Goal: Task Accomplishment & Management: Manage account settings

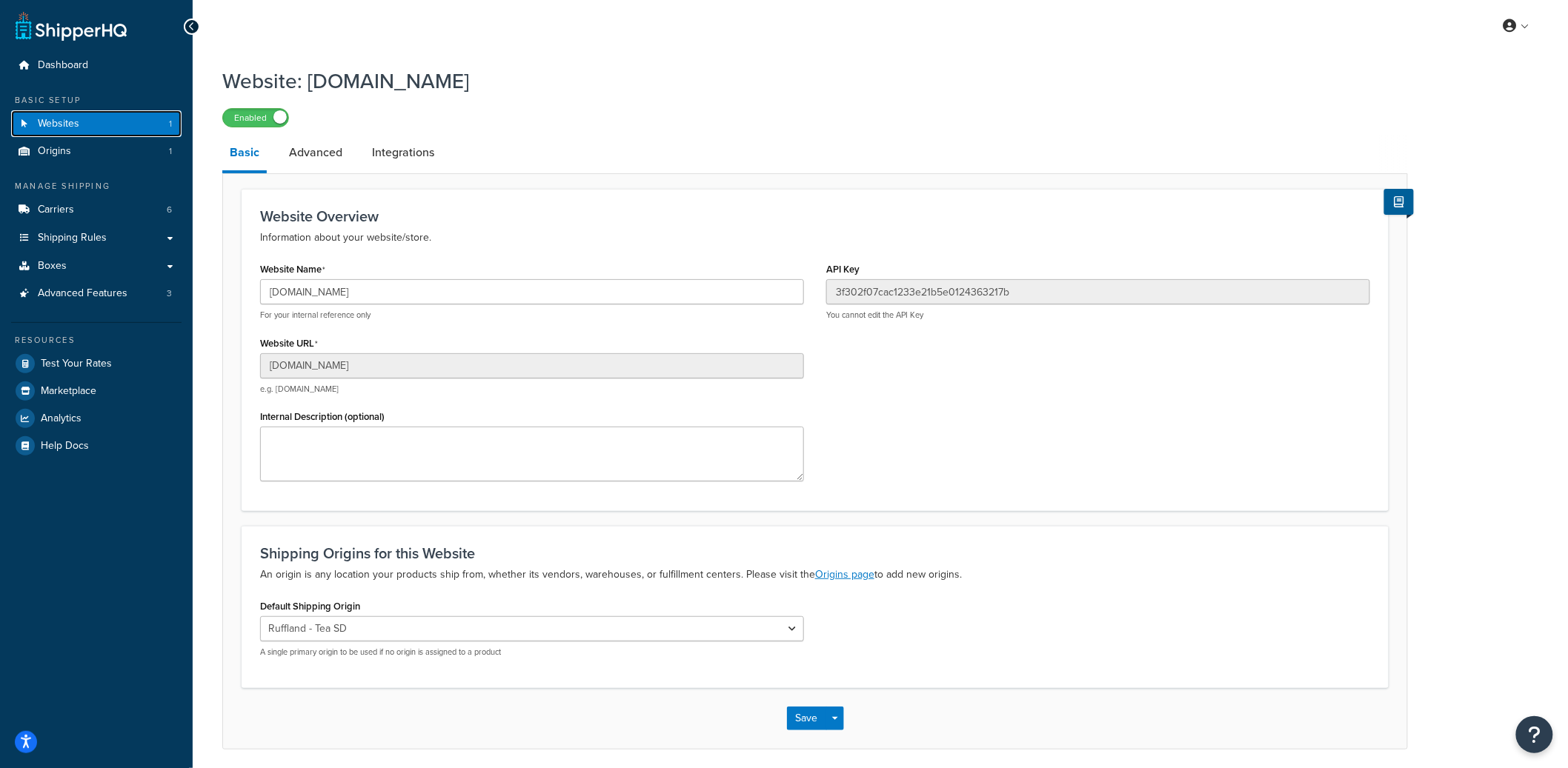
click at [134, 136] on link "Websites 1" at bounding box center [96, 124] width 171 height 27
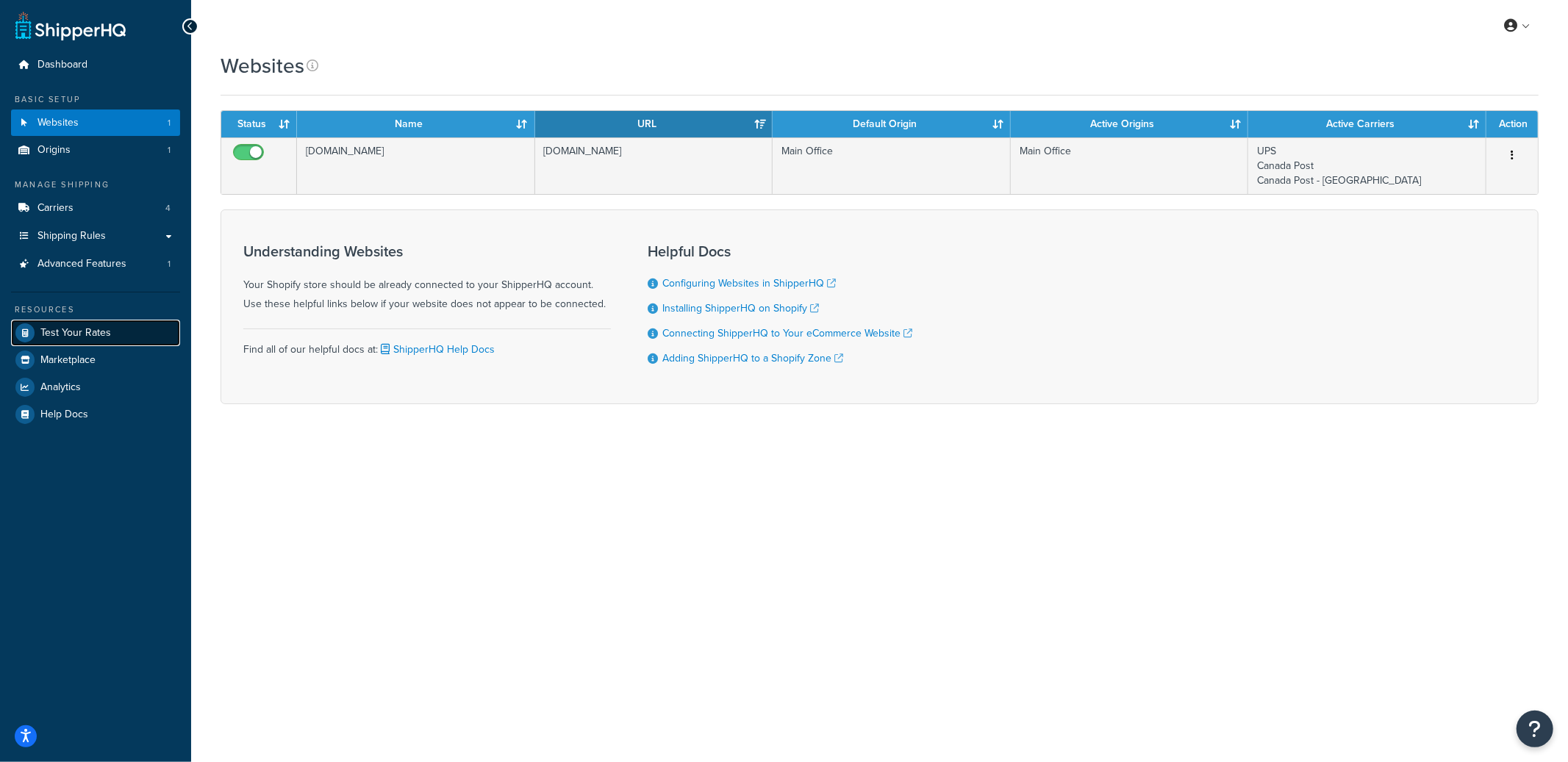
click at [83, 331] on span "Test Your Rates" at bounding box center [75, 334] width 71 height 13
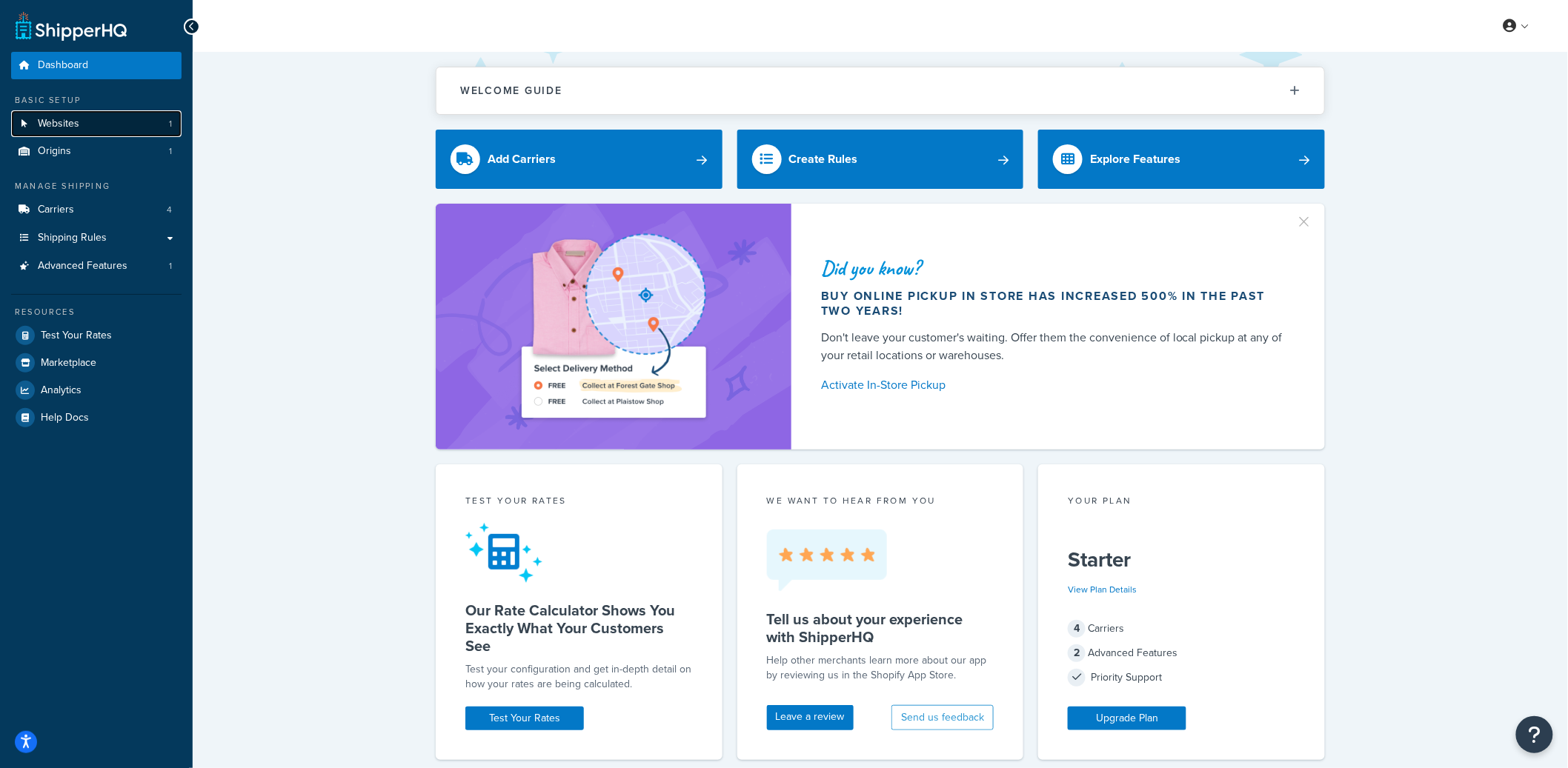
click at [126, 118] on link "Websites 1" at bounding box center [96, 124] width 171 height 27
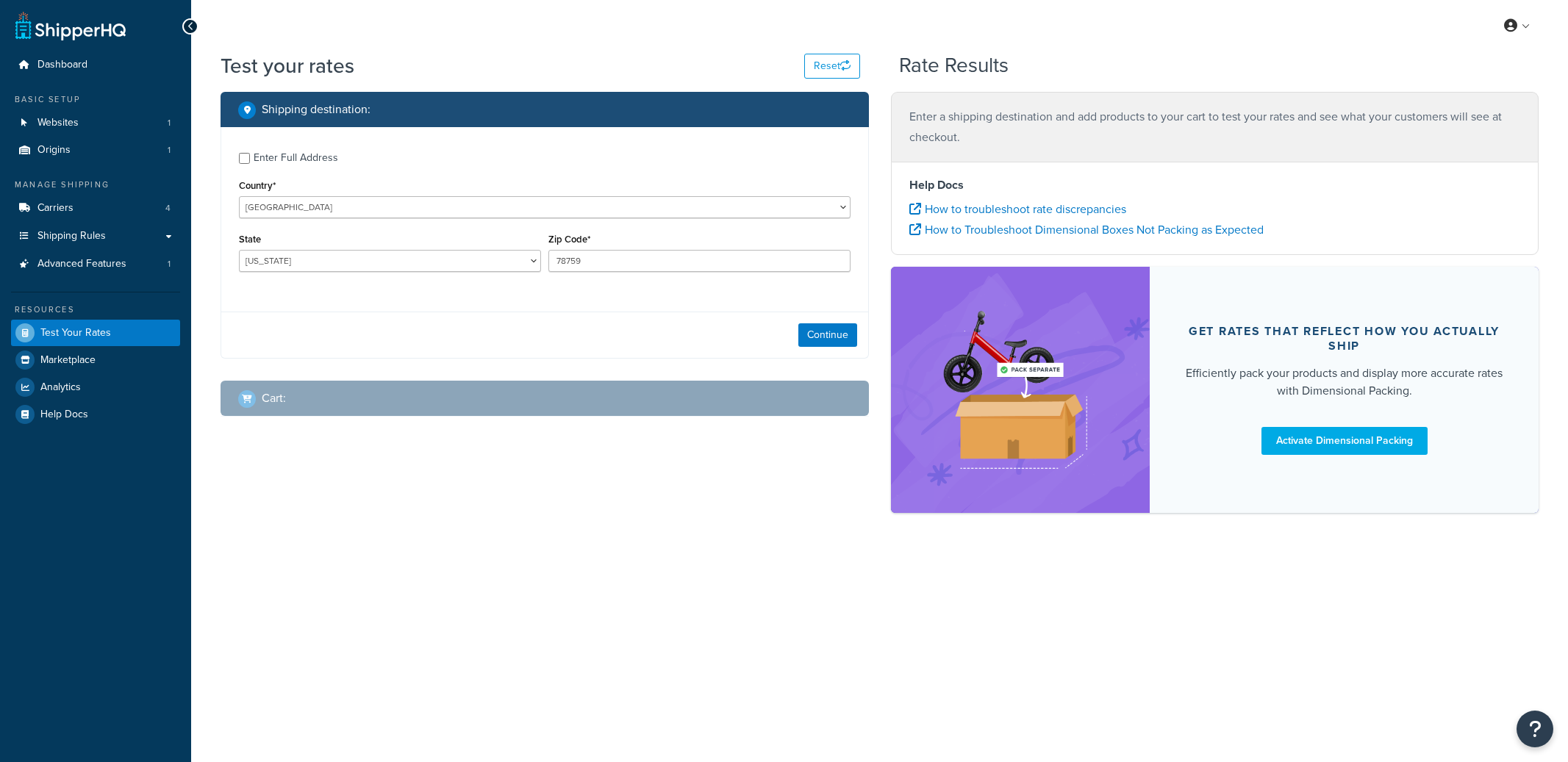
select select "TX"
checkbox input "true"
type input "92111"
select select "CA"
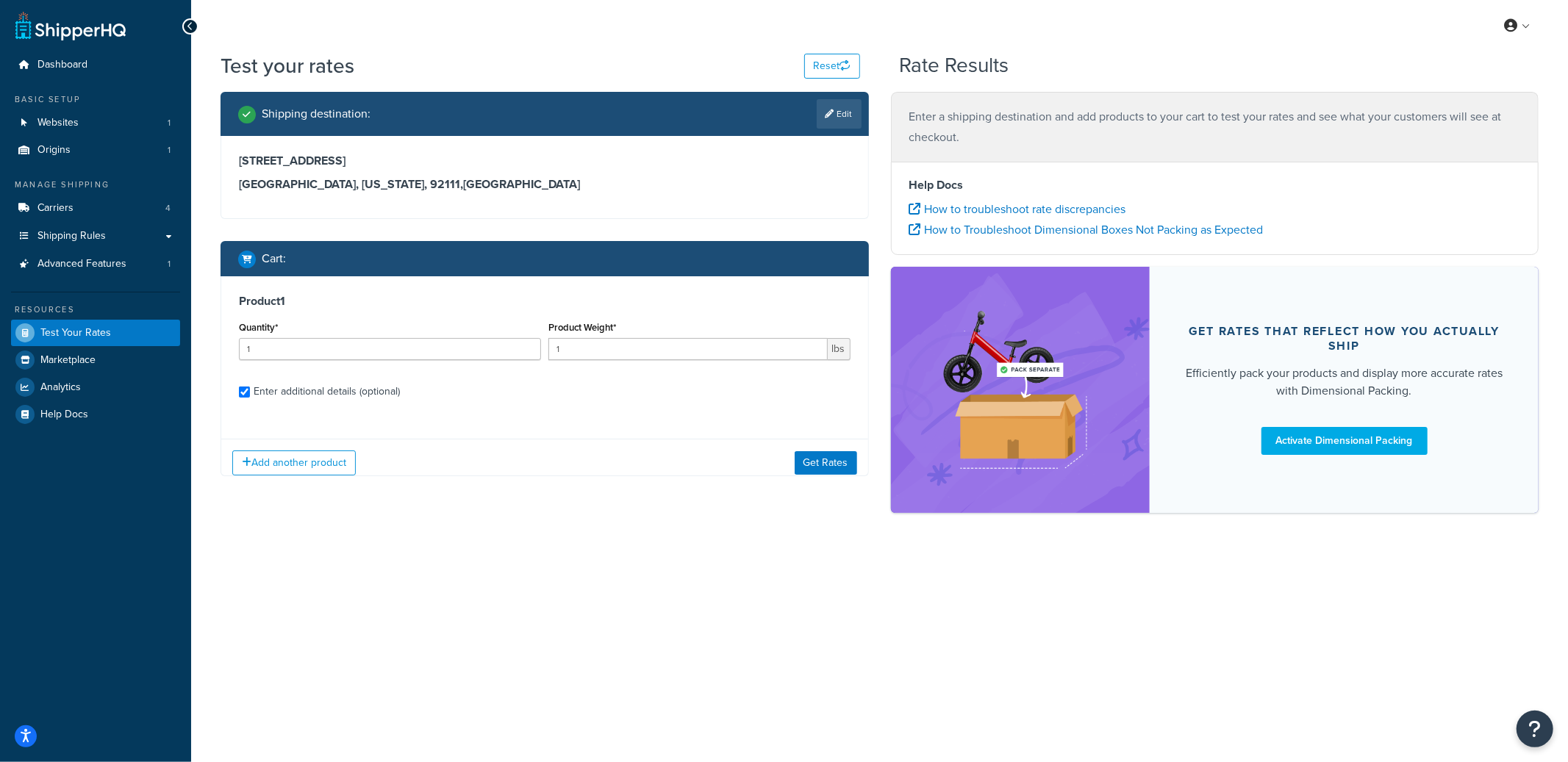
checkbox input "true"
type input "15"
type input "0.0023"
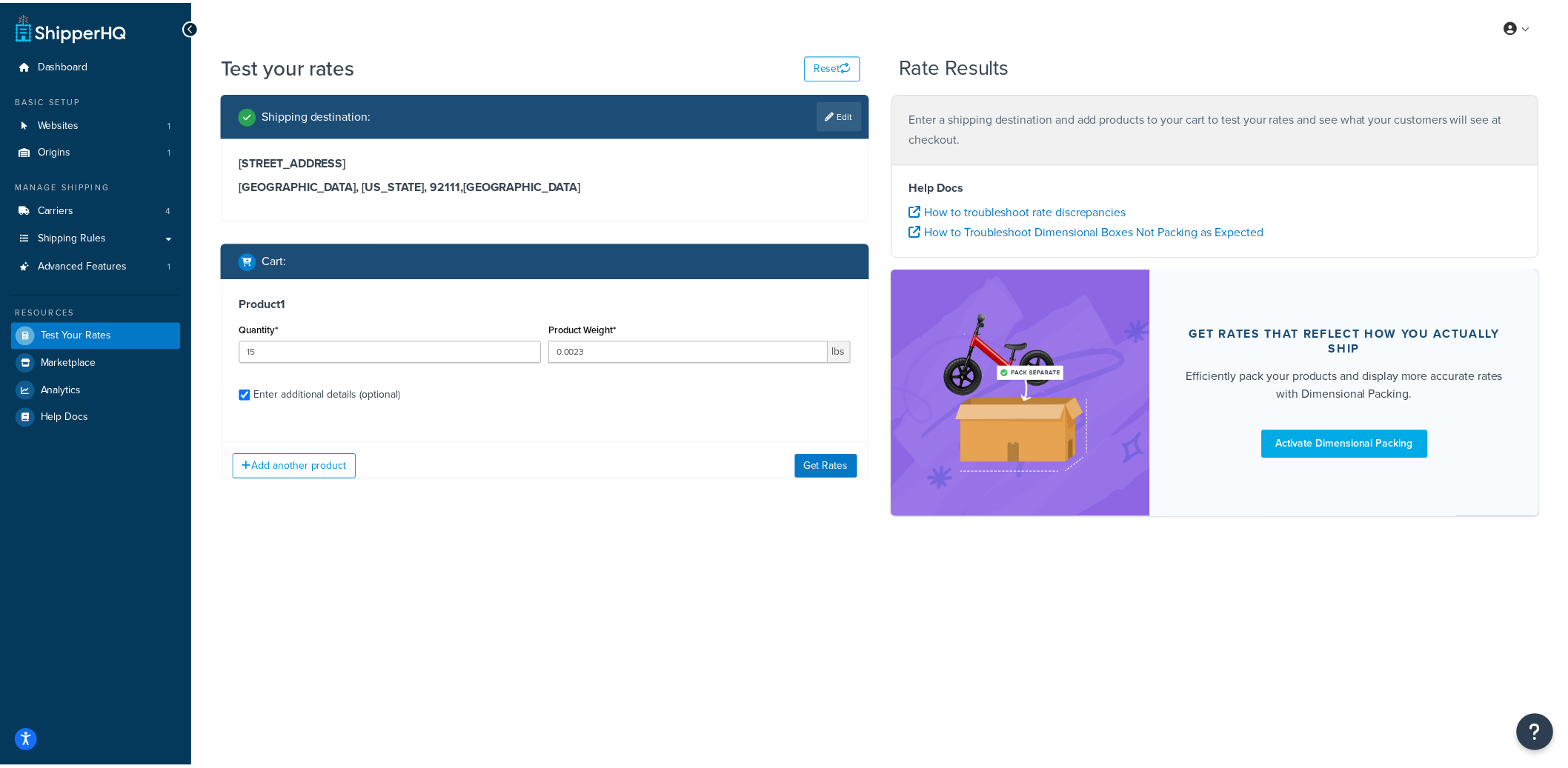
scroll to position [139, 0]
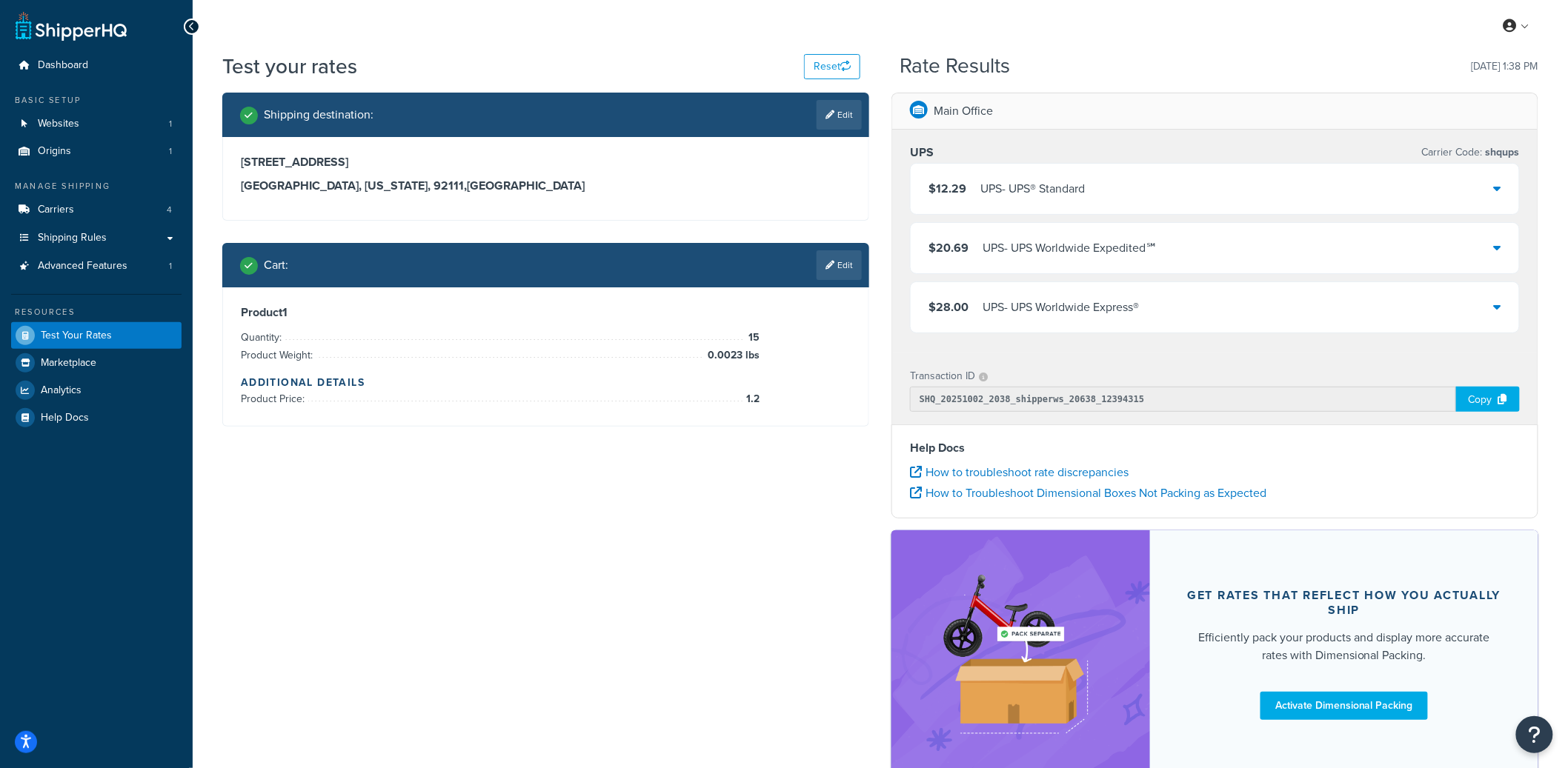
click at [1157, 191] on div "$12.29 UPS - UPS® Standard" at bounding box center [1214, 189] width 608 height 50
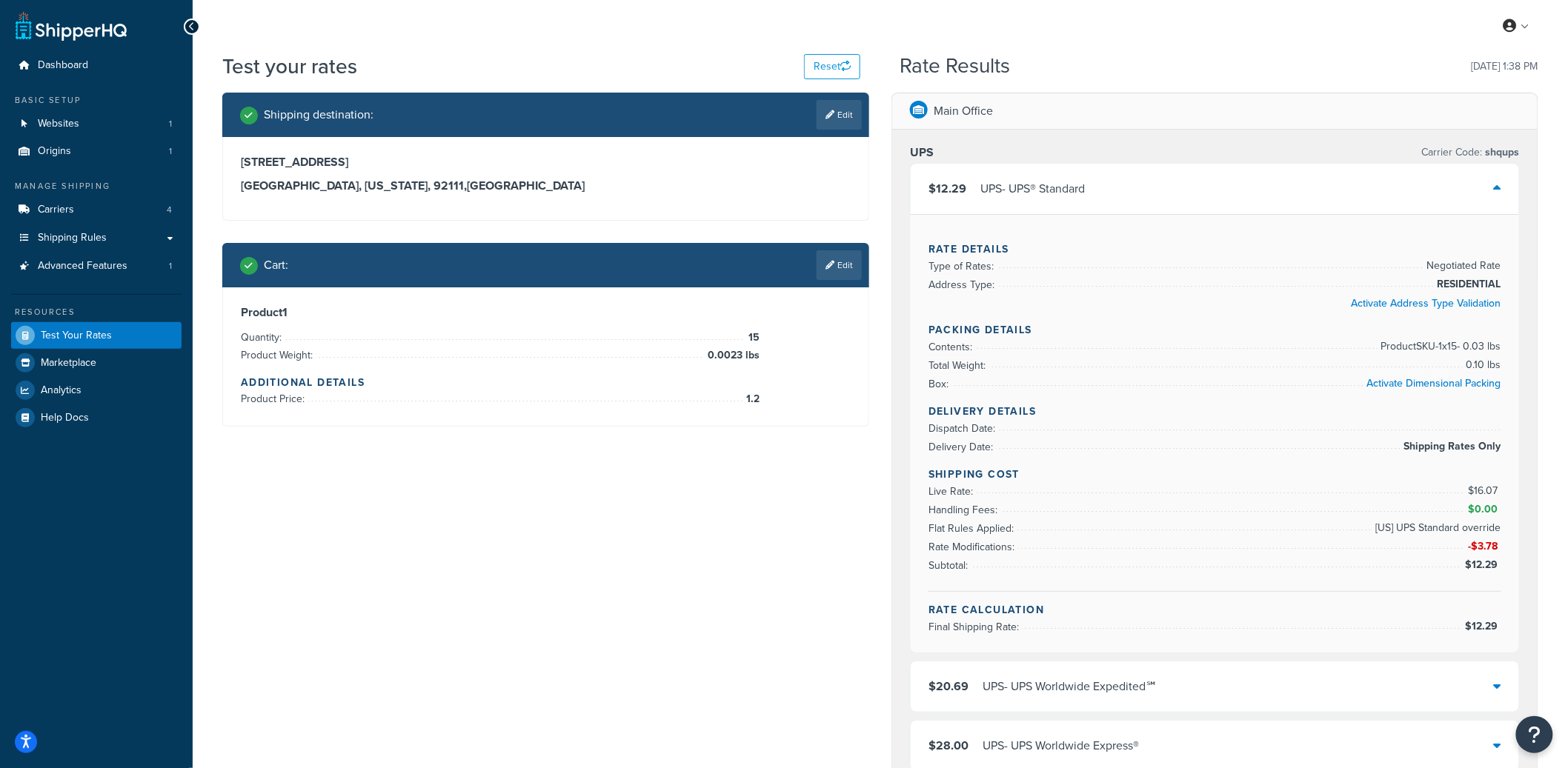
click at [1157, 189] on div "$12.29 UPS - UPS® Standard" at bounding box center [1214, 189] width 608 height 50
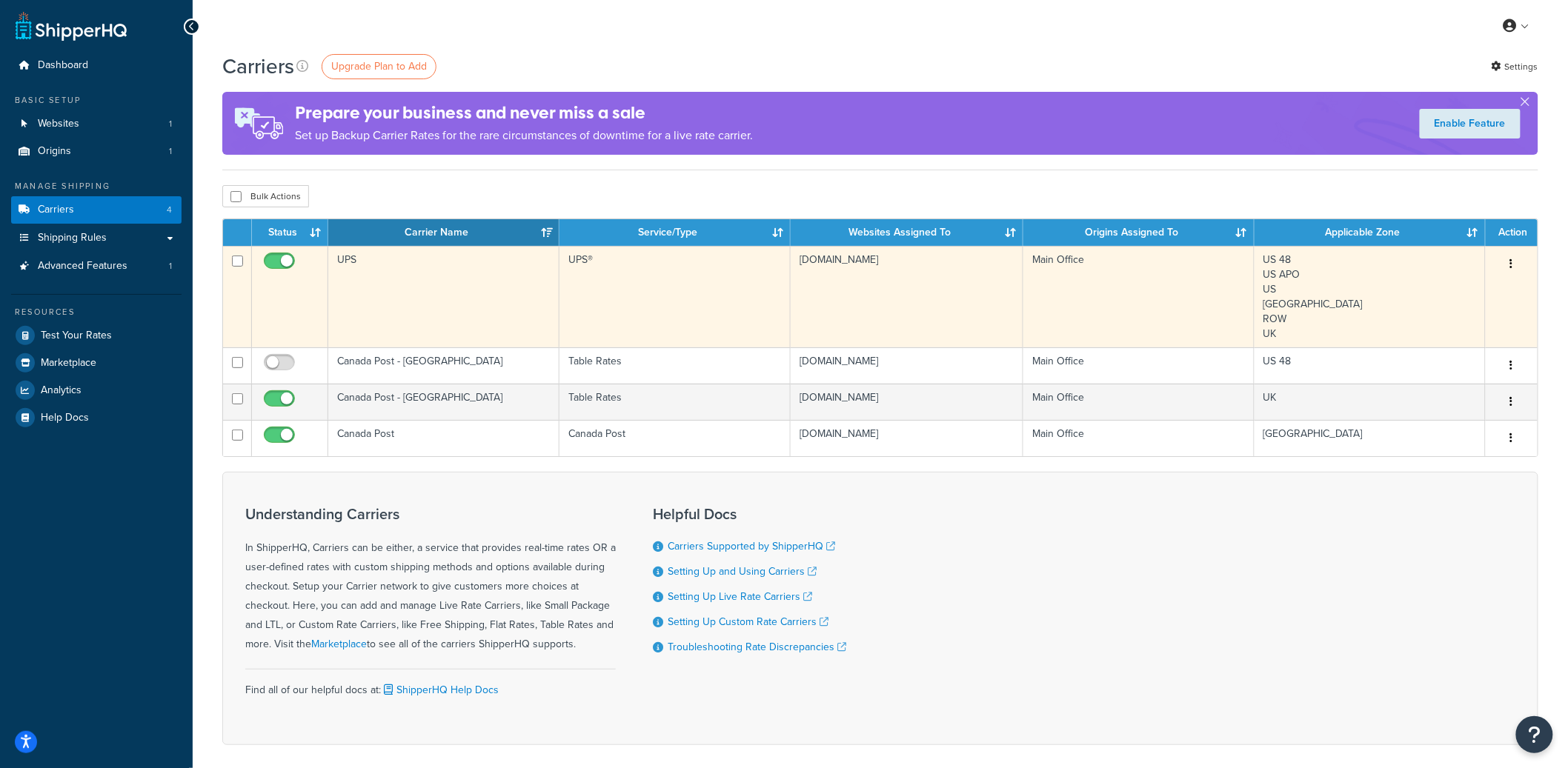
click at [403, 284] on td "UPS" at bounding box center [444, 296] width 231 height 102
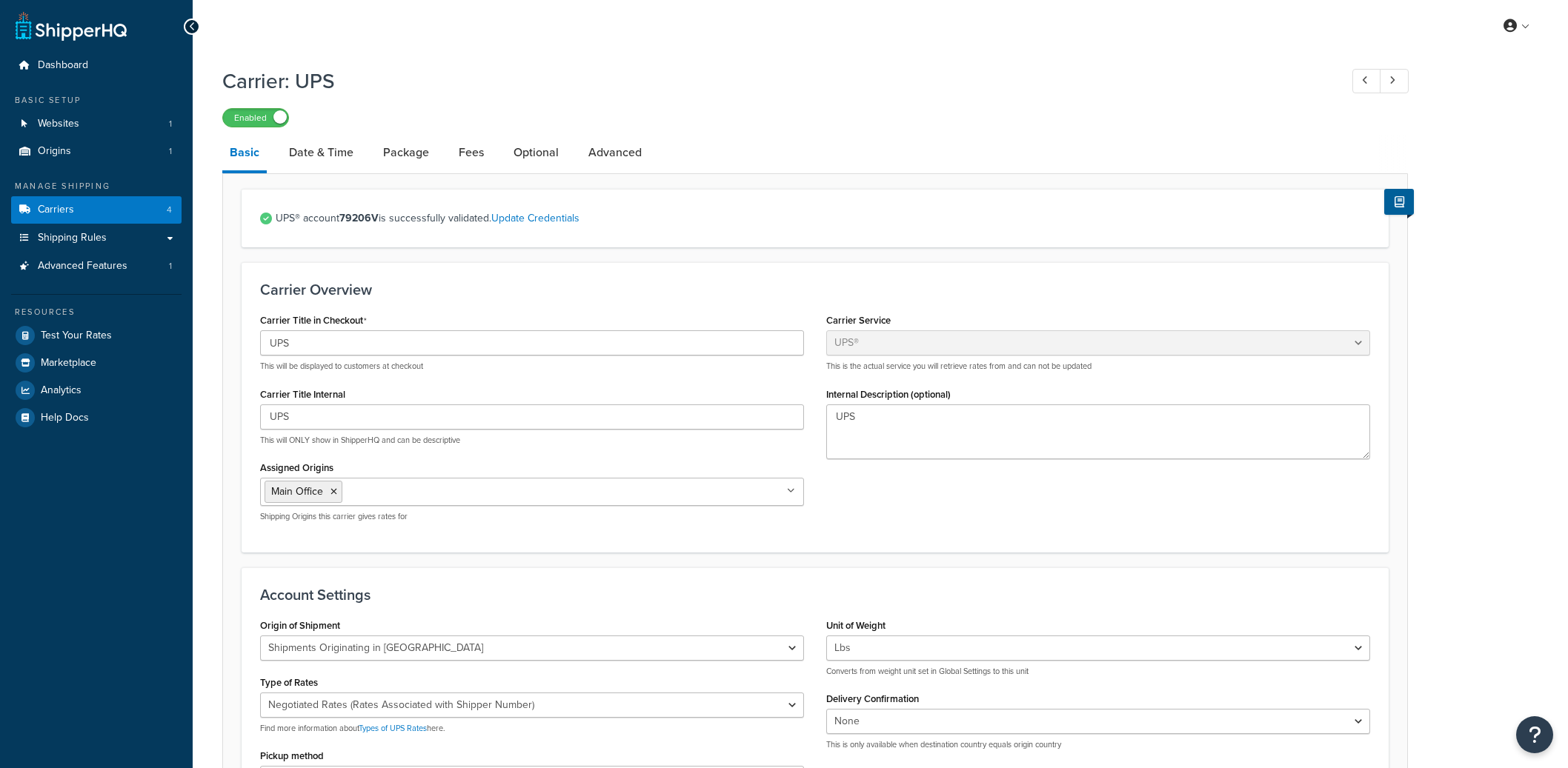
select select "ups"
select select "can"
click at [355, 159] on link "Date & Time" at bounding box center [321, 152] width 79 height 36
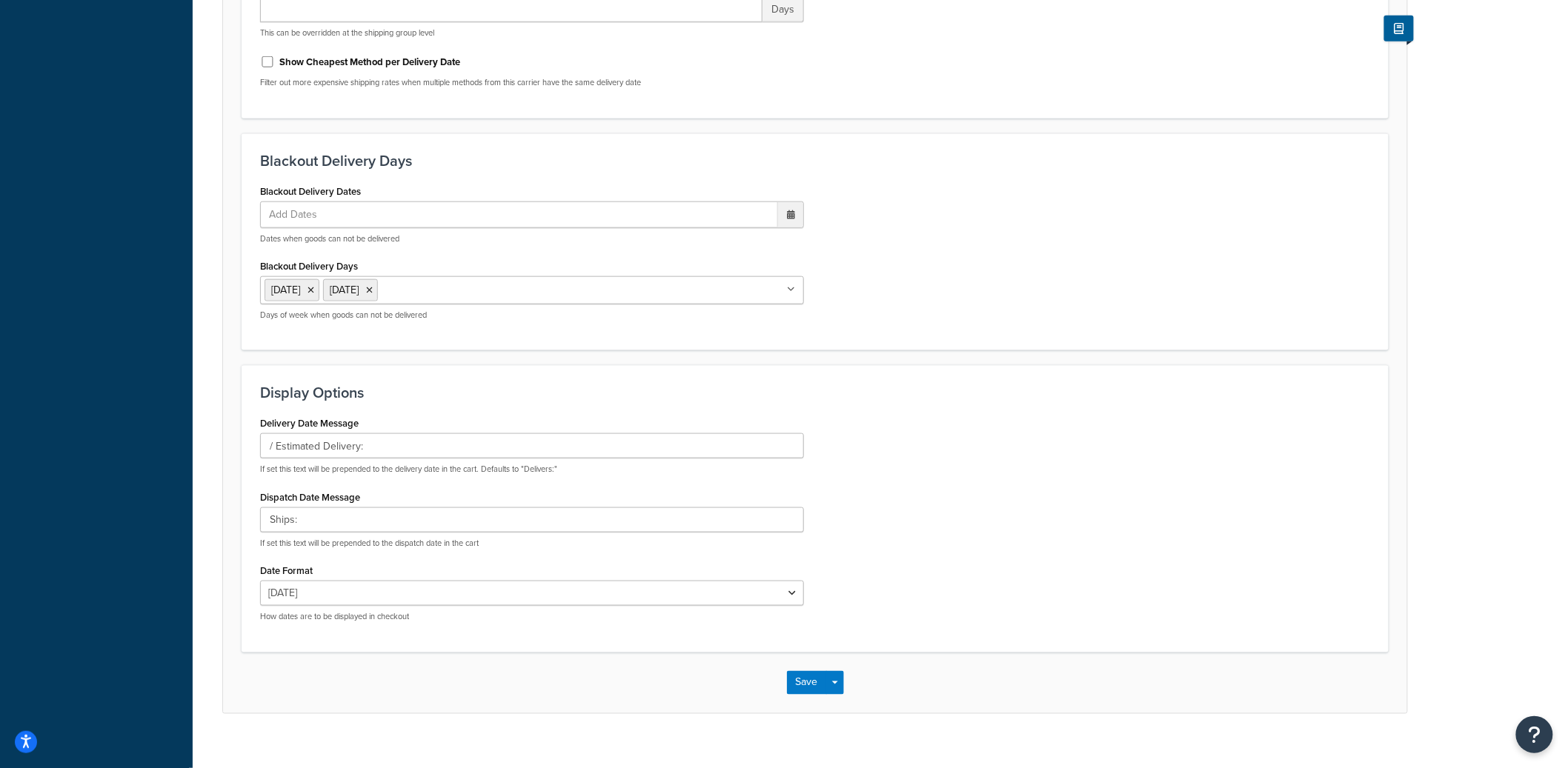
scroll to position [557, 0]
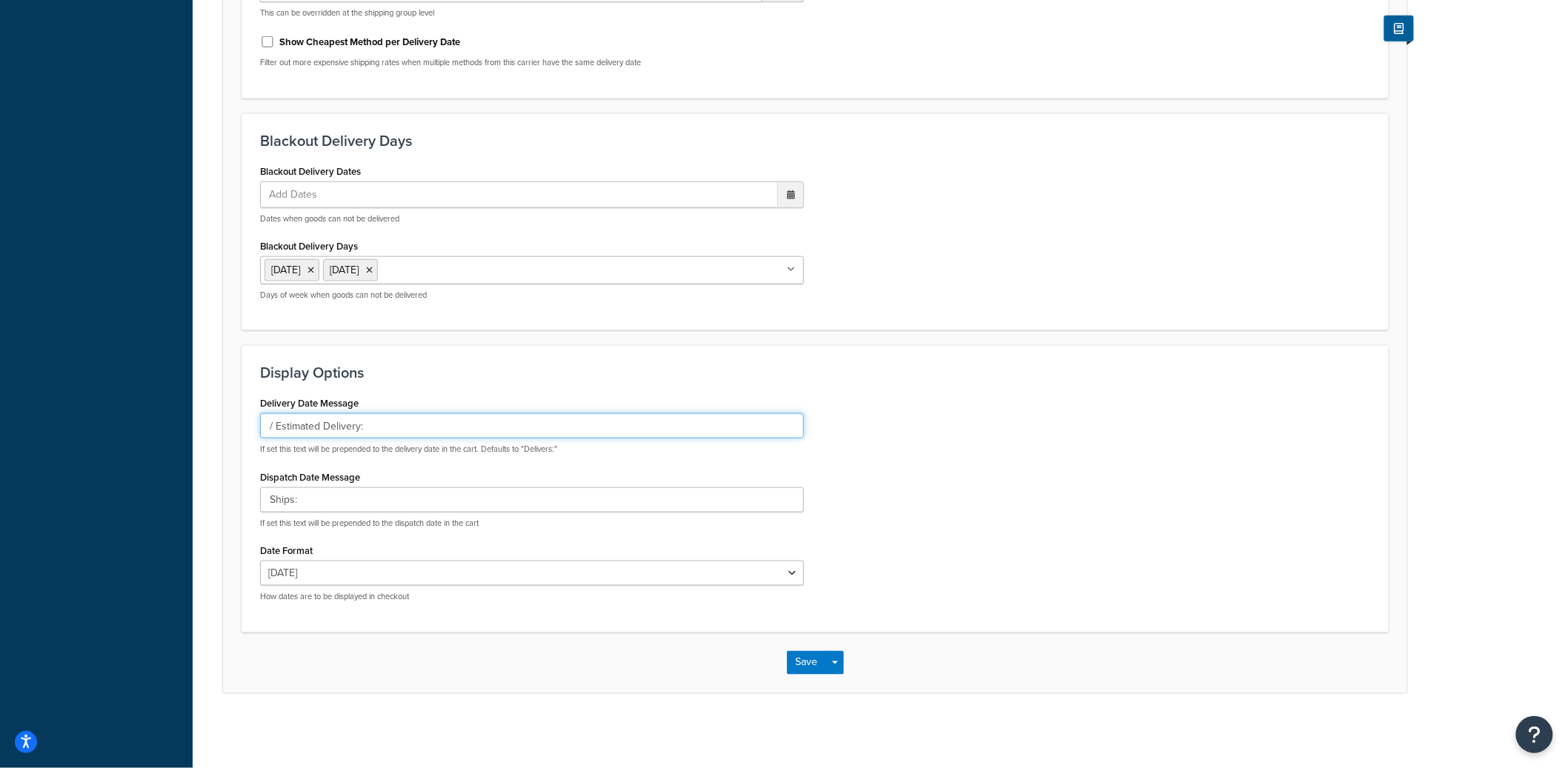
click at [275, 430] on input "/ Estimated Delivery:" at bounding box center [532, 425] width 544 height 25
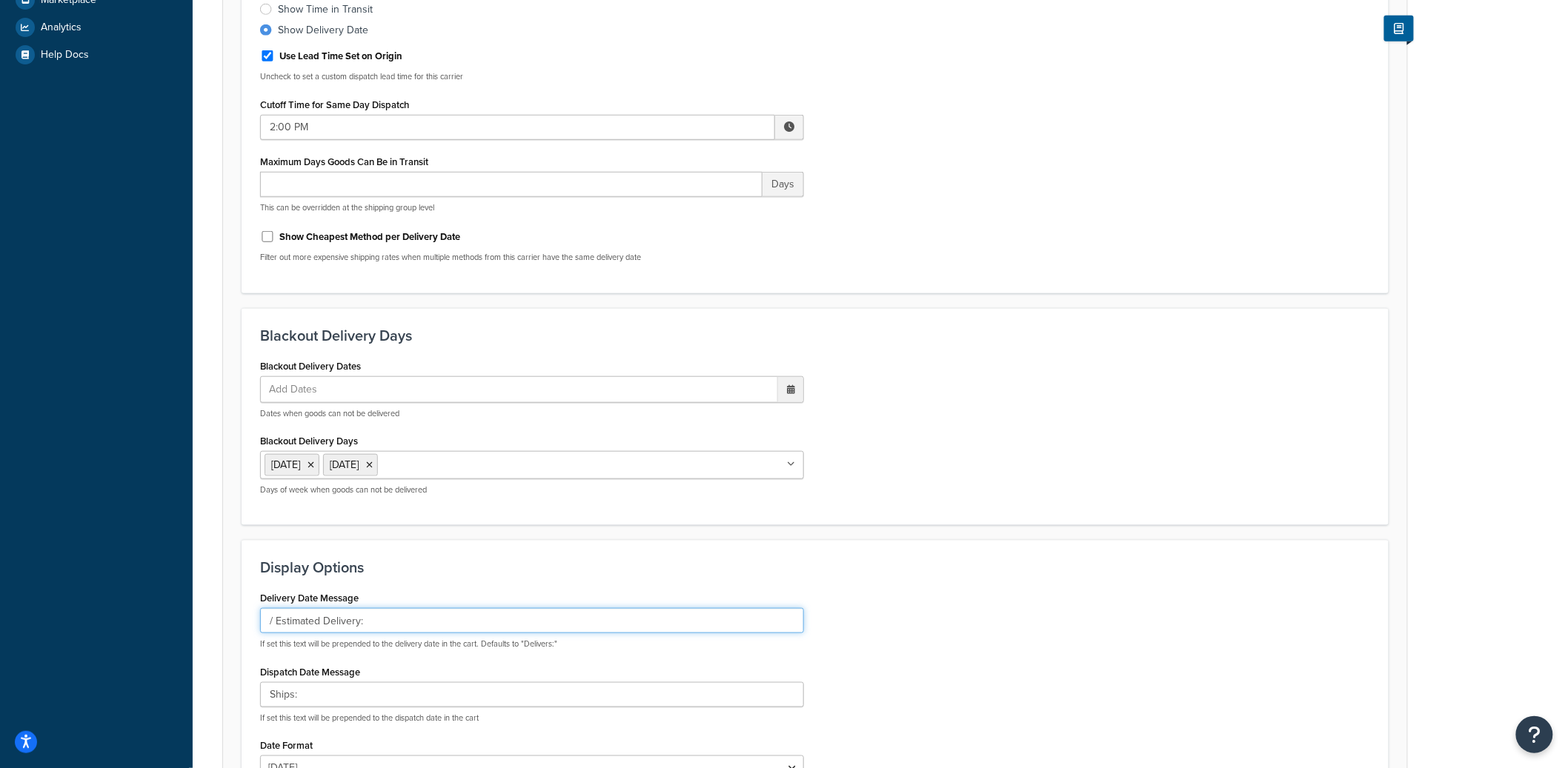
scroll to position [0, 0]
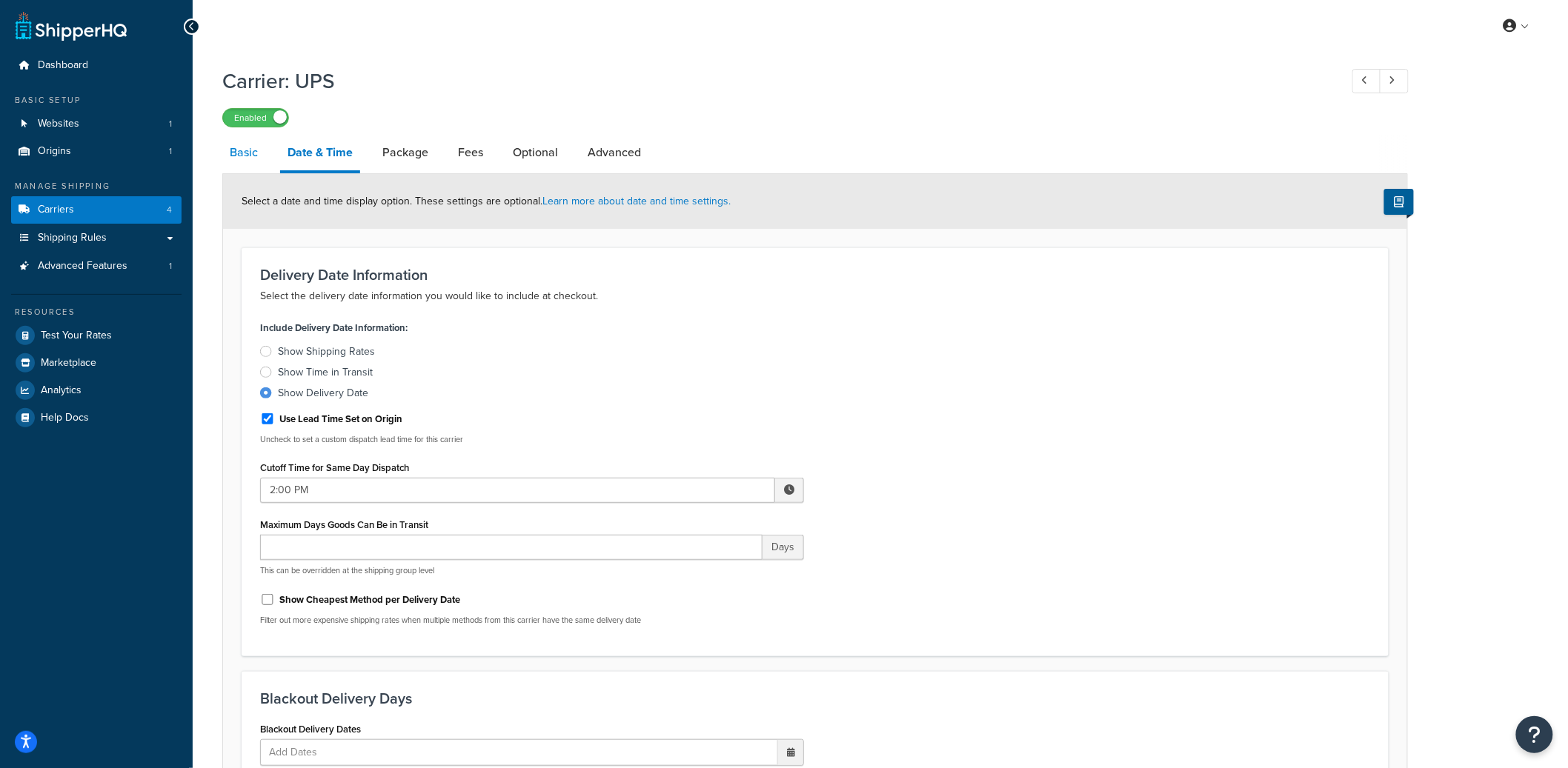
click at [248, 168] on link "Basic" at bounding box center [243, 152] width 43 height 36
select select "ups"
select select "can"
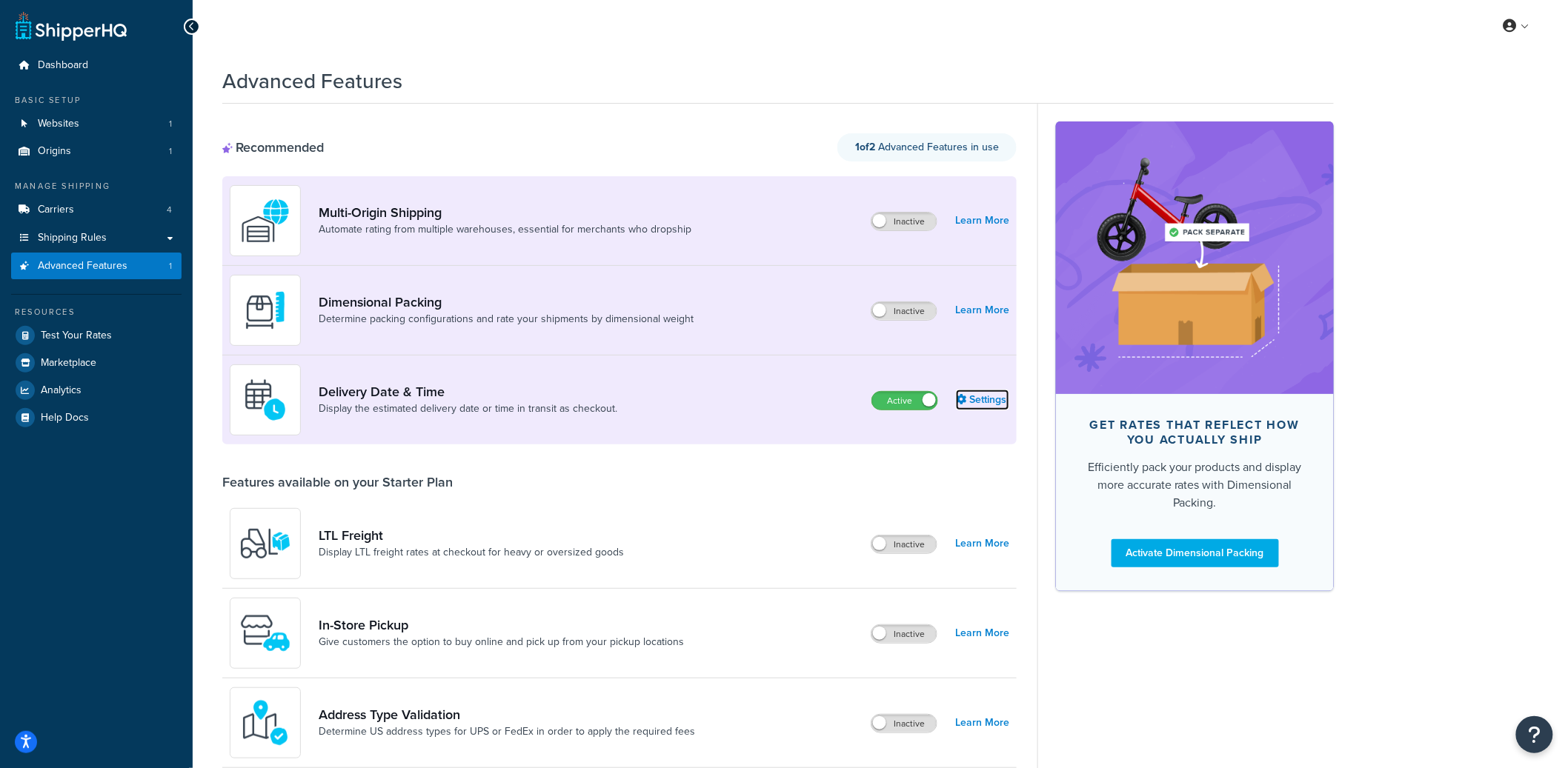
click at [979, 394] on link "Settings" at bounding box center [982, 400] width 53 height 21
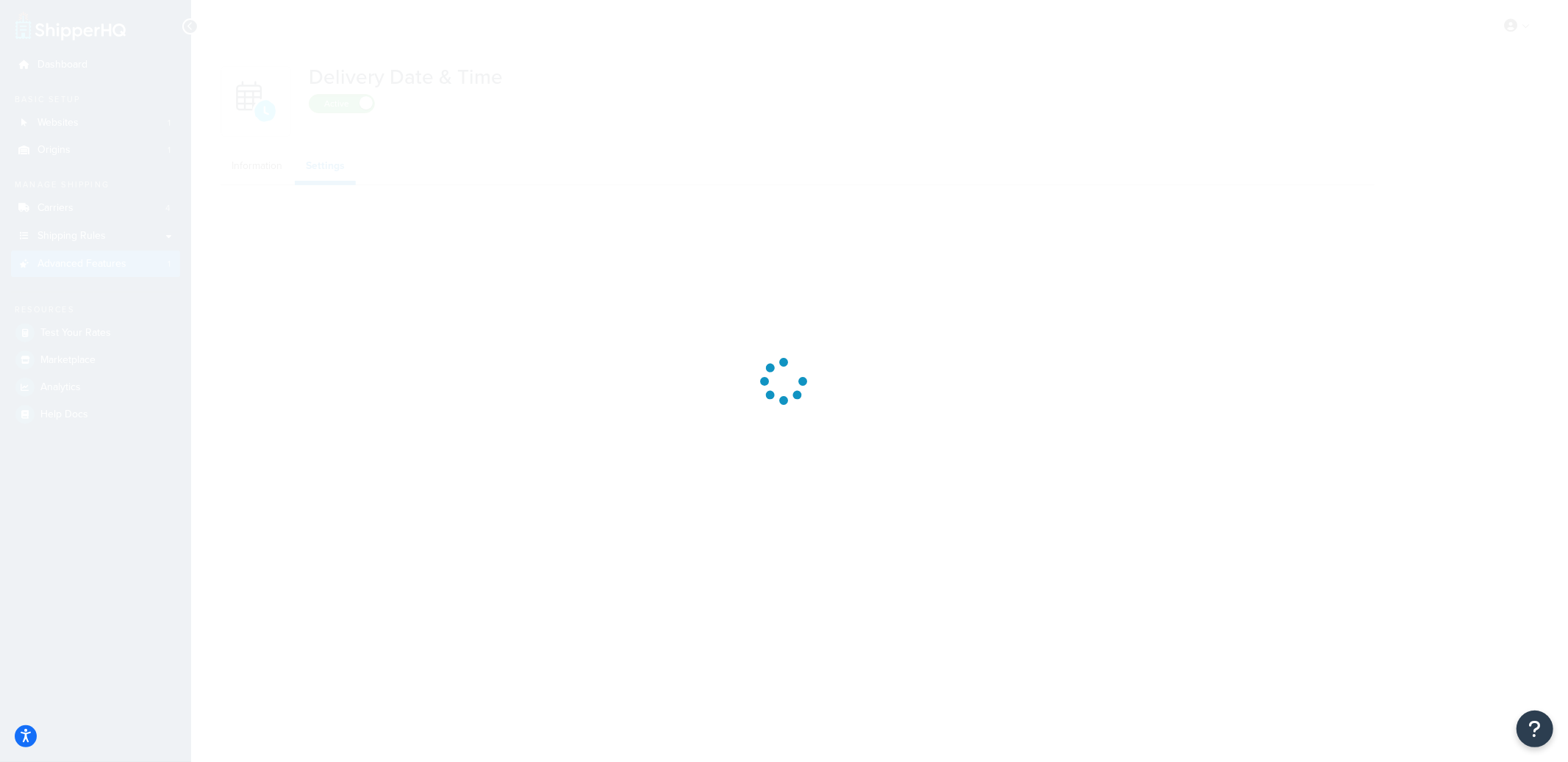
select select "false"
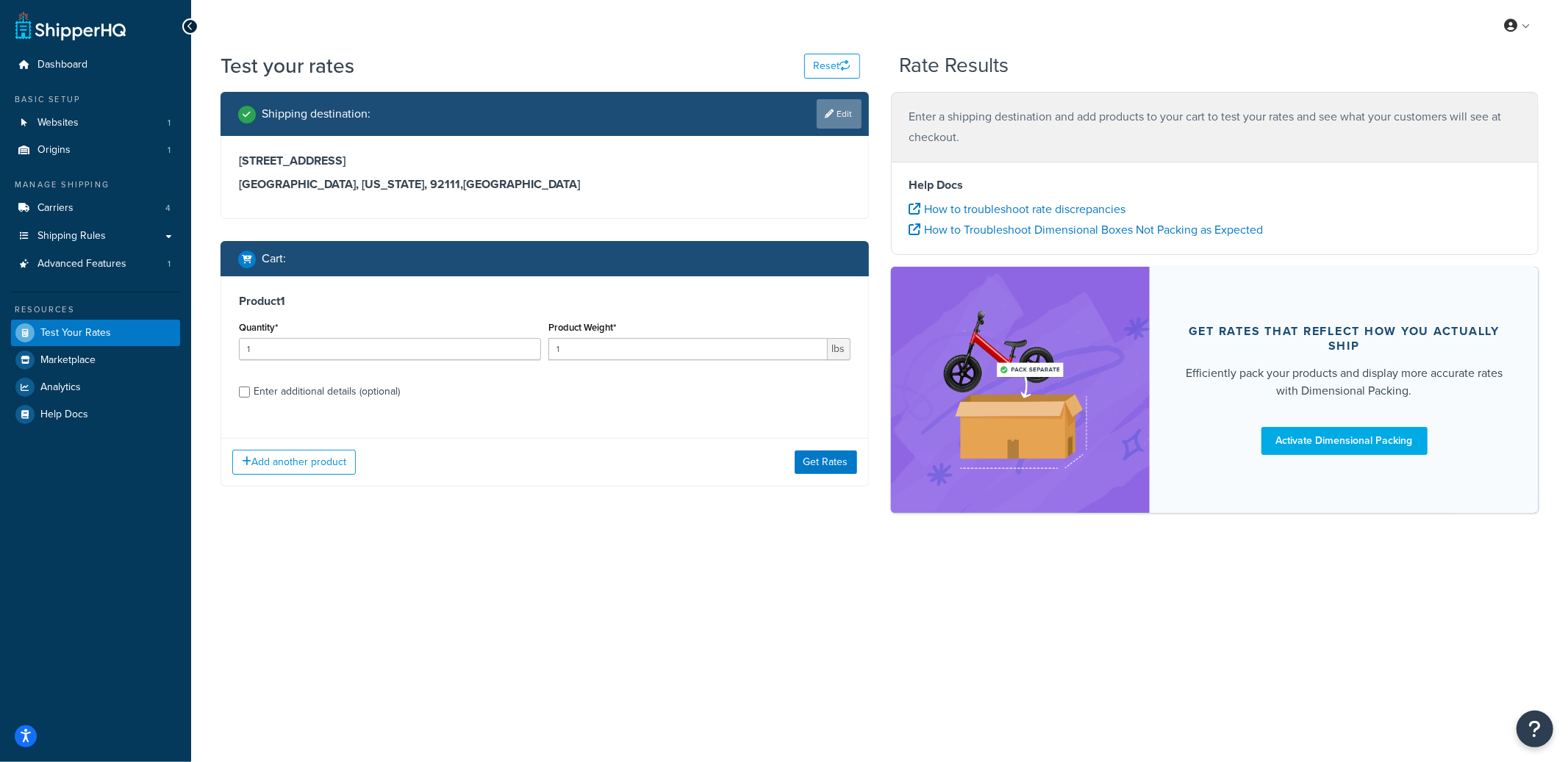
click at [836, 116] on link "Edit" at bounding box center [839, 114] width 45 height 29
select select "CA"
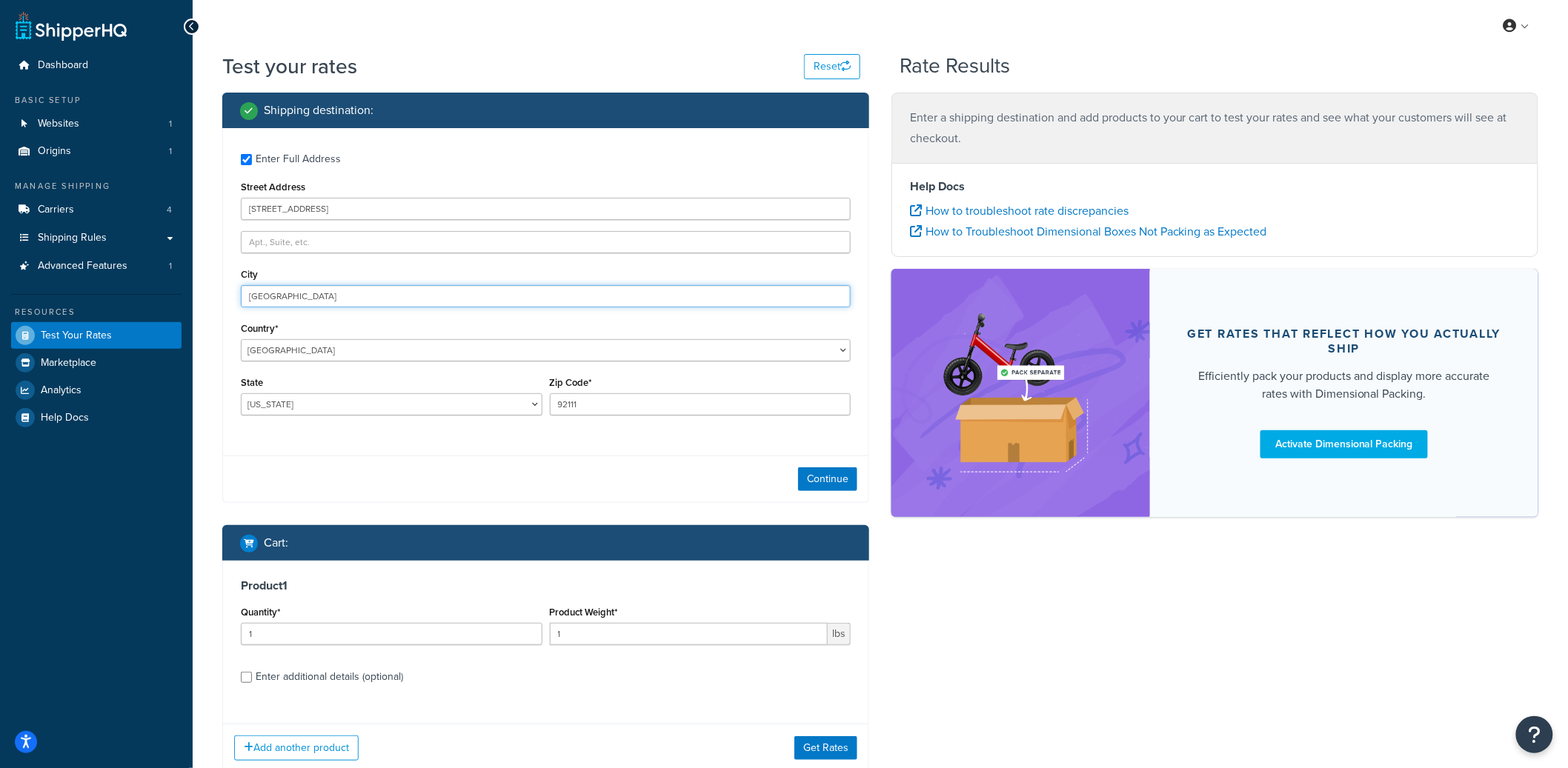
click at [316, 295] on input "[GEOGRAPHIC_DATA]" at bounding box center [546, 296] width 610 height 22
type input "[GEOGRAPHIC_DATA]"
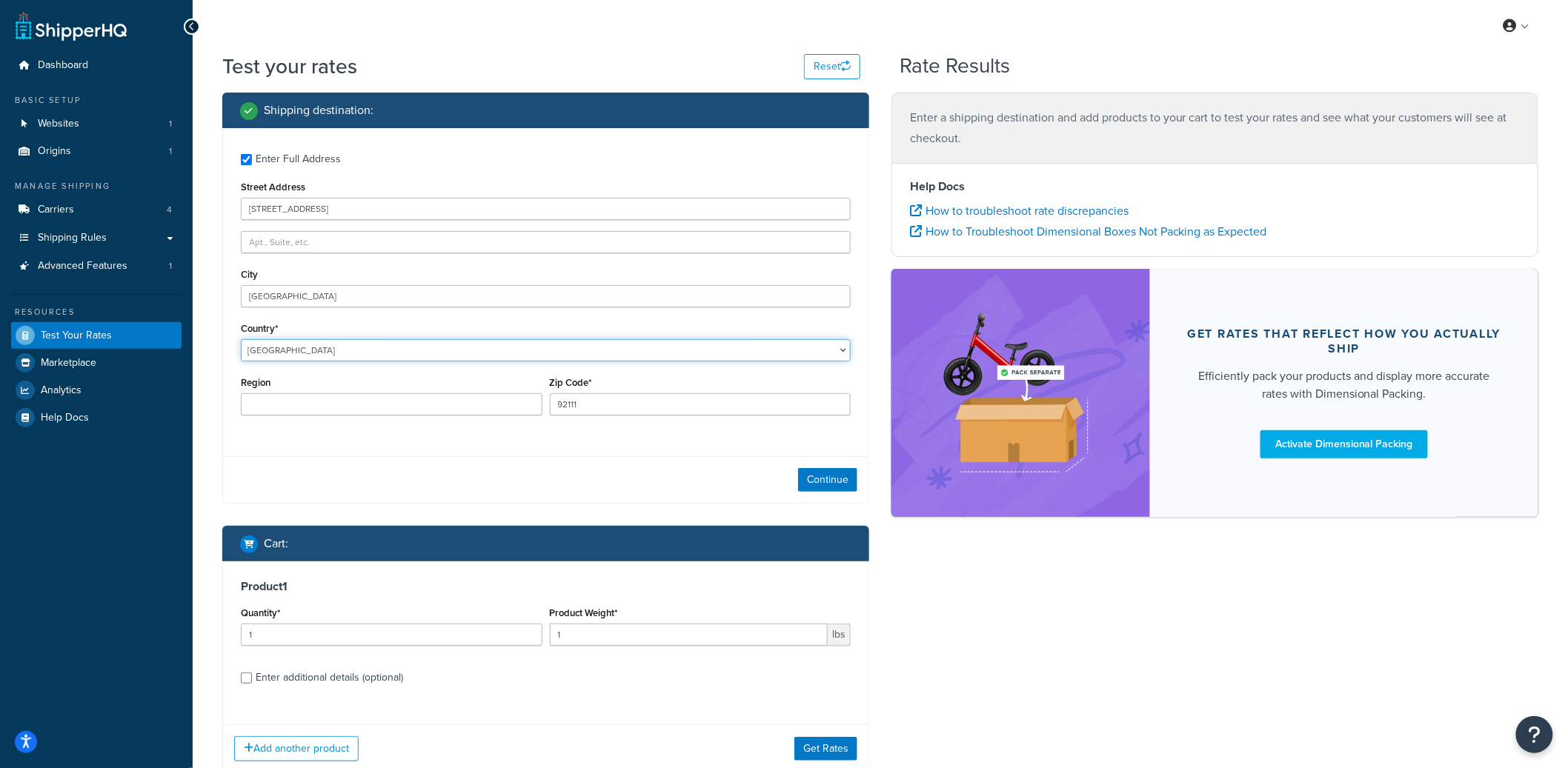
select select "KH"
select select "CA"
click at [241, 339] on select "[GEOGRAPHIC_DATA] [GEOGRAPHIC_DATA] [GEOGRAPHIC_DATA] [GEOGRAPHIC_DATA] [GEOGRA…" at bounding box center [546, 350] width 610 height 22
type input "T2P 2C4"
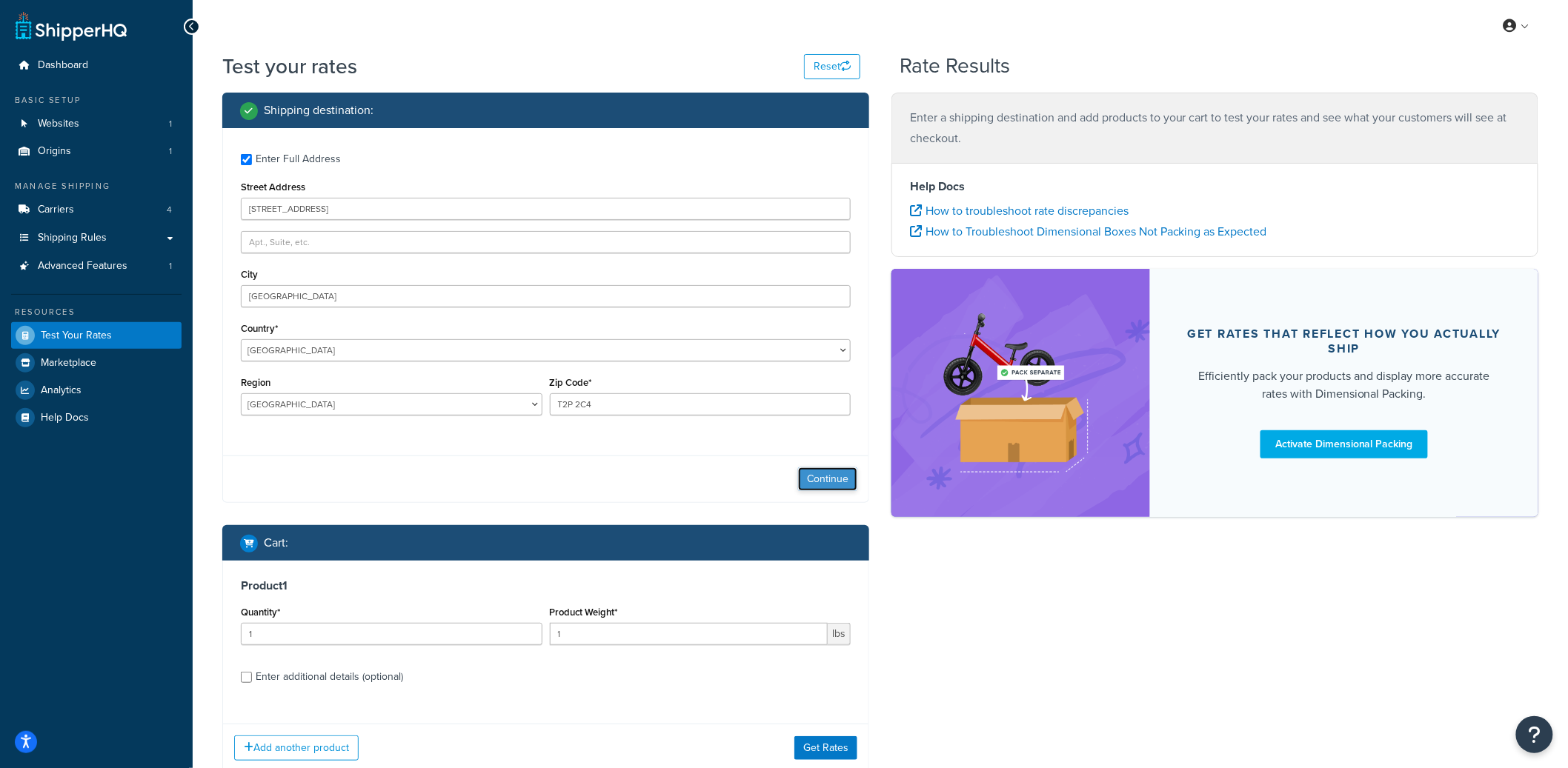
click at [823, 482] on button "Continue" at bounding box center [827, 479] width 60 height 24
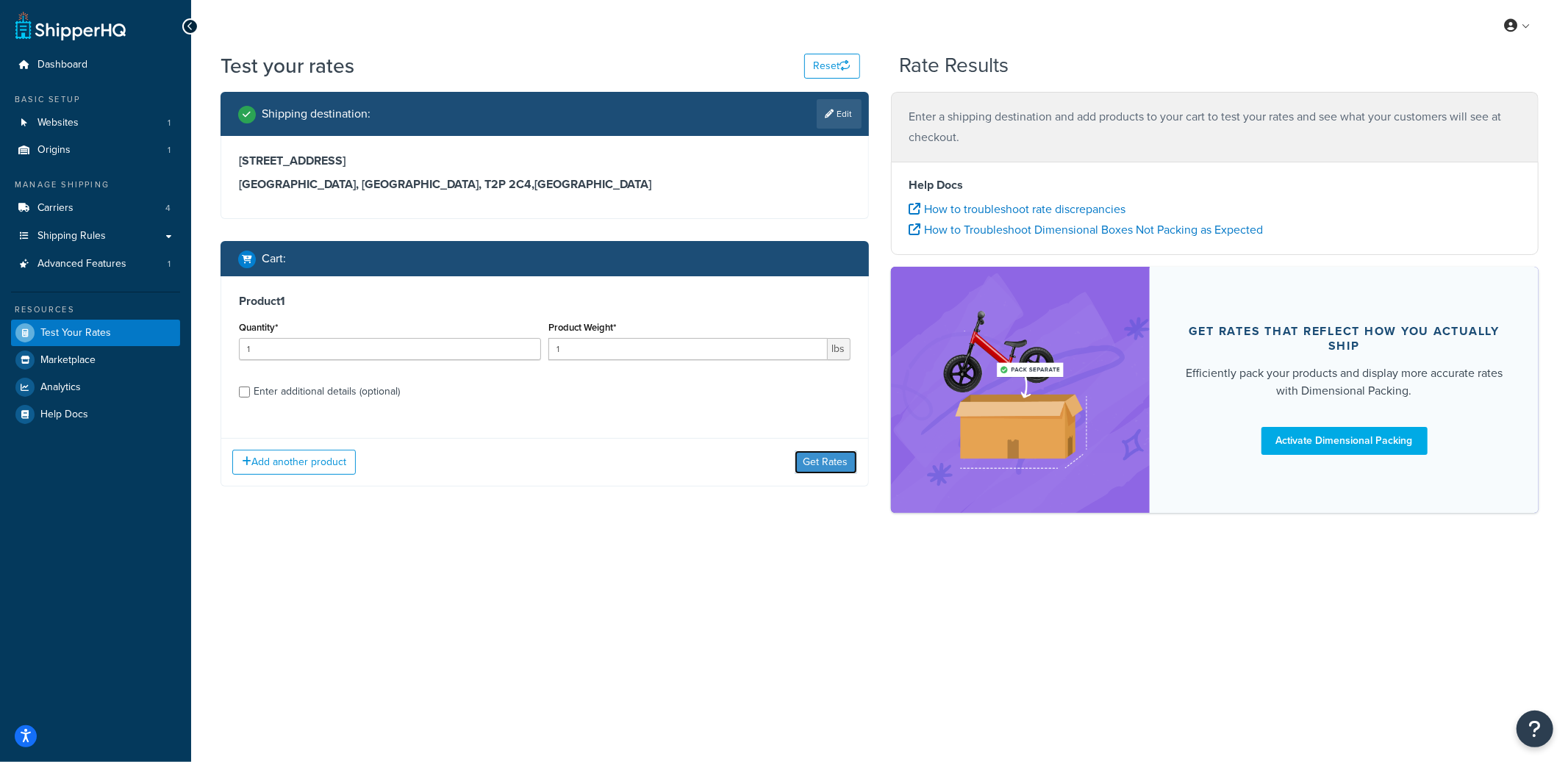
click at [822, 473] on button "Get Rates" at bounding box center [826, 462] width 63 height 24
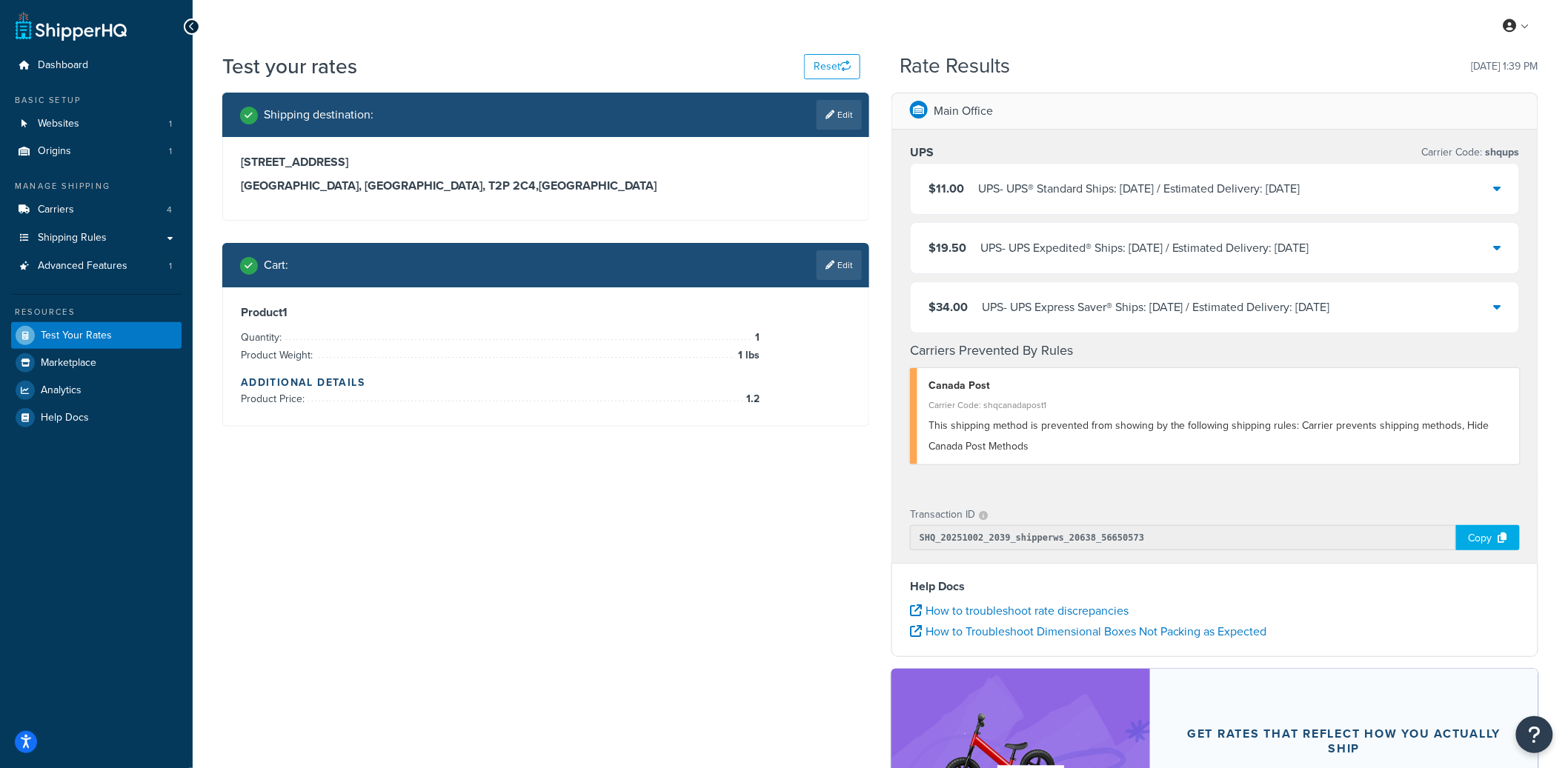
click at [1479, 531] on div "Copy" at bounding box center [1487, 537] width 63 height 25
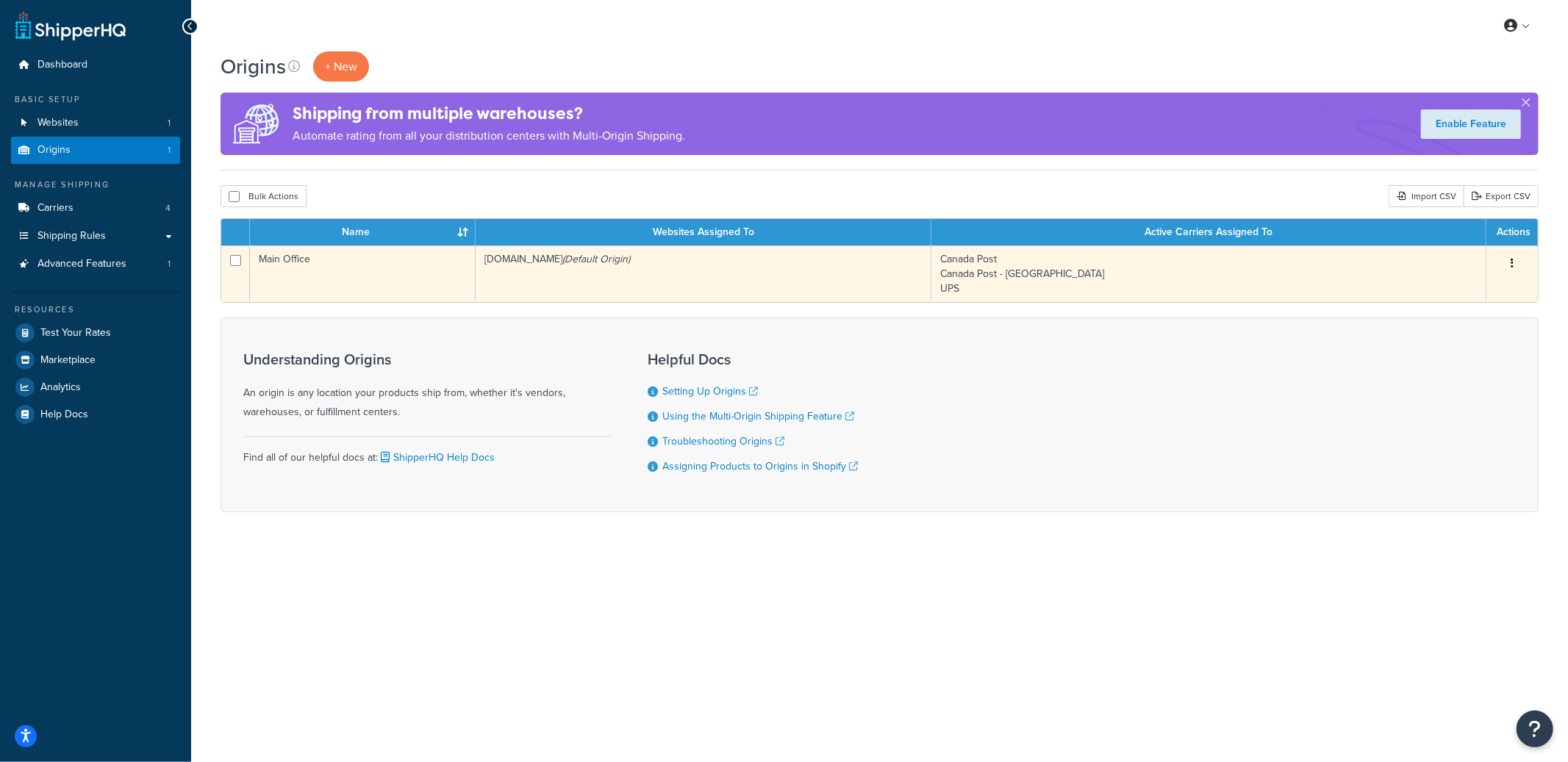
click at [592, 284] on td "artisaire.myshopify.com (Default Origin)" at bounding box center [703, 274] width 456 height 56
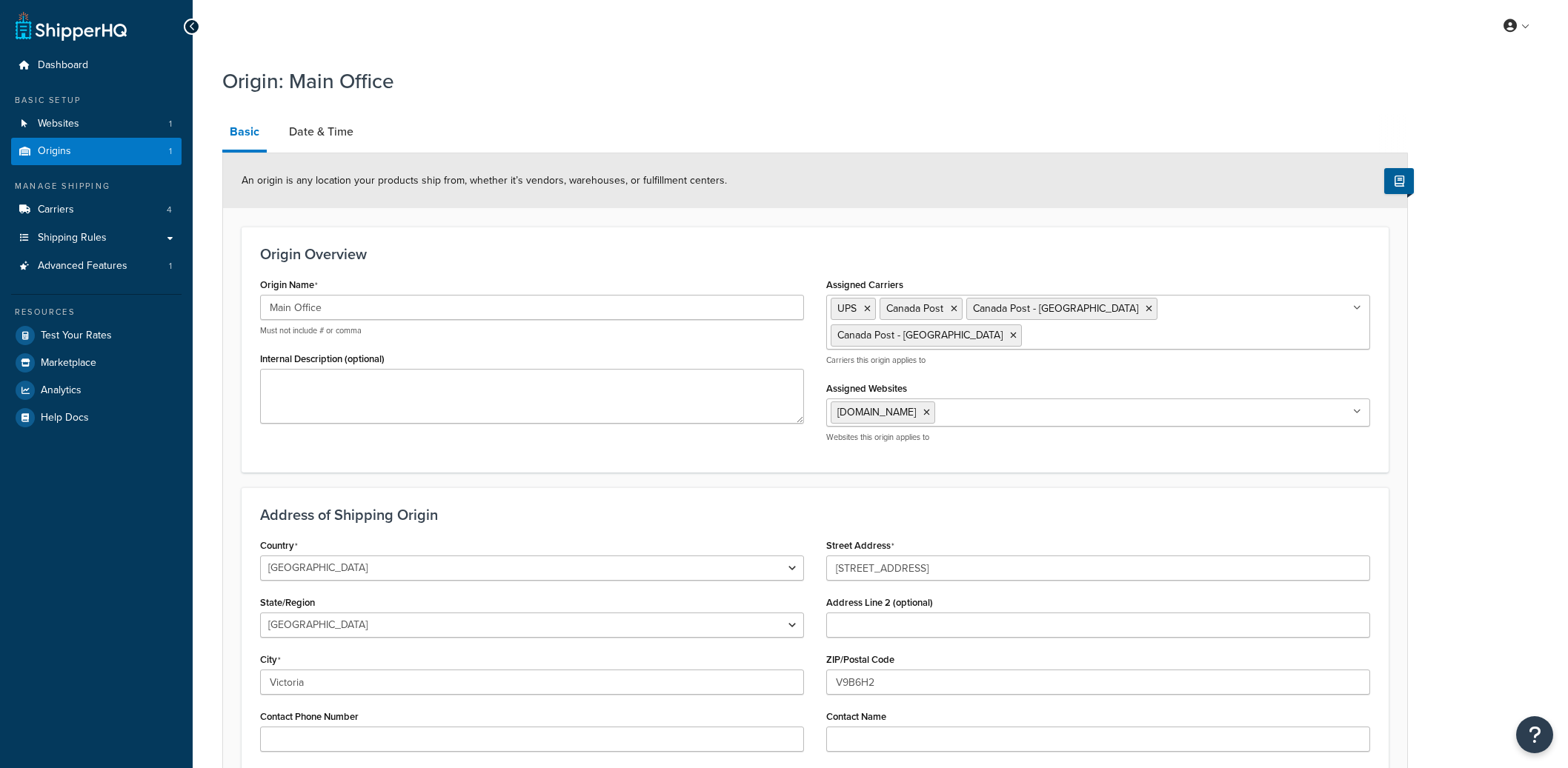
select select "1039"
select select "62"
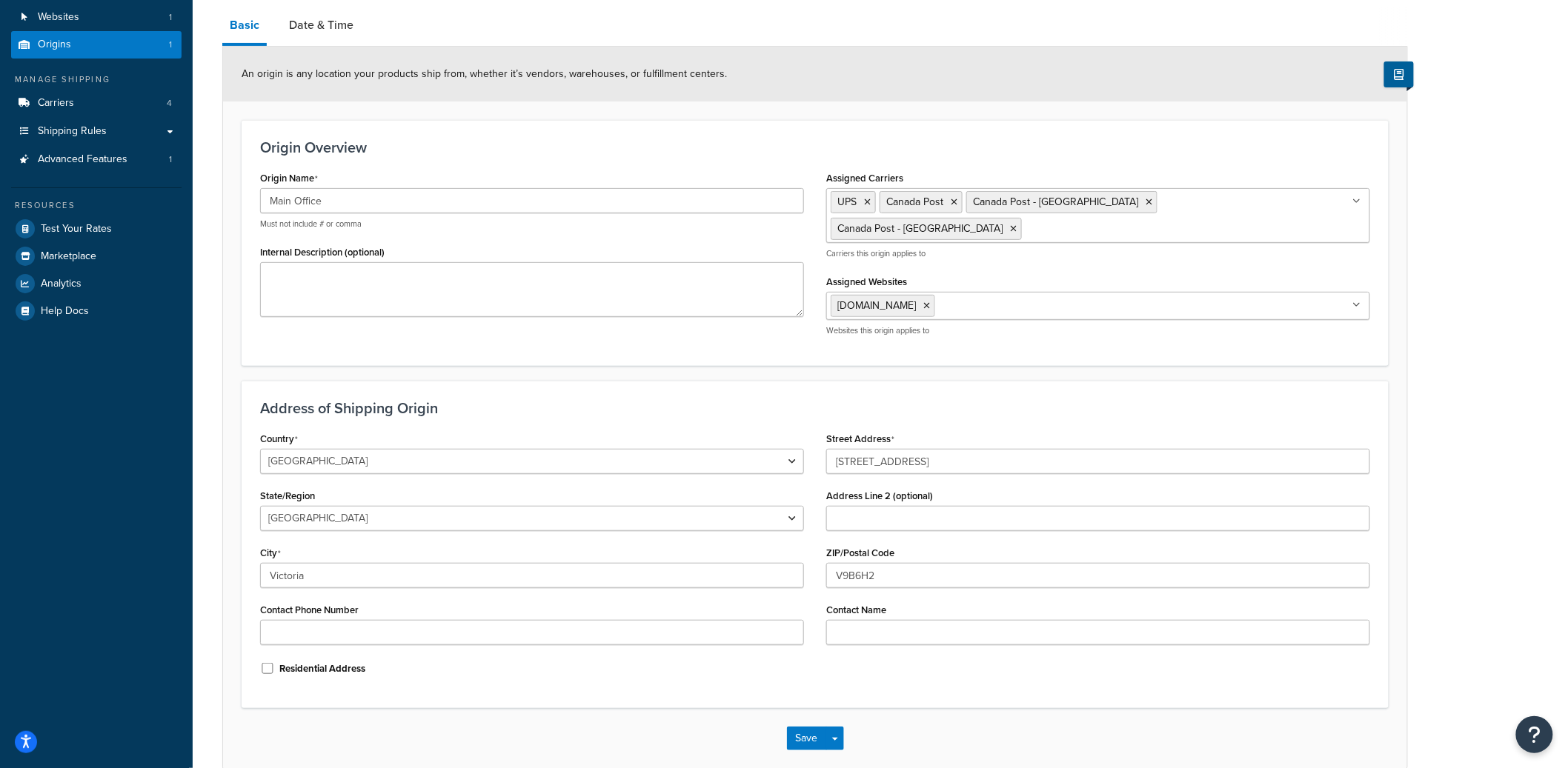
scroll to position [161, 0]
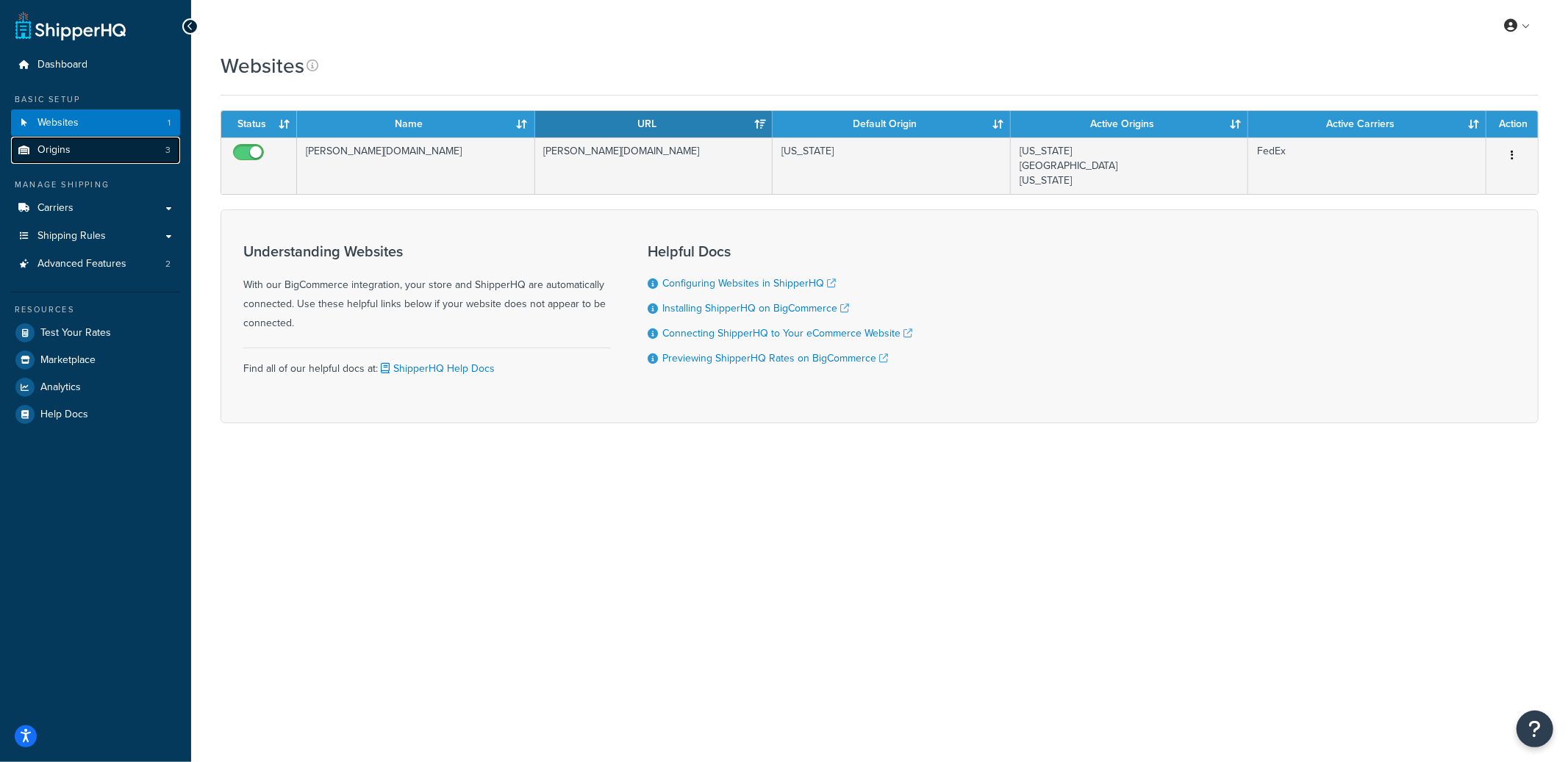
click at [145, 148] on link "Origins 3" at bounding box center [95, 150] width 169 height 27
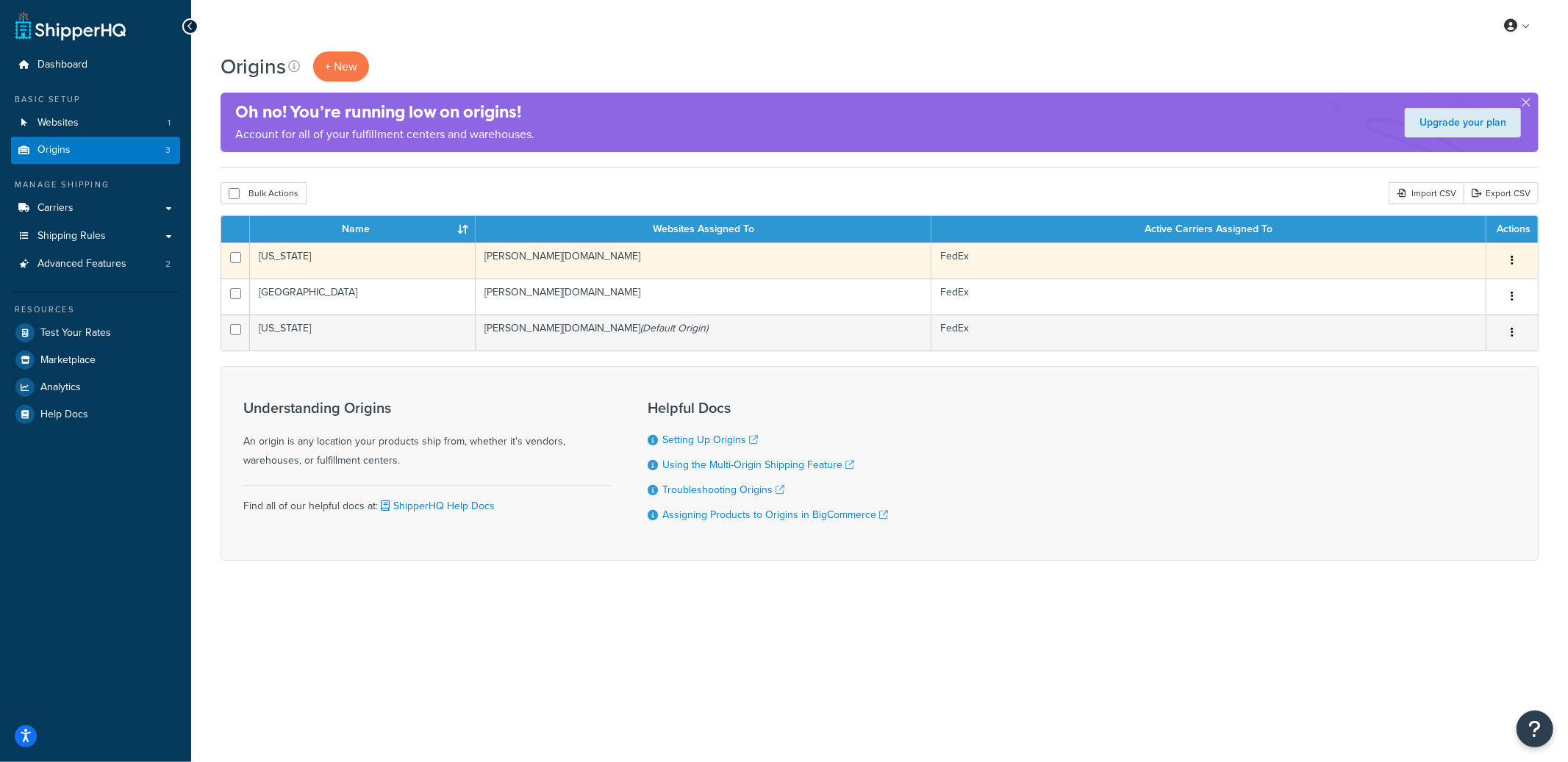
click at [1512, 262] on icon "button" at bounding box center [1512, 259] width 3 height 10
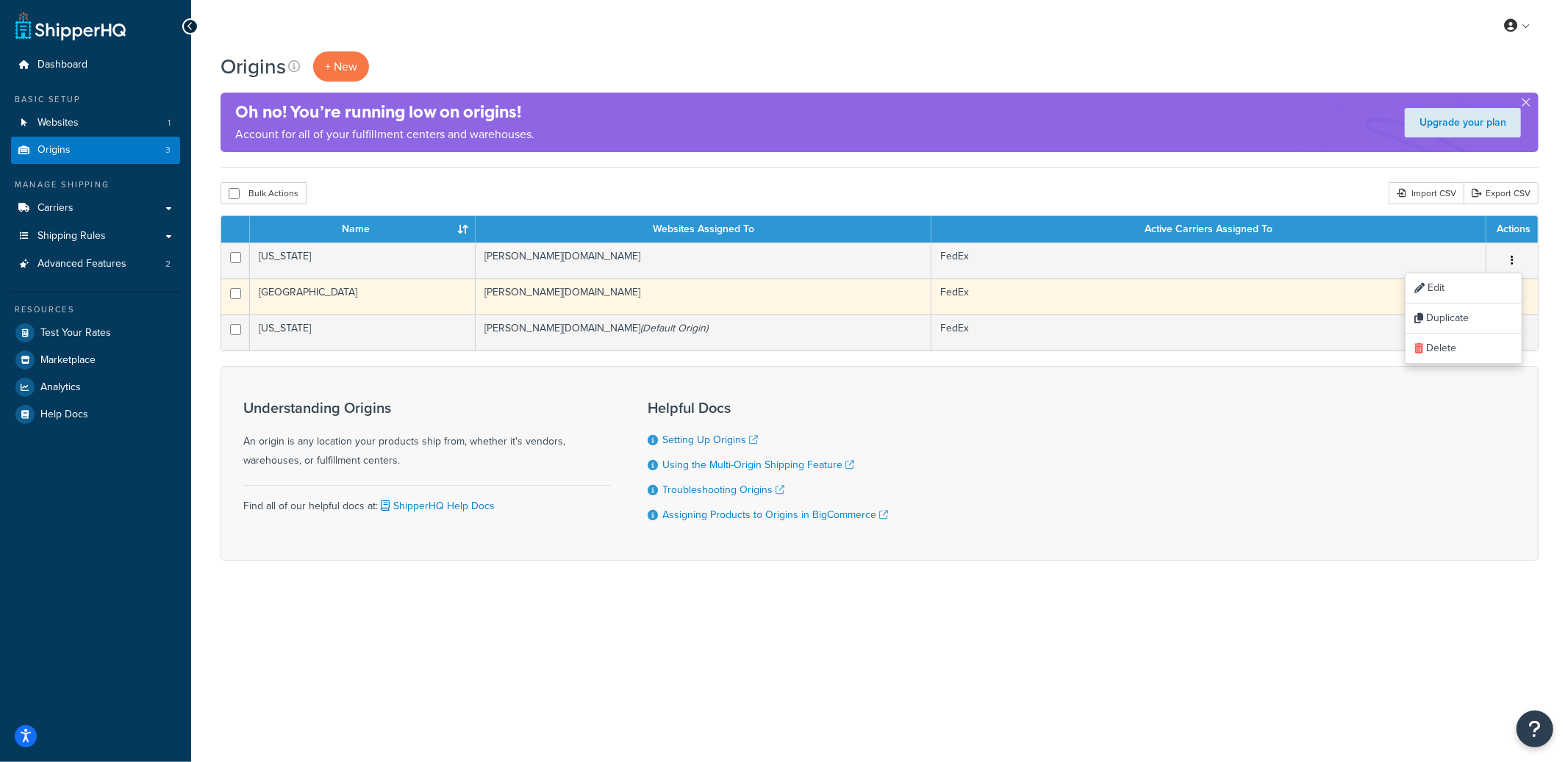
click at [1530, 290] on td "Edit Duplicate Delete" at bounding box center [1512, 296] width 52 height 36
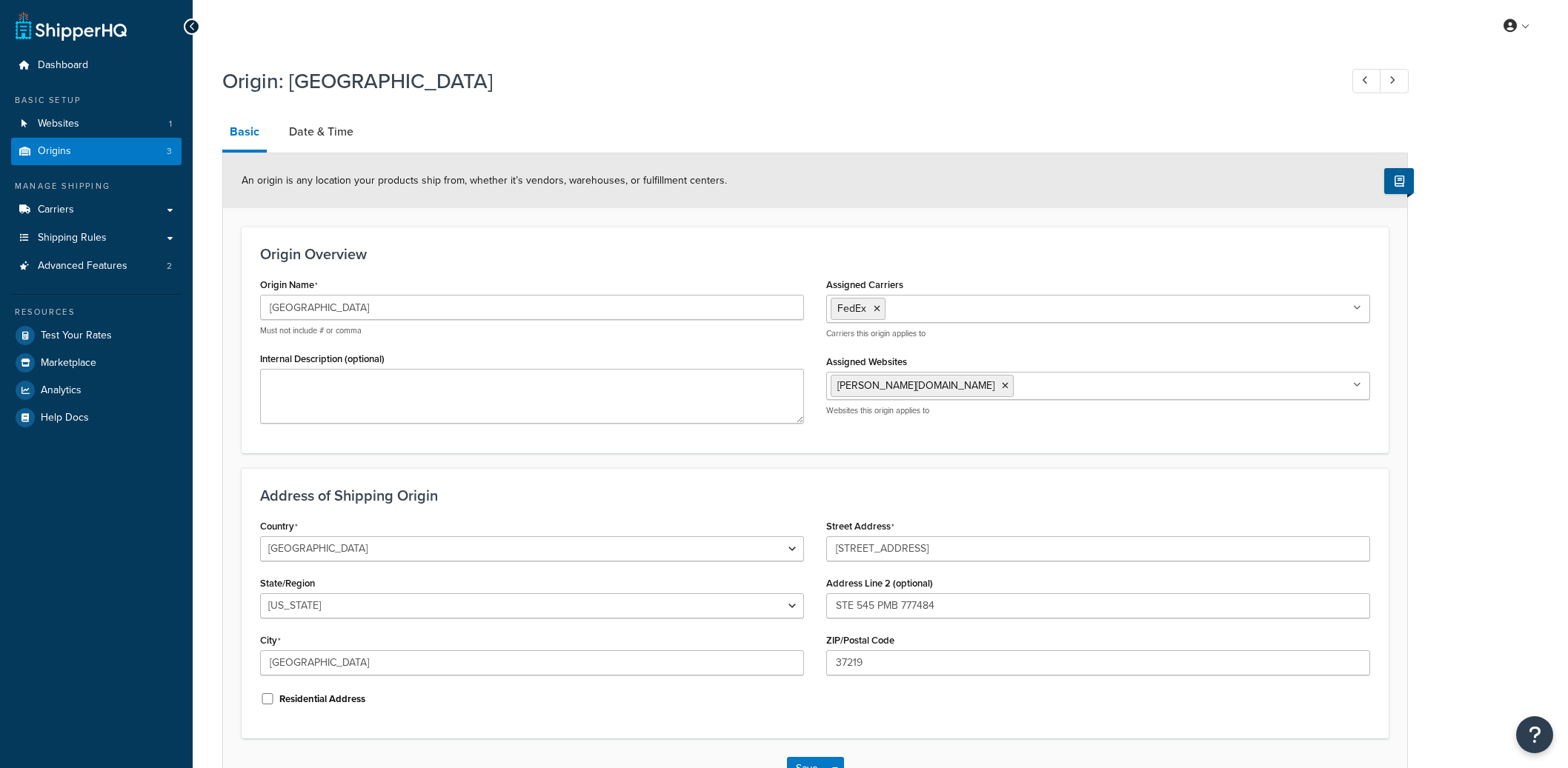
select select "42"
click at [337, 134] on link "Date & Time" at bounding box center [321, 131] width 79 height 36
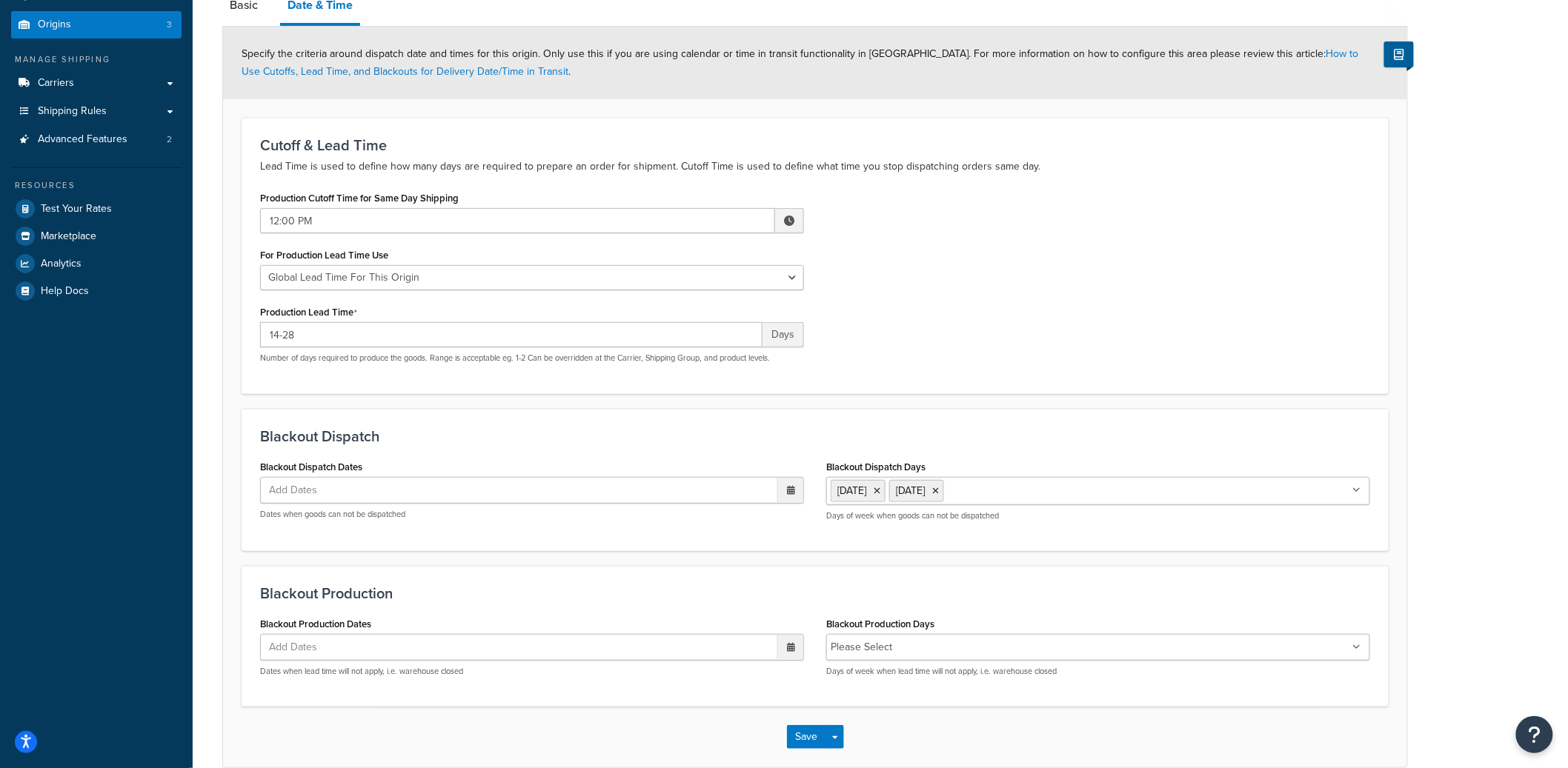
scroll to position [201, 0]
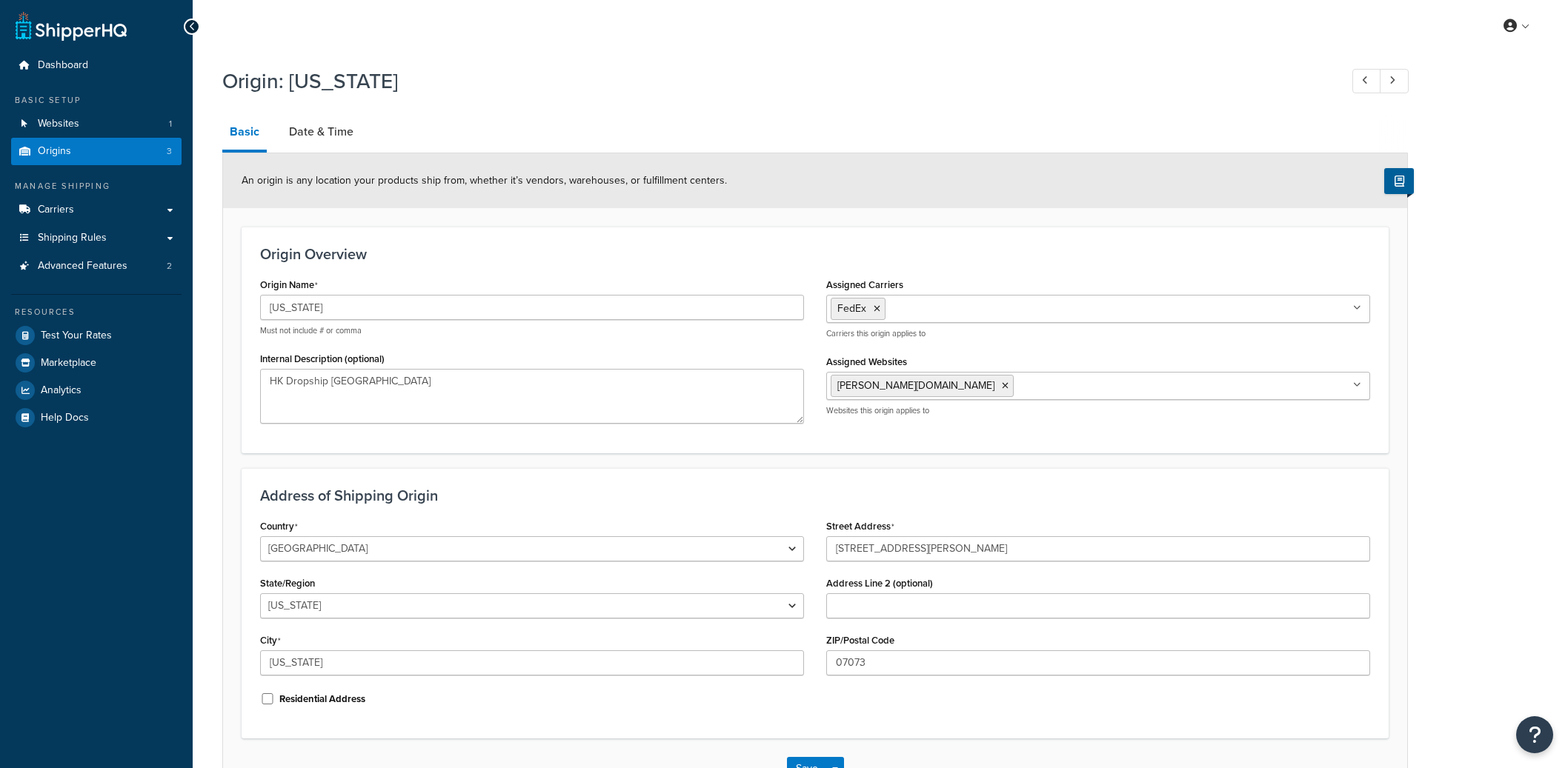
select select "30"
click at [304, 135] on link "Date & Time" at bounding box center [321, 131] width 79 height 36
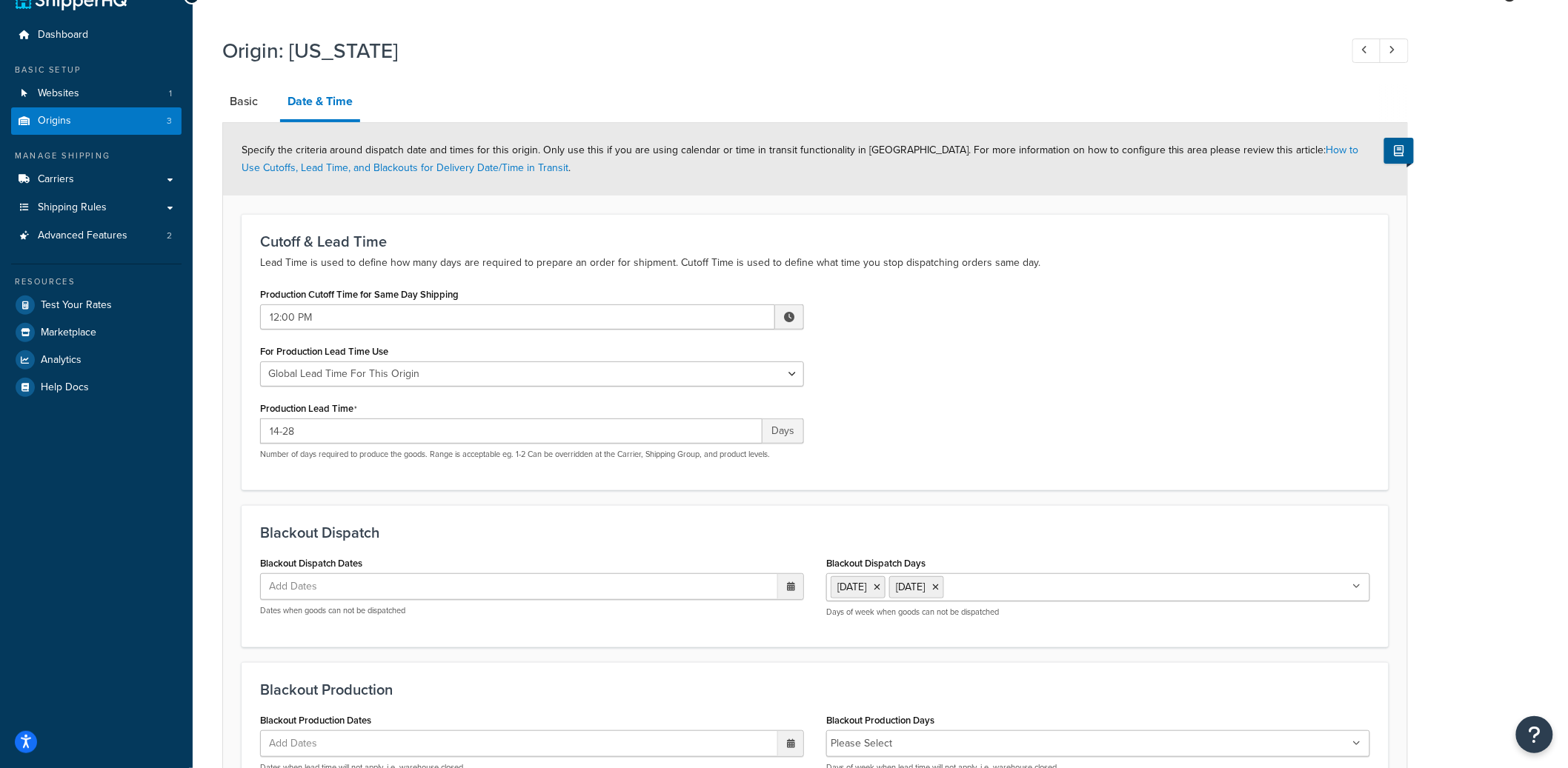
scroll to position [201, 0]
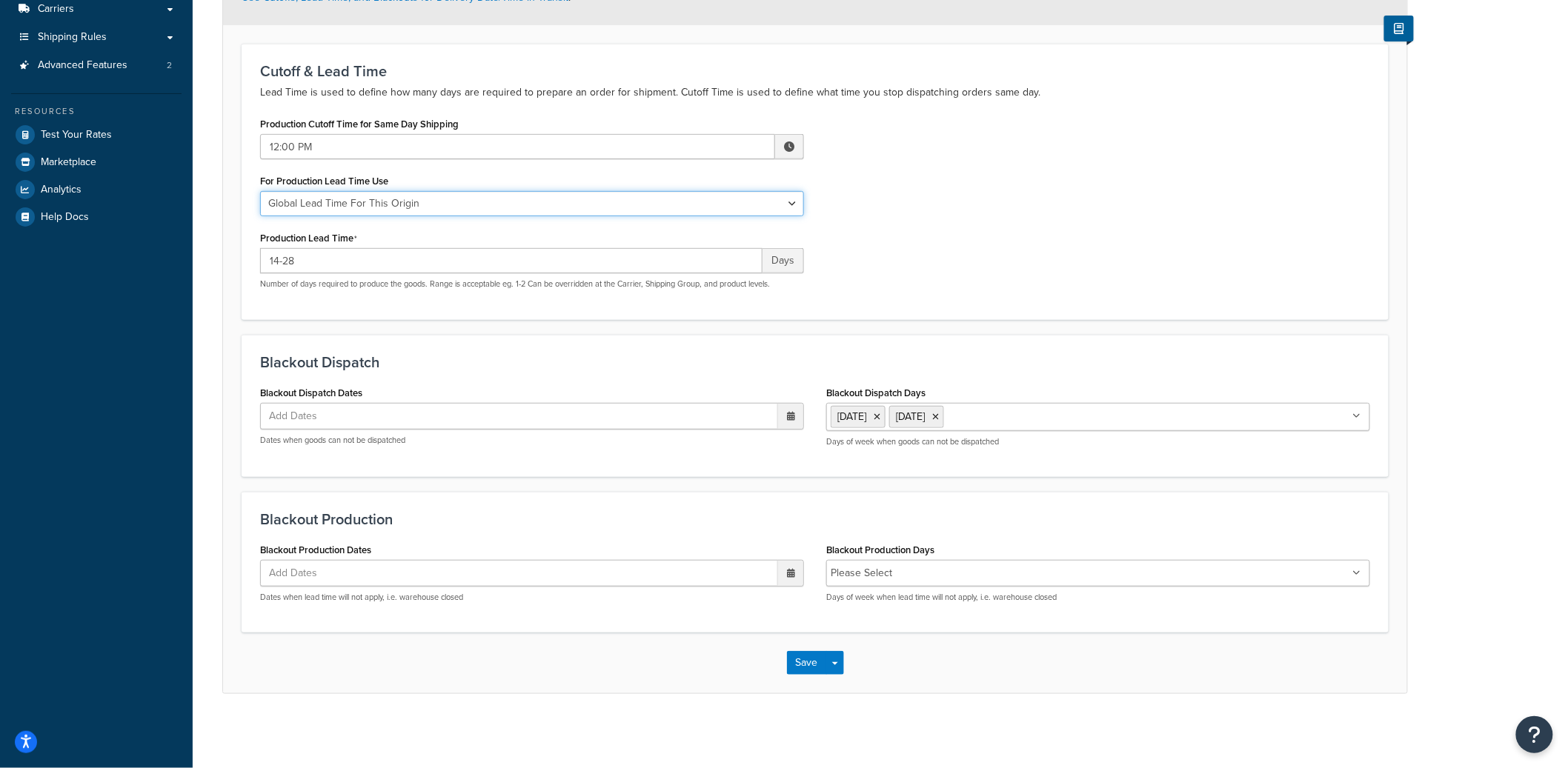
click at [538, 203] on select "Global Lead Time For This Origin Lead Time For Per Shipping Method Type" at bounding box center [532, 203] width 544 height 25
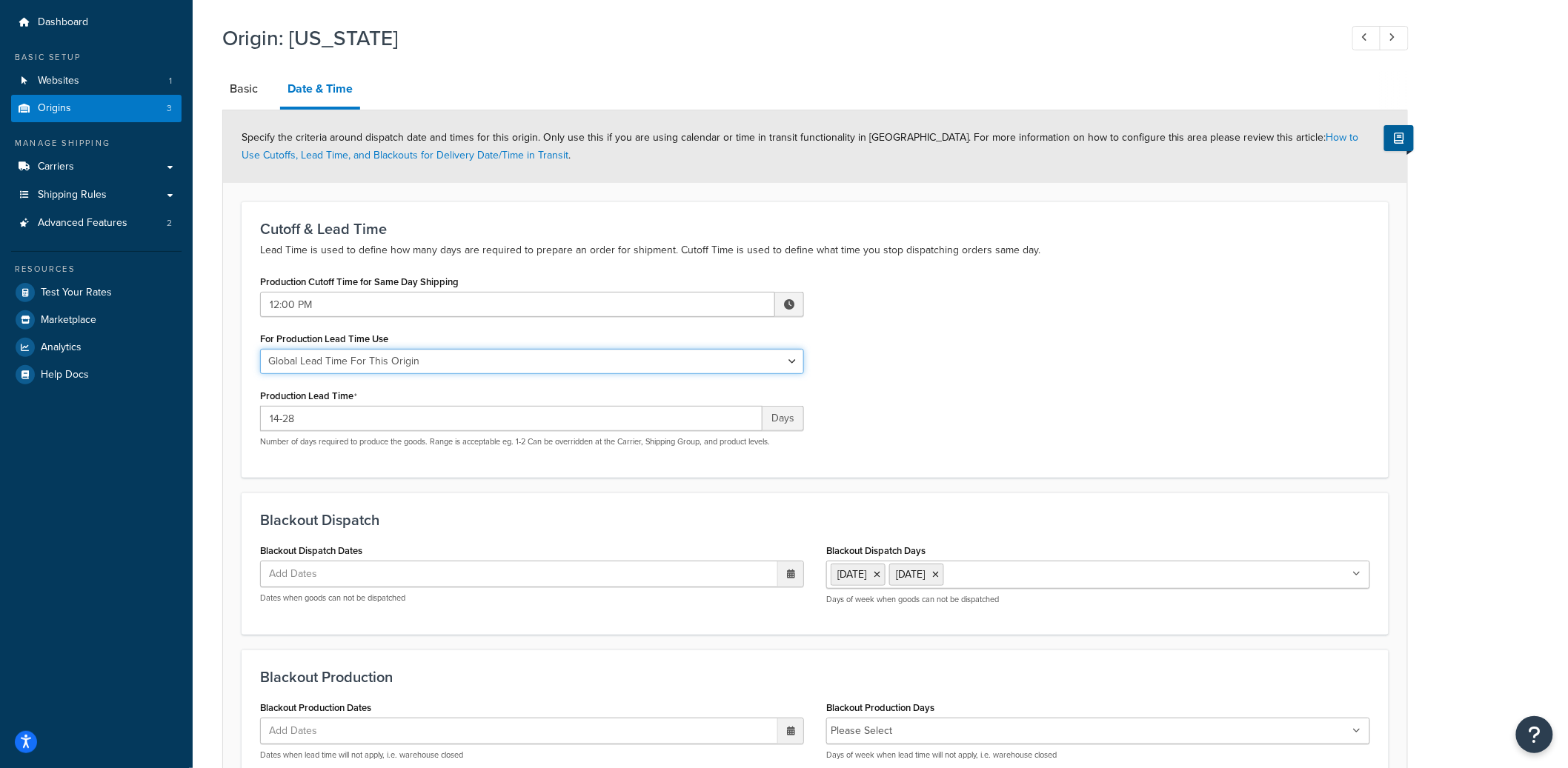
scroll to position [0, 0]
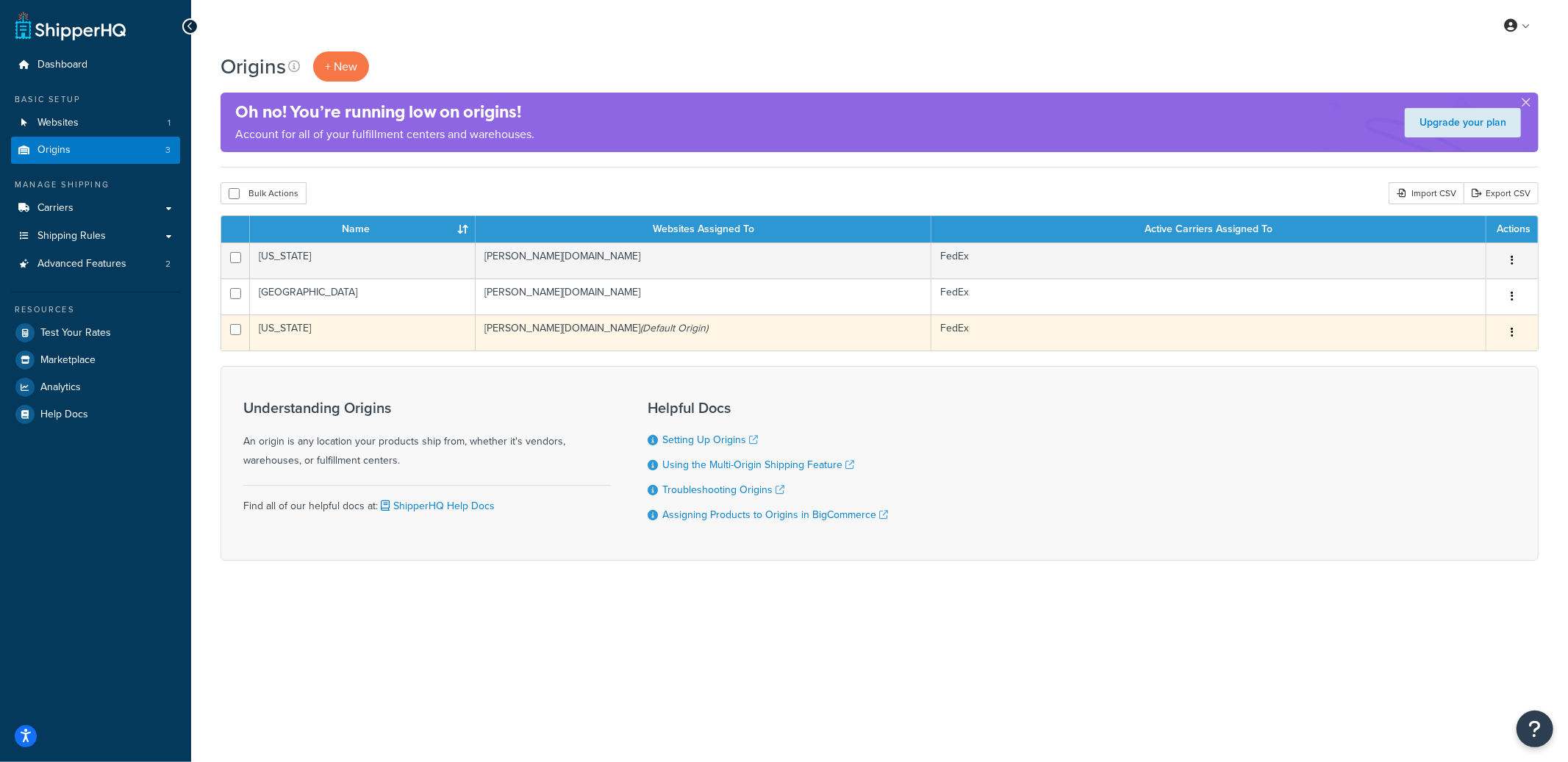
click at [705, 327] on td "amorati.mybigcommerce.com (Default Origin)" at bounding box center [703, 333] width 456 height 36
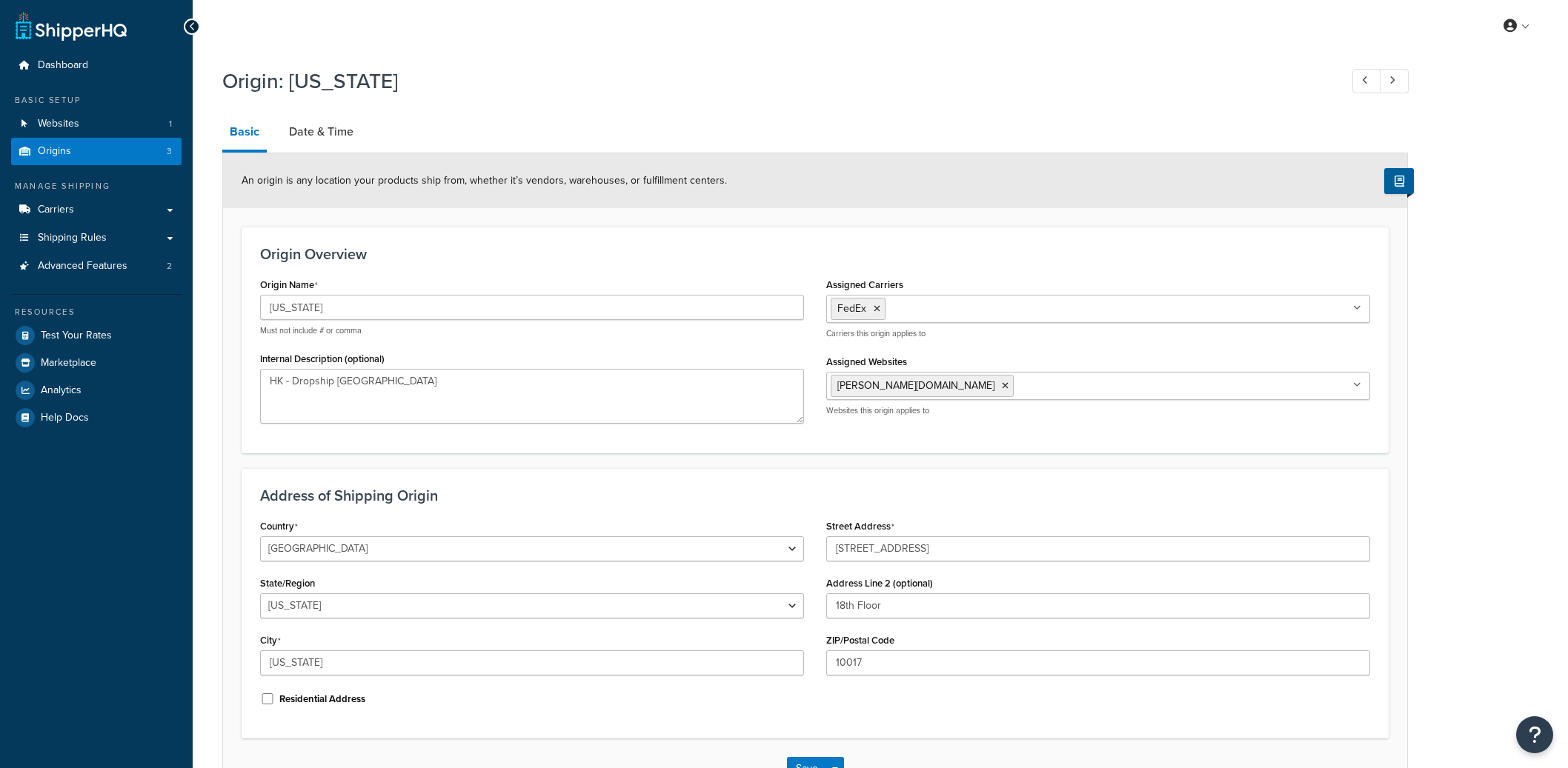
select select "32"
click at [337, 122] on link "Date & Time" at bounding box center [321, 131] width 79 height 36
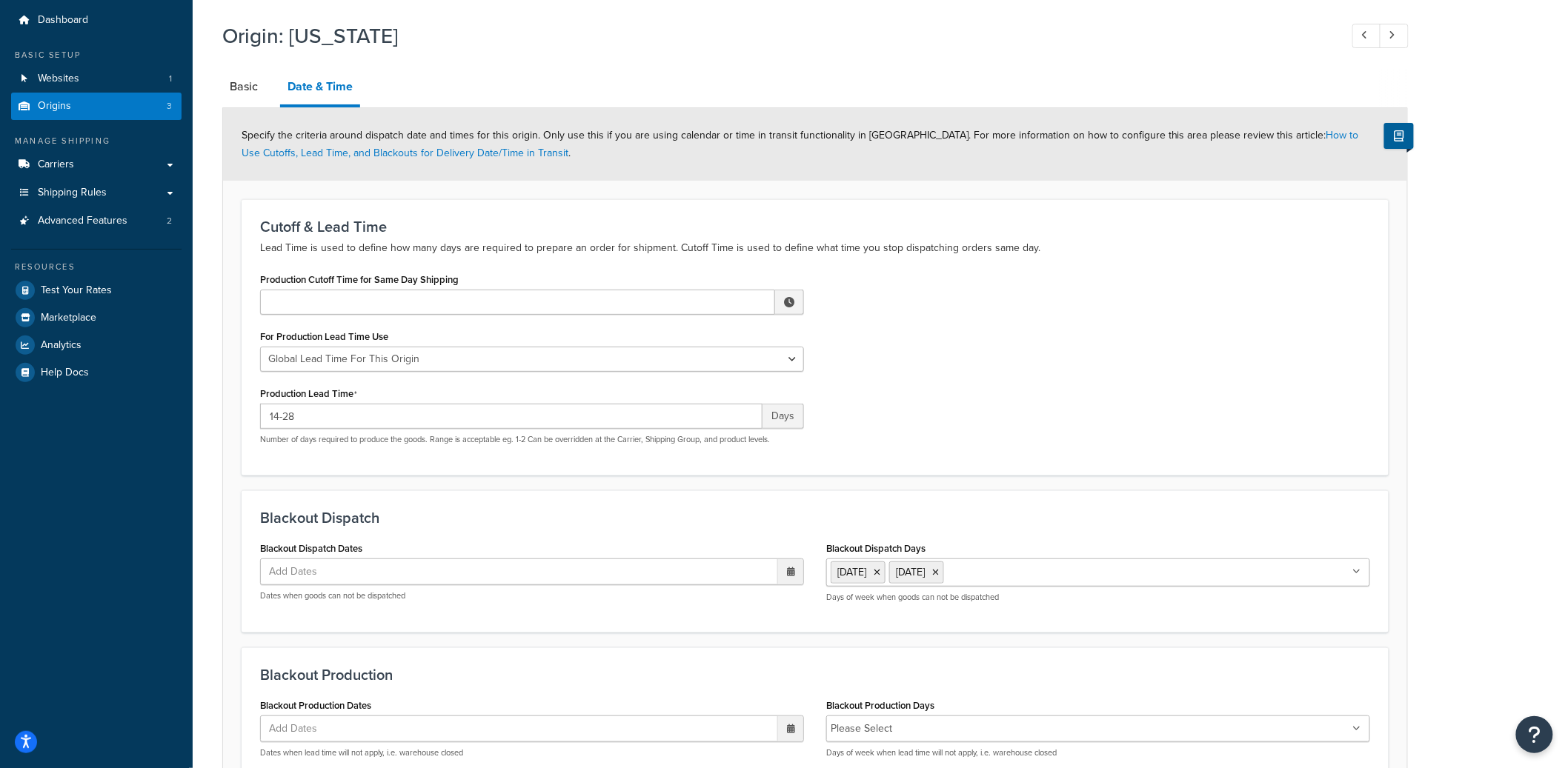
scroll to position [62, 0]
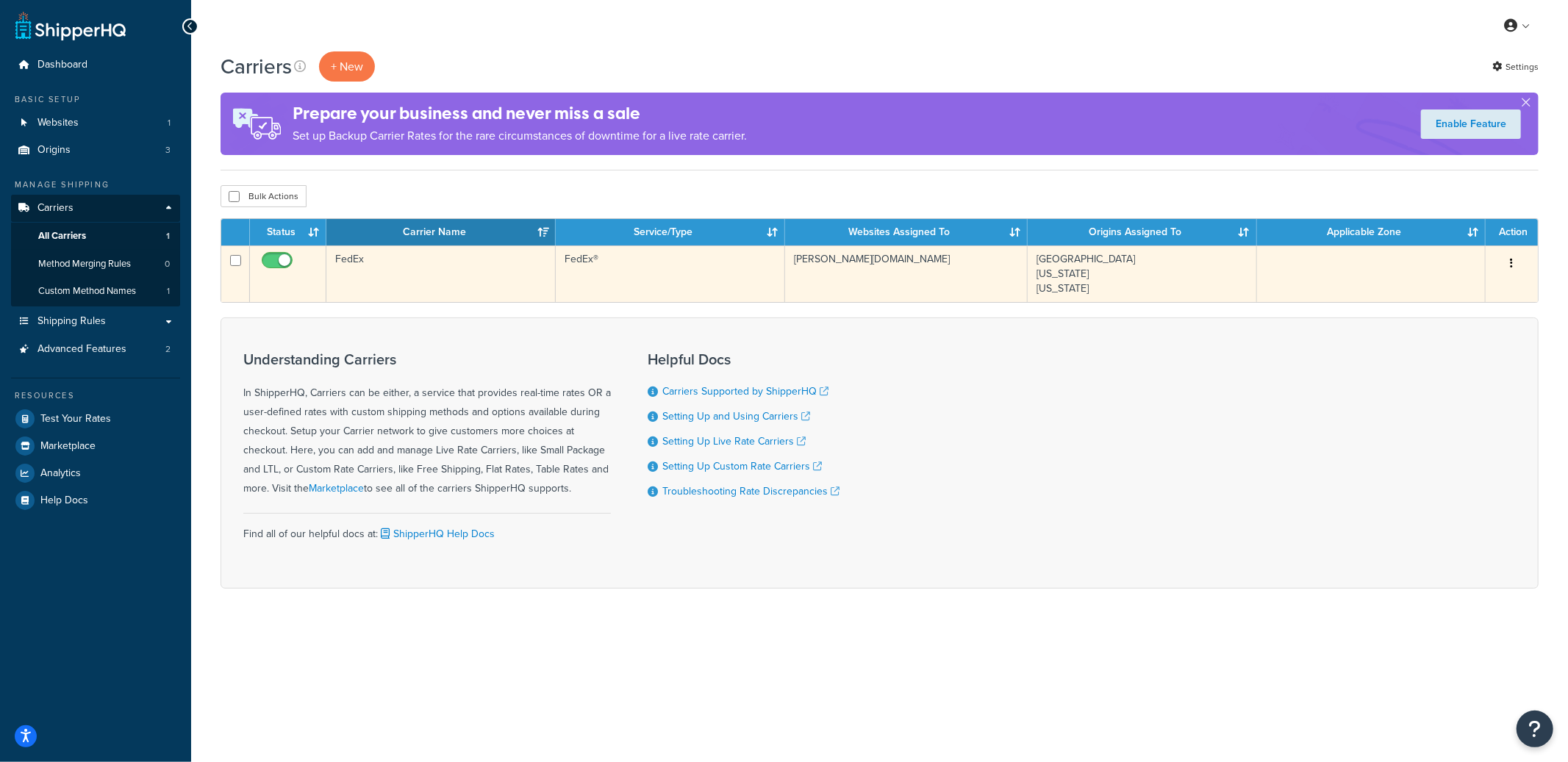
click at [435, 276] on td "FedEx" at bounding box center [441, 274] width 229 height 56
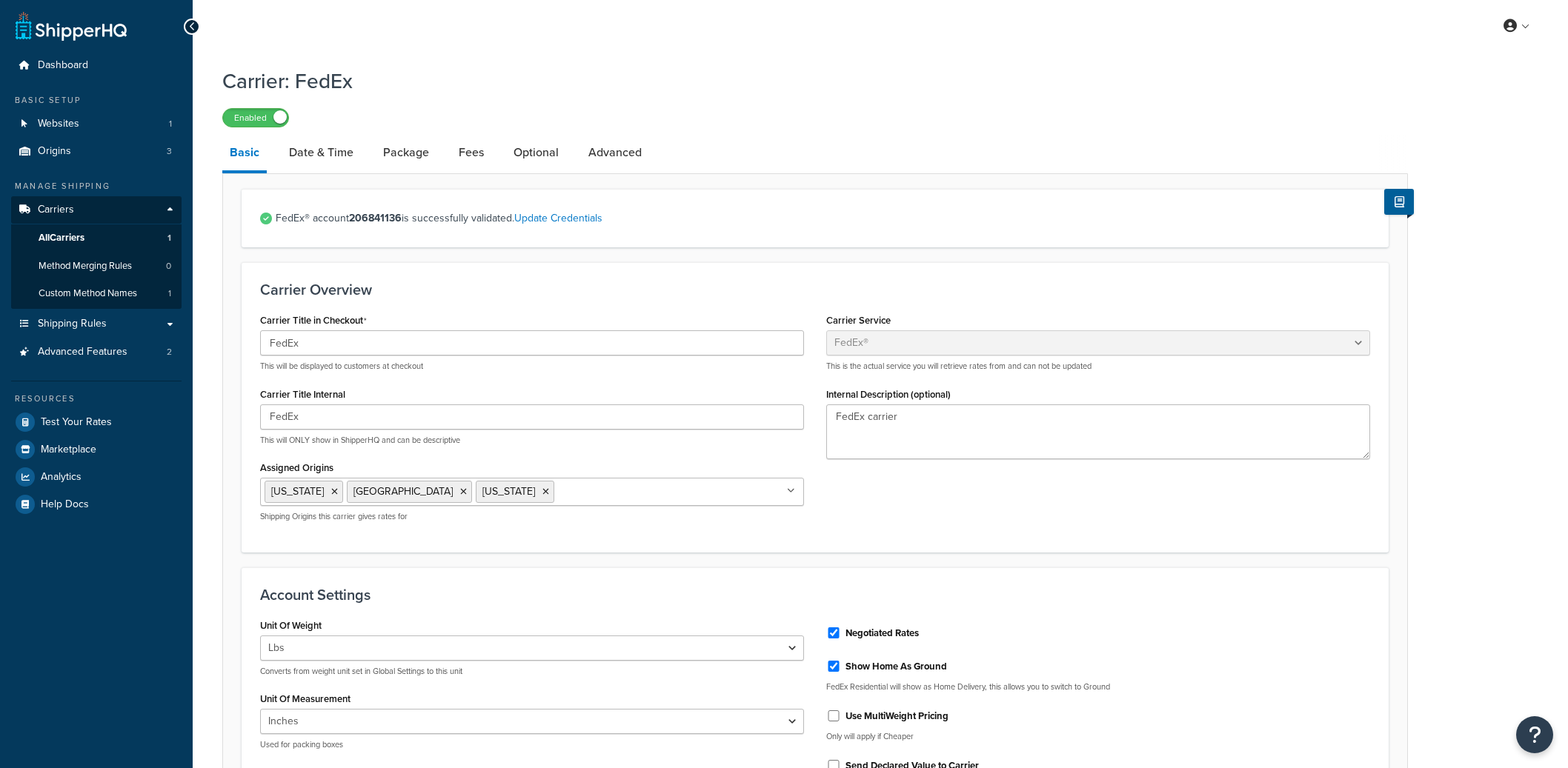
select select "fedEx"
select select "REGULAR_PICKUP"
select select "FEDEX_BOX"
click at [337, 151] on link "Date & Time" at bounding box center [321, 152] width 79 height 36
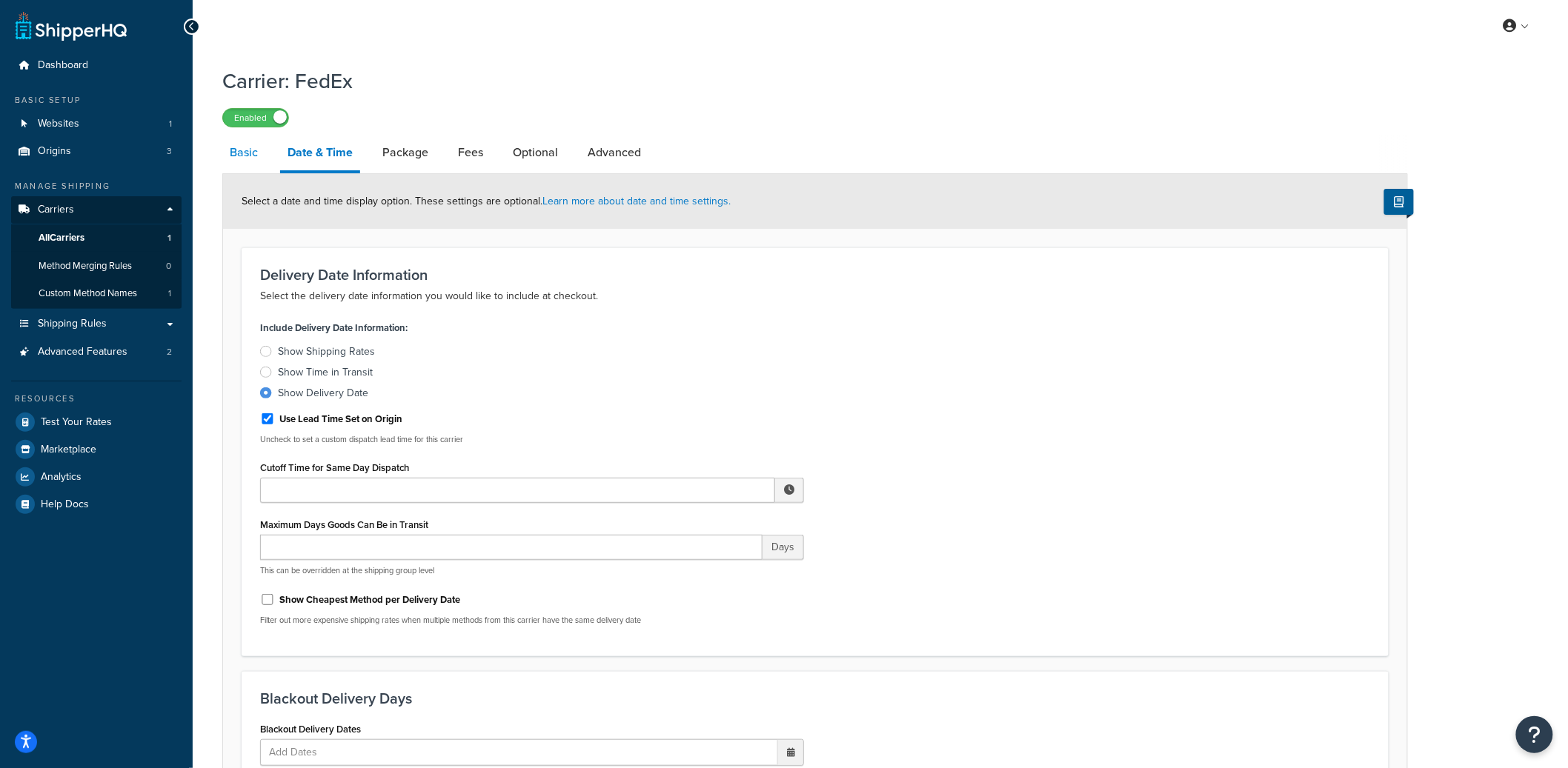
click at [236, 162] on link "Basic" at bounding box center [243, 152] width 43 height 36
select select "fedEx"
select select "REGULAR_PICKUP"
select select "FEDEX_BOX"
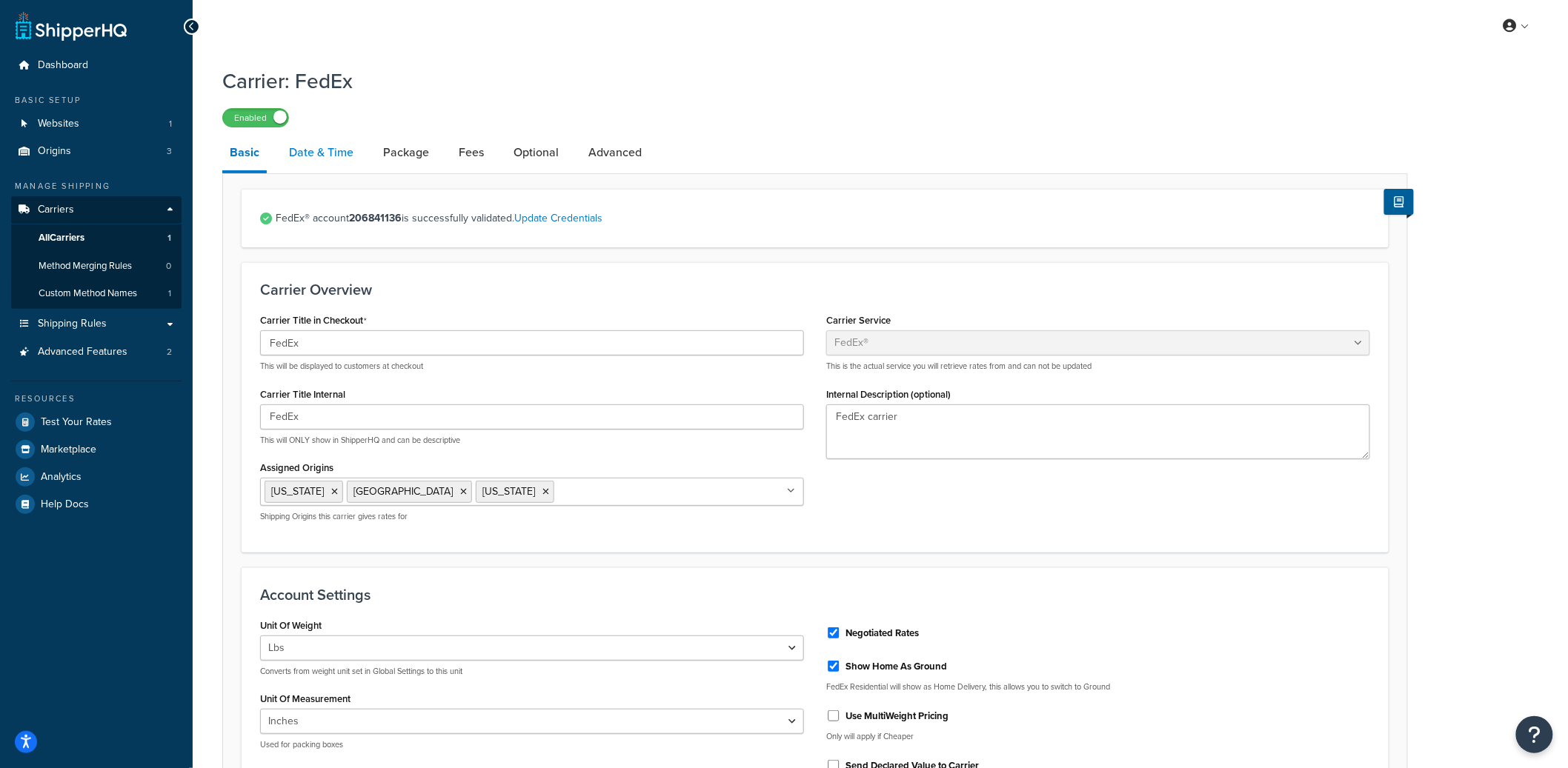
click at [329, 159] on link "Date & Time" at bounding box center [321, 152] width 79 height 36
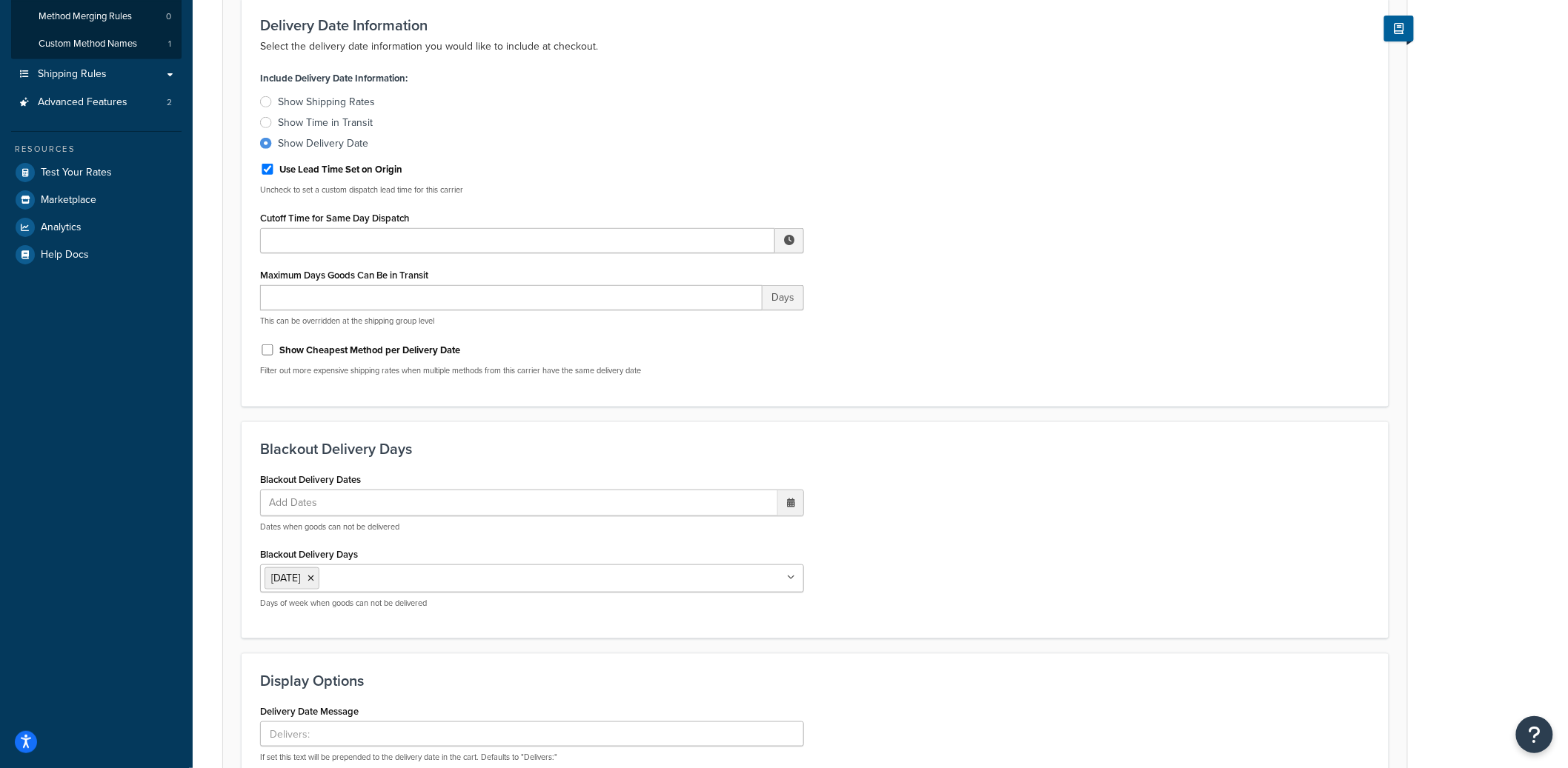
scroll to position [249, 0]
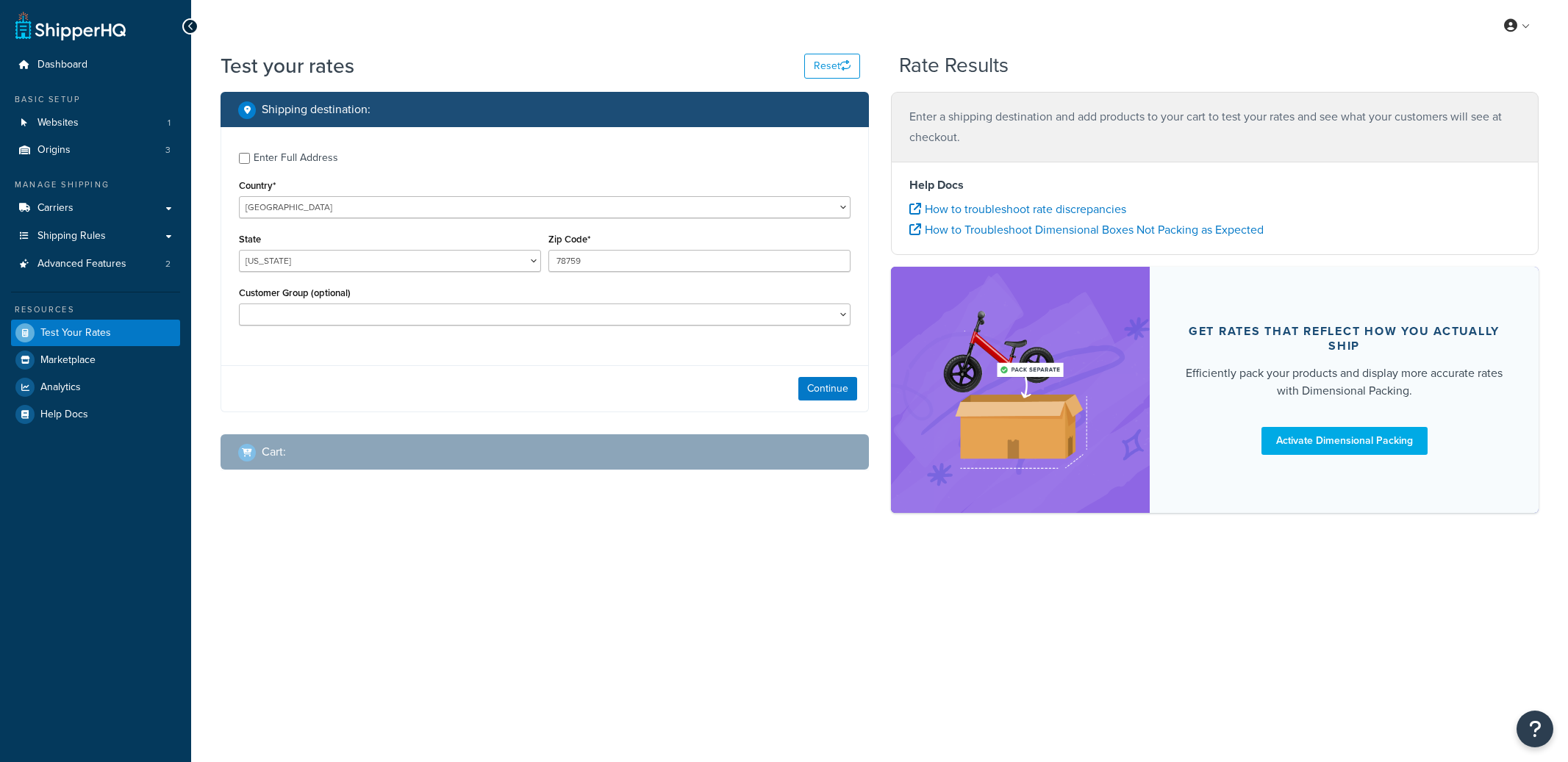
select select "TX"
click at [568, 258] on input "78759" at bounding box center [699, 261] width 302 height 22
type input "77088"
click at [837, 382] on button "Continue" at bounding box center [828, 389] width 59 height 24
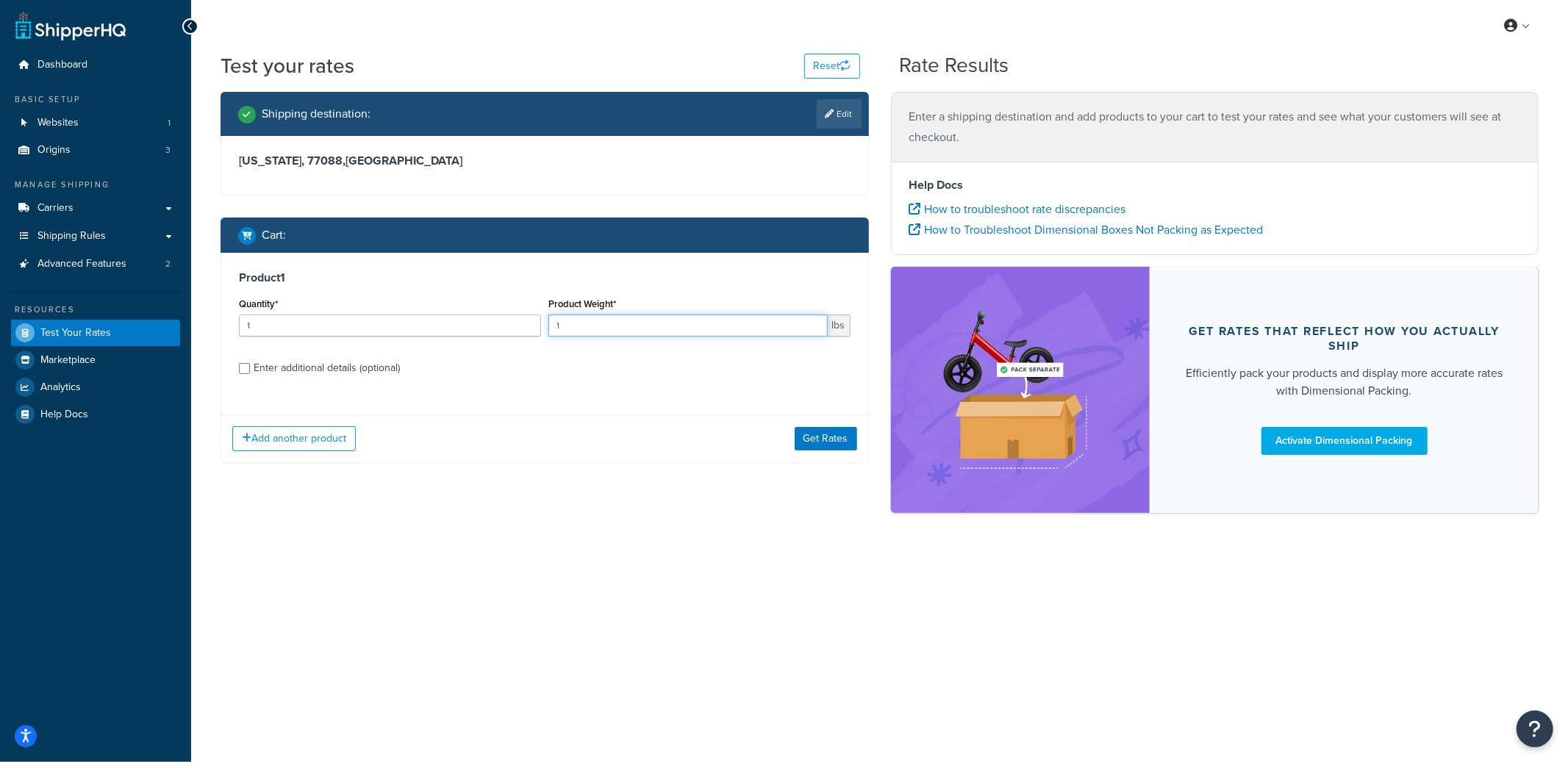
drag, startPoint x: 558, startPoint y: 328, endPoint x: 541, endPoint y: 326, distance: 17.1
click at [542, 326] on div "Quantity* 1 Product Weight* 1 lbs" at bounding box center [545, 320] width 618 height 54
type input "5"
click at [846, 443] on button "Get Rates" at bounding box center [826, 438] width 63 height 24
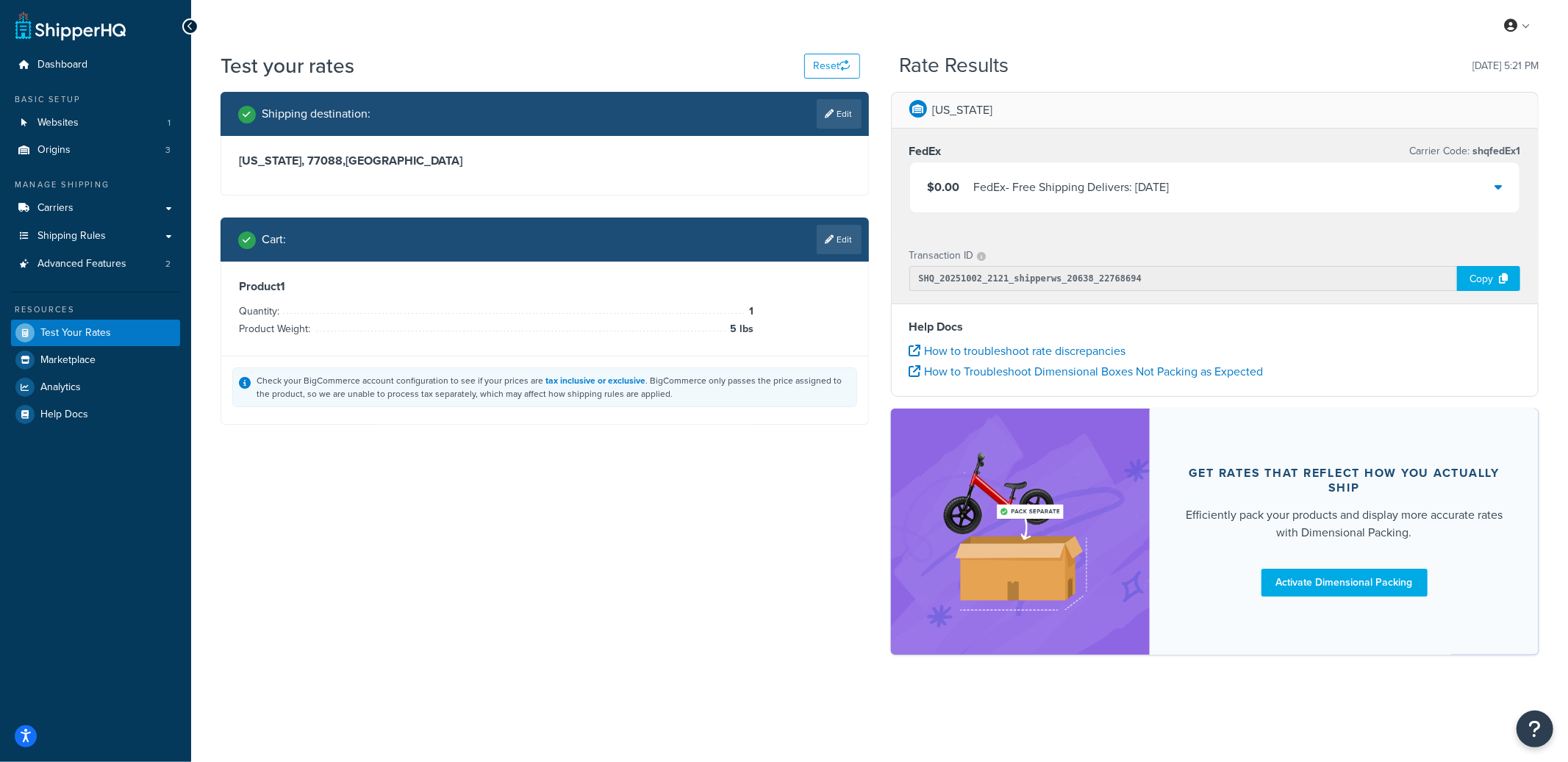
click at [1043, 208] on div "$0.00 FedEx - Free Shipping Delivers: Mon, Oct 20" at bounding box center [1214, 187] width 610 height 50
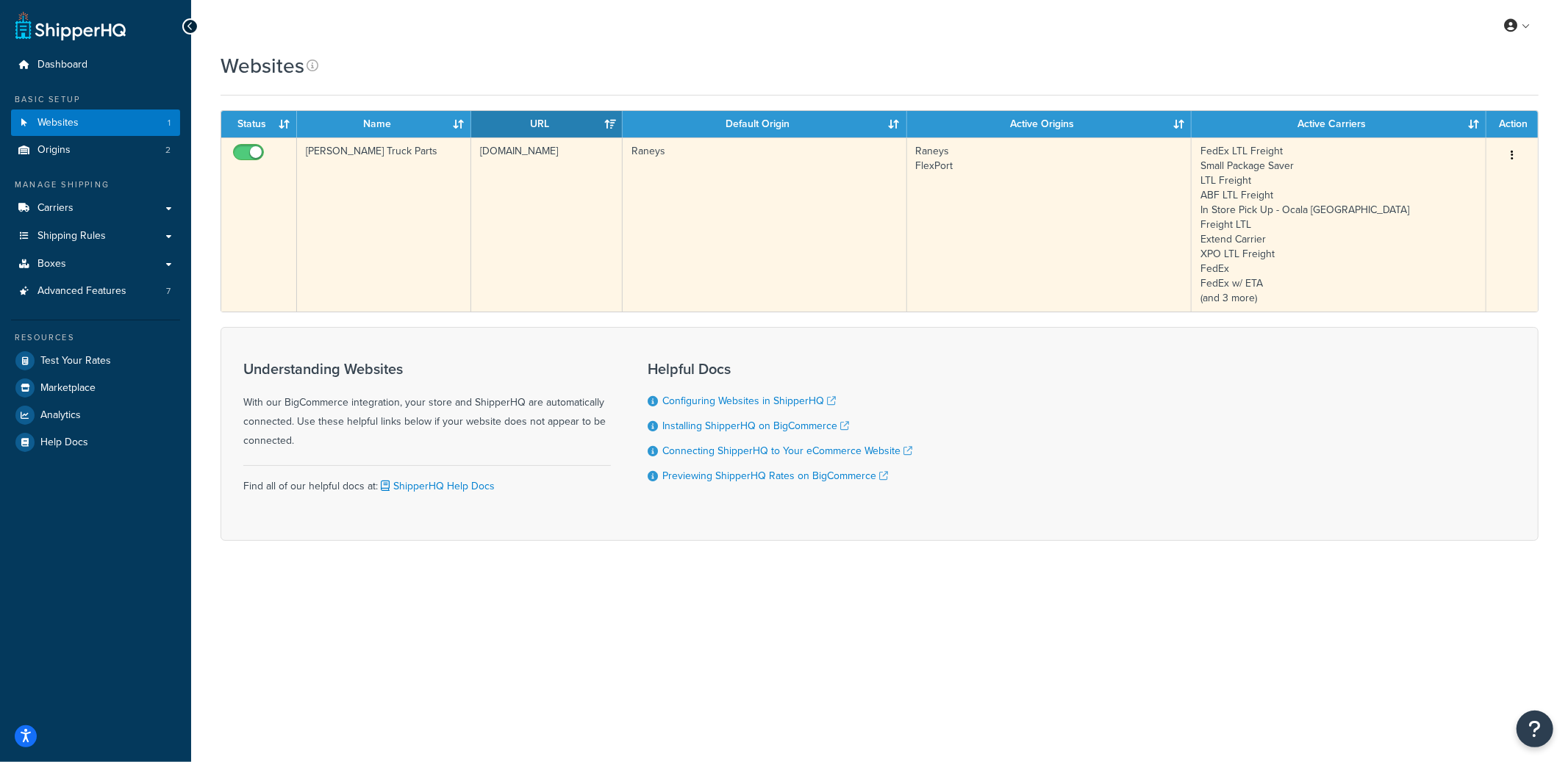
click at [558, 175] on td "[DOMAIN_NAME]" at bounding box center [547, 225] width 151 height 175
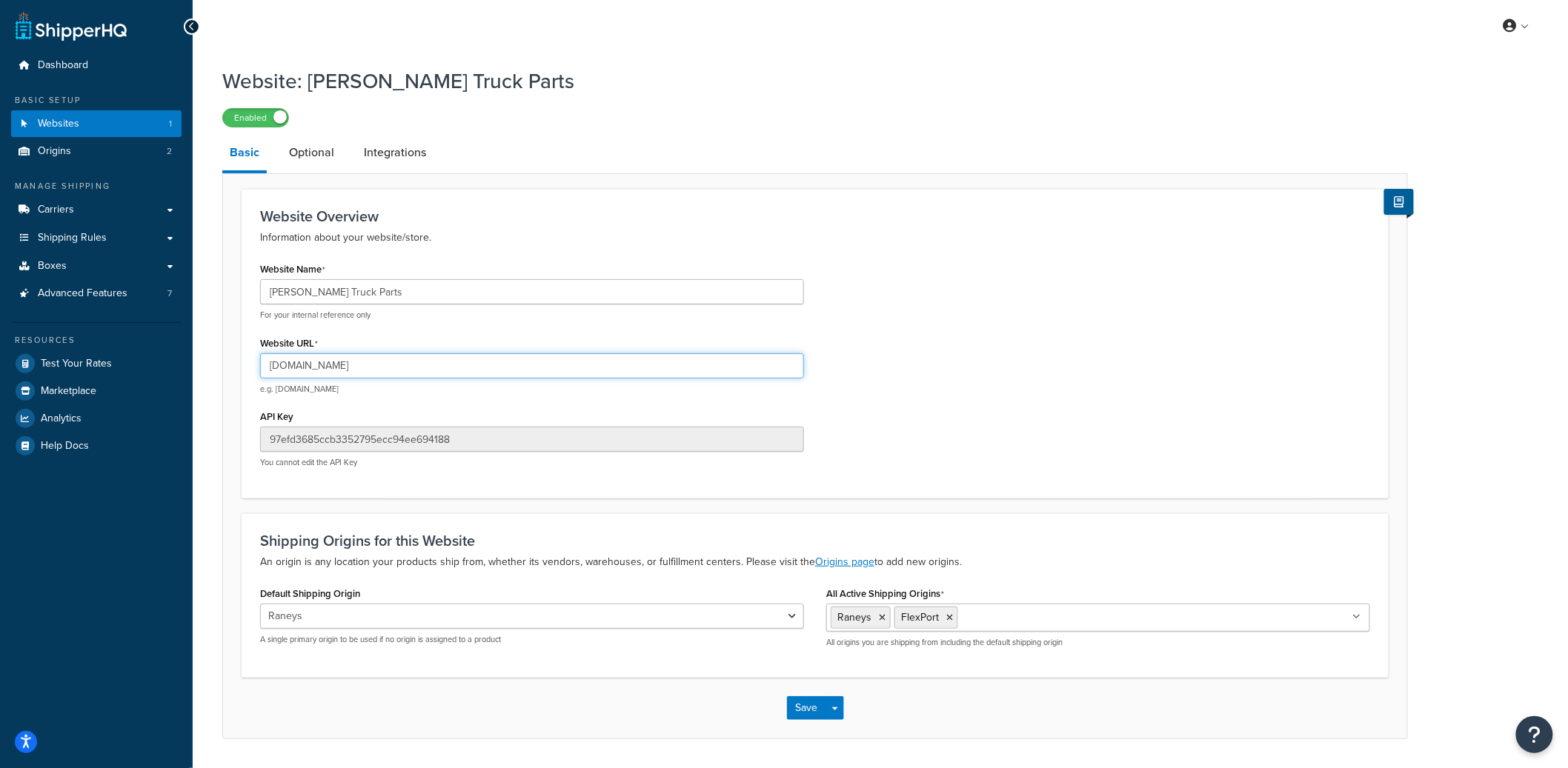
click at [348, 368] on input "www.raneystruckparts.com" at bounding box center [532, 365] width 544 height 25
click at [396, 369] on input "www.raneystruckparts.com" at bounding box center [532, 365] width 544 height 25
drag, startPoint x: 423, startPoint y: 365, endPoint x: 295, endPoint y: 366, distance: 128.0
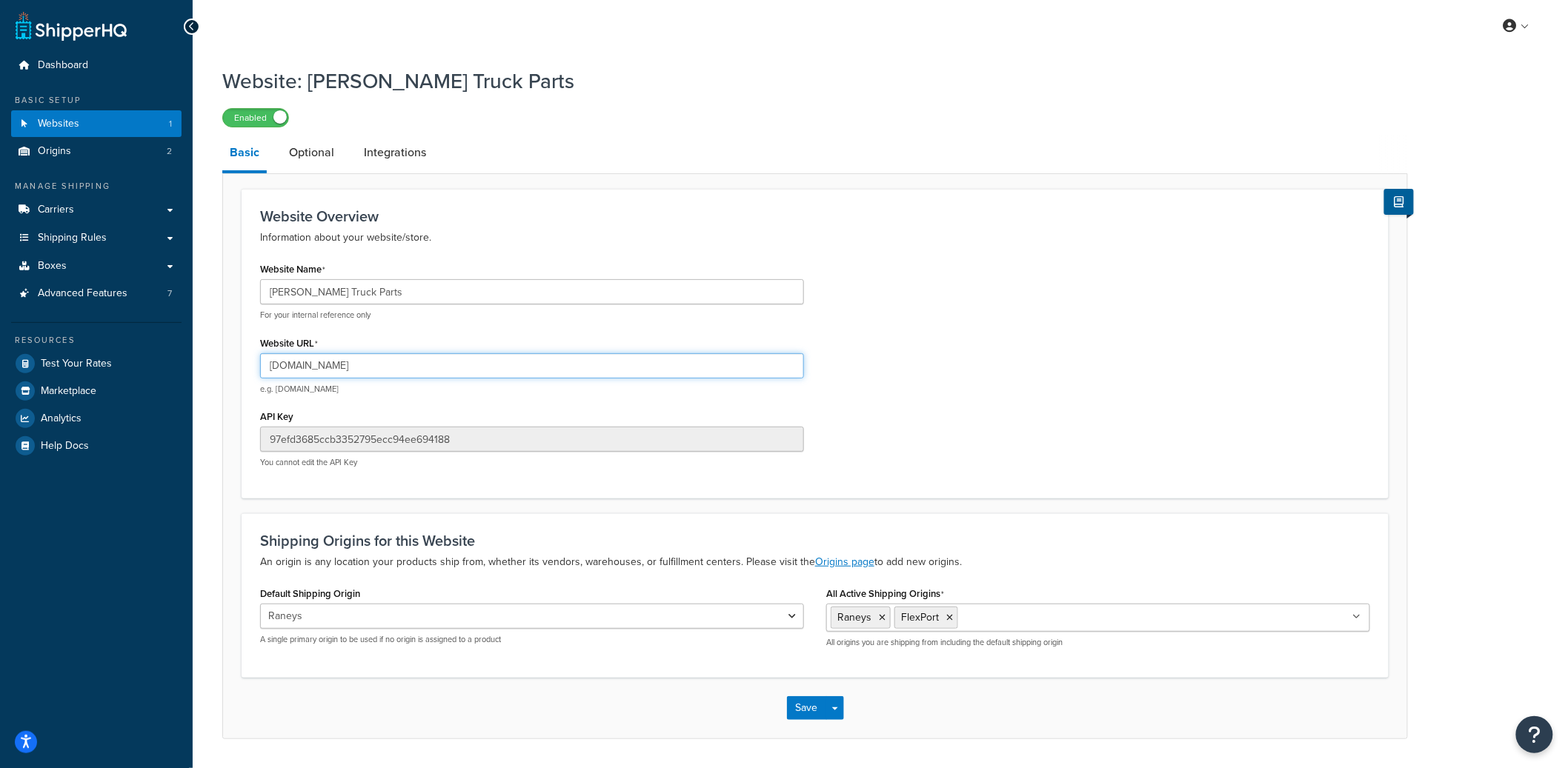
click at [295, 366] on input "www.raneystruckparts.com" at bounding box center [532, 365] width 544 height 25
click at [401, 364] on input "www.raneystruckparts.com" at bounding box center [532, 365] width 544 height 25
drag, startPoint x: 401, startPoint y: 366, endPoint x: 295, endPoint y: 368, distance: 106.0
click at [295, 368] on input "www.raneystruckparts.com" at bounding box center [532, 365] width 544 height 25
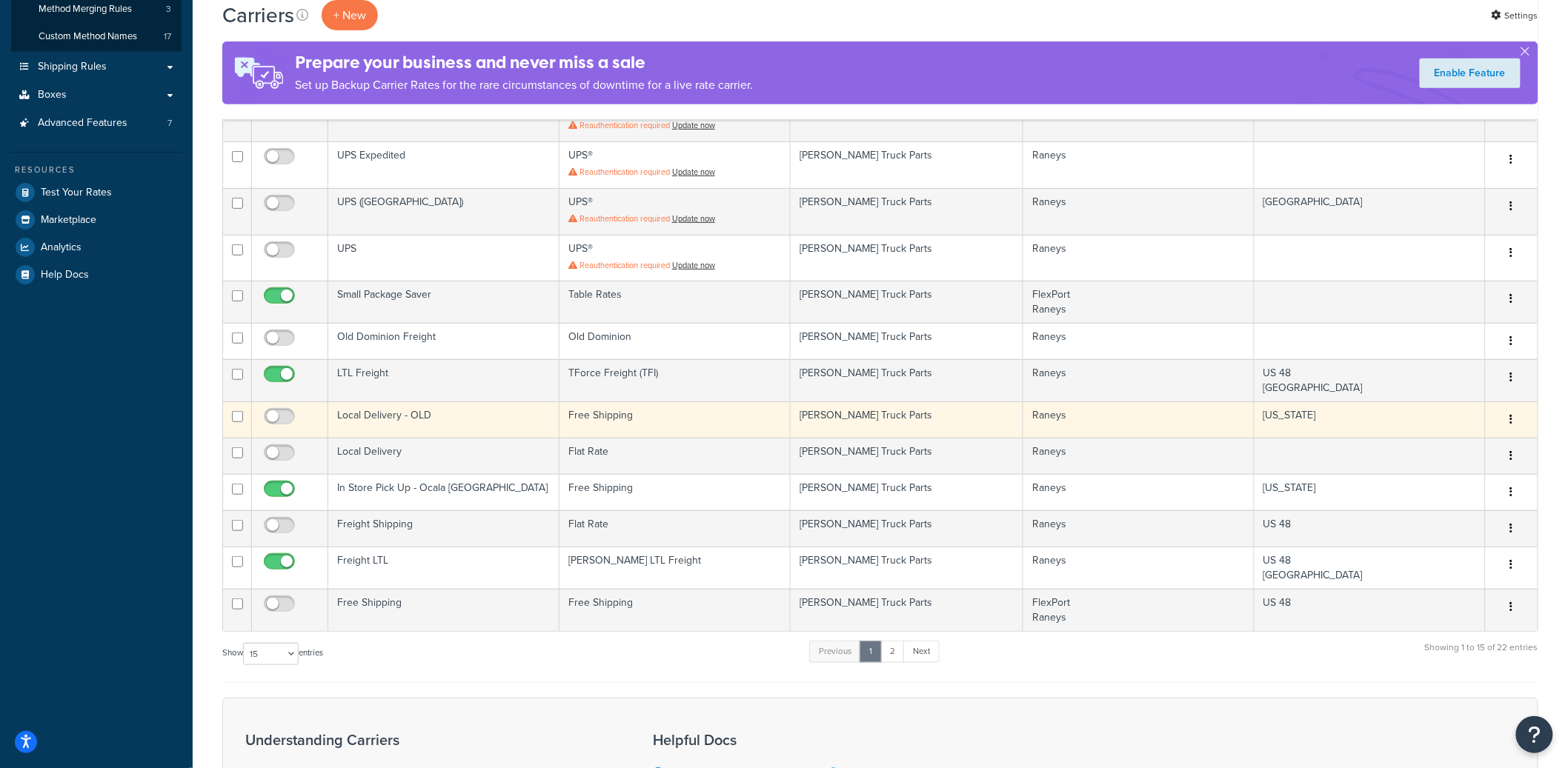
scroll to position [267, 0]
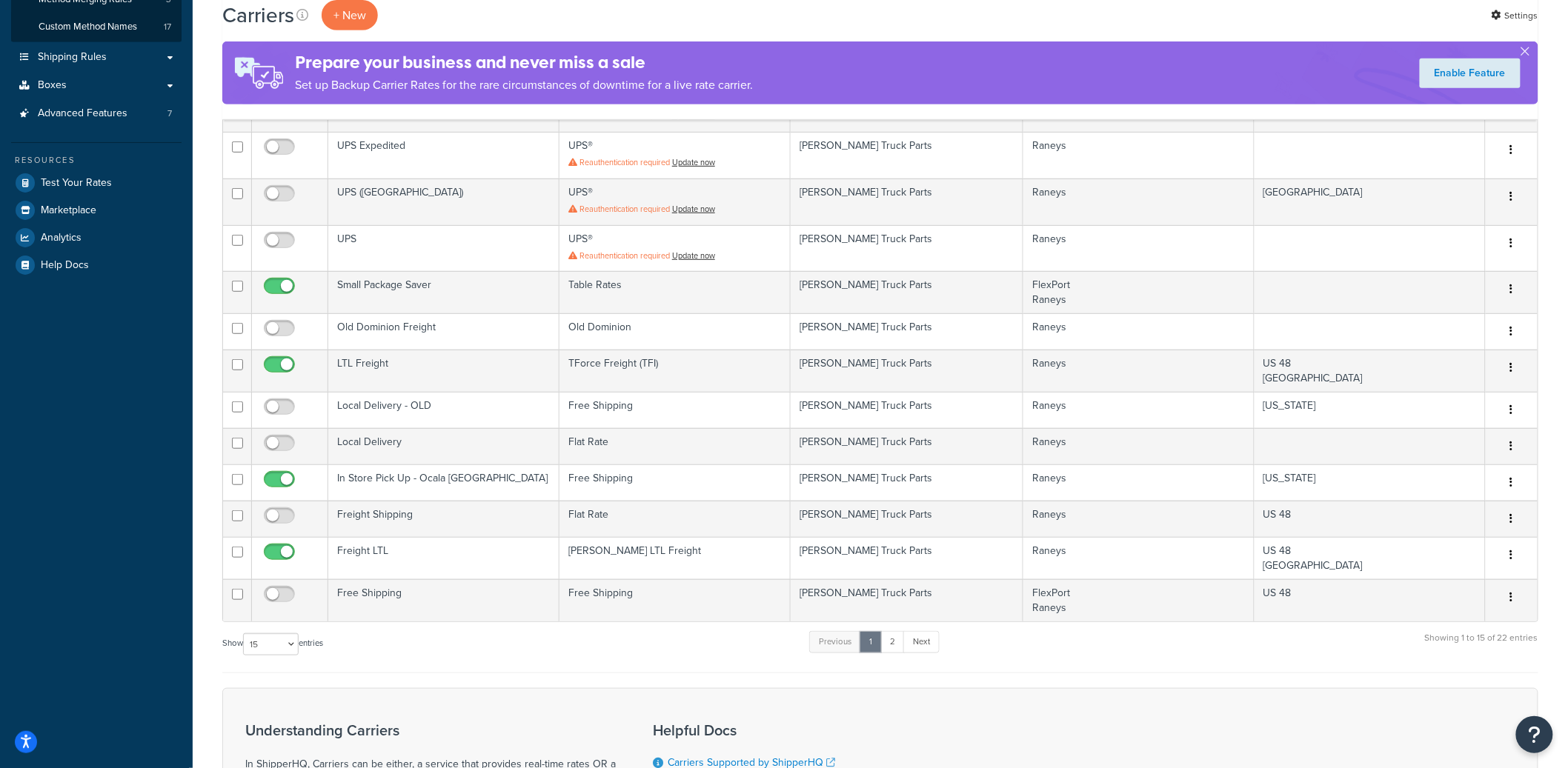
click at [278, 658] on div "Show 10 15 25 50 100 entries" at bounding box center [272, 645] width 101 height 32
click at [281, 653] on select "10 15 25 50 100" at bounding box center [271, 644] width 56 height 22
select select "25"
click at [245, 655] on select "10 15 25 50 100" at bounding box center [271, 644] width 56 height 22
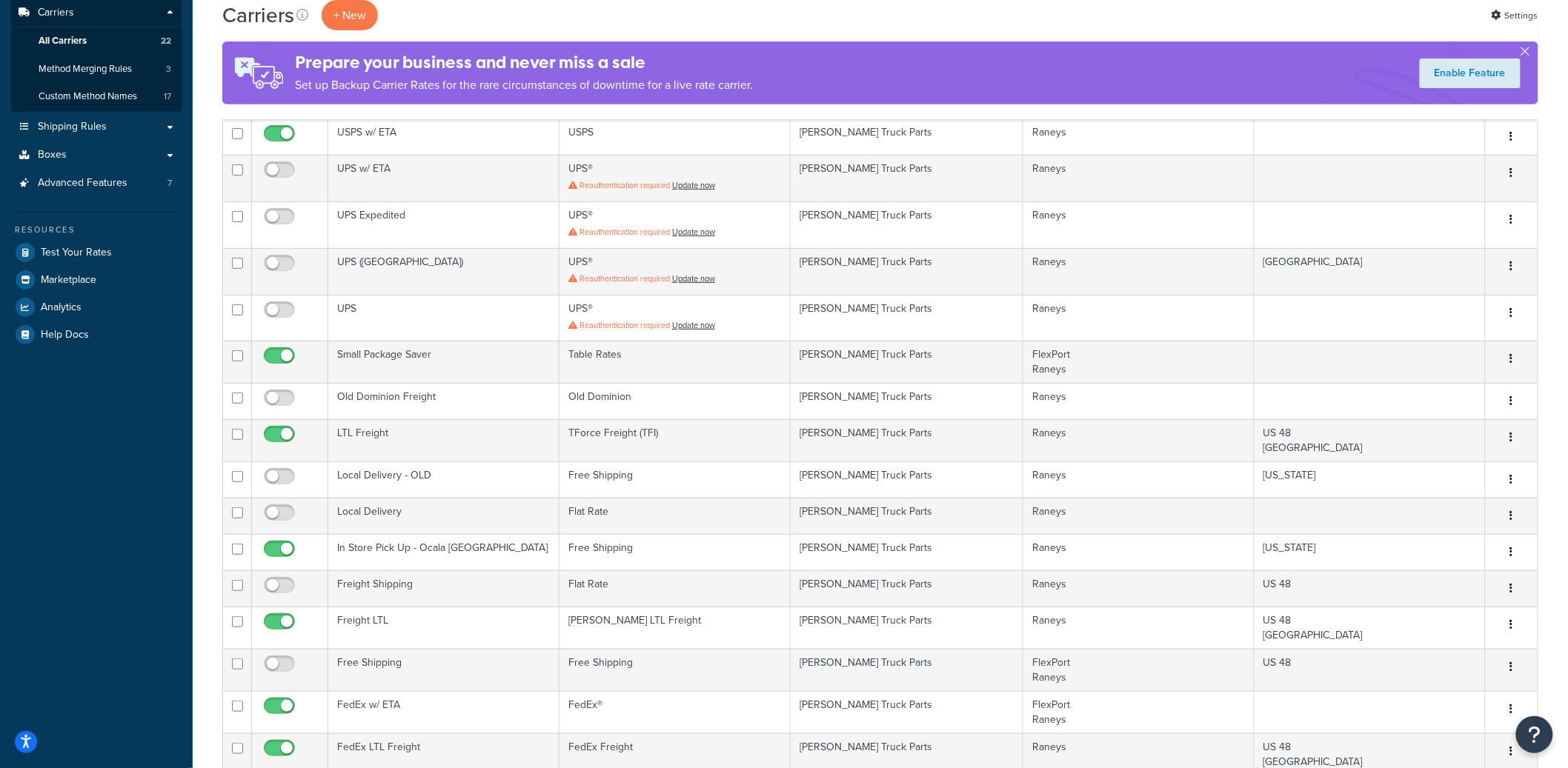
scroll to position [204, 0]
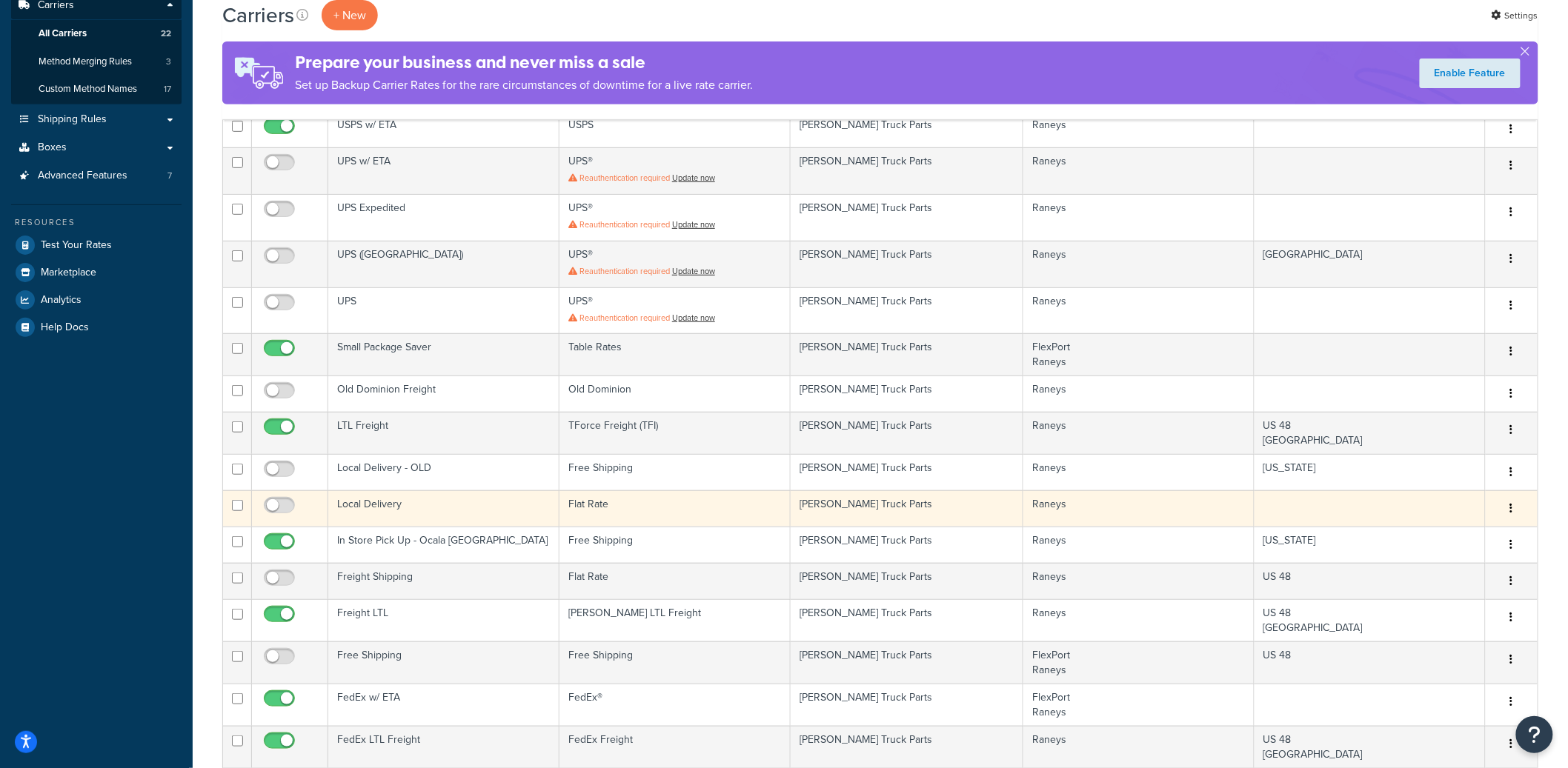
click at [484, 514] on td "Local Delivery" at bounding box center [444, 509] width 231 height 37
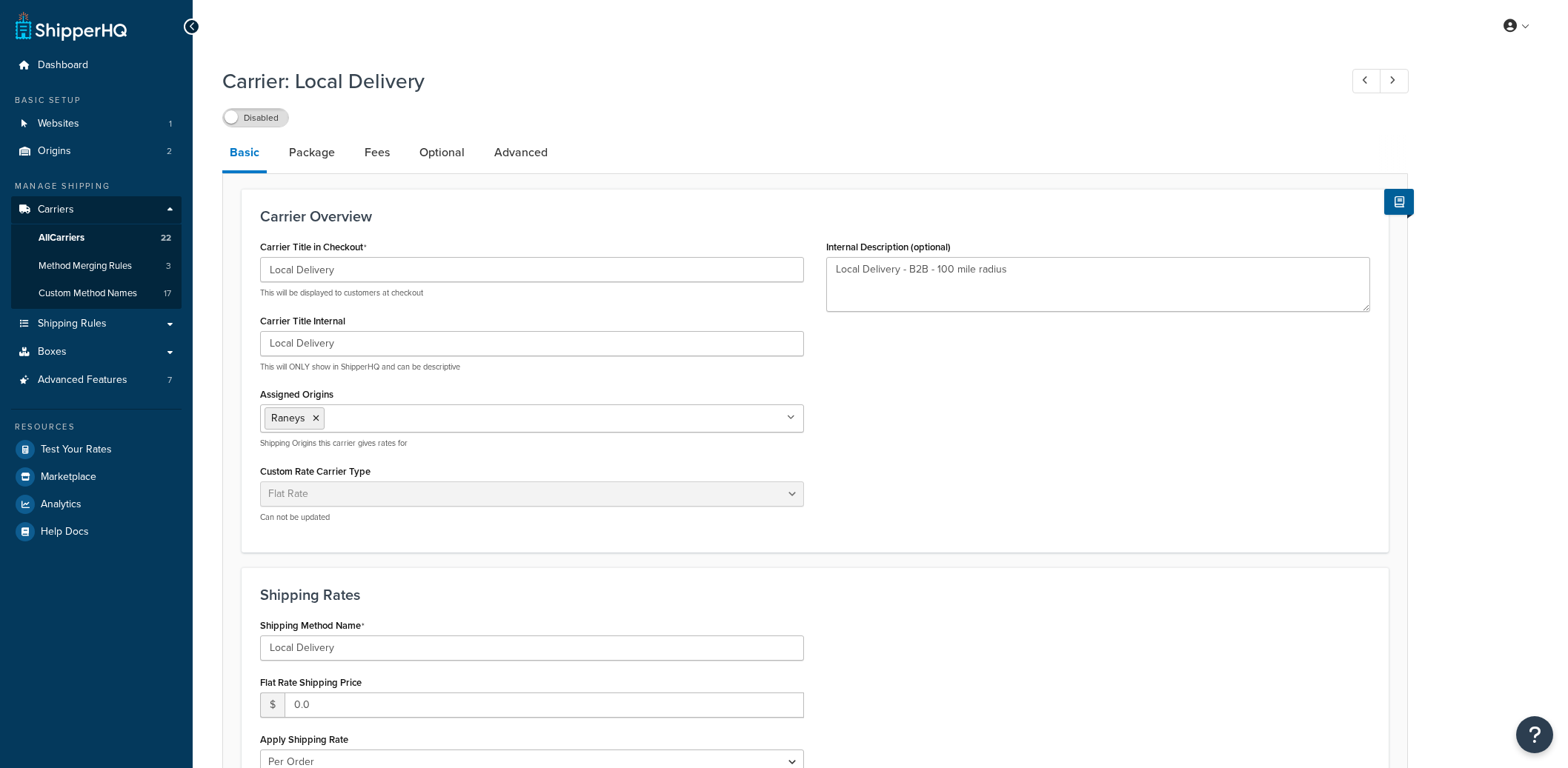
select select "flat"
click at [326, 157] on link "Package" at bounding box center [312, 152] width 61 height 36
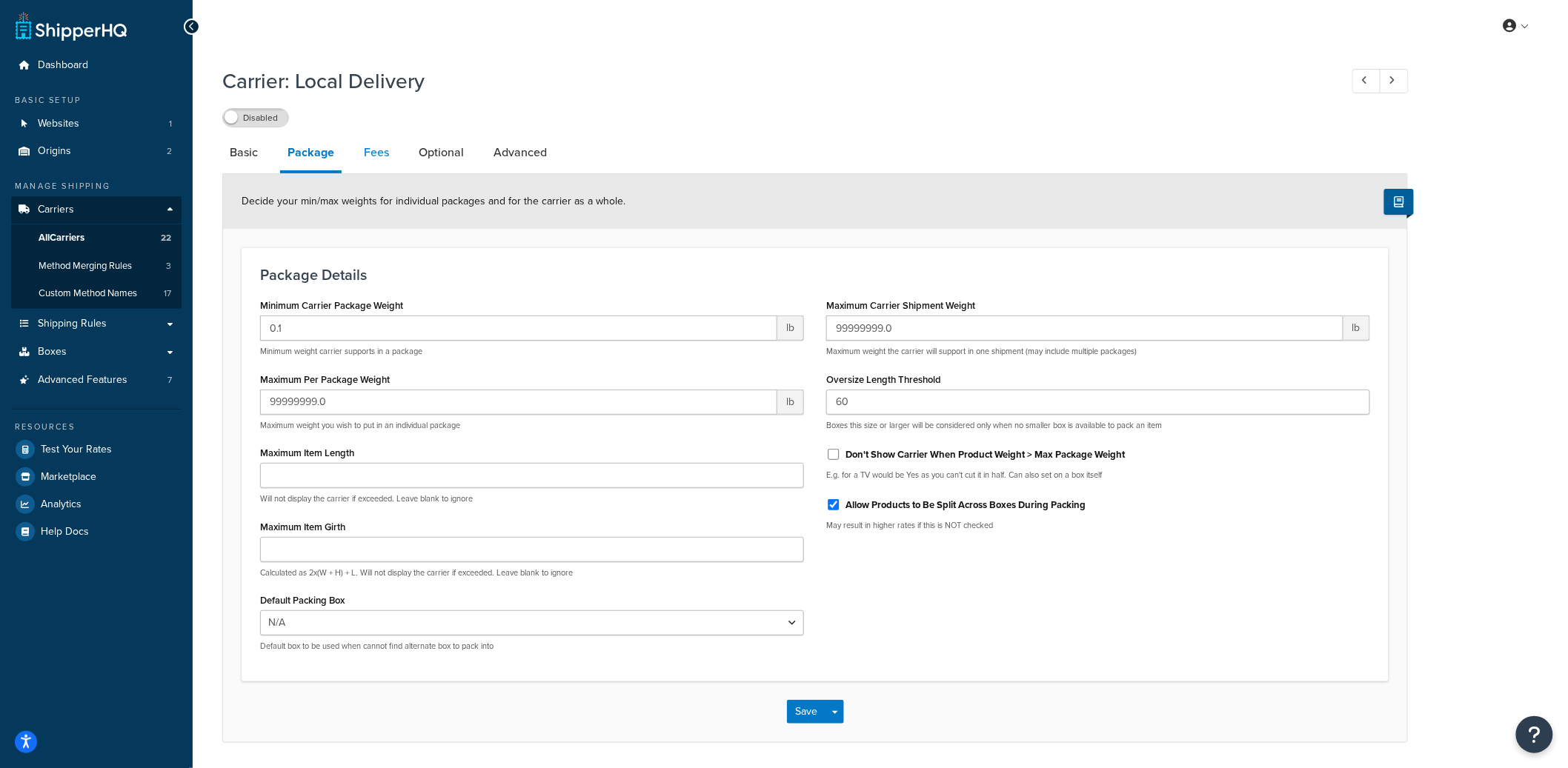
click at [375, 157] on link "Fees" at bounding box center [377, 152] width 40 height 36
select select "AFTER"
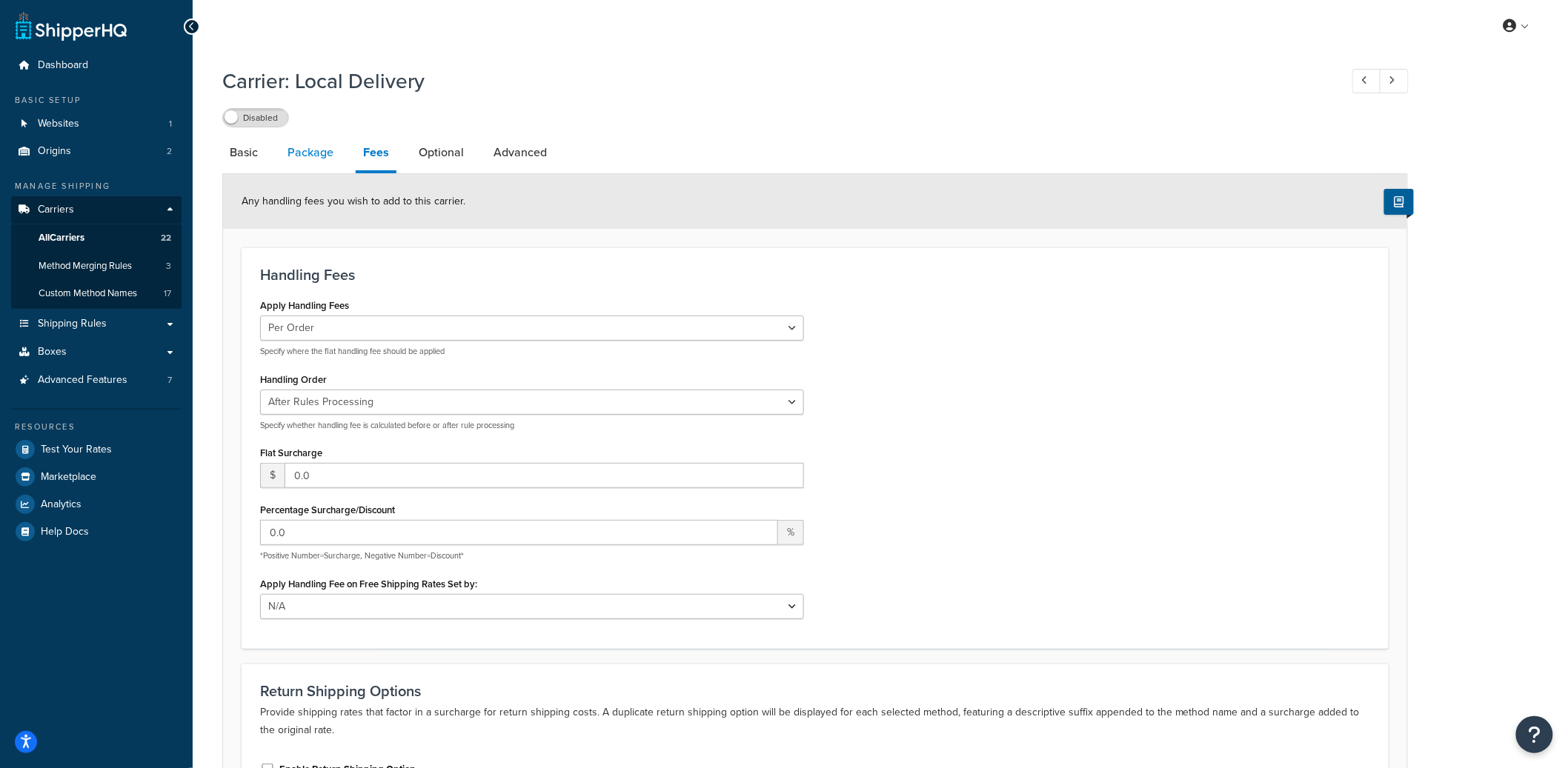
click at [316, 159] on link "Package" at bounding box center [310, 152] width 61 height 36
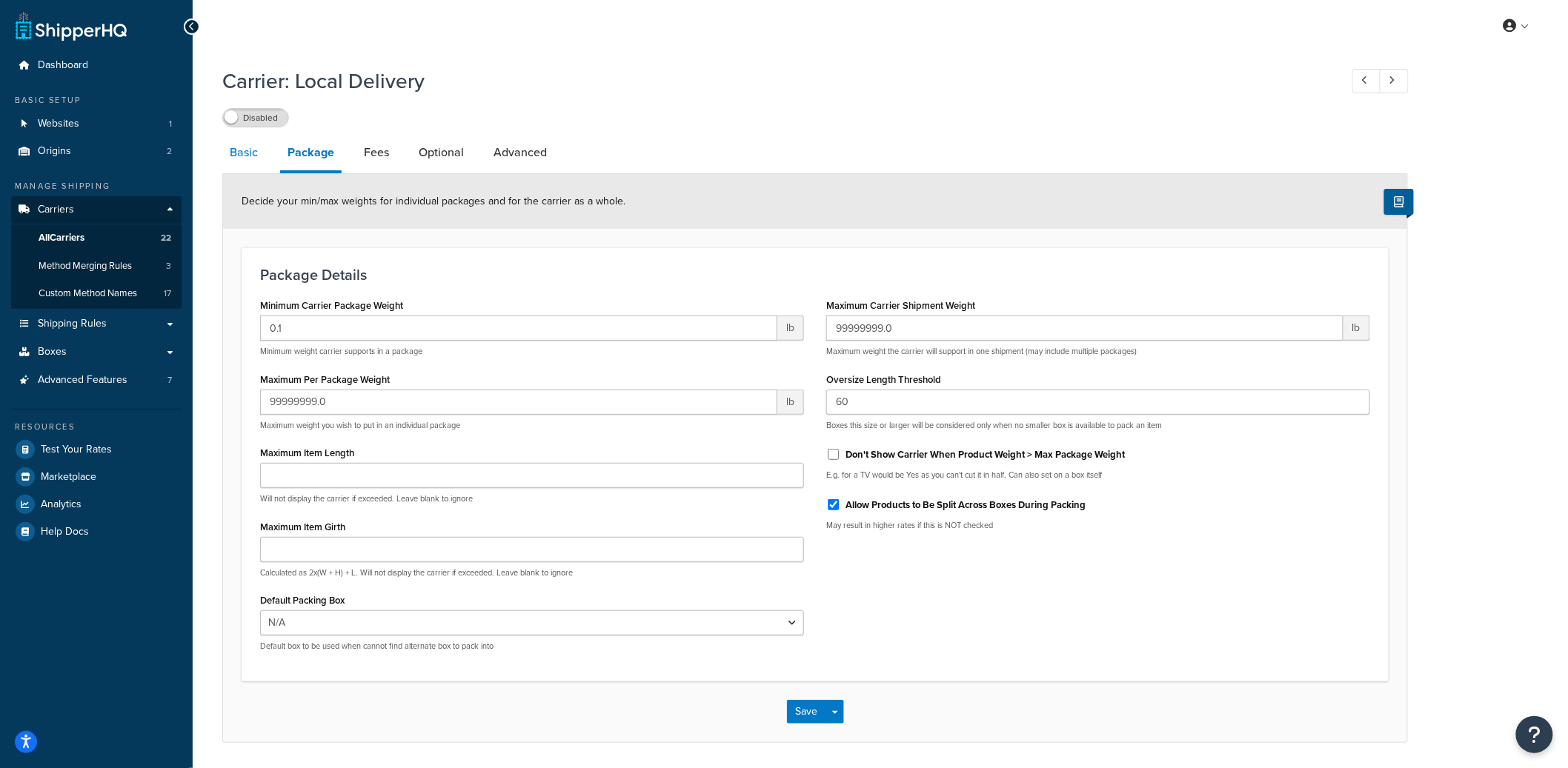
click at [246, 156] on link "Basic" at bounding box center [243, 152] width 43 height 36
select select "flat"
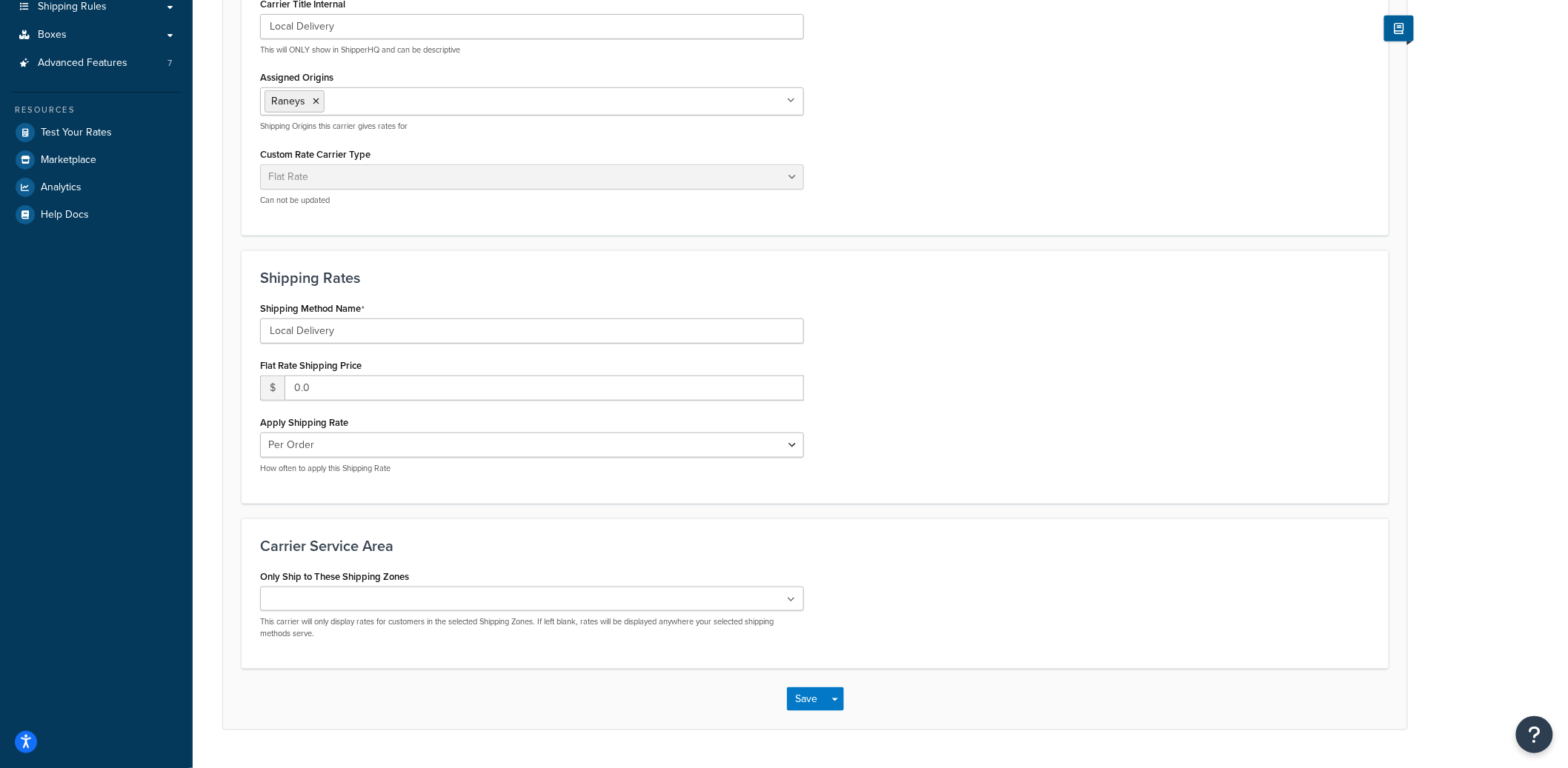
scroll to position [353, 0]
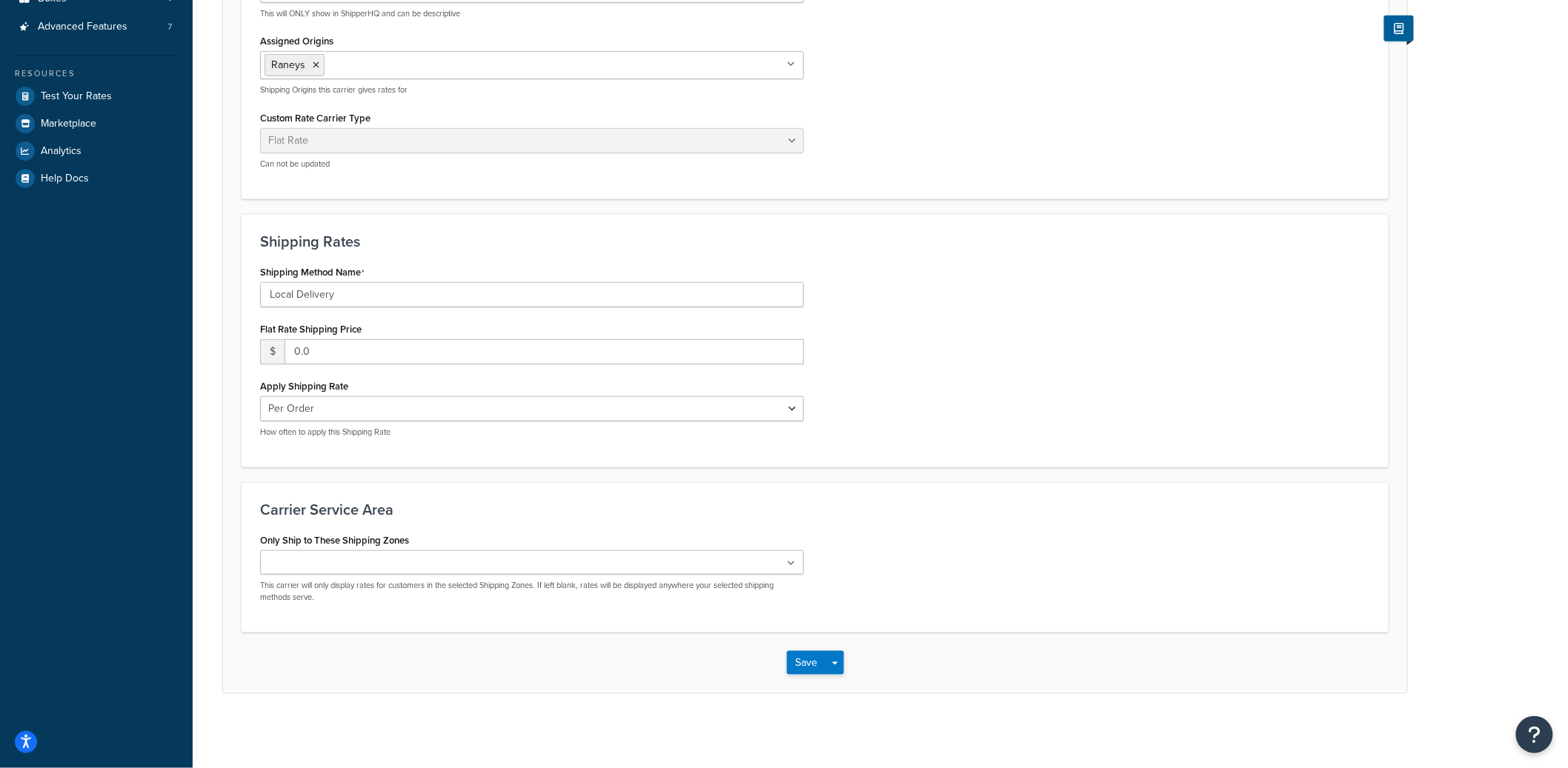
click at [843, 665] on div "Save Save Dropdown Save and Edit" at bounding box center [815, 663] width 57 height 24
click at [838, 667] on button "Save Dropdown" at bounding box center [834, 663] width 17 height 24
click at [844, 682] on button "Save and Edit" at bounding box center [841, 690] width 108 height 31
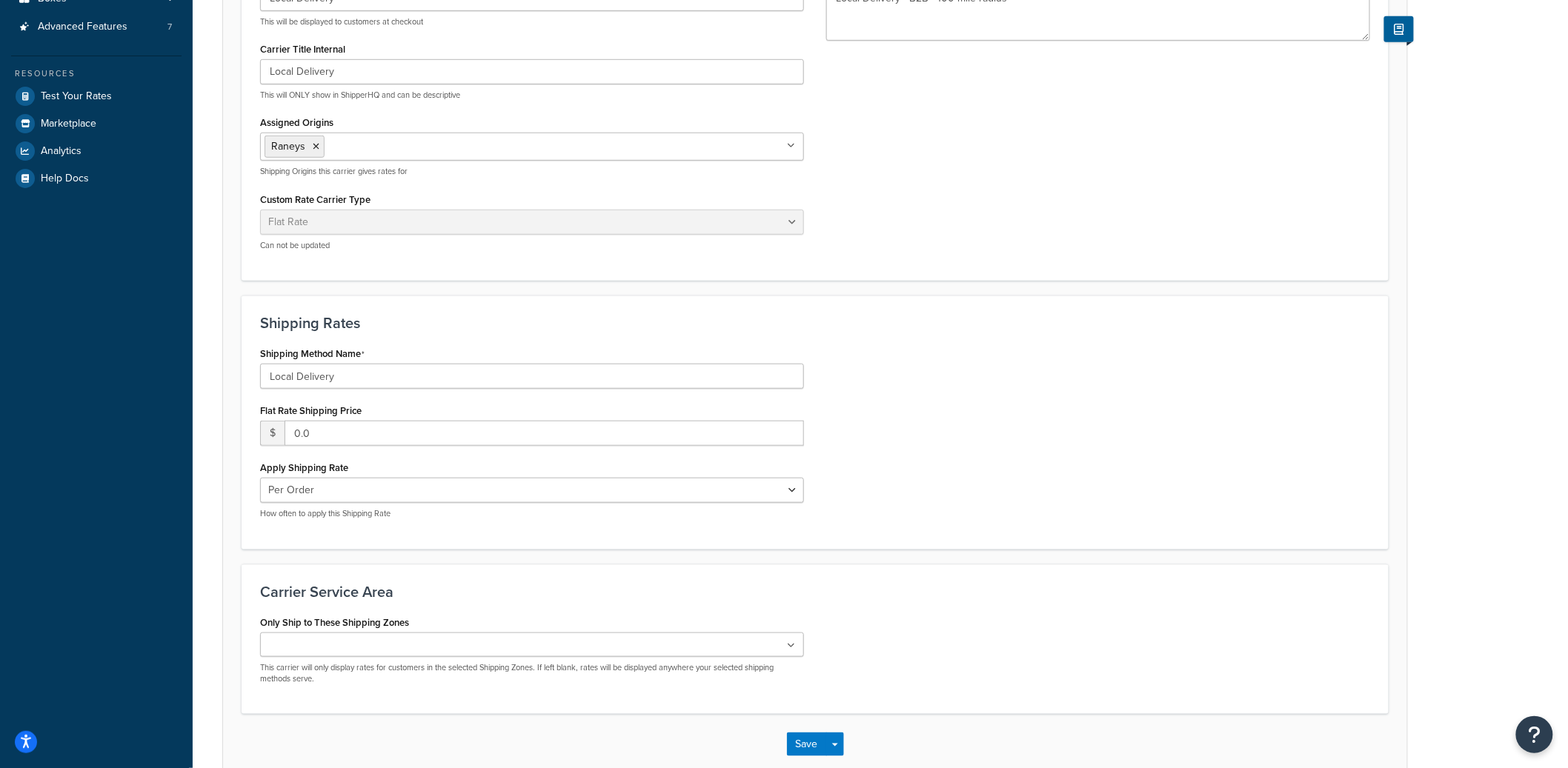
scroll to position [0, 0]
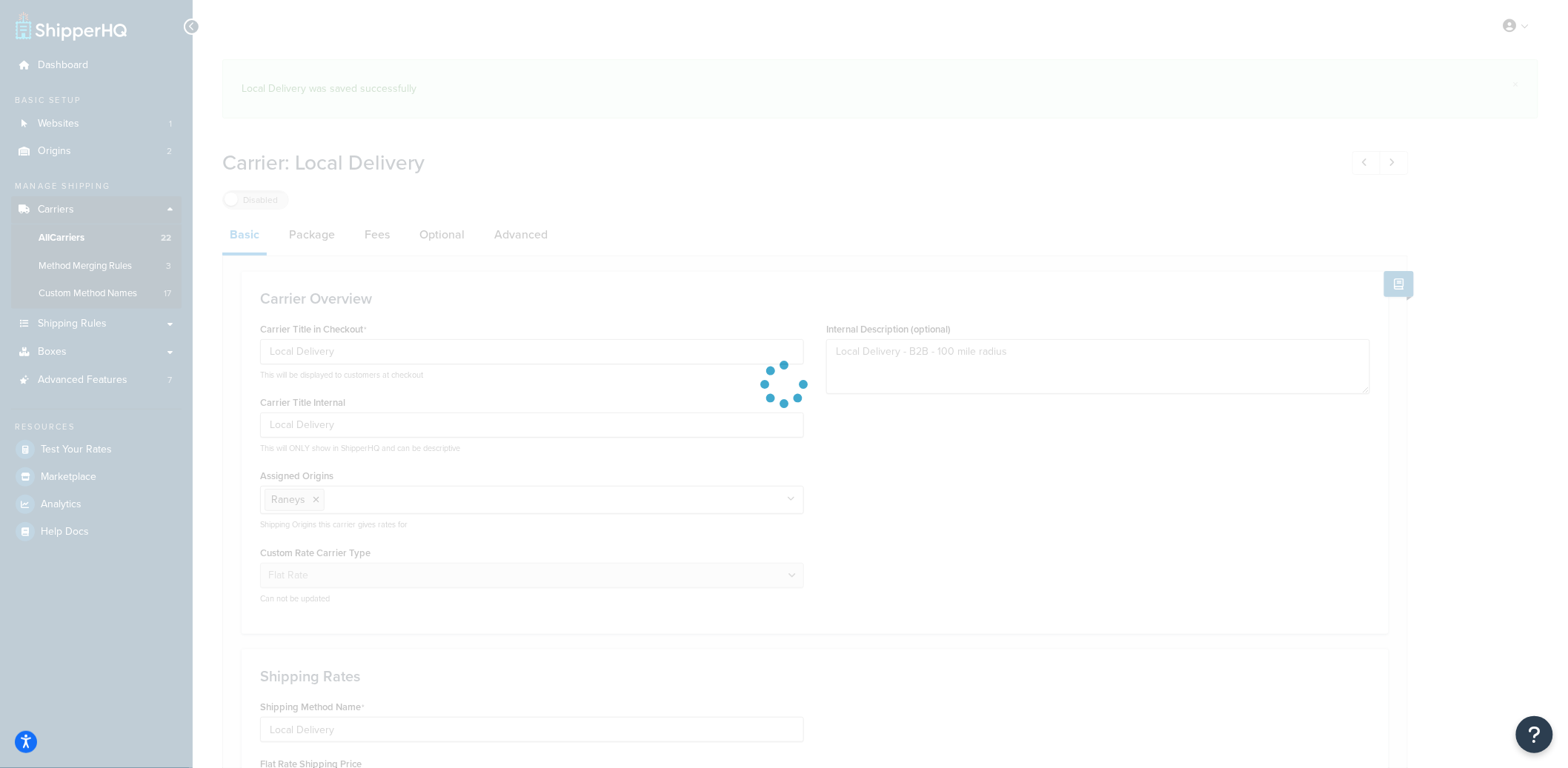
select select "flat"
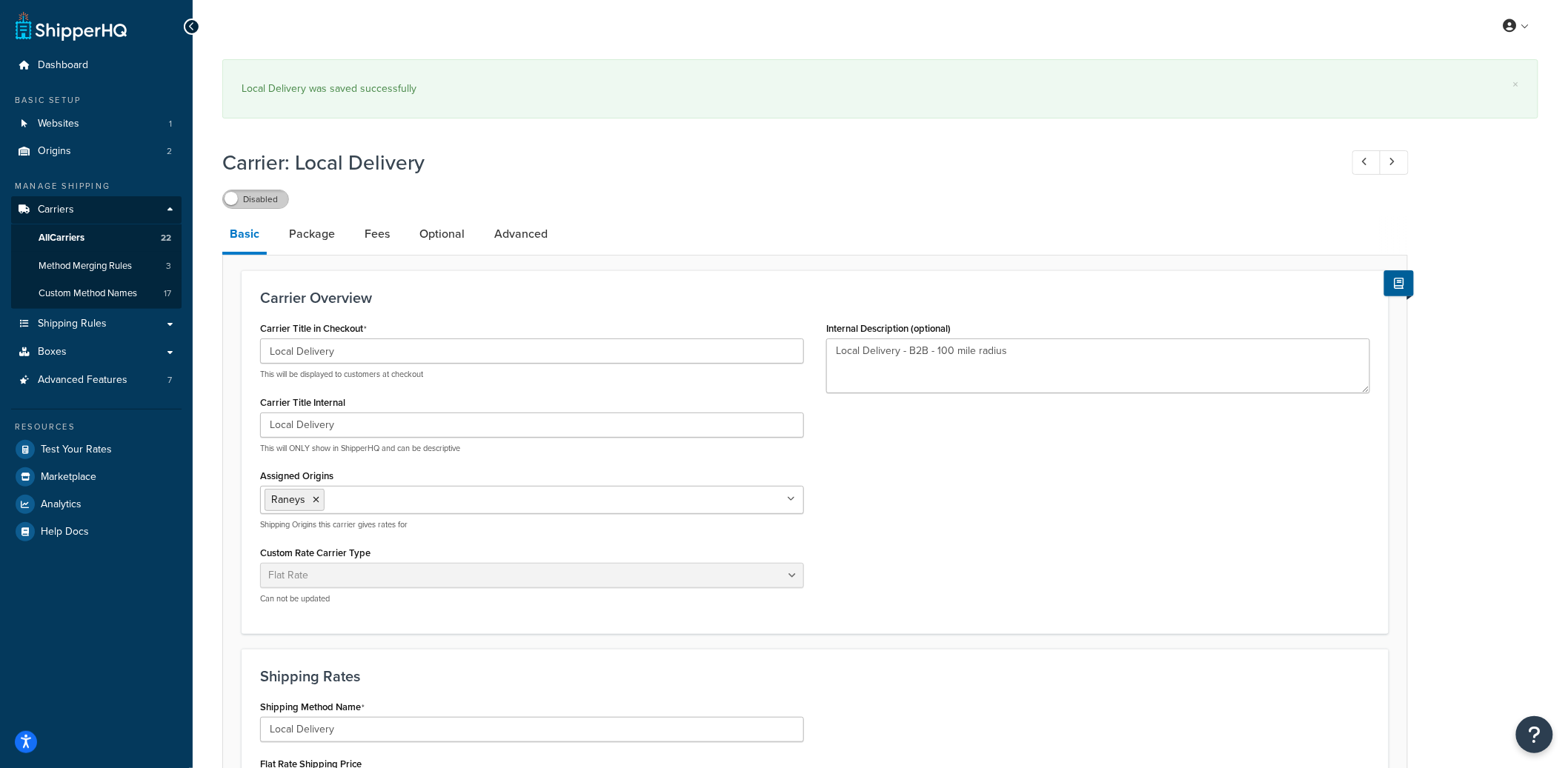
click at [271, 203] on label "Disabled" at bounding box center [255, 199] width 65 height 17
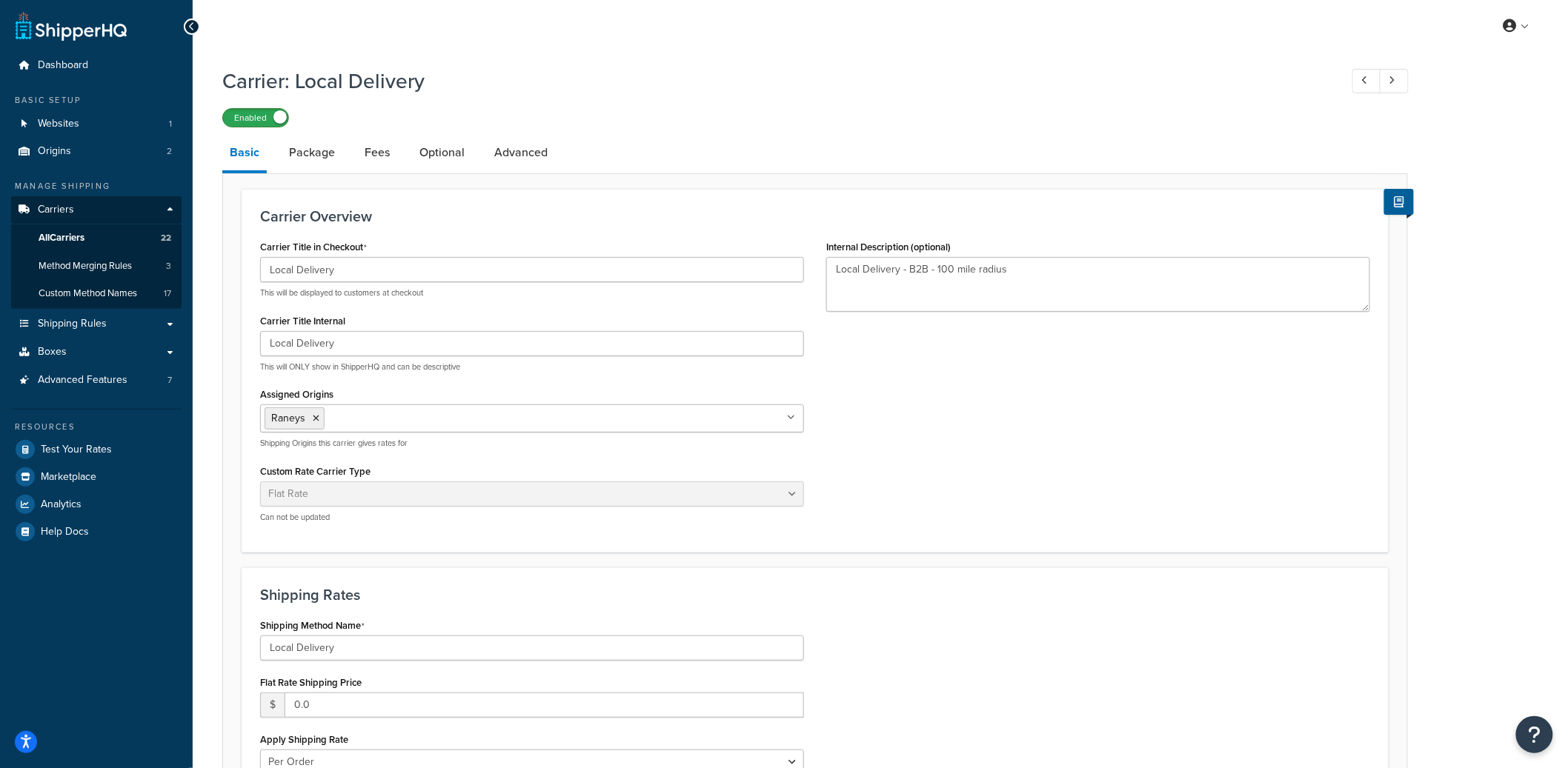
click at [251, 117] on label "Enabled" at bounding box center [255, 117] width 65 height 17
click at [264, 120] on label "Disabled" at bounding box center [255, 117] width 65 height 17
click at [282, 114] on span at bounding box center [280, 116] width 14 height 14
click at [257, 126] on label "Disabled" at bounding box center [255, 117] width 65 height 17
click at [257, 119] on label "Enabled" at bounding box center [255, 117] width 65 height 17
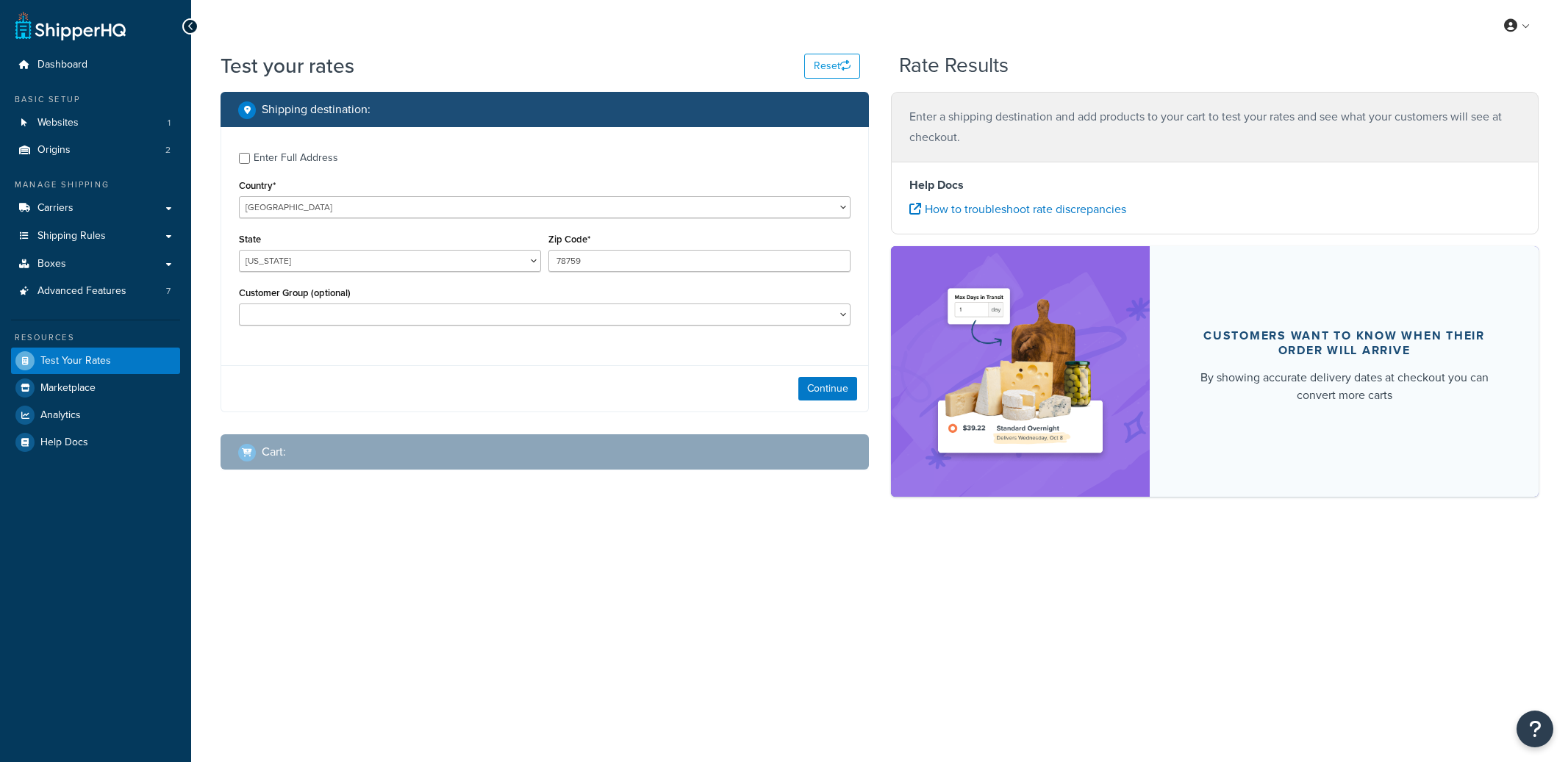
select select "[GEOGRAPHIC_DATA]"
checkbox input "true"
type input "34475"
select select "FL"
select select "Retail Customers"
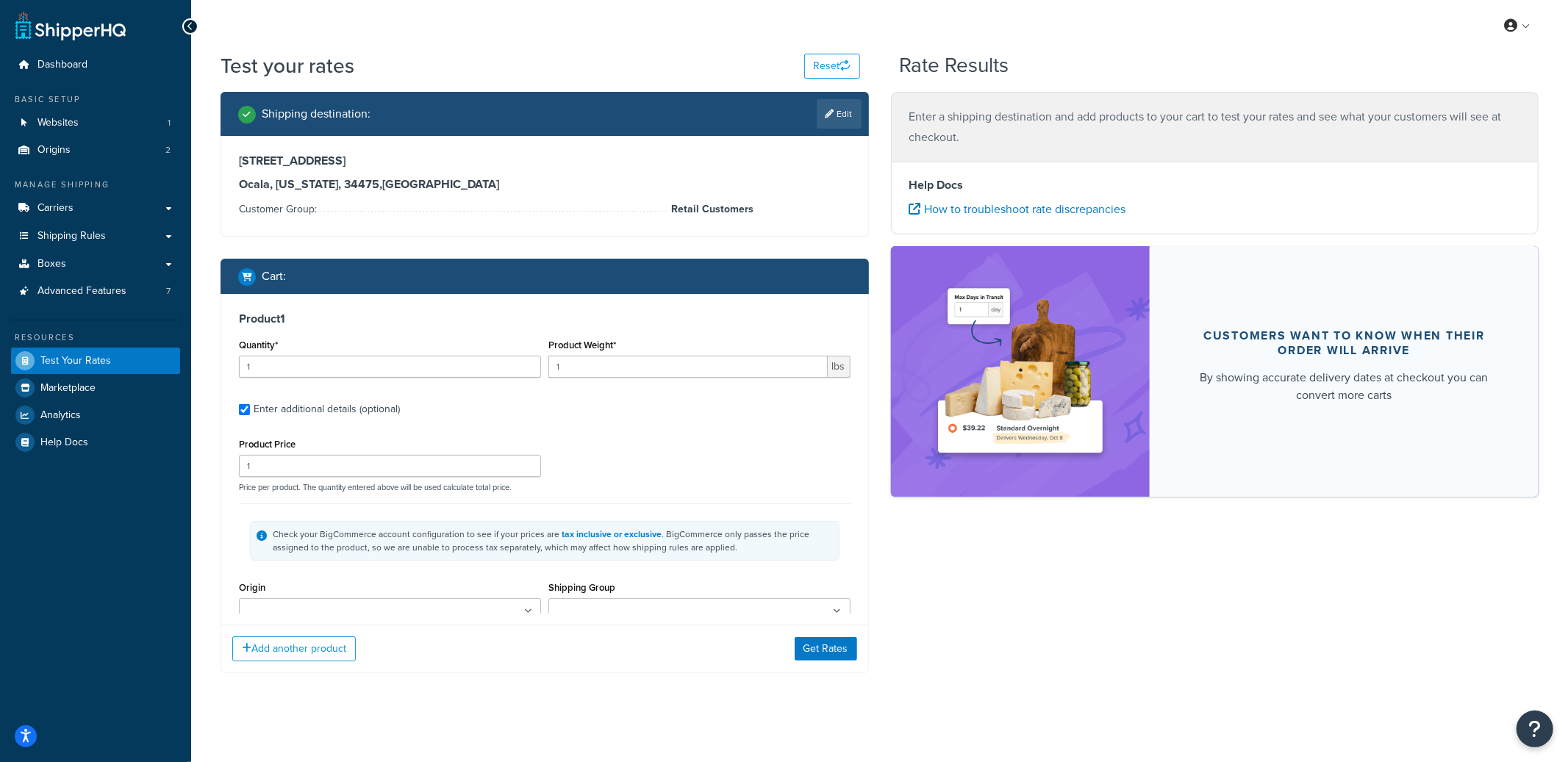
type input "340"
type input "1950.95"
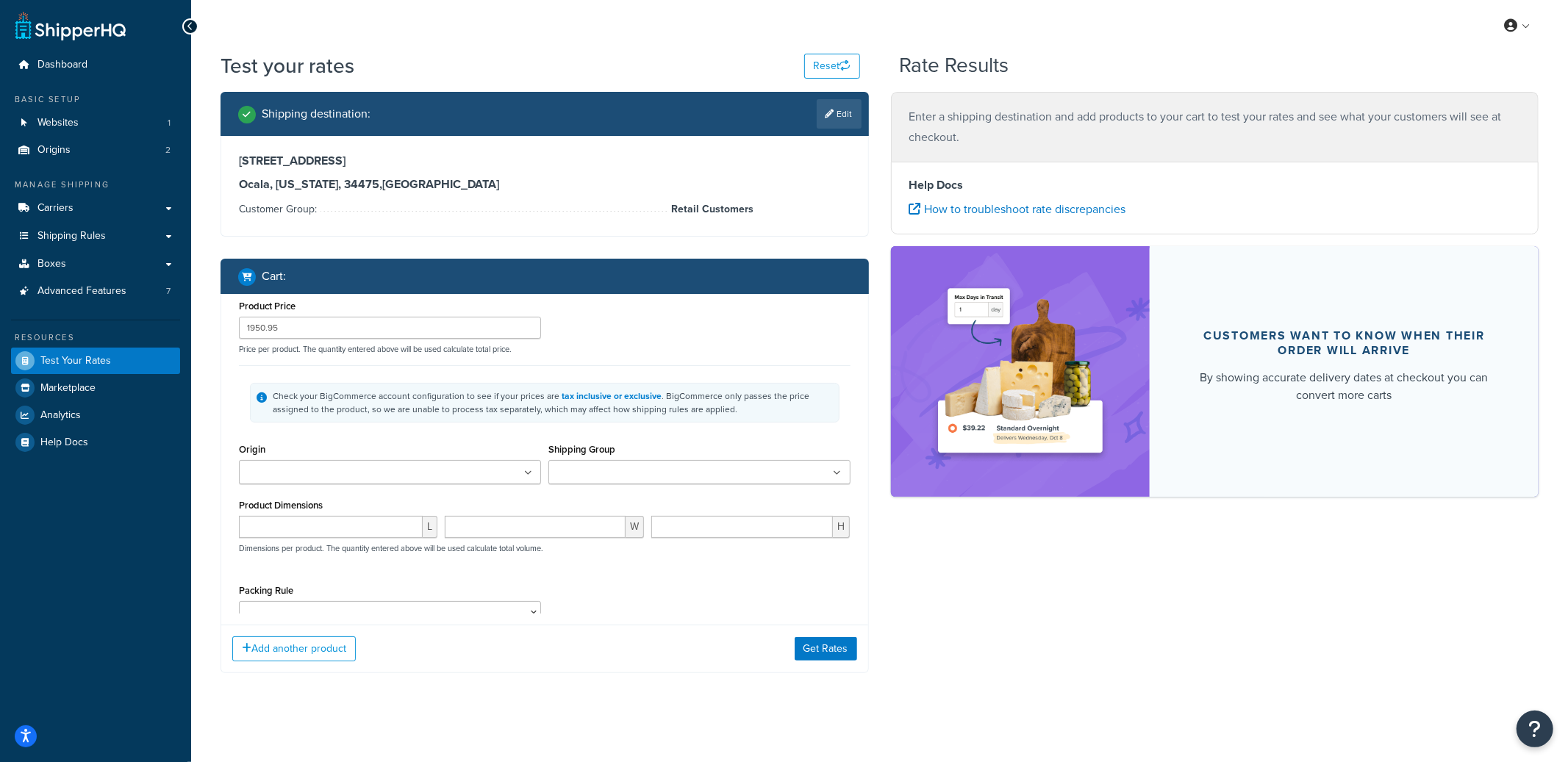
type input "1.91"
type input "69.99"
type input "13.4000"
type input "13.0500"
type input "2.7000"
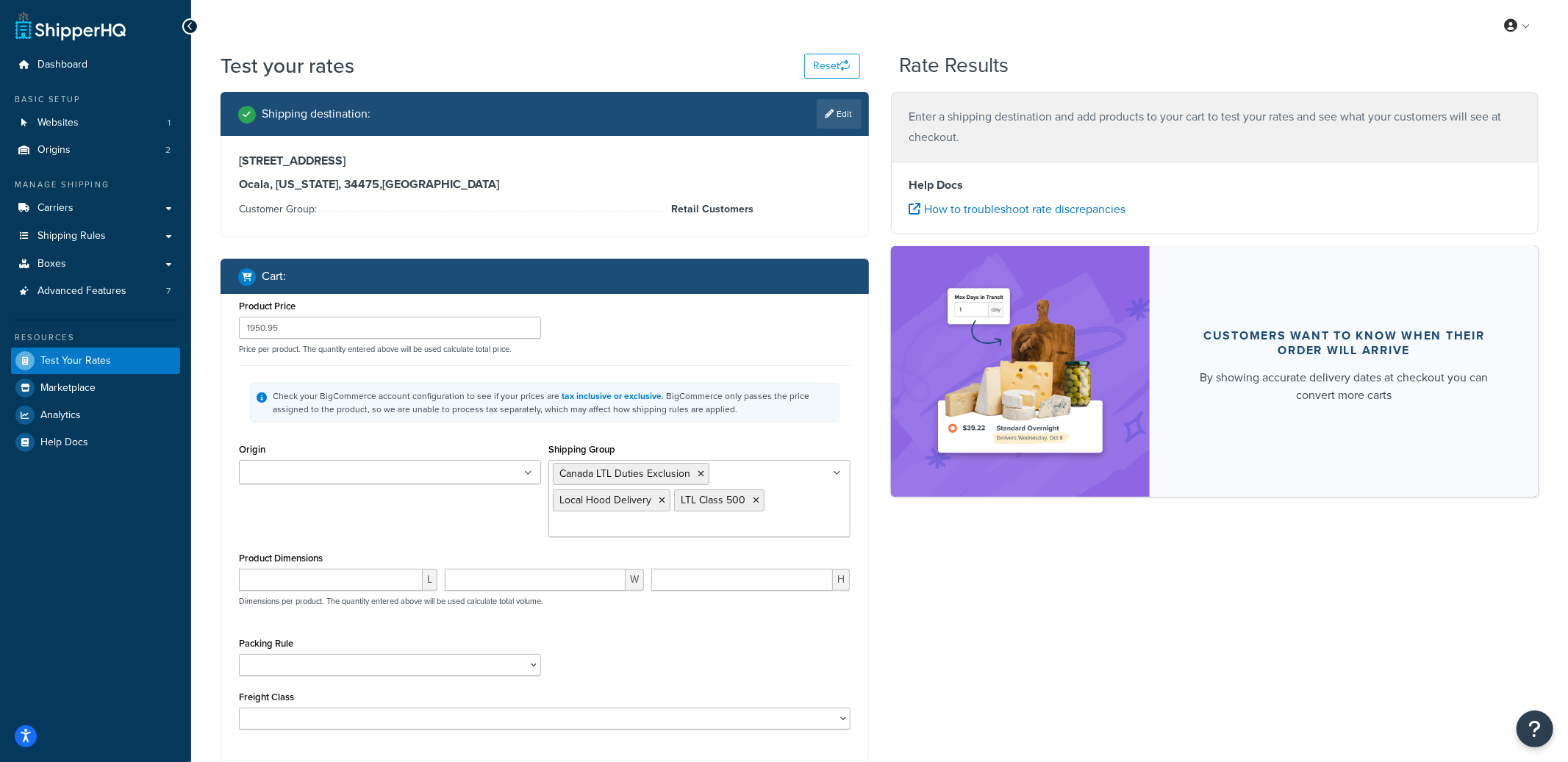
scroll to position [364, 0]
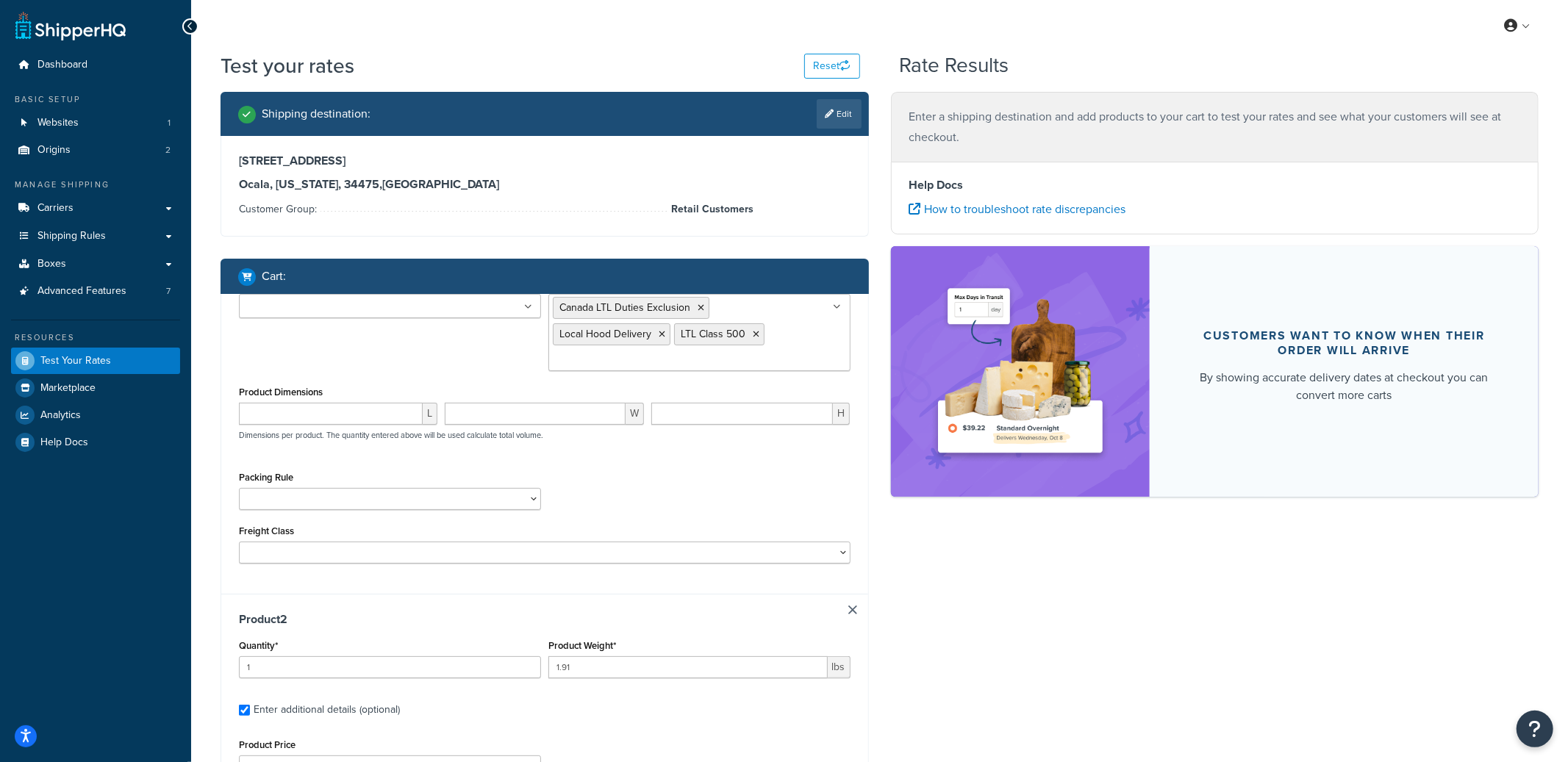
type input "460"
type input "321.8"
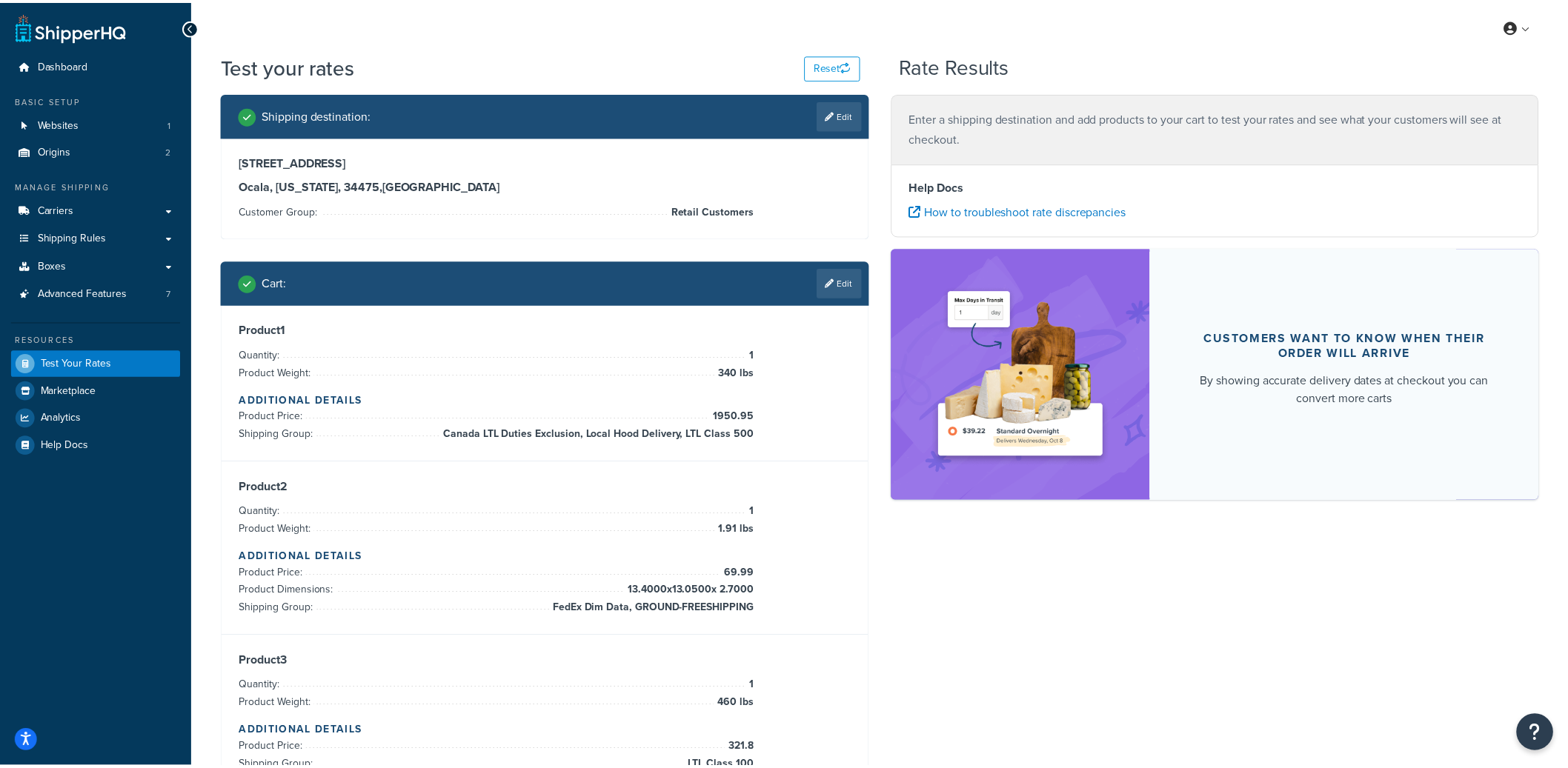
scroll to position [0, 0]
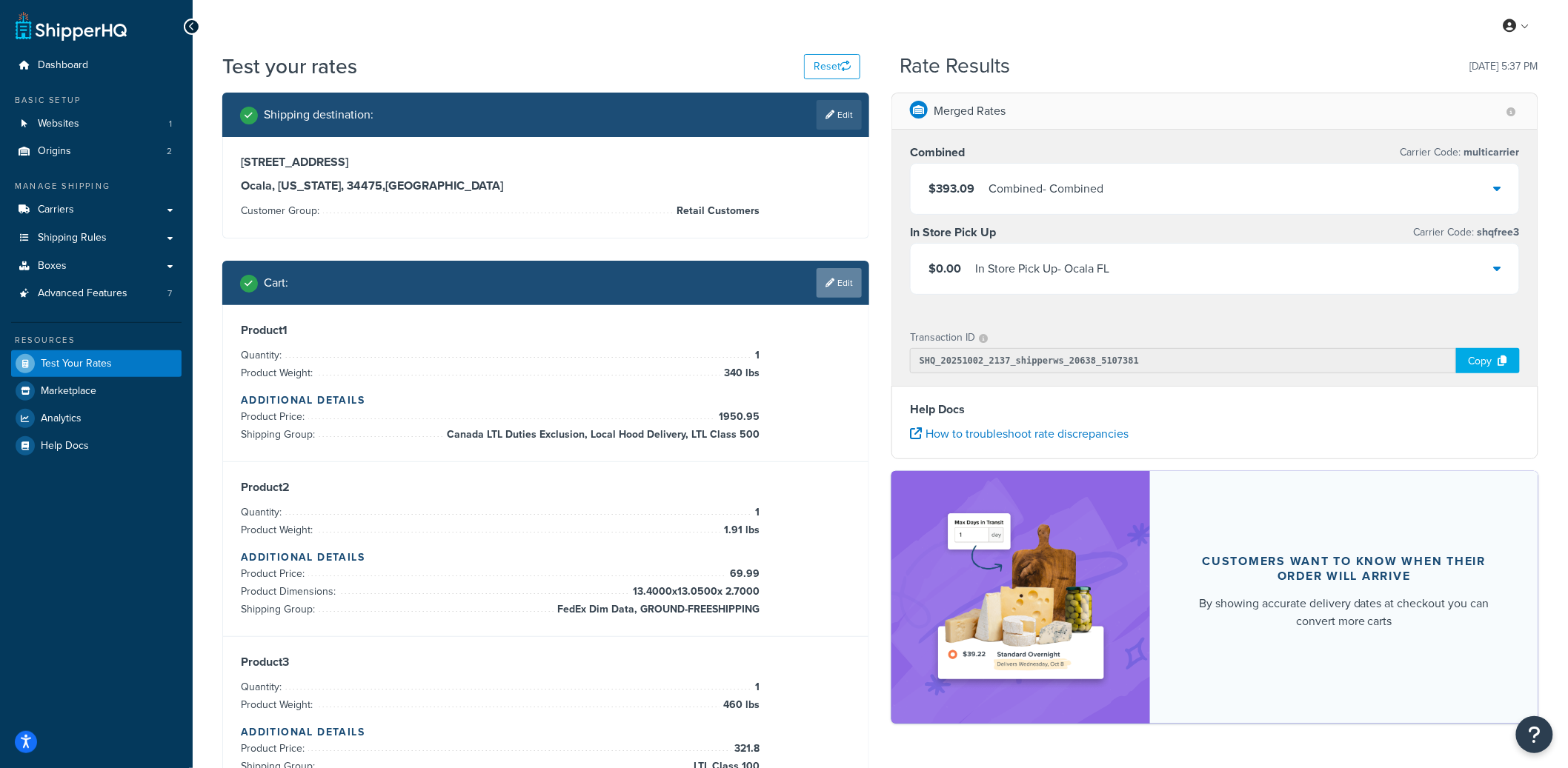
click at [840, 291] on link "Edit" at bounding box center [838, 283] width 45 height 29
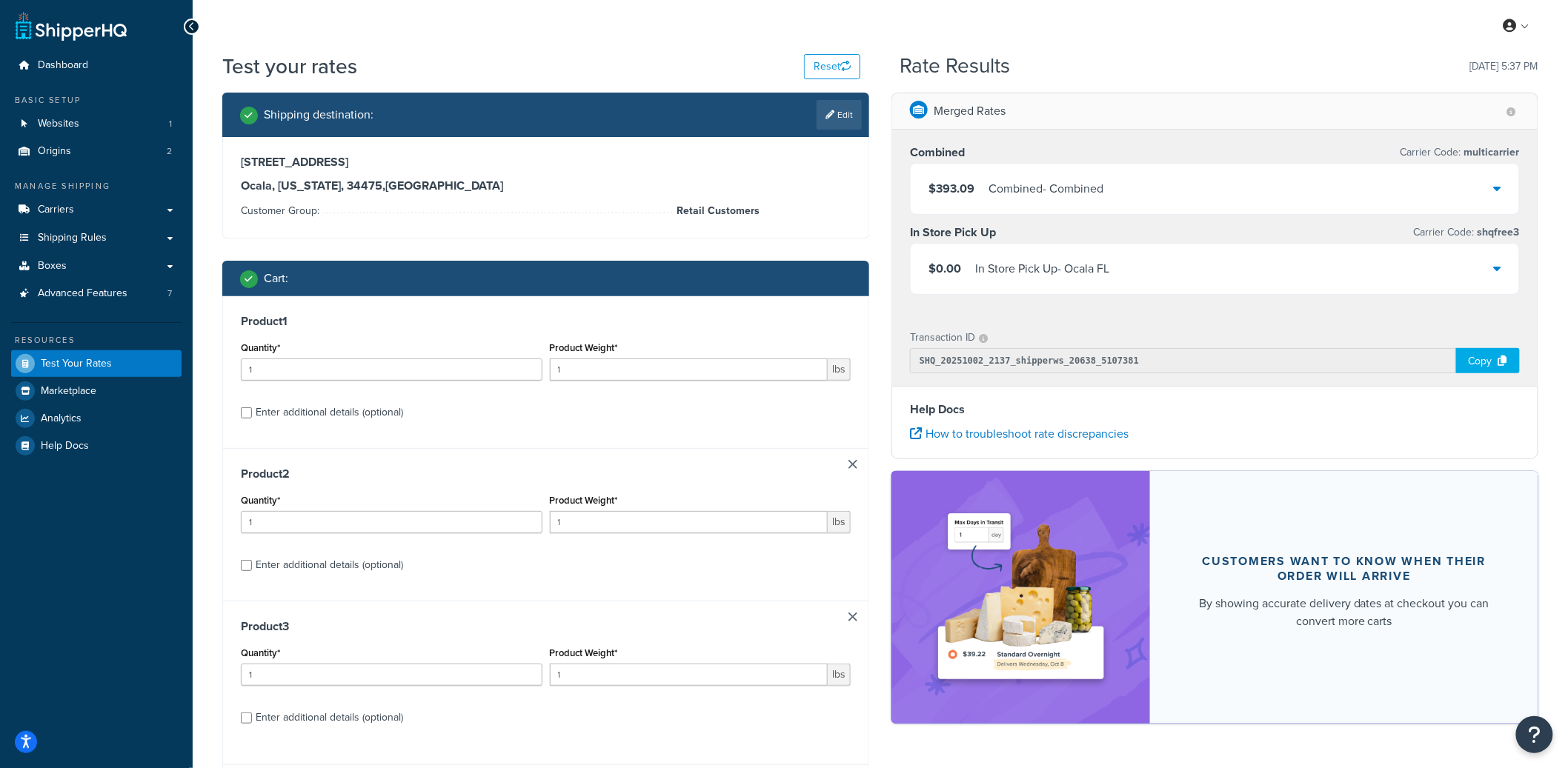
click at [852, 466] on link at bounding box center [853, 465] width 9 height 9
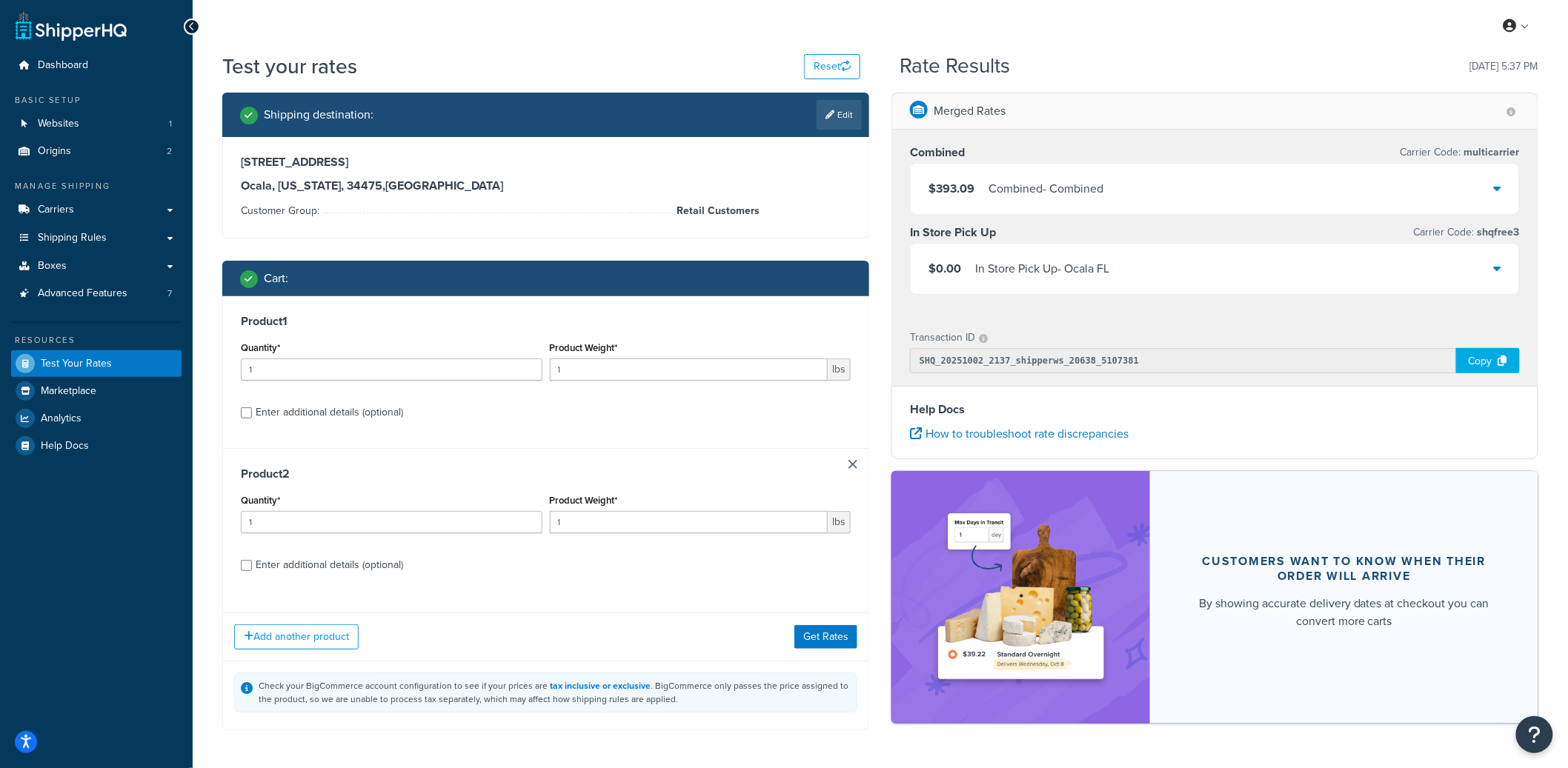
click at [856, 464] on link at bounding box center [853, 465] width 9 height 9
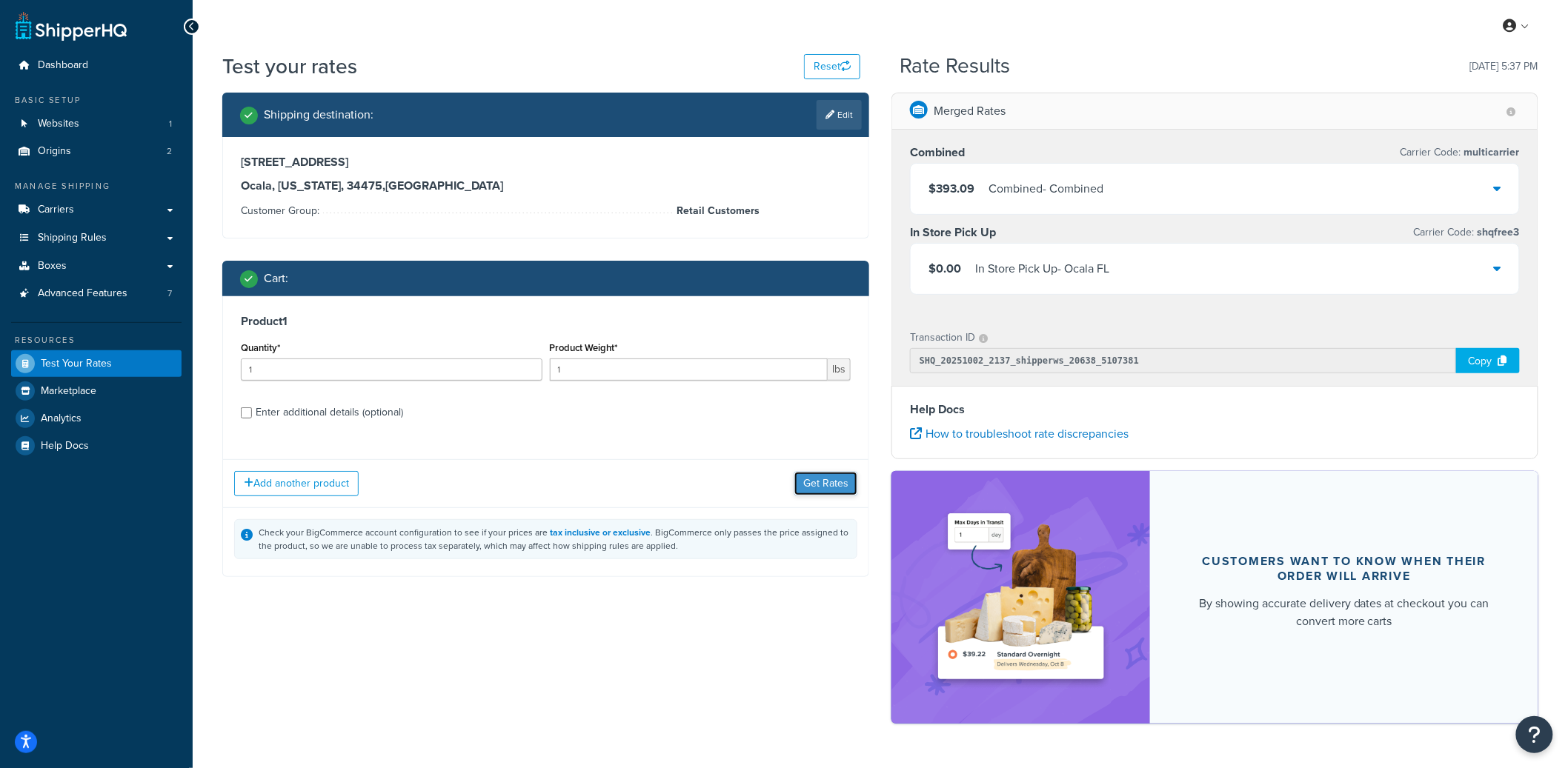
click at [812, 477] on button "Get Rates" at bounding box center [825, 484] width 63 height 24
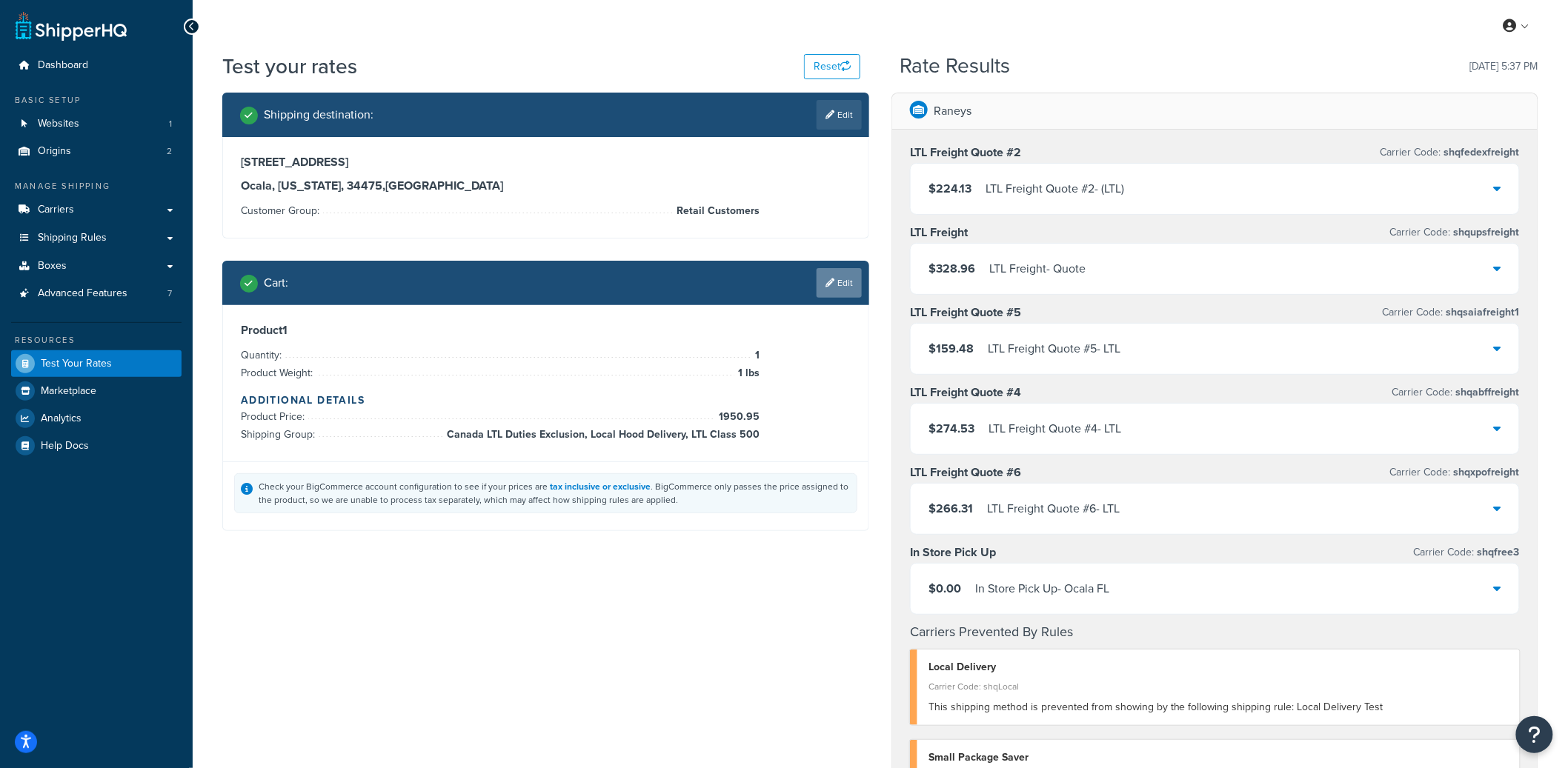
click at [832, 292] on link "Edit" at bounding box center [838, 283] width 45 height 29
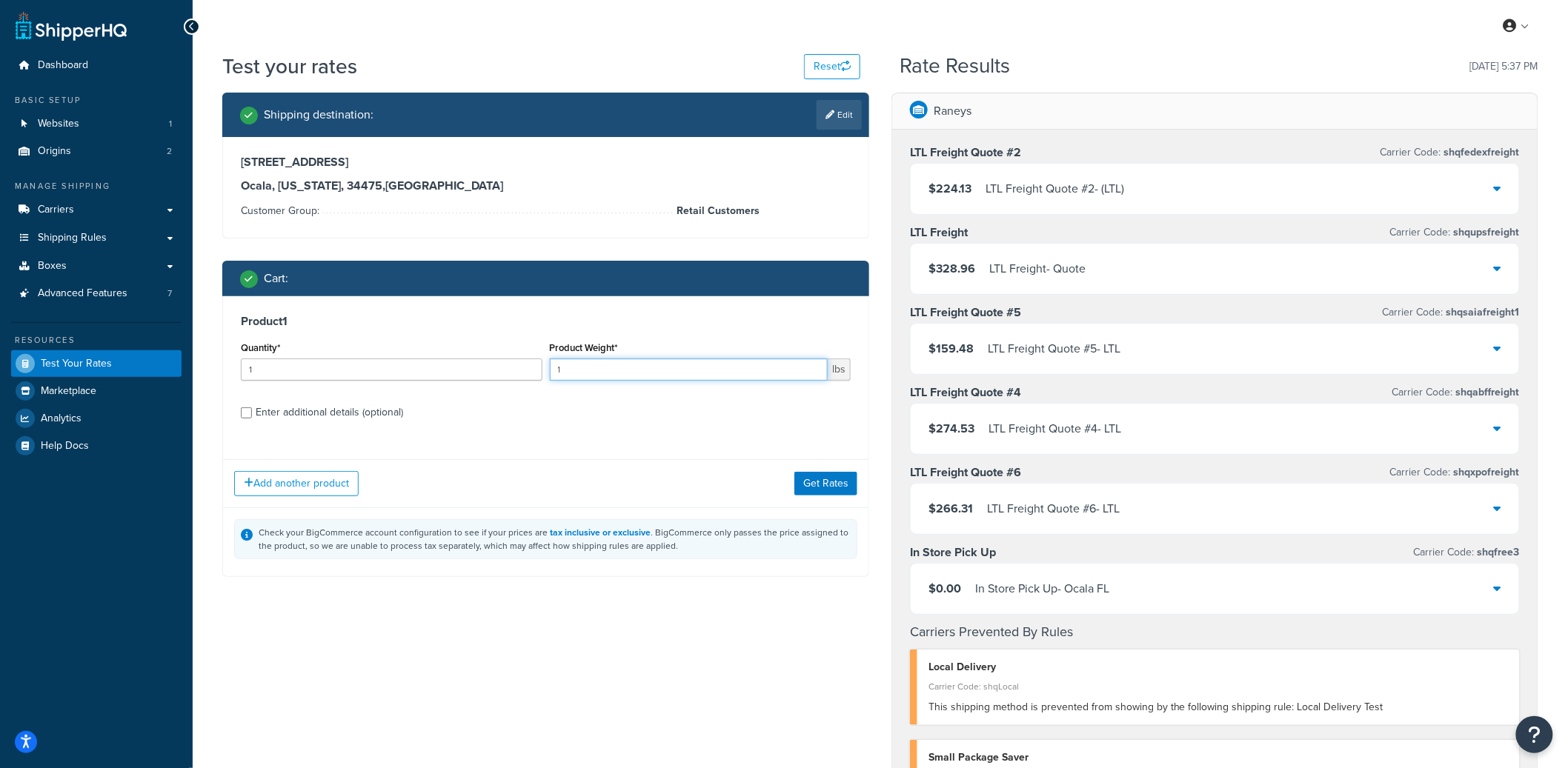
drag, startPoint x: 575, startPoint y: 372, endPoint x: 558, endPoint y: 372, distance: 17.0
click at [558, 372] on input "1" at bounding box center [690, 369] width 279 height 22
type input "340"
click at [833, 488] on button "Get Rates" at bounding box center [825, 484] width 63 height 24
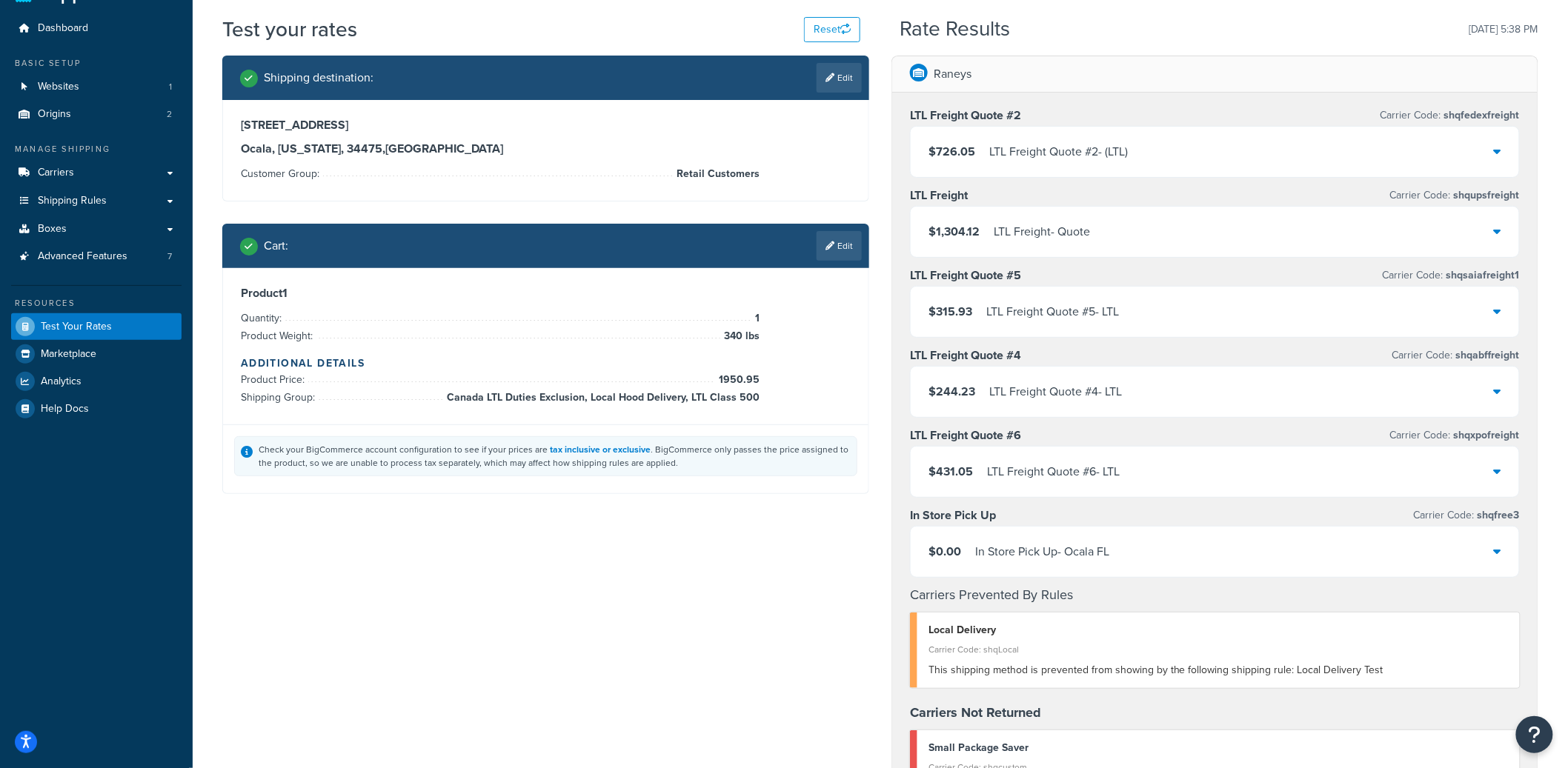
scroll to position [55, 0]
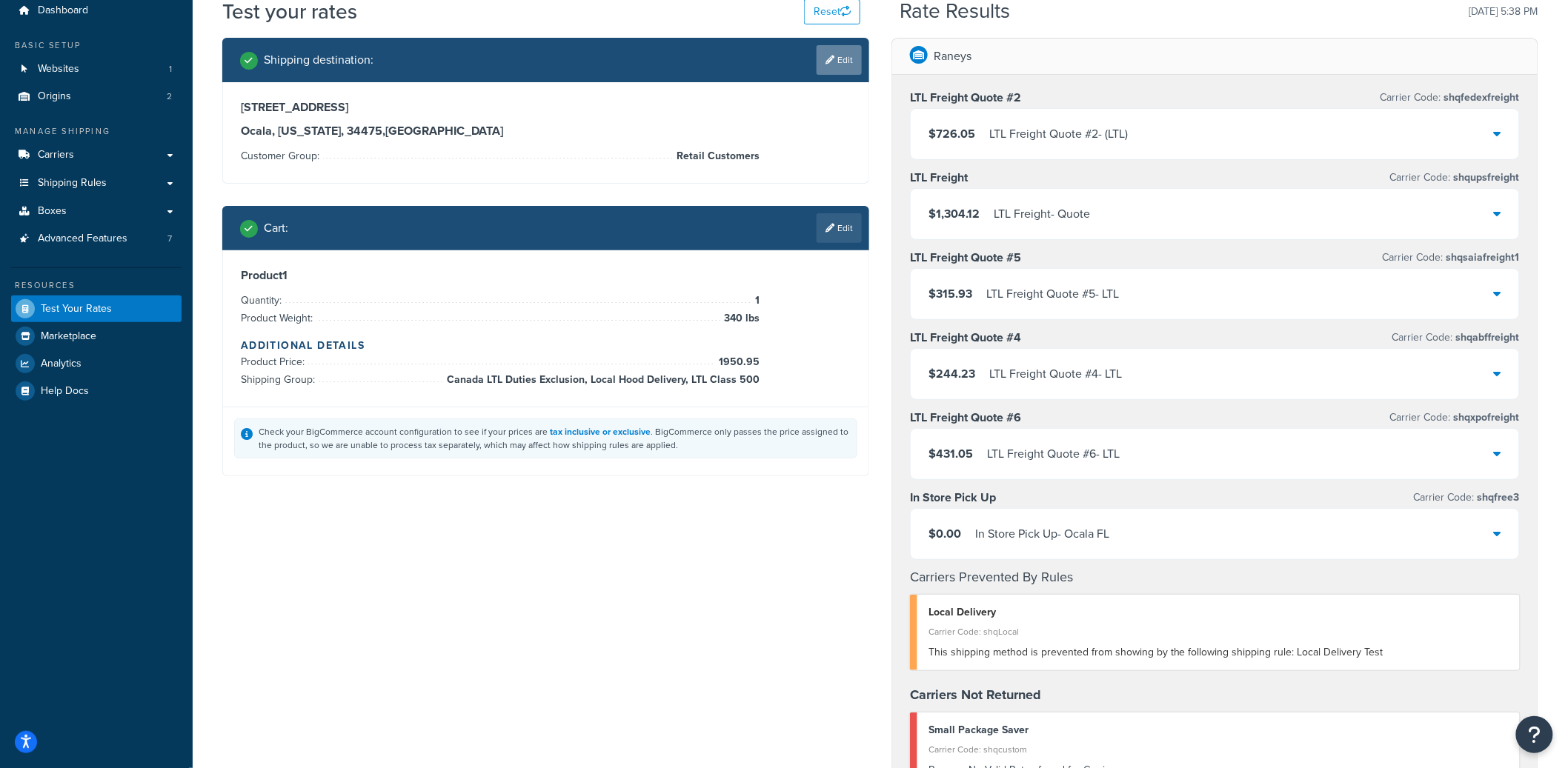
click at [840, 60] on link "Edit" at bounding box center [838, 60] width 45 height 29
select select "FL"
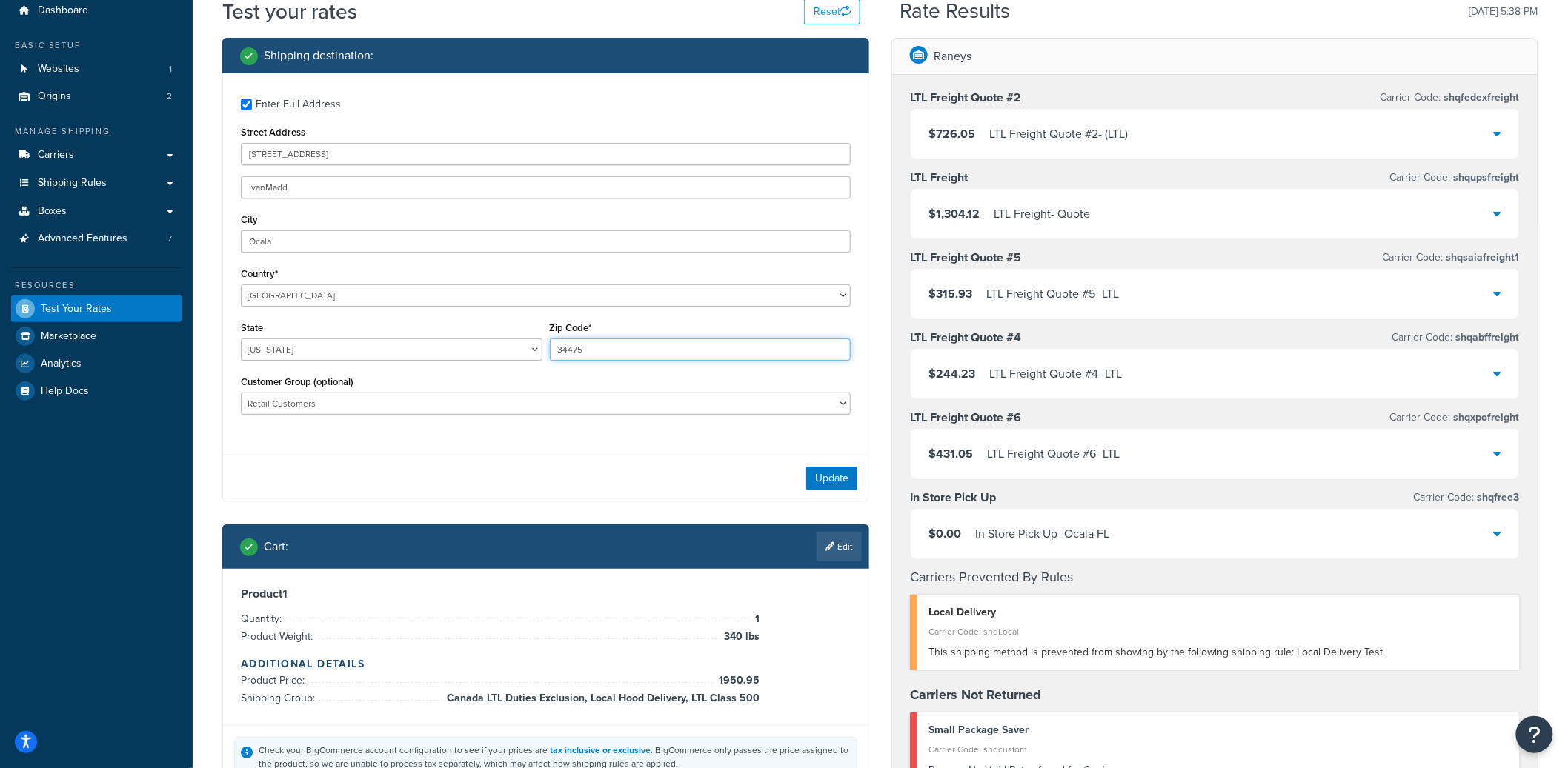
click at [601, 353] on input "34475" at bounding box center [701, 349] width 302 height 22
click at [457, 403] on select "50 B-App-Pending B-App-Rejected B2B Partner B2B Partner Plus B2B Test Group B2B…" at bounding box center [546, 403] width 610 height 22
select select "B2B Partner"
click at [241, 393] on select "50 B-App-Pending B-App-Rejected B2B Partner B2B Partner Plus B2B Test Group B2B…" at bounding box center [546, 403] width 610 height 22
click at [819, 481] on button "Update" at bounding box center [832, 478] width 51 height 24
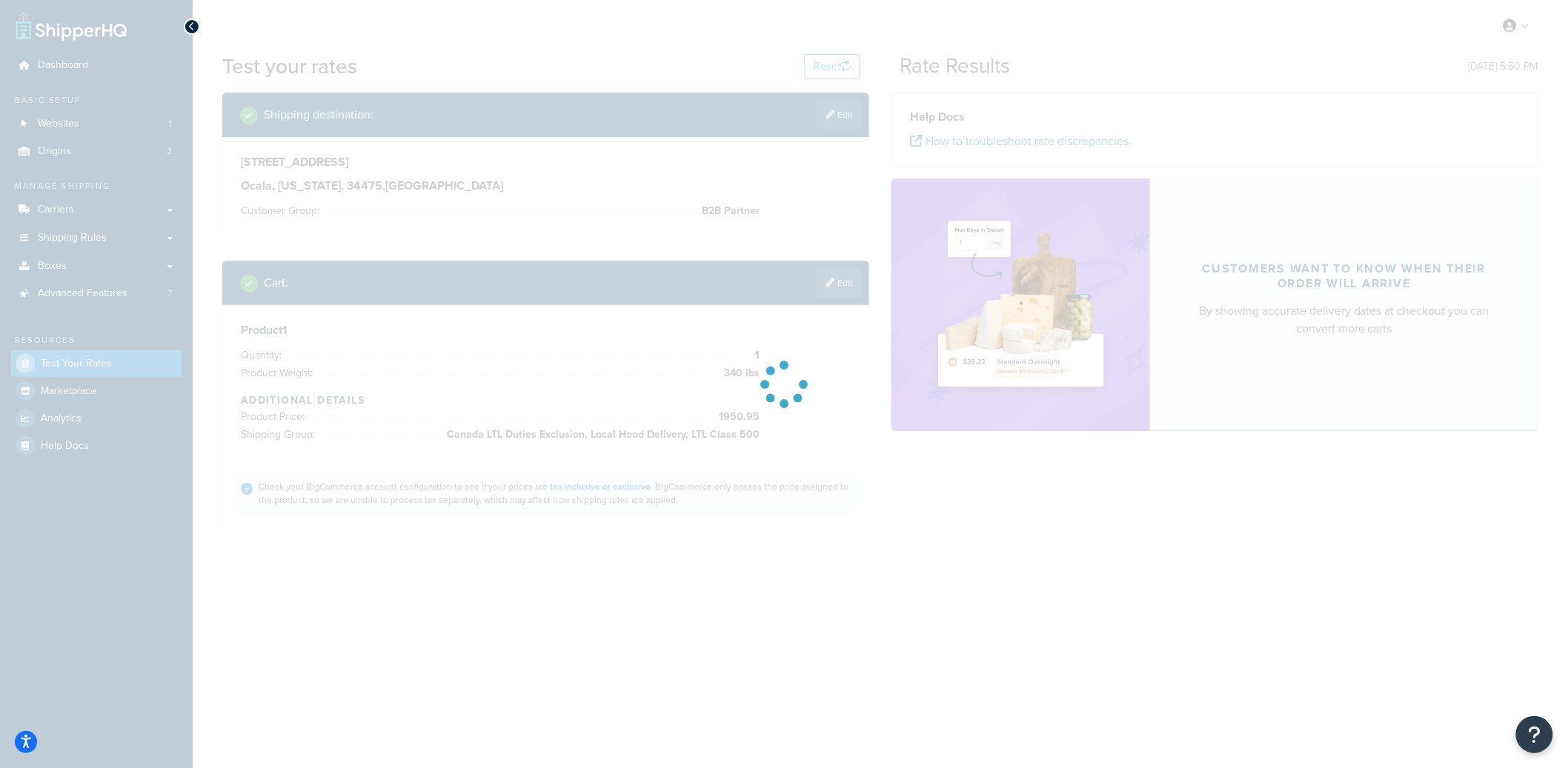
scroll to position [0, 0]
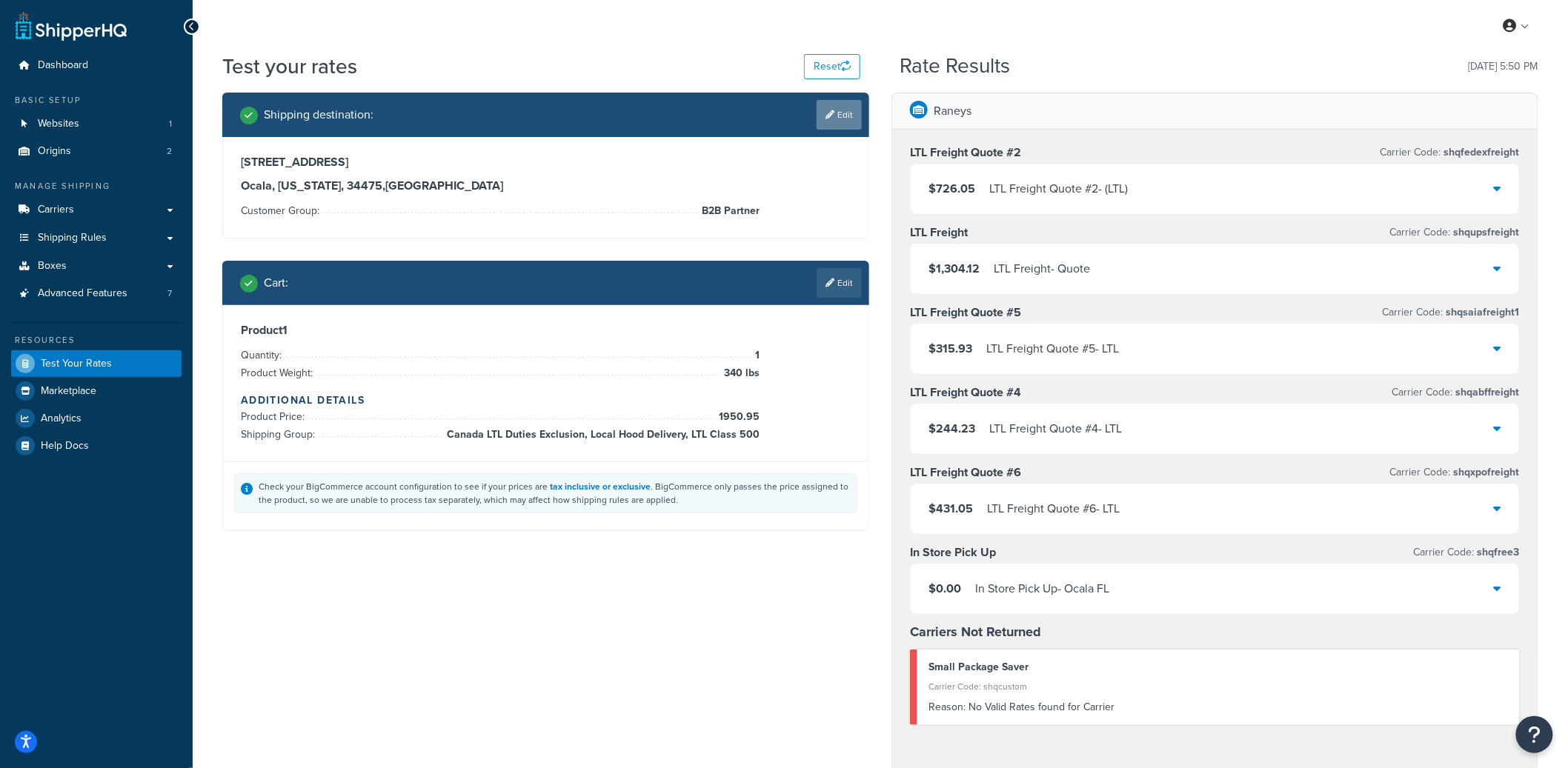
click at [837, 117] on link "Edit" at bounding box center [838, 115] width 45 height 29
select select "FL"
select select "B2B Partner"
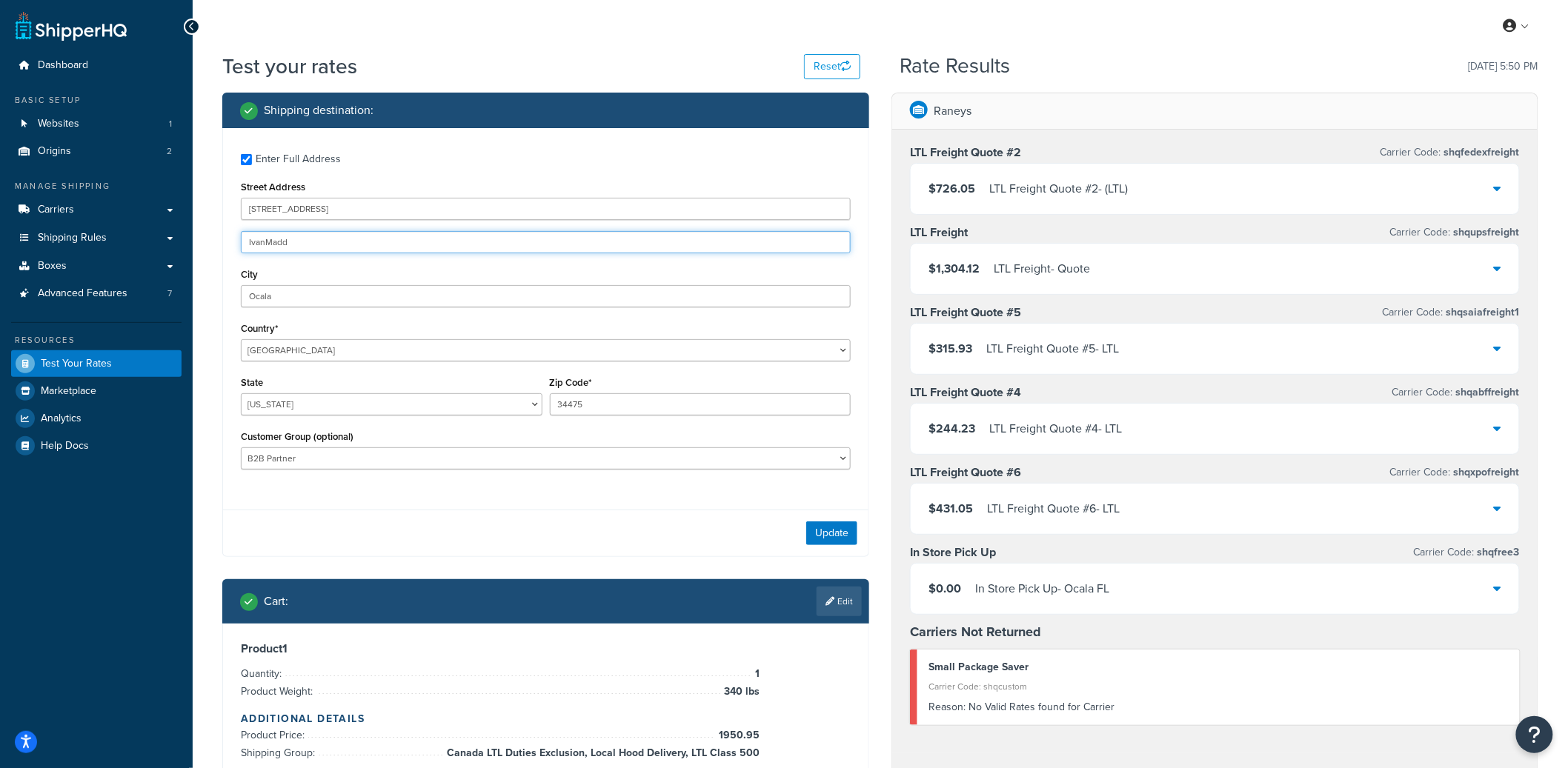
click at [348, 244] on input "IvanMadd" at bounding box center [546, 242] width 610 height 22
type input "IvanMadd1"
click at [844, 532] on button "Update" at bounding box center [832, 533] width 51 height 24
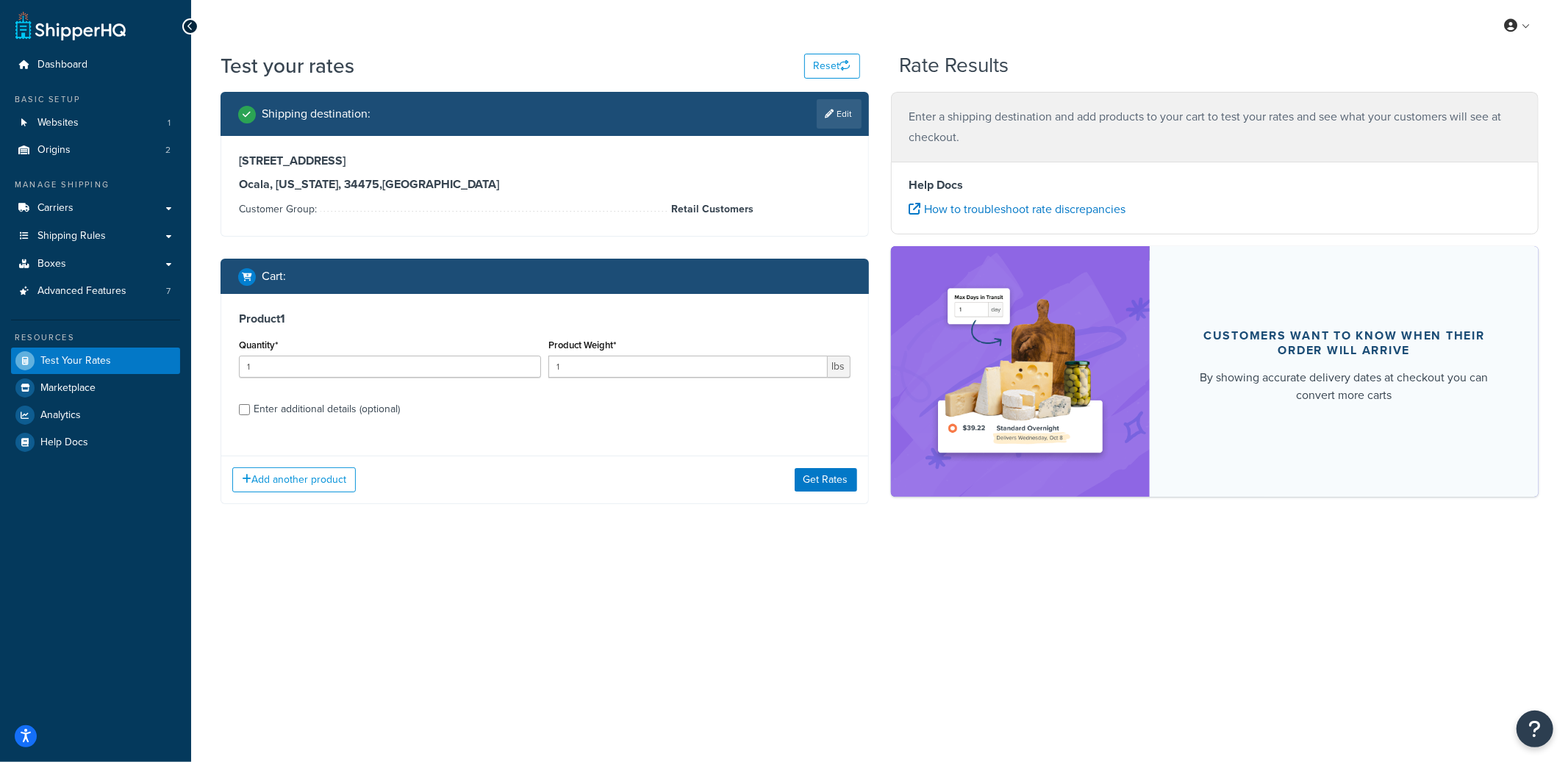
select select "FL"
select select "Retail Customers"
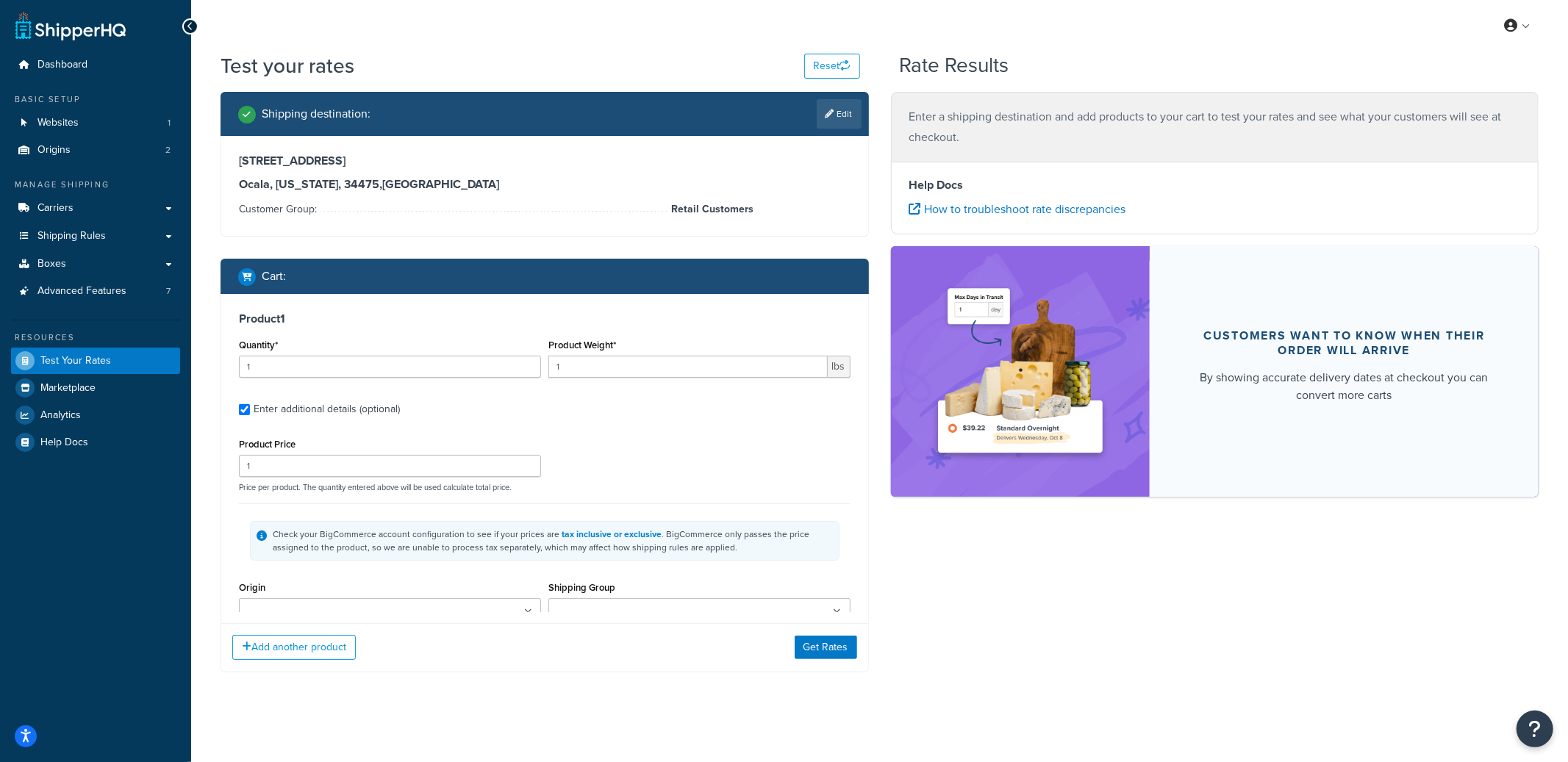
type input "340"
type input "1950.95"
type input "1.91"
type input "69.99"
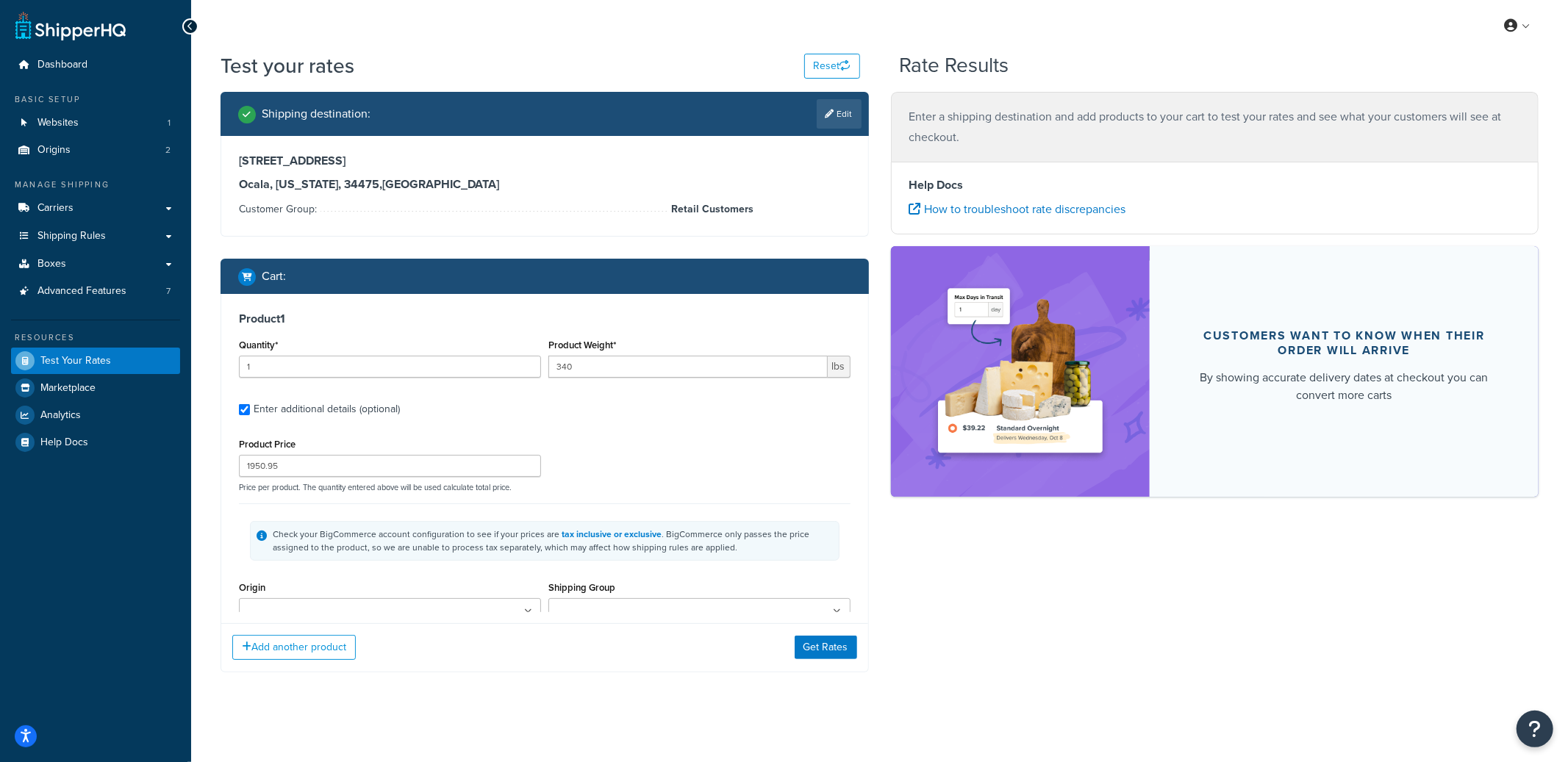
type input "13.4000"
type input "13.0500"
type input "2.7000"
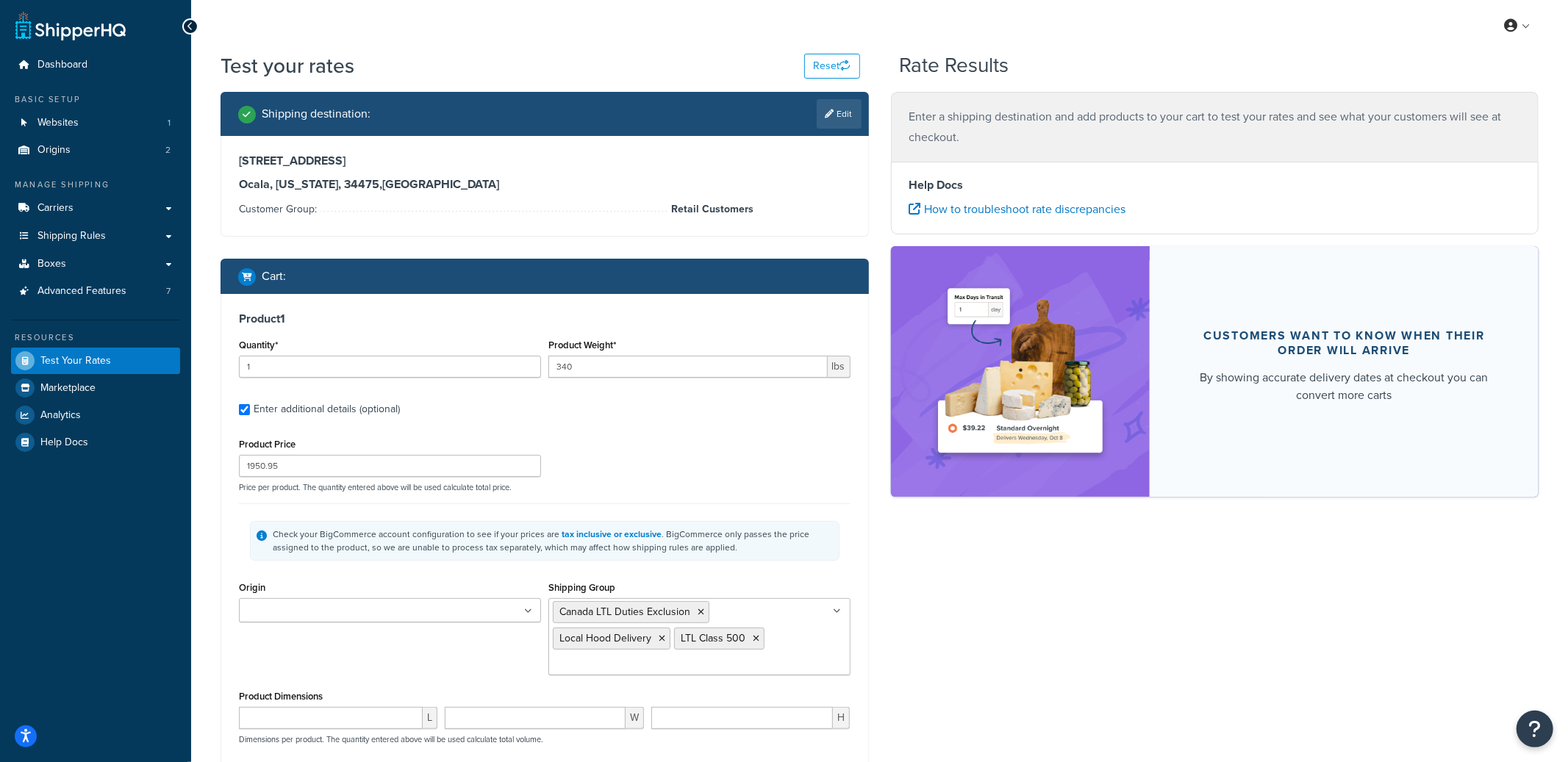
scroll to position [222, 0]
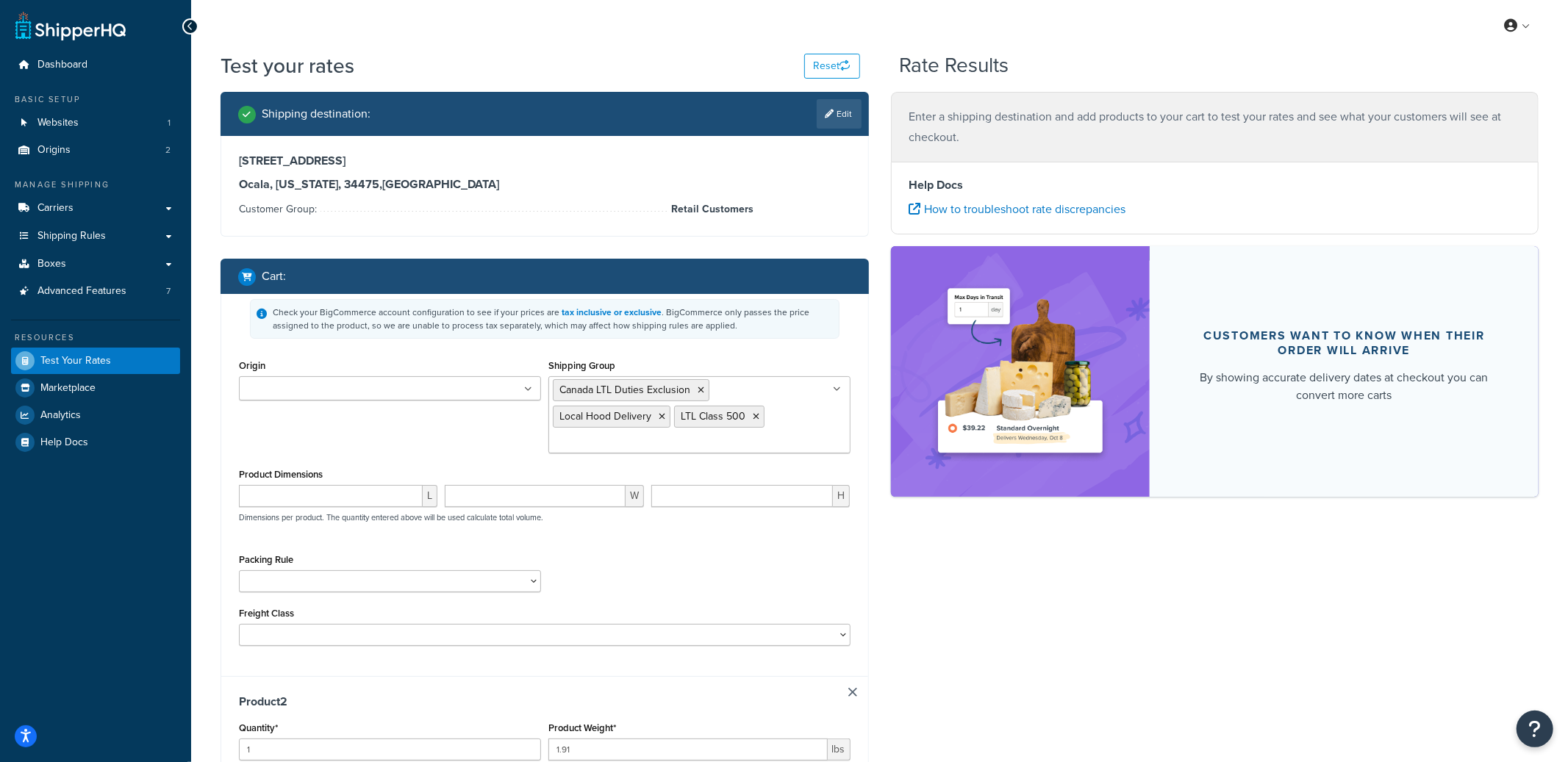
type input "460"
type input "321.8"
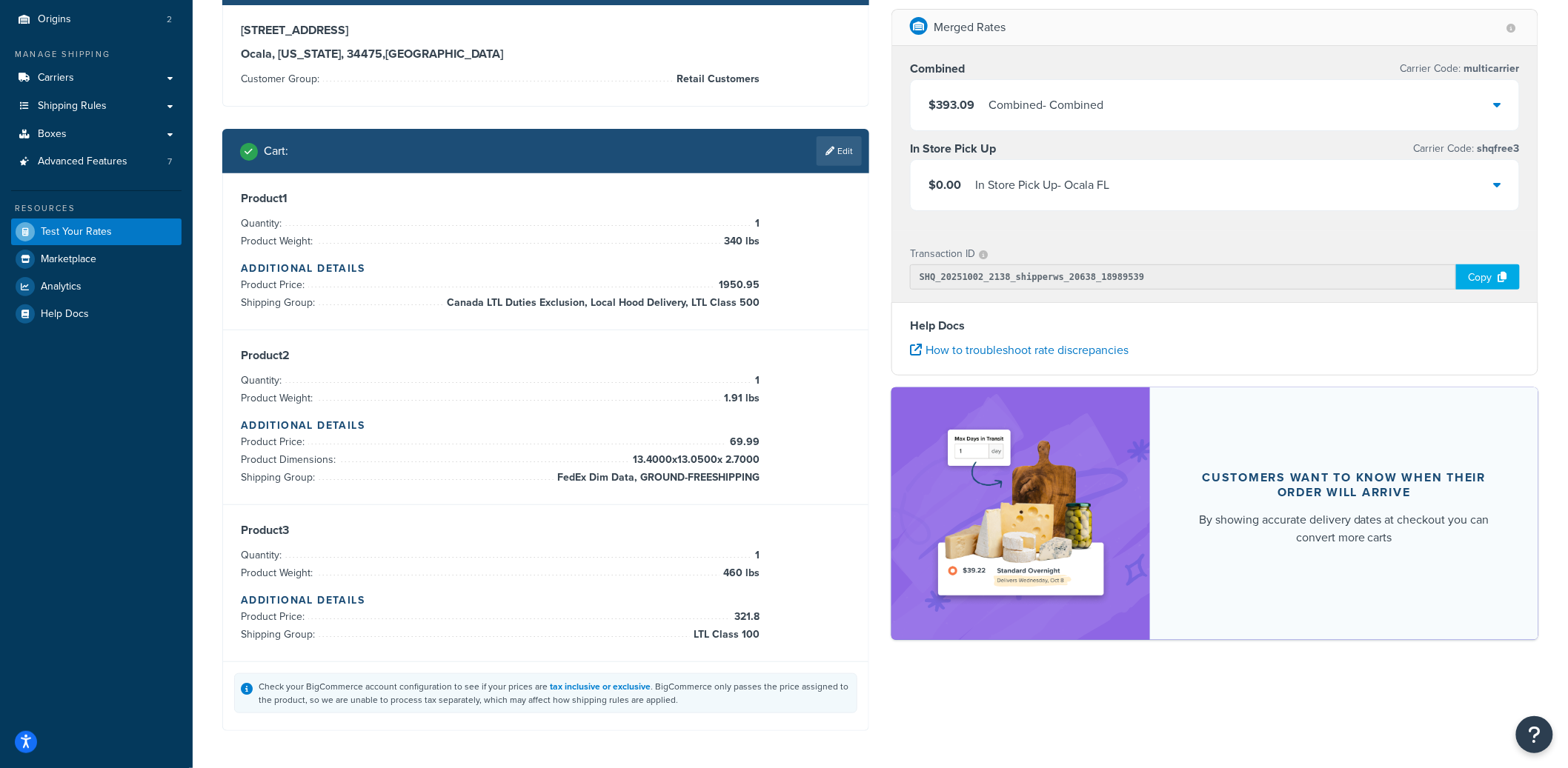
scroll to position [136, 0]
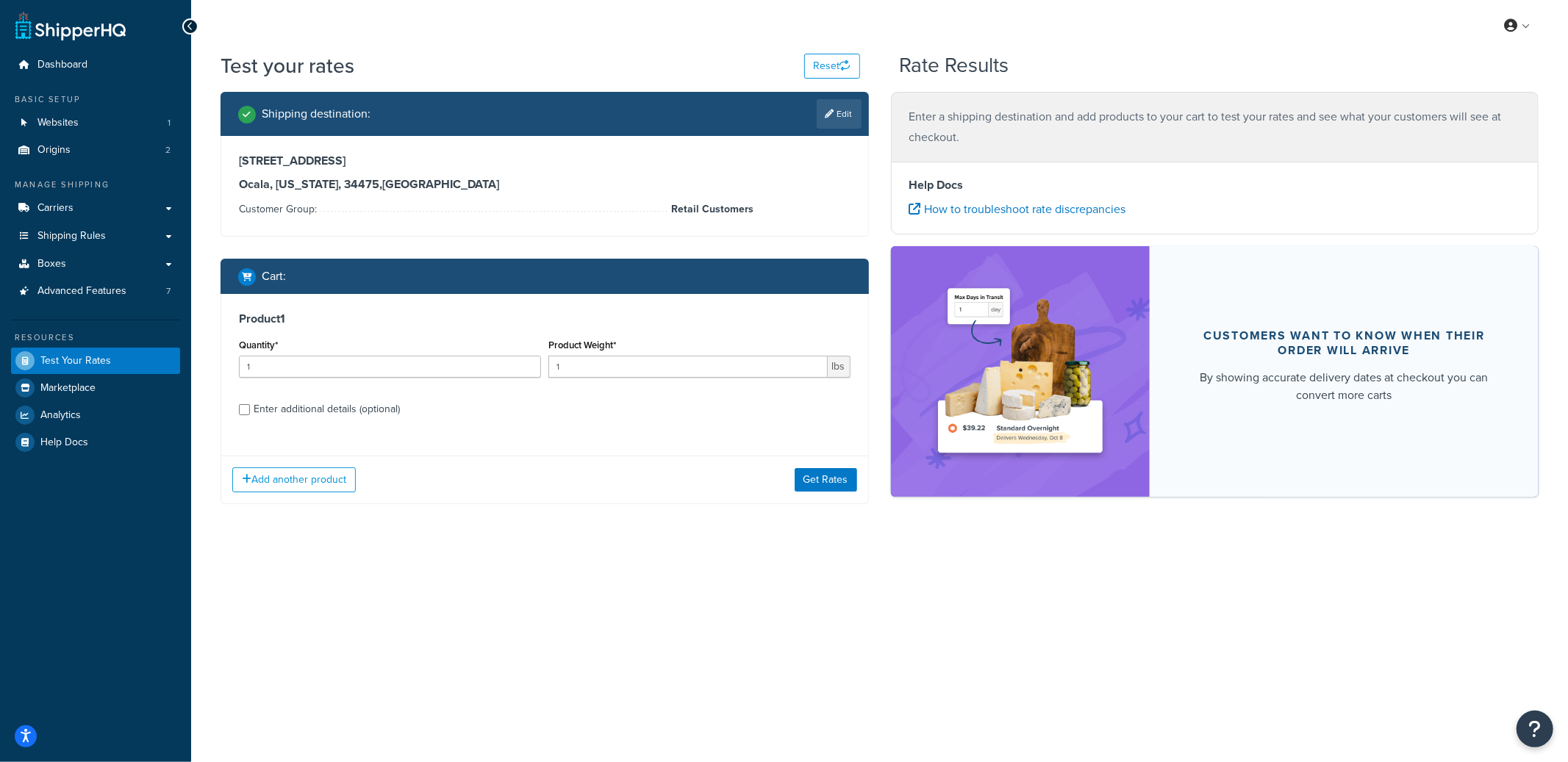
click at [367, 409] on div "Enter additional details (optional)" at bounding box center [327, 409] width 146 height 21
click at [250, 409] on input "Enter additional details (optional)" at bounding box center [245, 409] width 11 height 11
checkbox input "true"
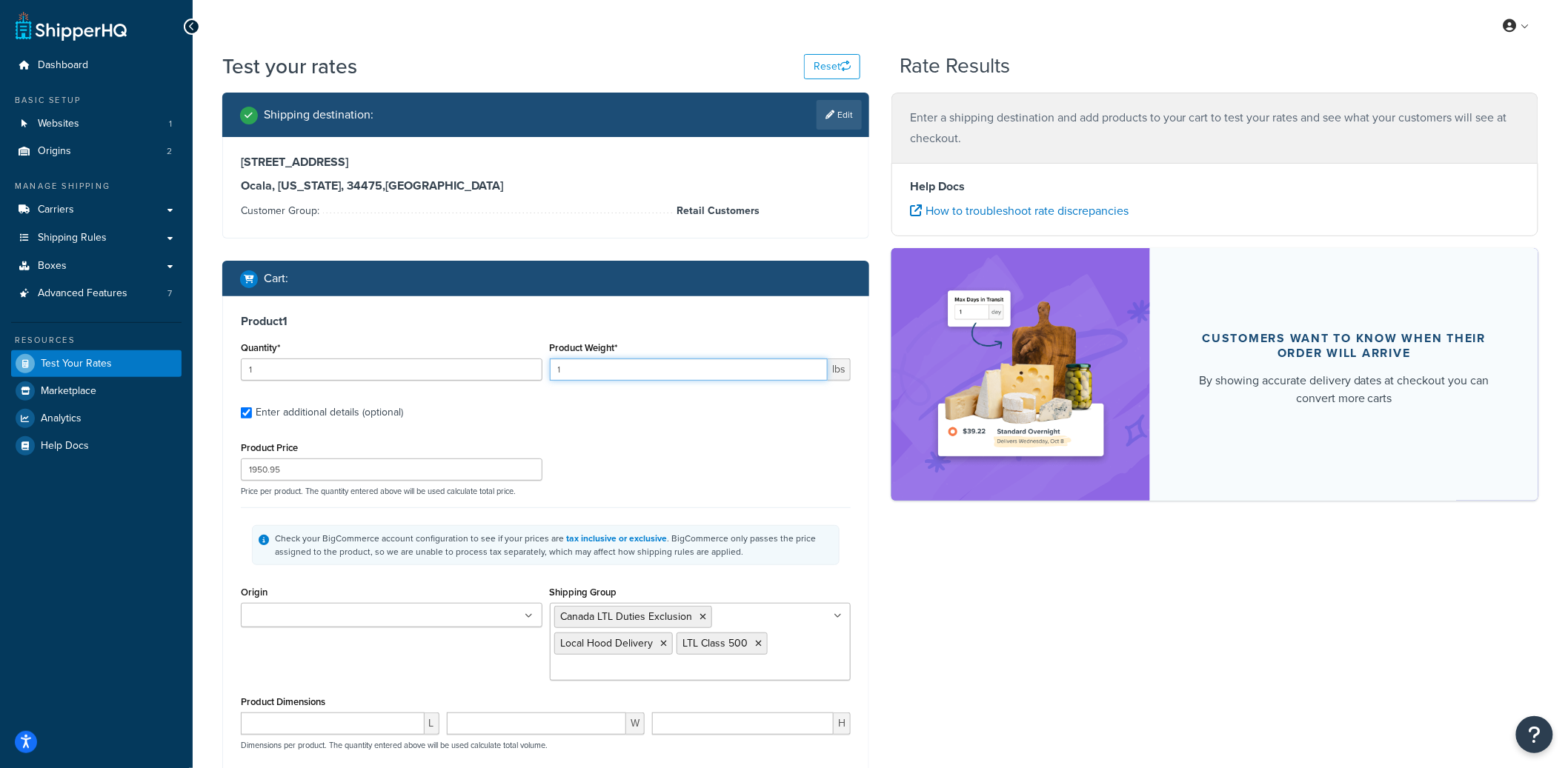
click at [579, 378] on input "1" at bounding box center [690, 369] width 279 height 22
type input "1.91"
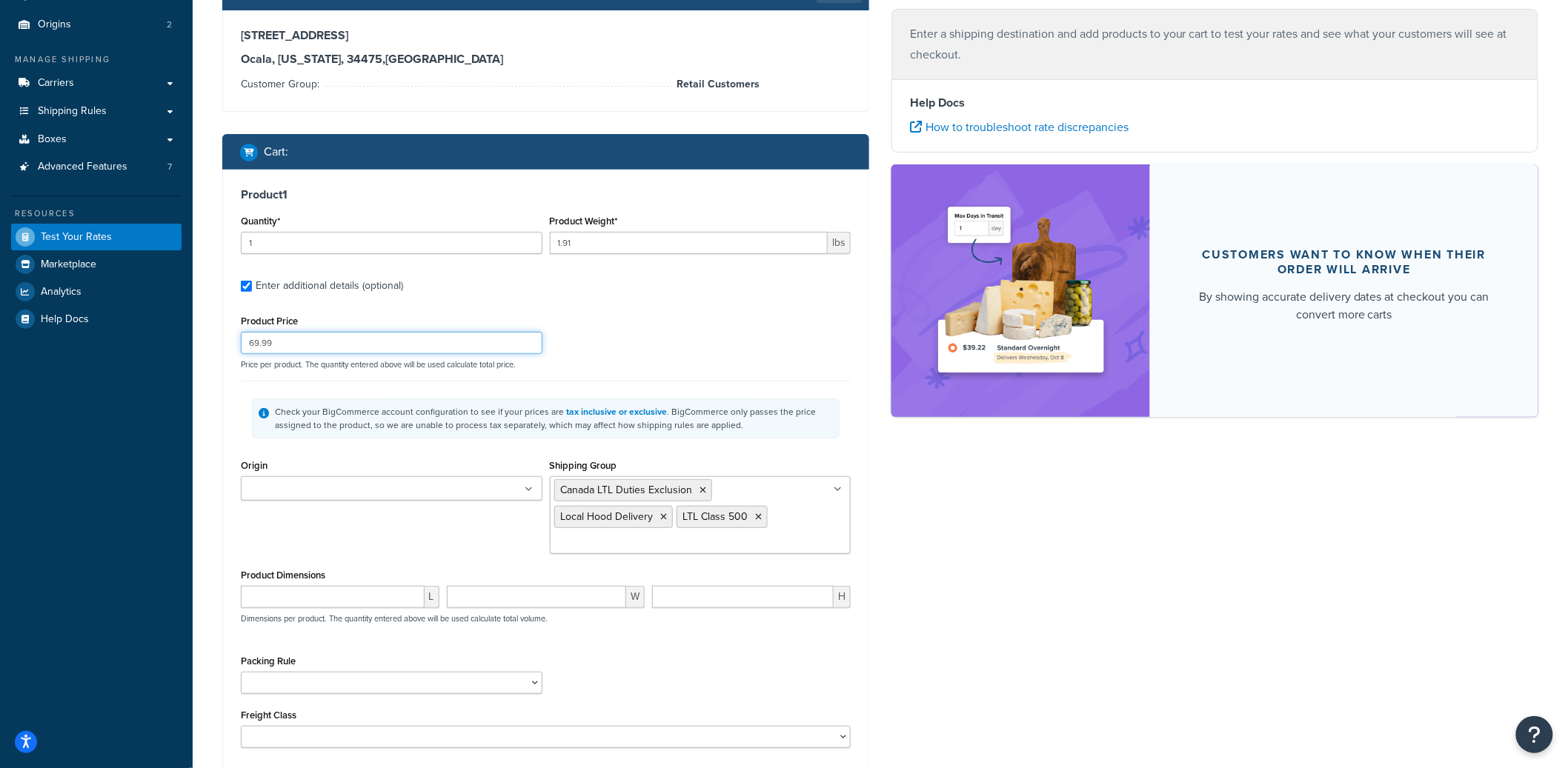
scroll to position [203, 0]
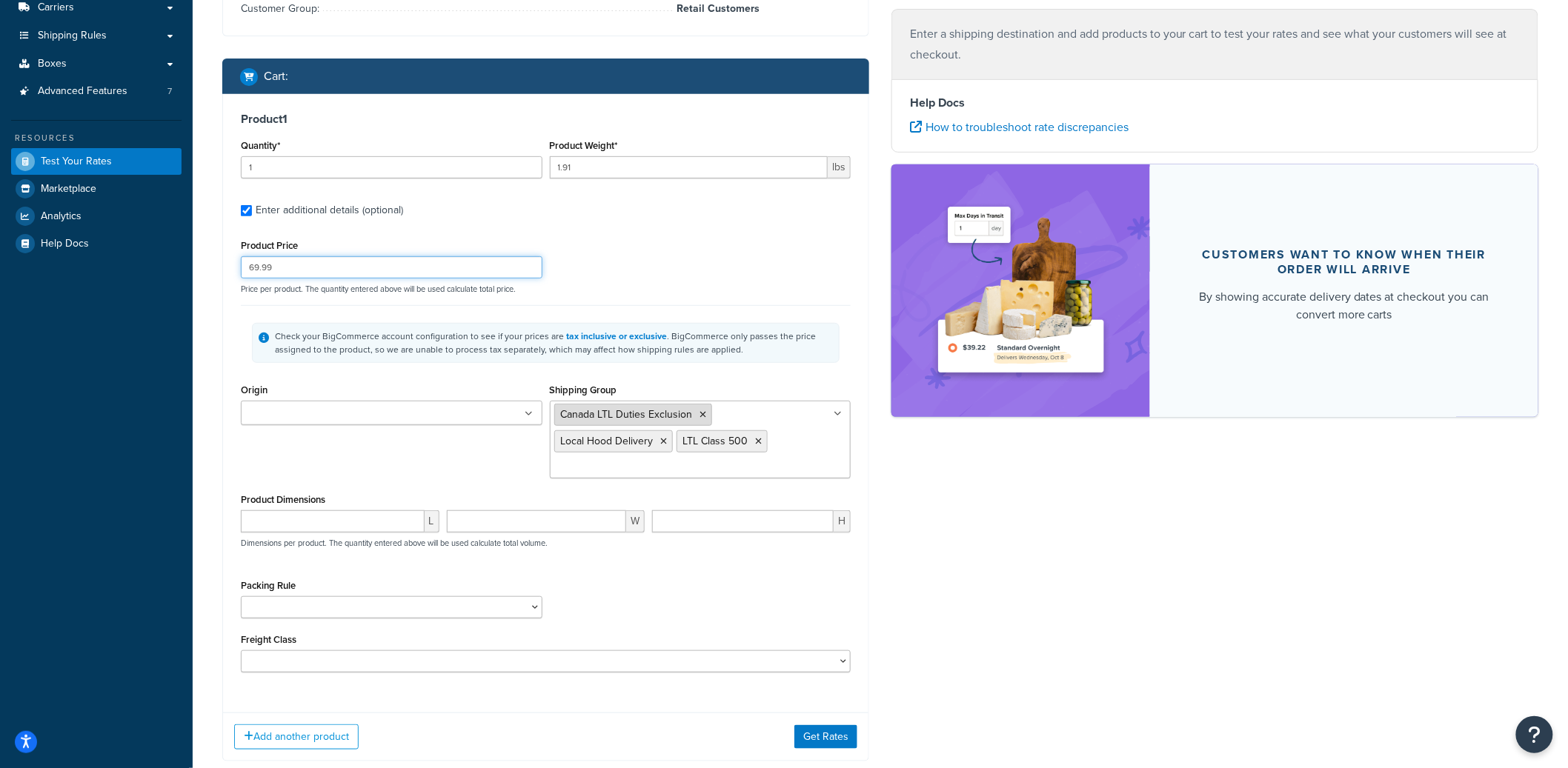
type input "69.99"
click at [701, 414] on icon at bounding box center [703, 415] width 6 height 9
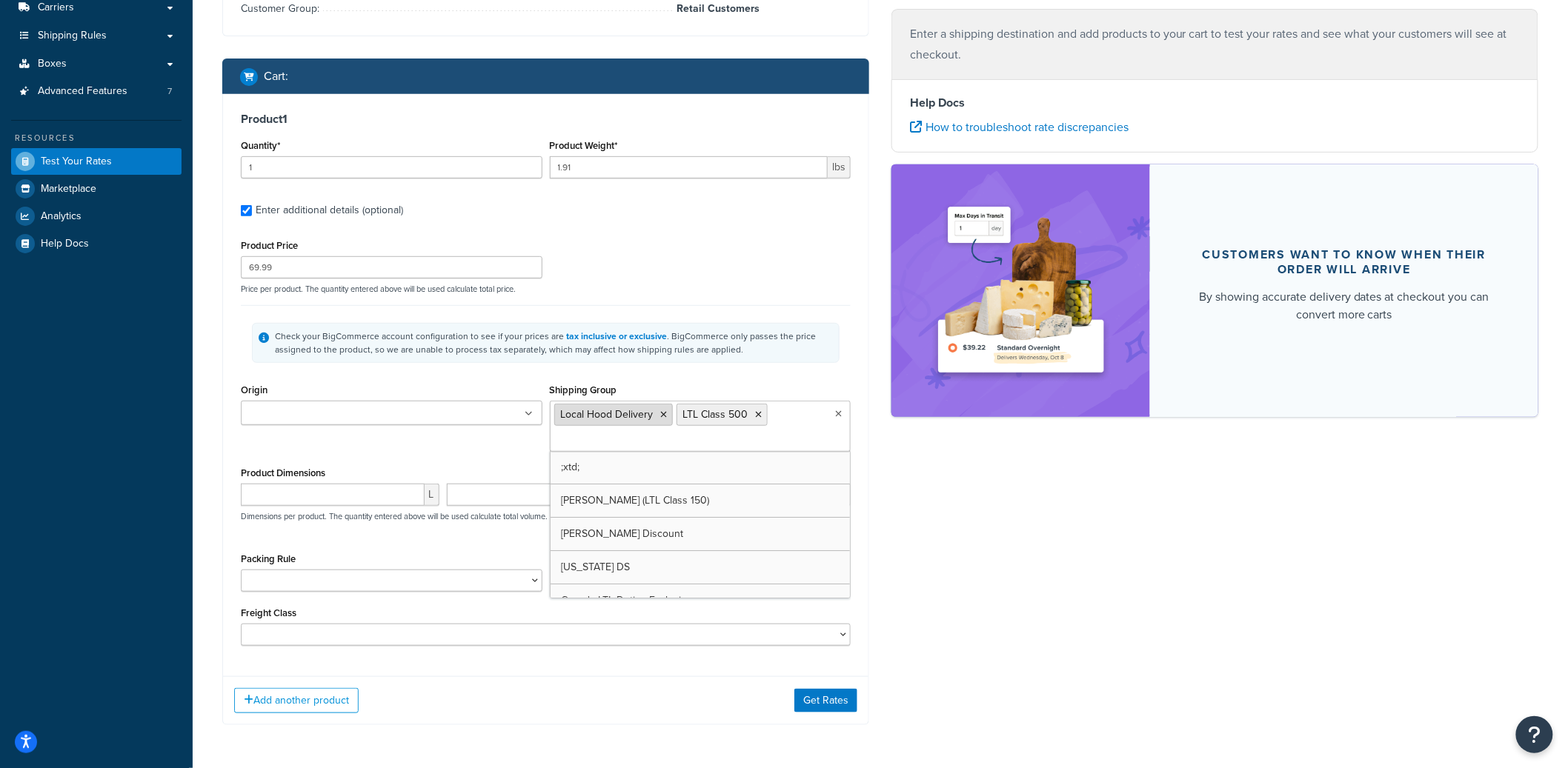
click at [662, 415] on icon at bounding box center [664, 415] width 6 height 9
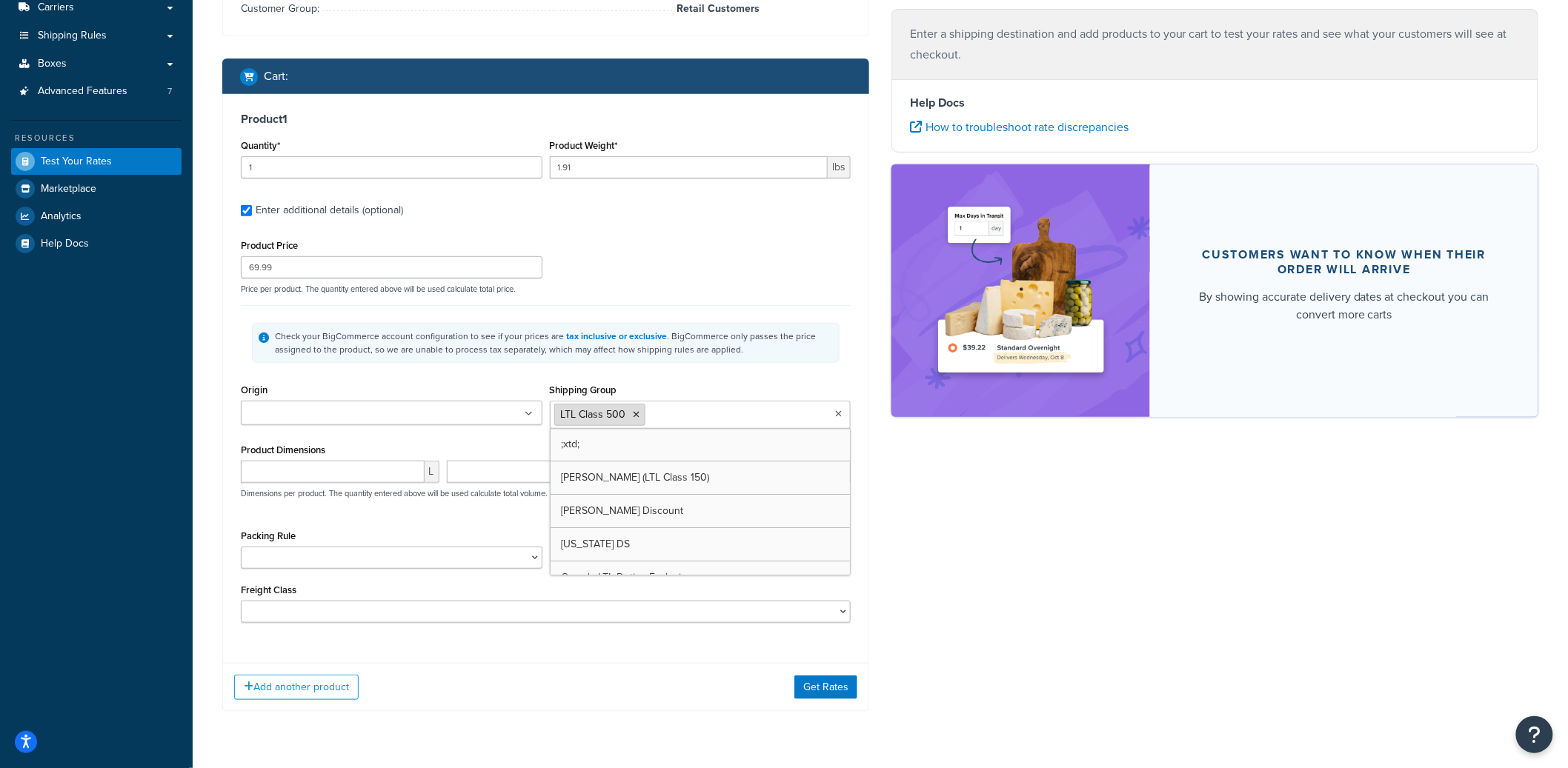
click at [636, 413] on icon at bounding box center [636, 415] width 6 height 9
click at [635, 413] on input "Shipping Group" at bounding box center [619, 414] width 131 height 16
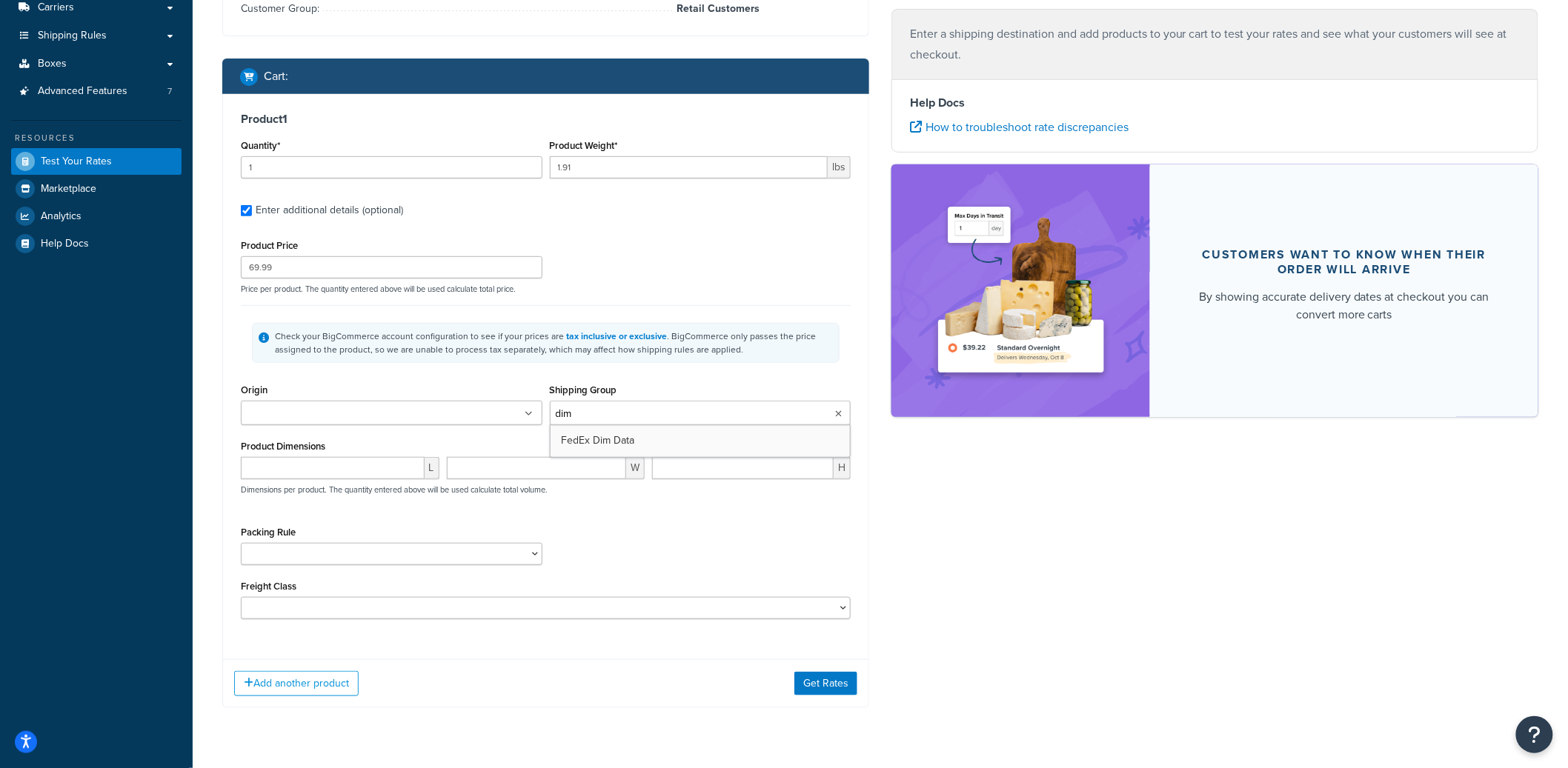
type input "dim d"
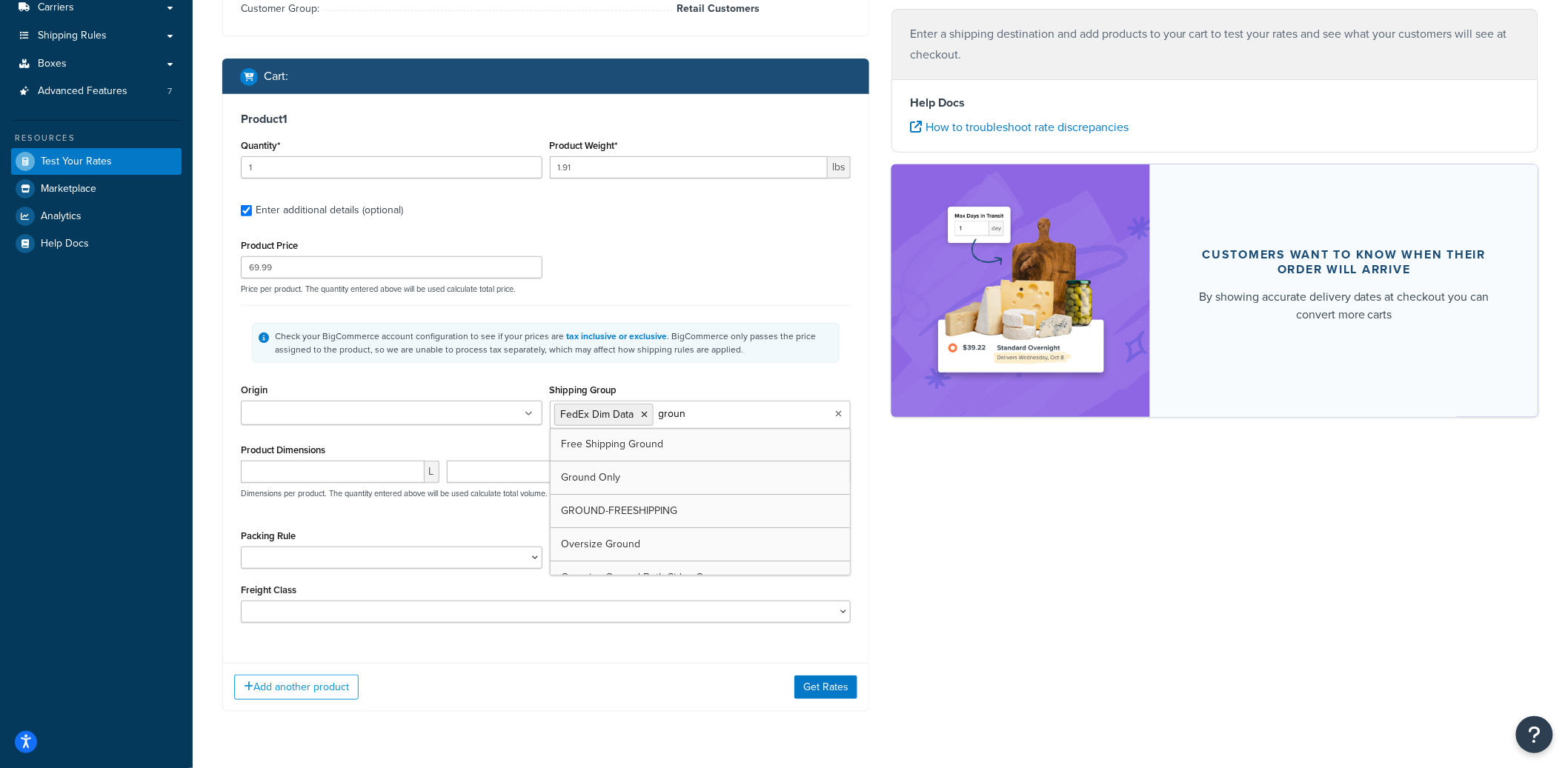
type input "ground"
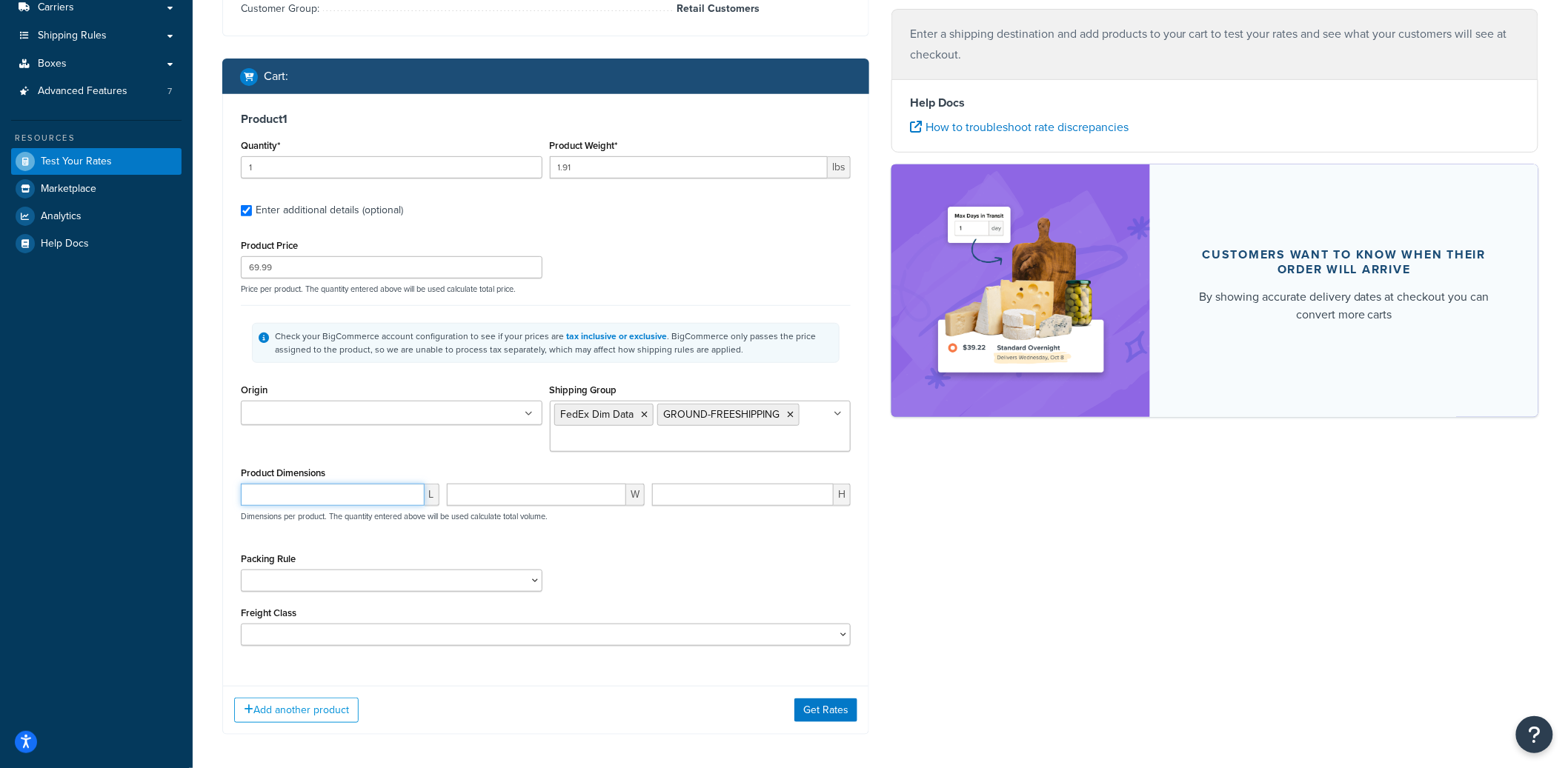
click at [365, 496] on input "number" at bounding box center [333, 495] width 183 height 22
type input "13.4"
type input "13.05"
type input "2.7"
click at [835, 716] on button "Get Rates" at bounding box center [825, 710] width 63 height 24
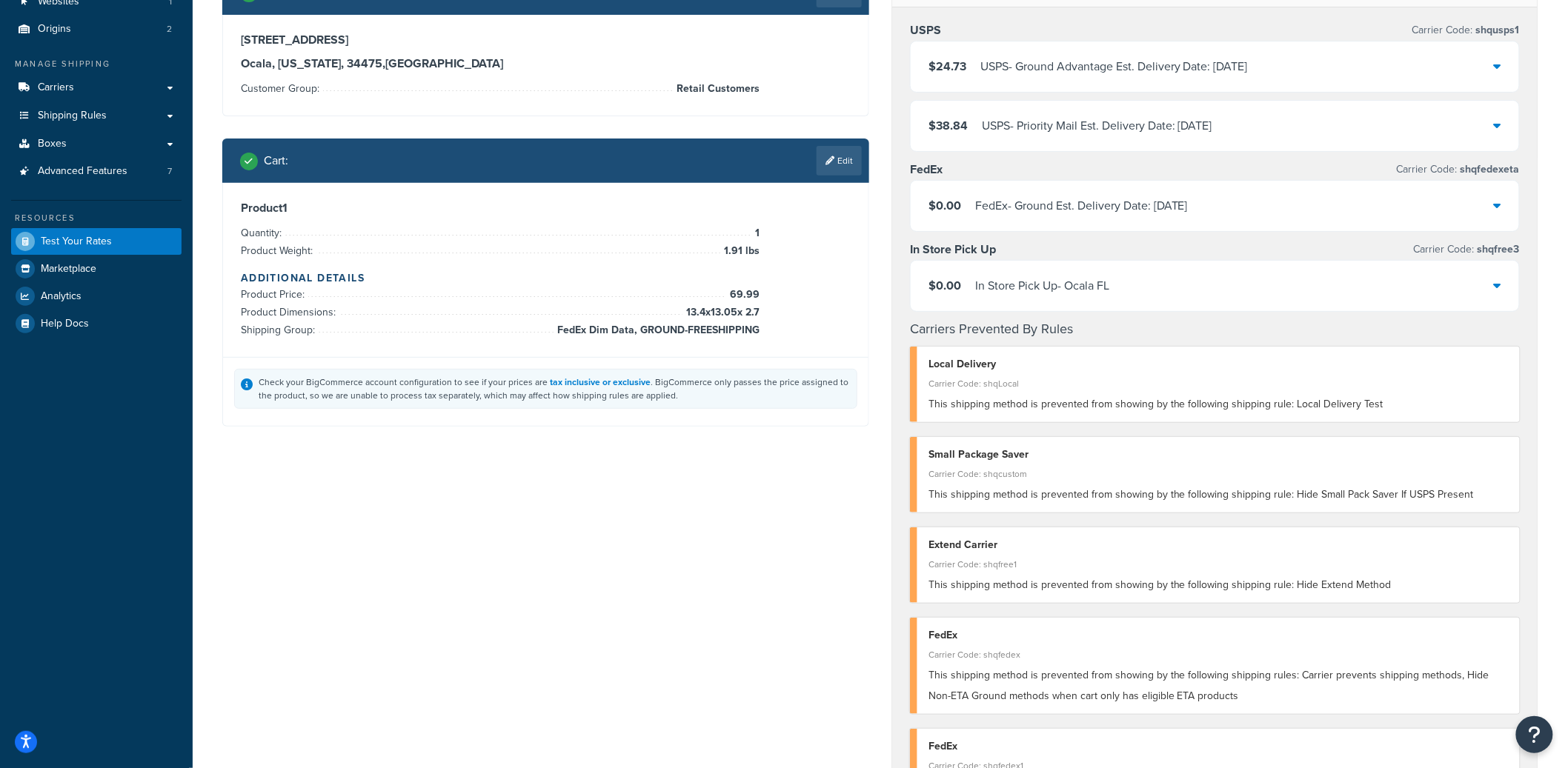
scroll to position [0, 0]
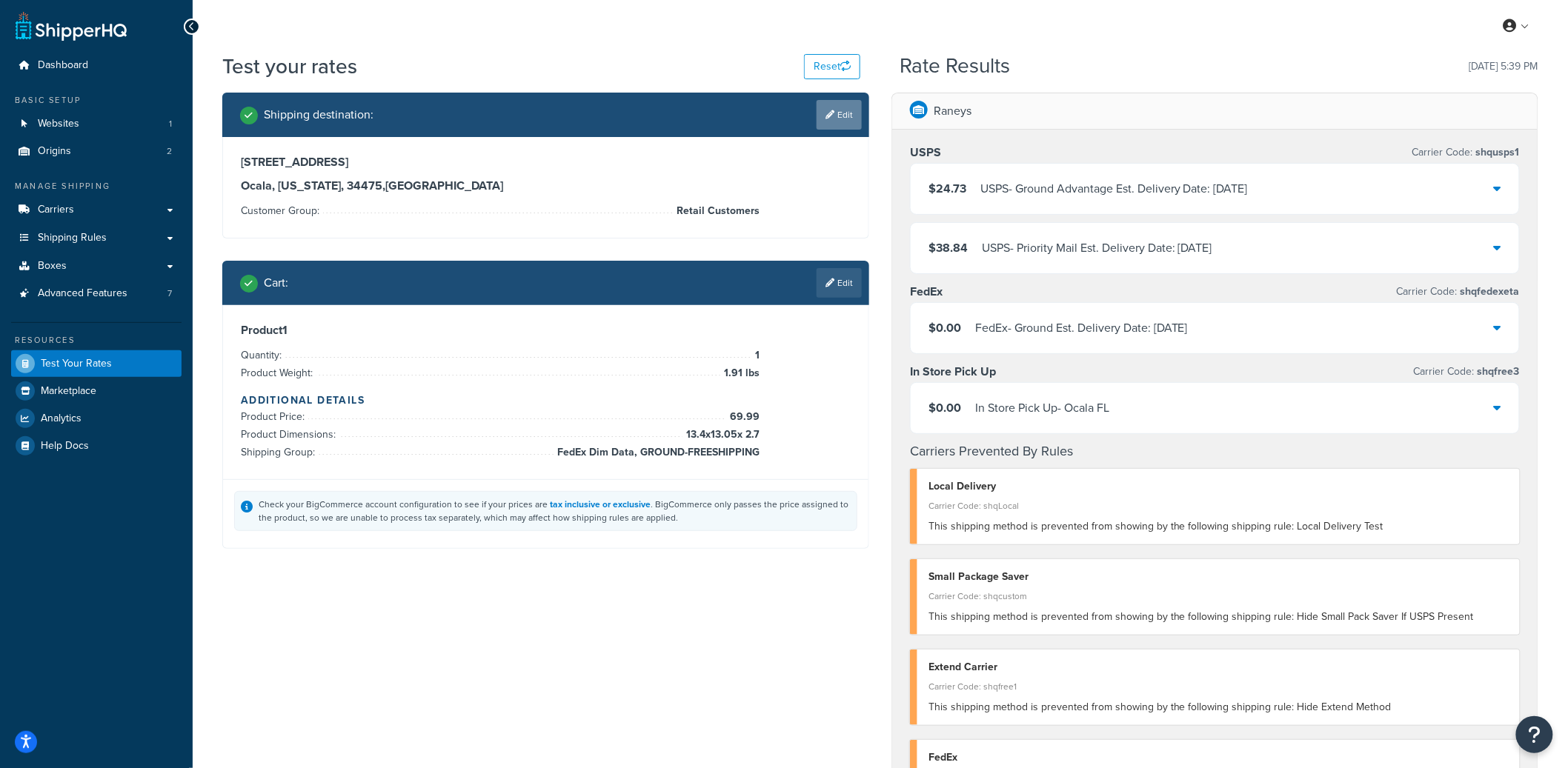
click at [832, 117] on icon at bounding box center [830, 115] width 9 height 9
select select "FL"
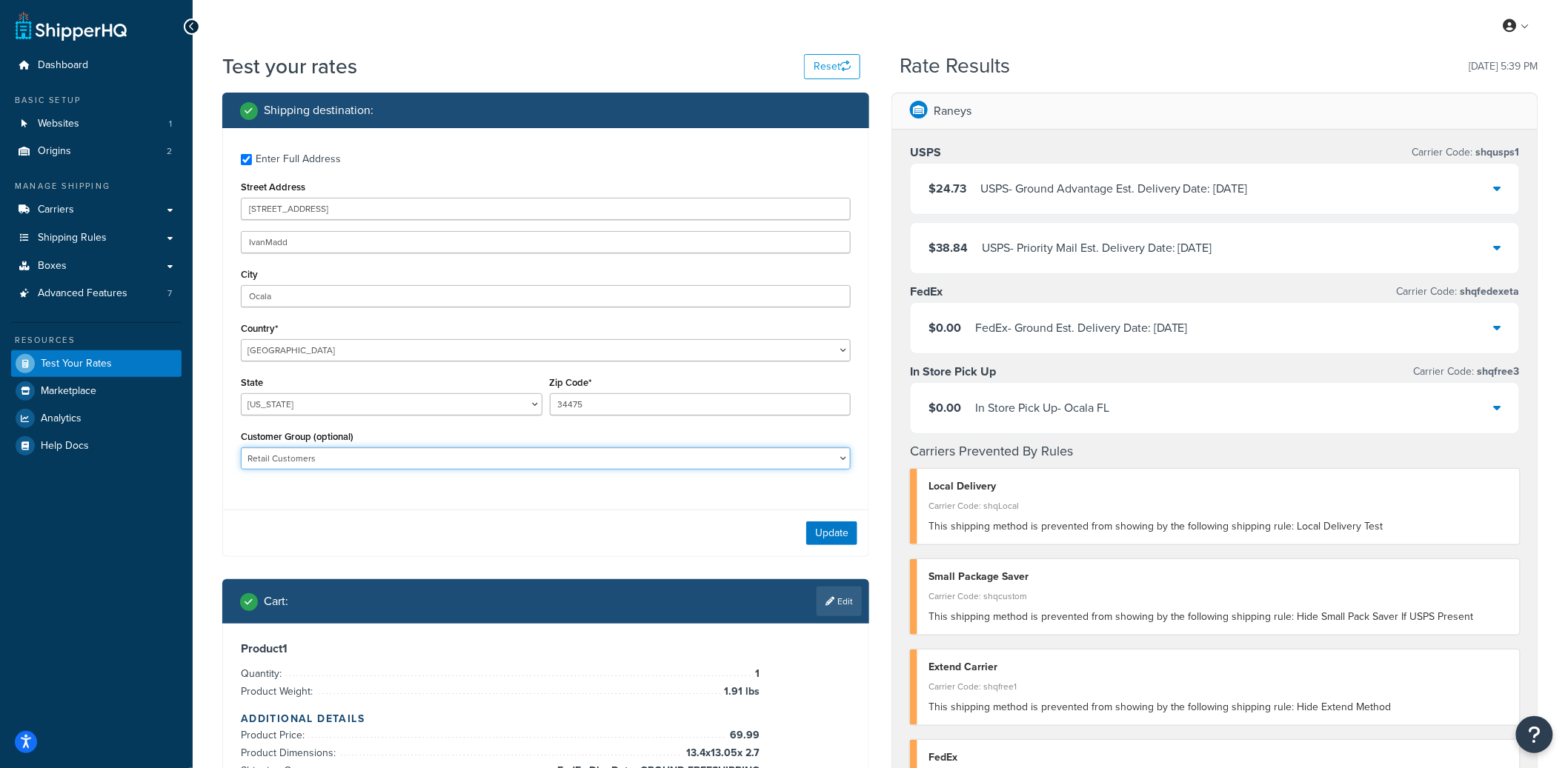
click at [489, 459] on select "50 B-App-Pending B-App-Rejected B2B Partner B2B Partner Plus B2B Test Group B2B…" at bounding box center [546, 458] width 610 height 22
select select "B2B Partner"
click at [241, 448] on select "50 B-App-Pending B-App-Rejected B2B Partner B2B Partner Plus B2B Test Group B2B…" at bounding box center [546, 458] width 610 height 22
click at [838, 526] on button "Update" at bounding box center [832, 533] width 51 height 24
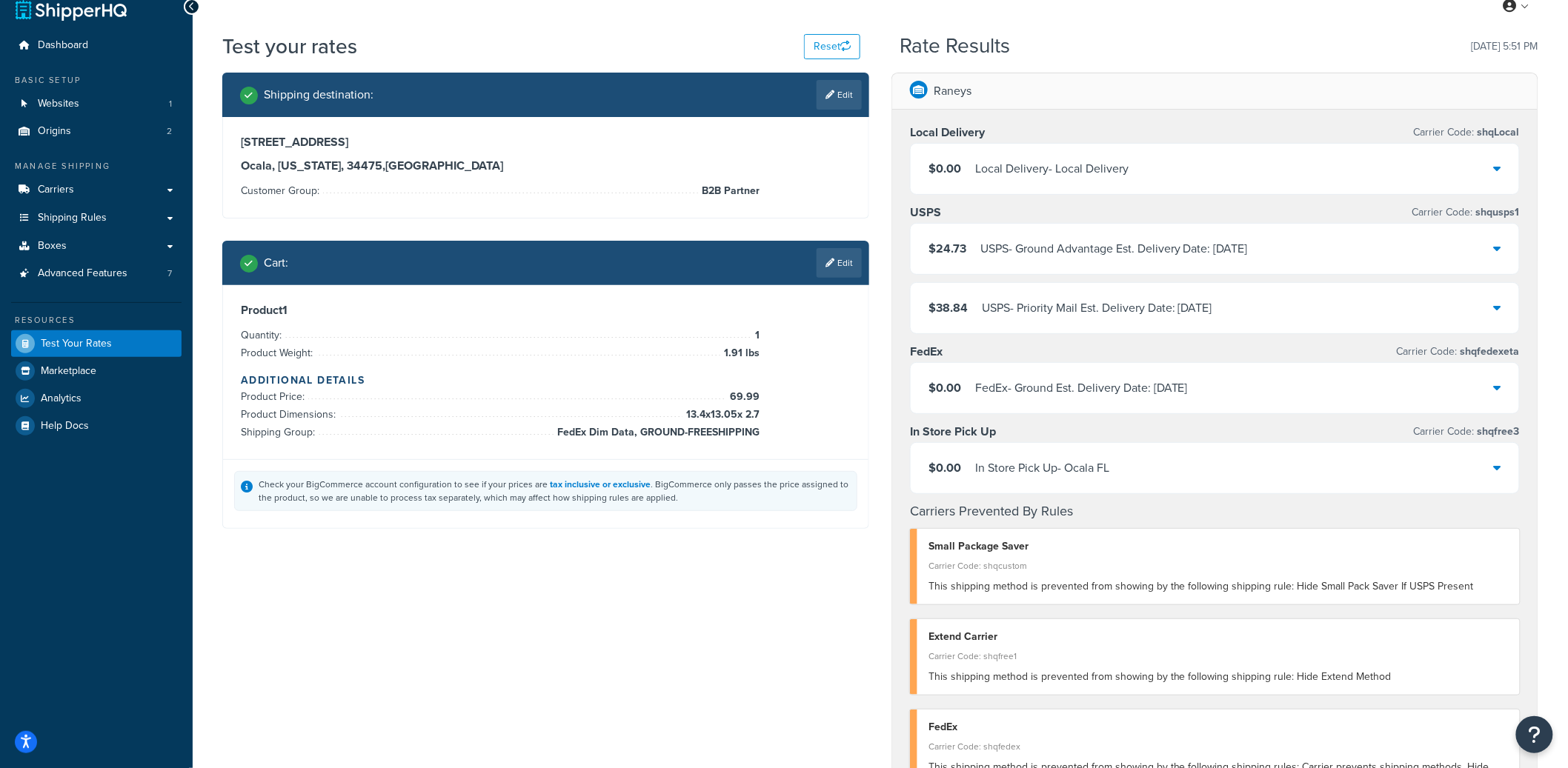
scroll to position [5, 0]
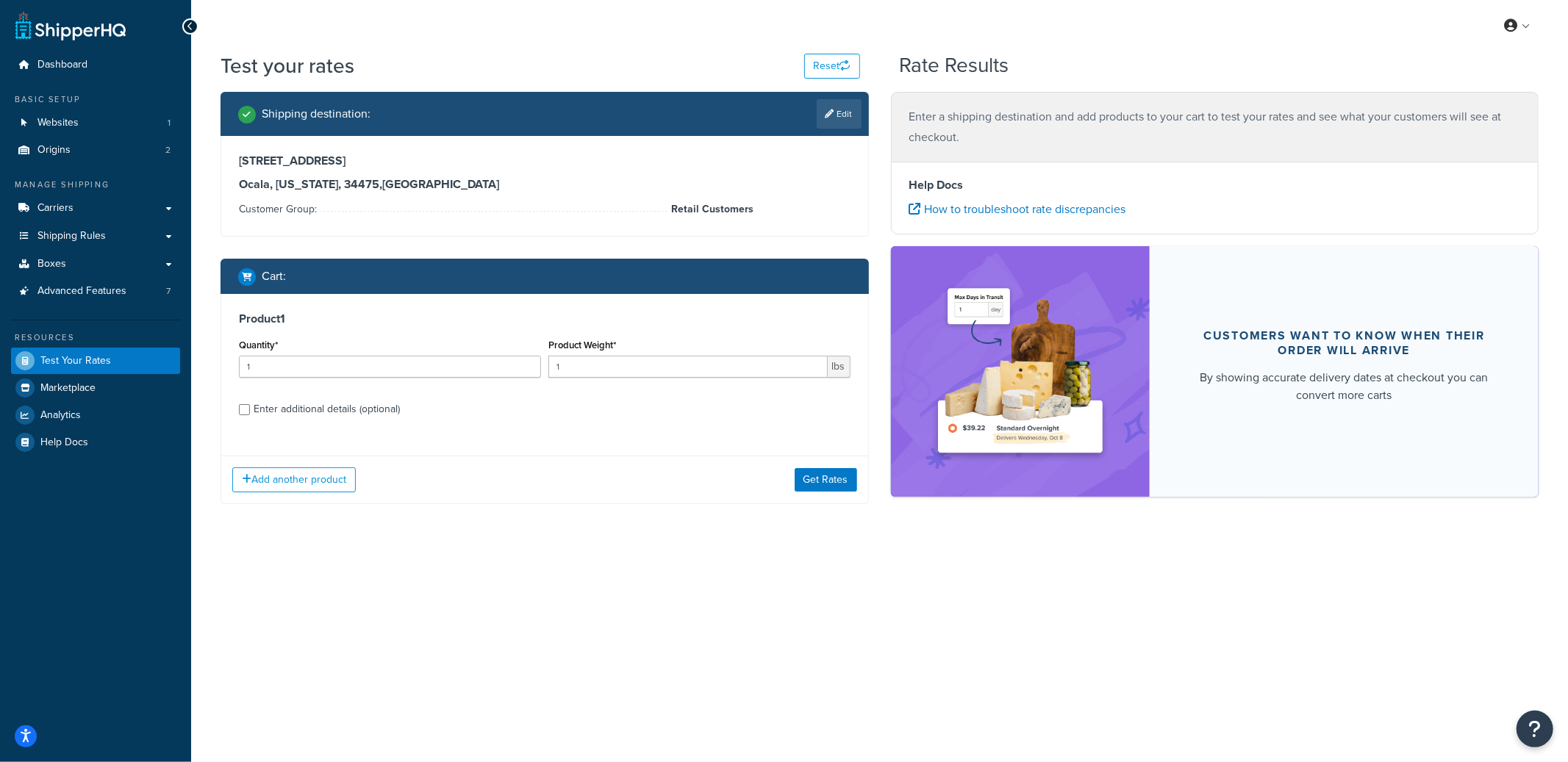
click at [347, 418] on div "Enter additional details (optional)" at bounding box center [327, 409] width 146 height 21
click at [250, 416] on input "Enter additional details (optional)" at bounding box center [245, 409] width 11 height 11
checkbox input "true"
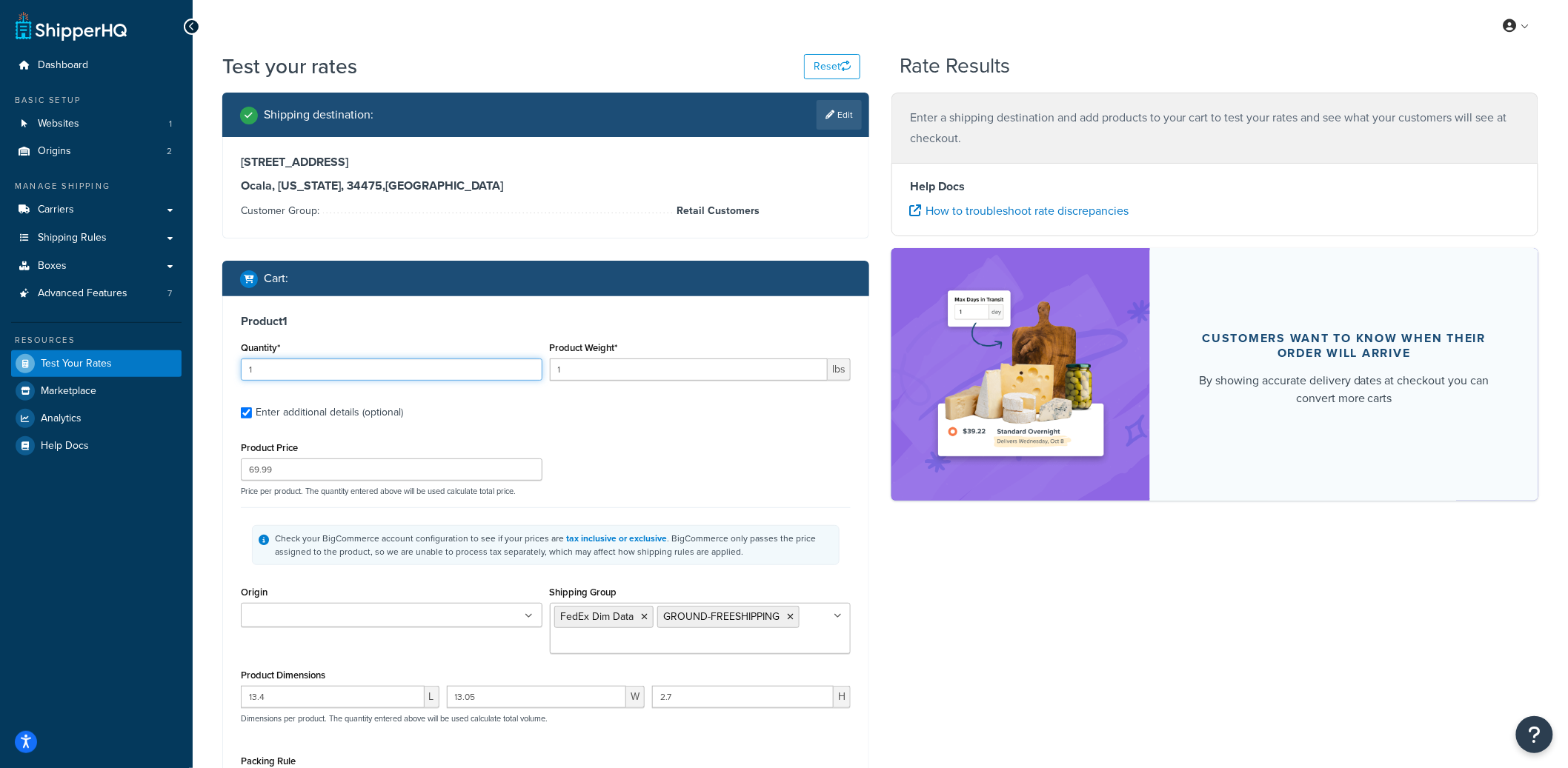
click at [372, 374] on input "1" at bounding box center [392, 369] width 302 height 22
type input "1"
type input "6"
type input "460"
type input "321.8"
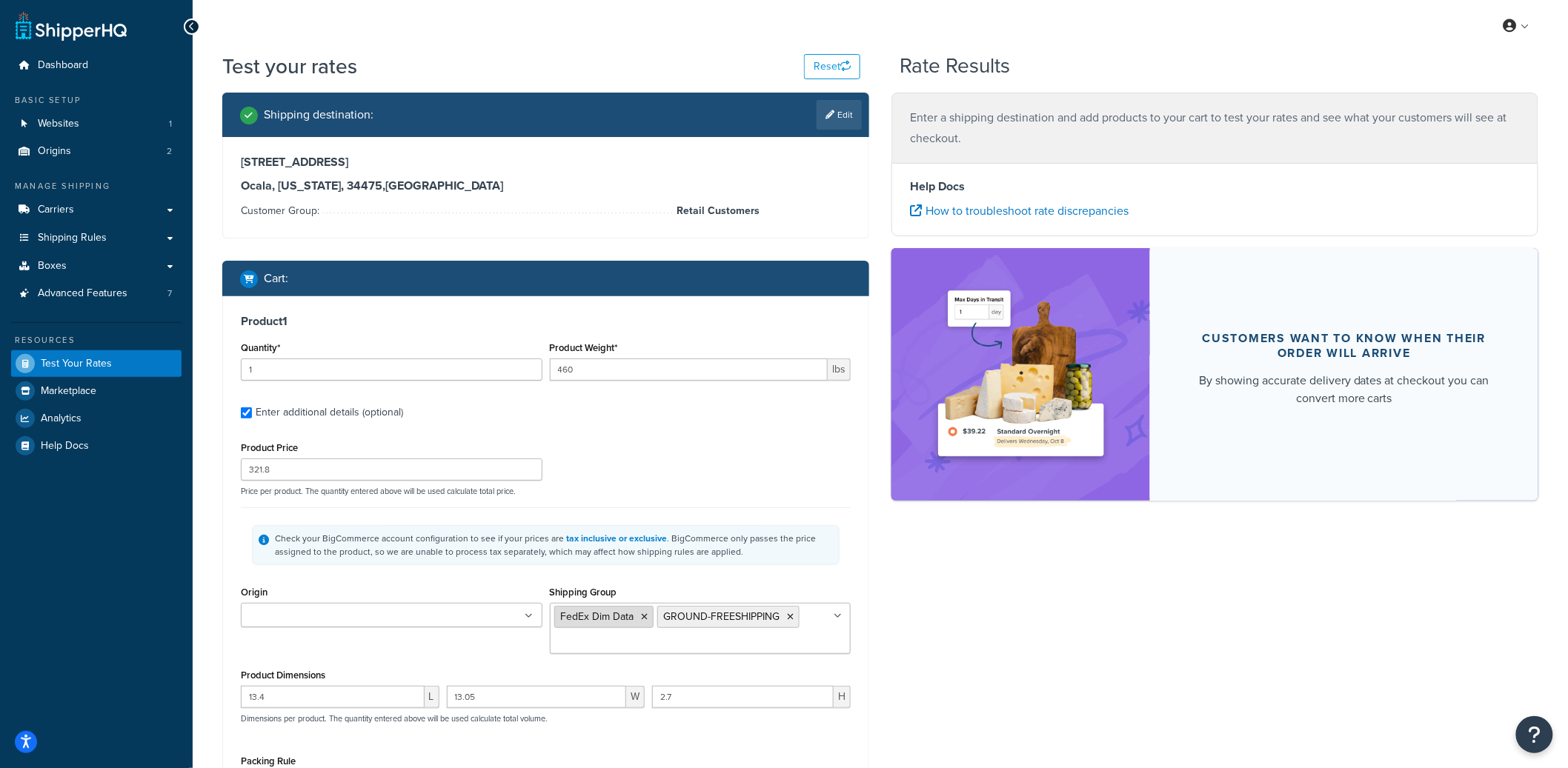
click at [644, 615] on icon at bounding box center [645, 617] width 6 height 9
click at [690, 615] on li "GROUND-FREESHIPPING" at bounding box center [624, 617] width 142 height 22
click at [688, 616] on icon at bounding box center [688, 617] width 6 height 9
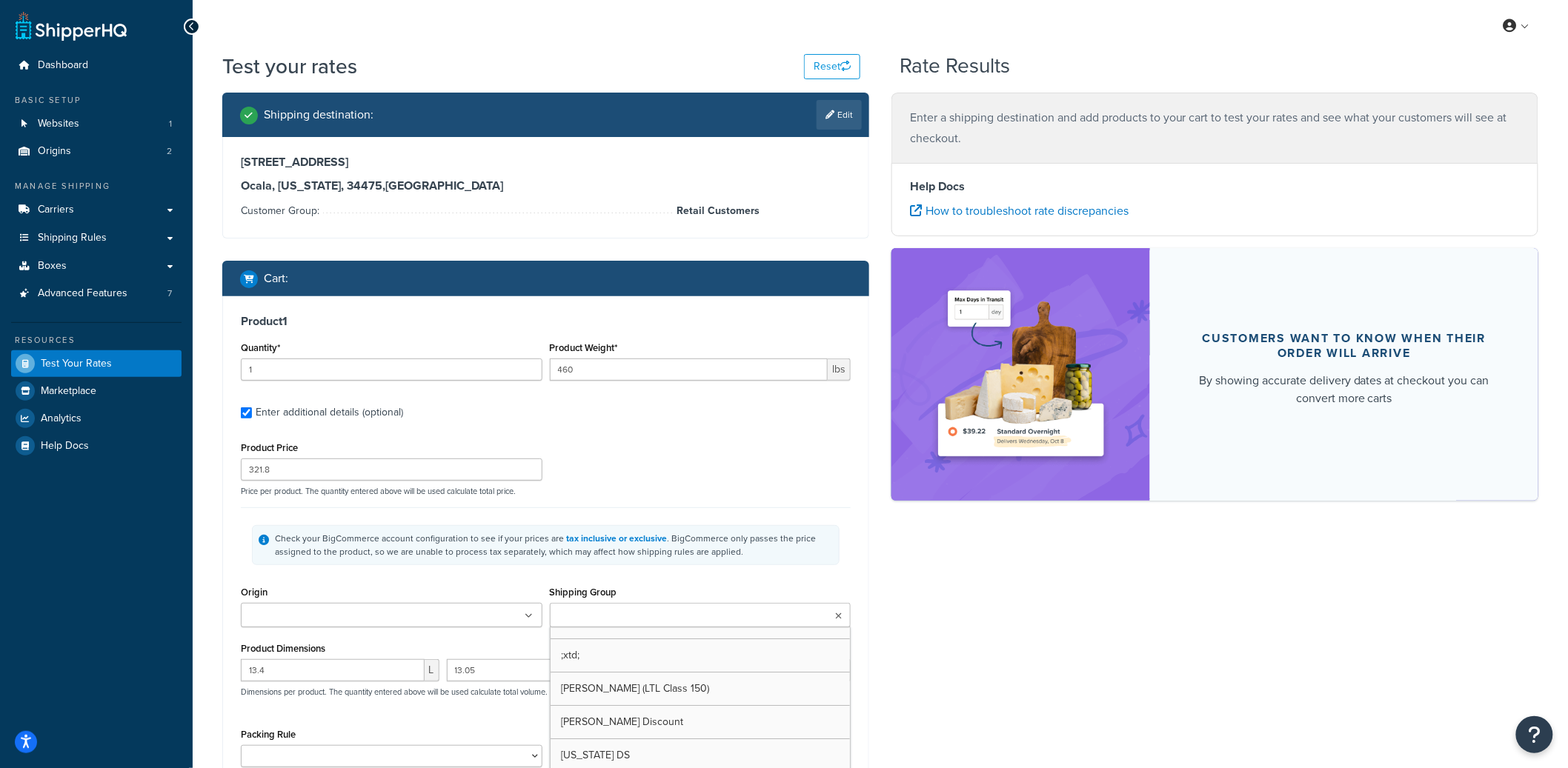
click at [682, 618] on ul at bounding box center [701, 615] width 302 height 25
click at [610, 616] on input "Shipping Group" at bounding box center [619, 616] width 131 height 16
type input "100"
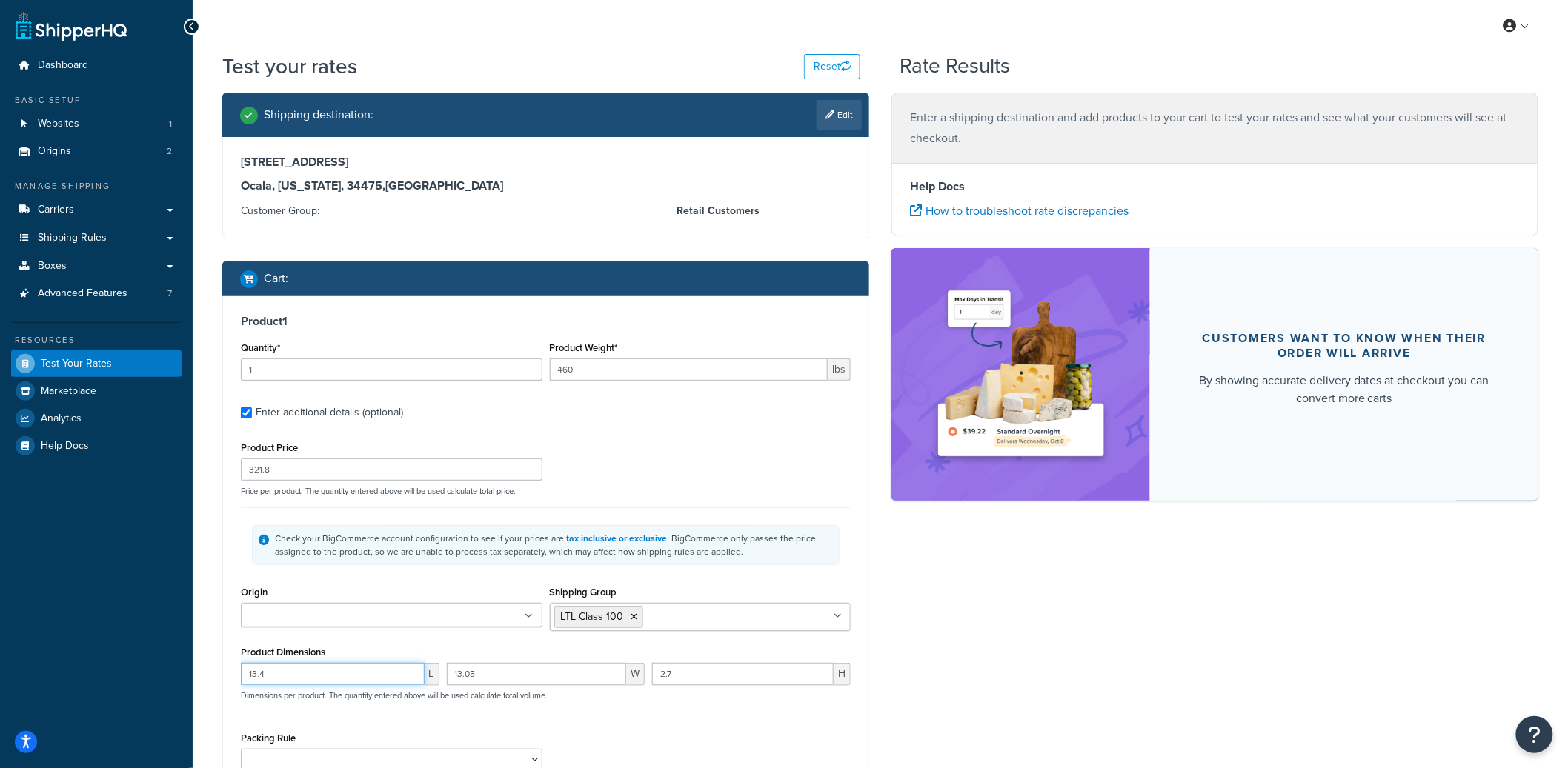
click at [301, 669] on input "13.4" at bounding box center [333, 674] width 183 height 22
click at [1052, 644] on div "Shipping destination : Edit 3030 W Silver Springs Blvd, IvanMadd Ocala, Florida…" at bounding box center [879, 514] width 1338 height 843
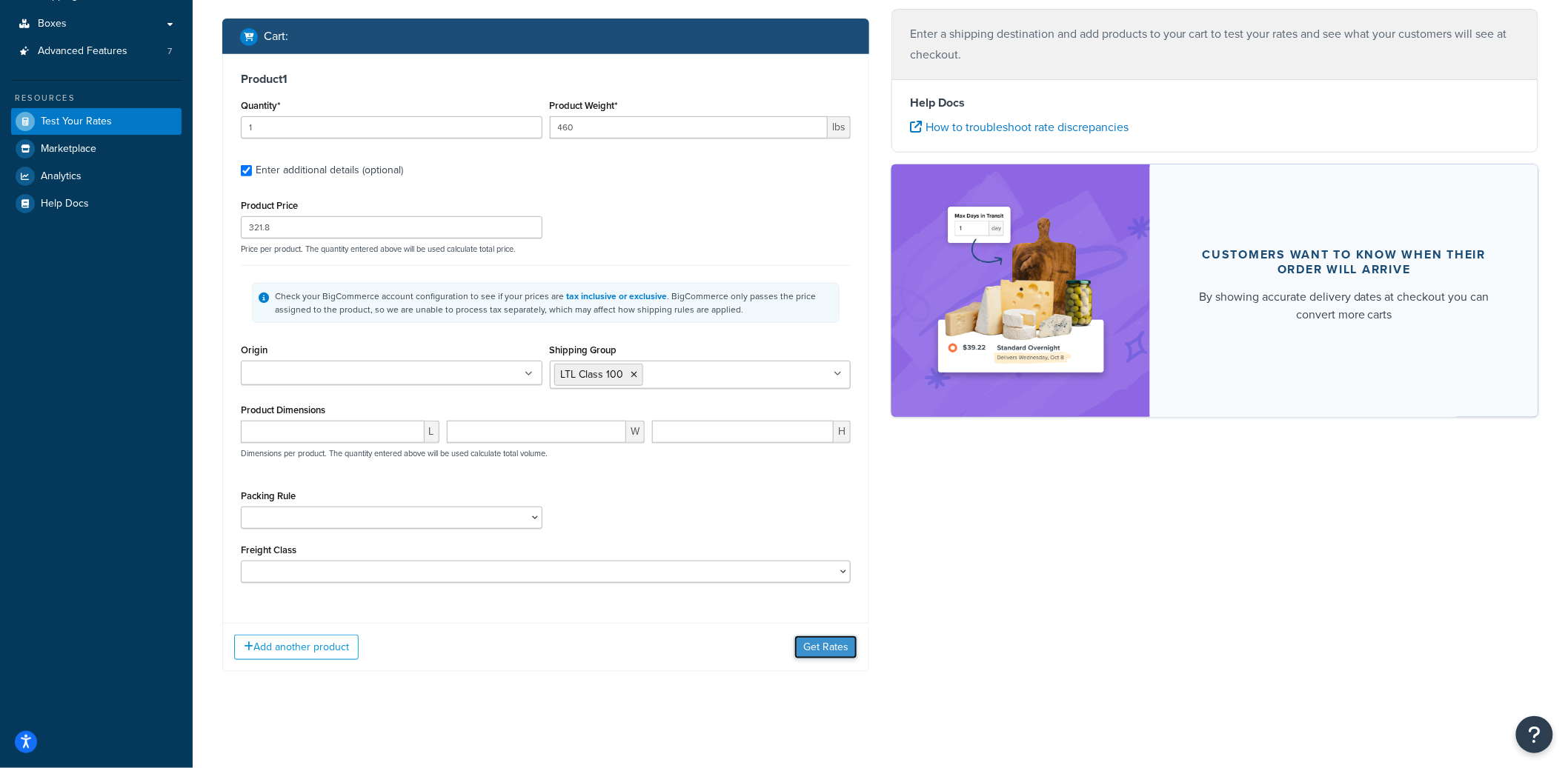
click at [845, 646] on button "Get Rates" at bounding box center [825, 647] width 63 height 24
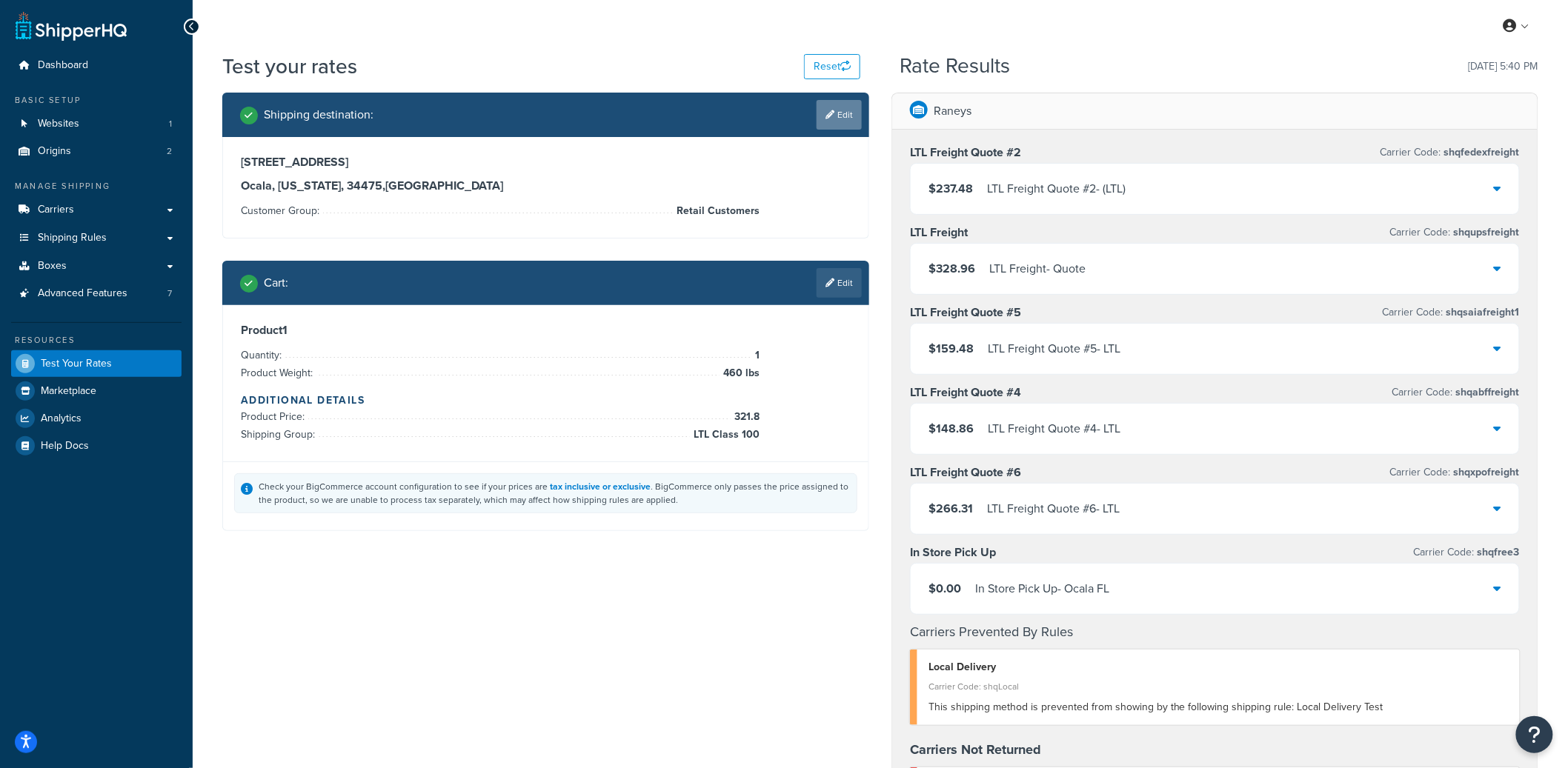
click at [825, 122] on link "Edit" at bounding box center [838, 115] width 45 height 29
select select "FL"
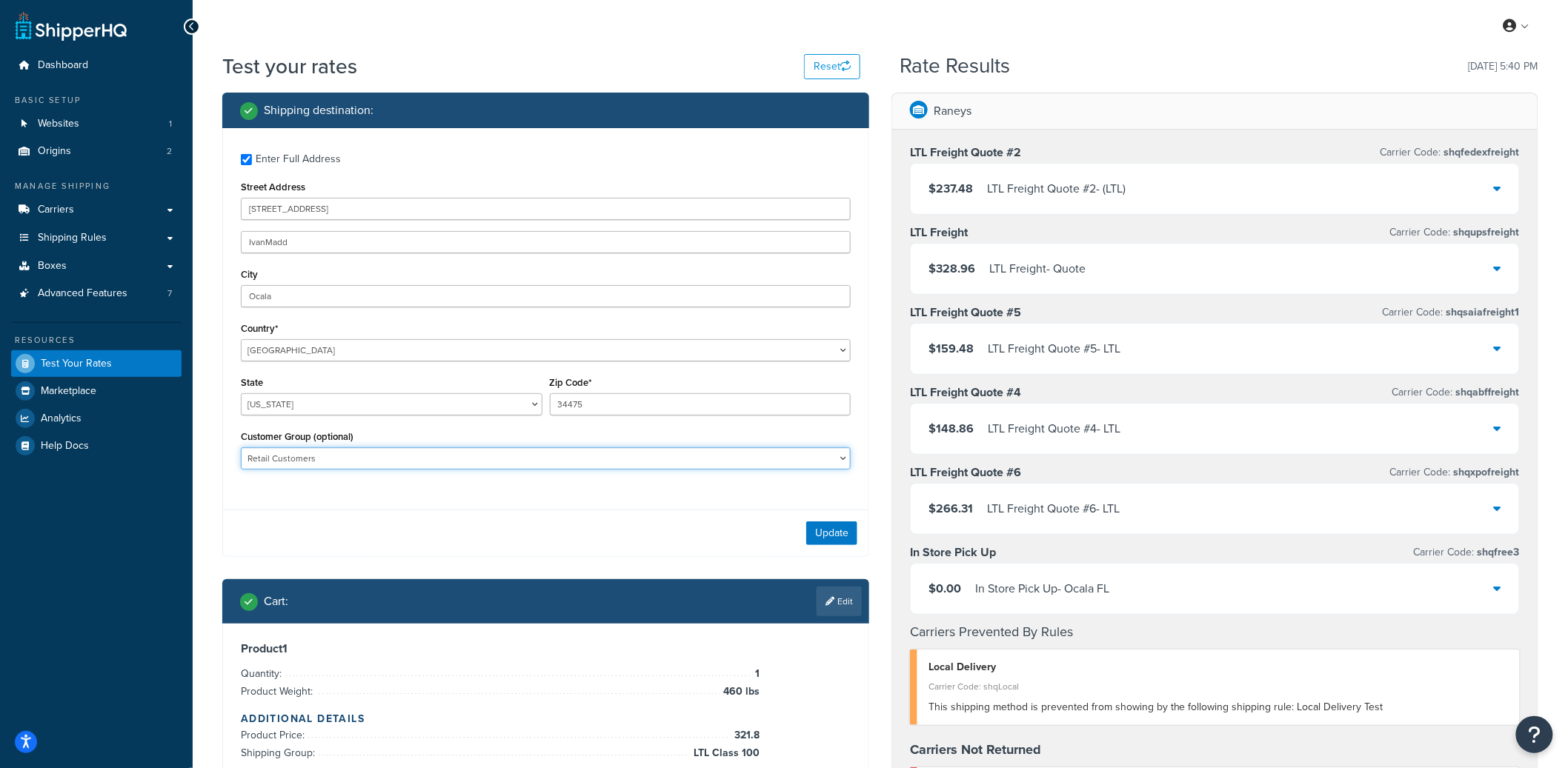
click at [486, 458] on select "50 B-App-Pending B-App-Rejected B2B Partner B2B Partner Plus B2B Test Group B2B…" at bounding box center [546, 458] width 610 height 22
select select "B2B Partner"
click at [241, 448] on select "50 B-App-Pending B-App-Rejected B2B Partner B2B Partner Plus B2B Test Group B2B…" at bounding box center [546, 458] width 610 height 22
click at [829, 529] on button "Update" at bounding box center [832, 533] width 51 height 24
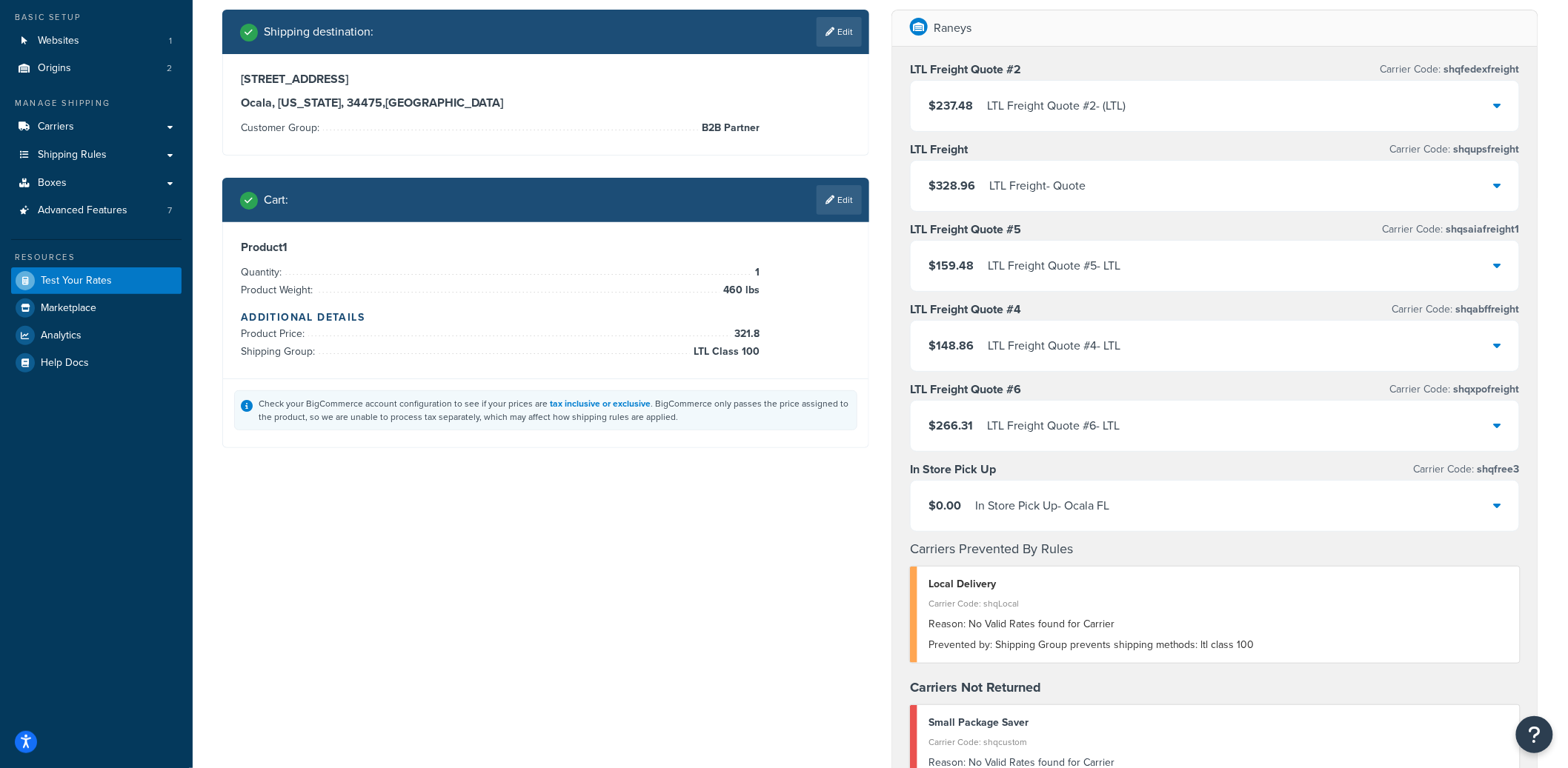
scroll to position [86, 0]
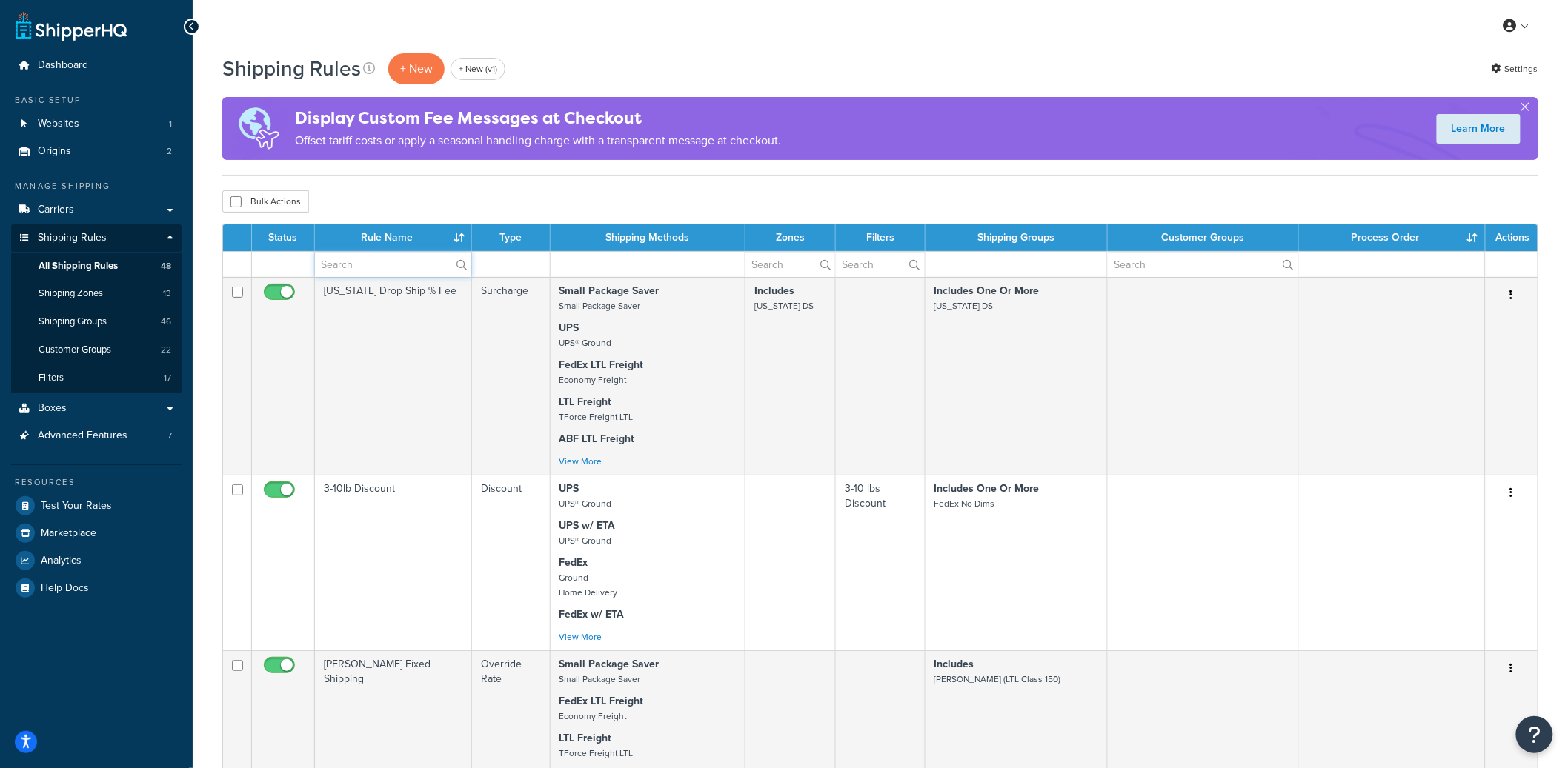
click at [383, 266] on input "text" at bounding box center [392, 264] width 157 height 25
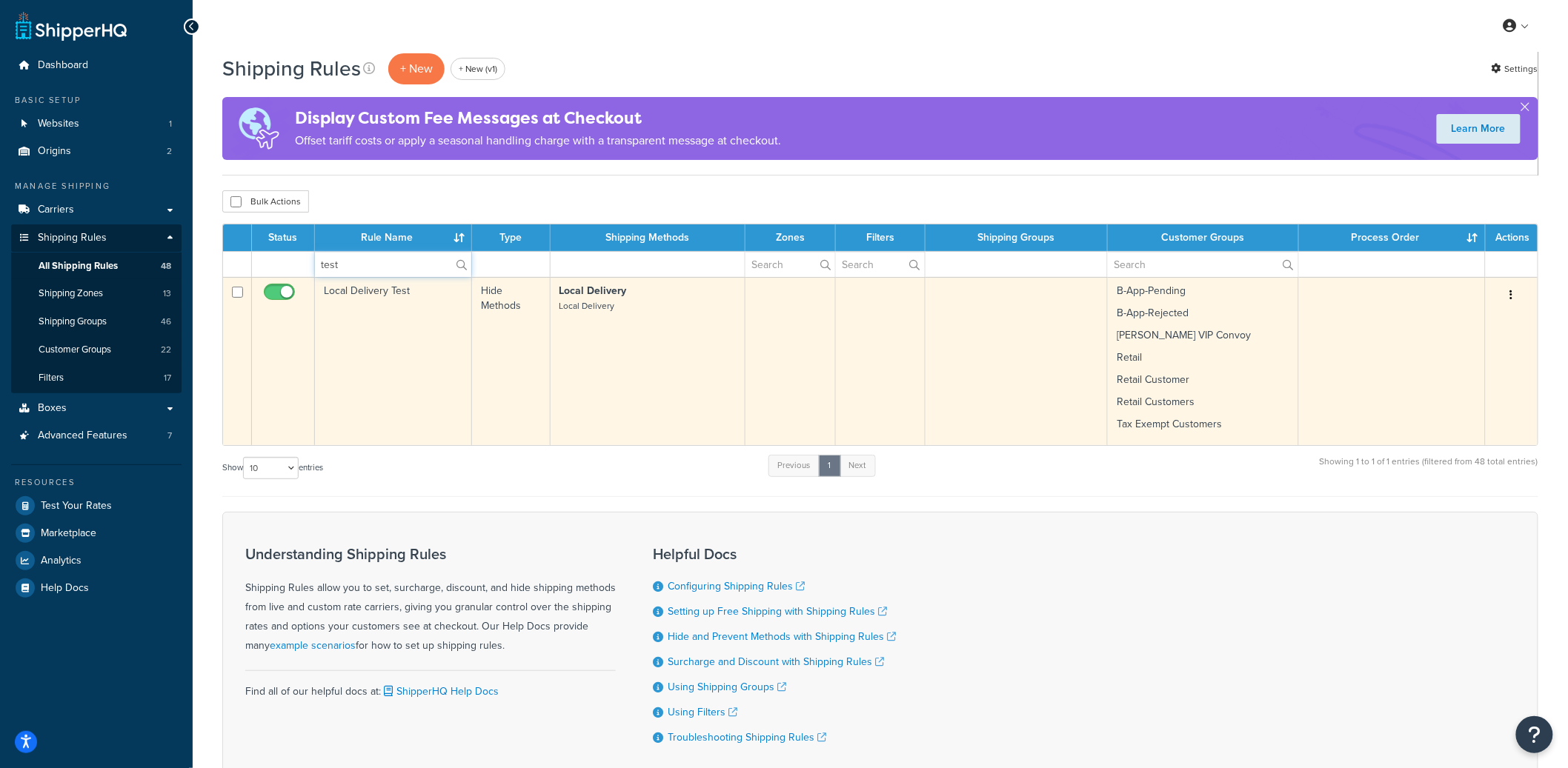
type input "test"
click at [362, 340] on td "Local Delivery Test" at bounding box center [392, 360] width 157 height 168
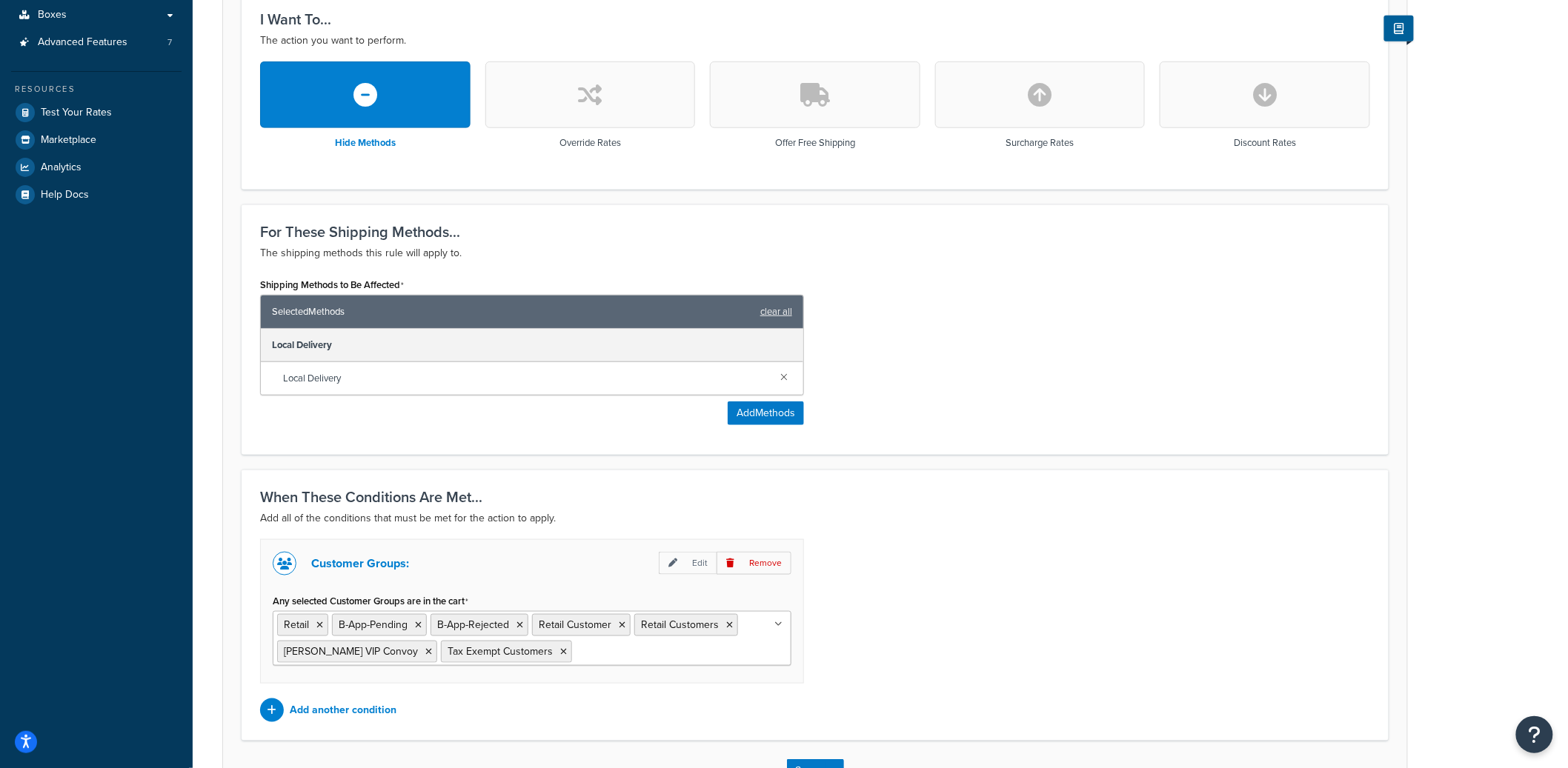
scroll to position [497, 0]
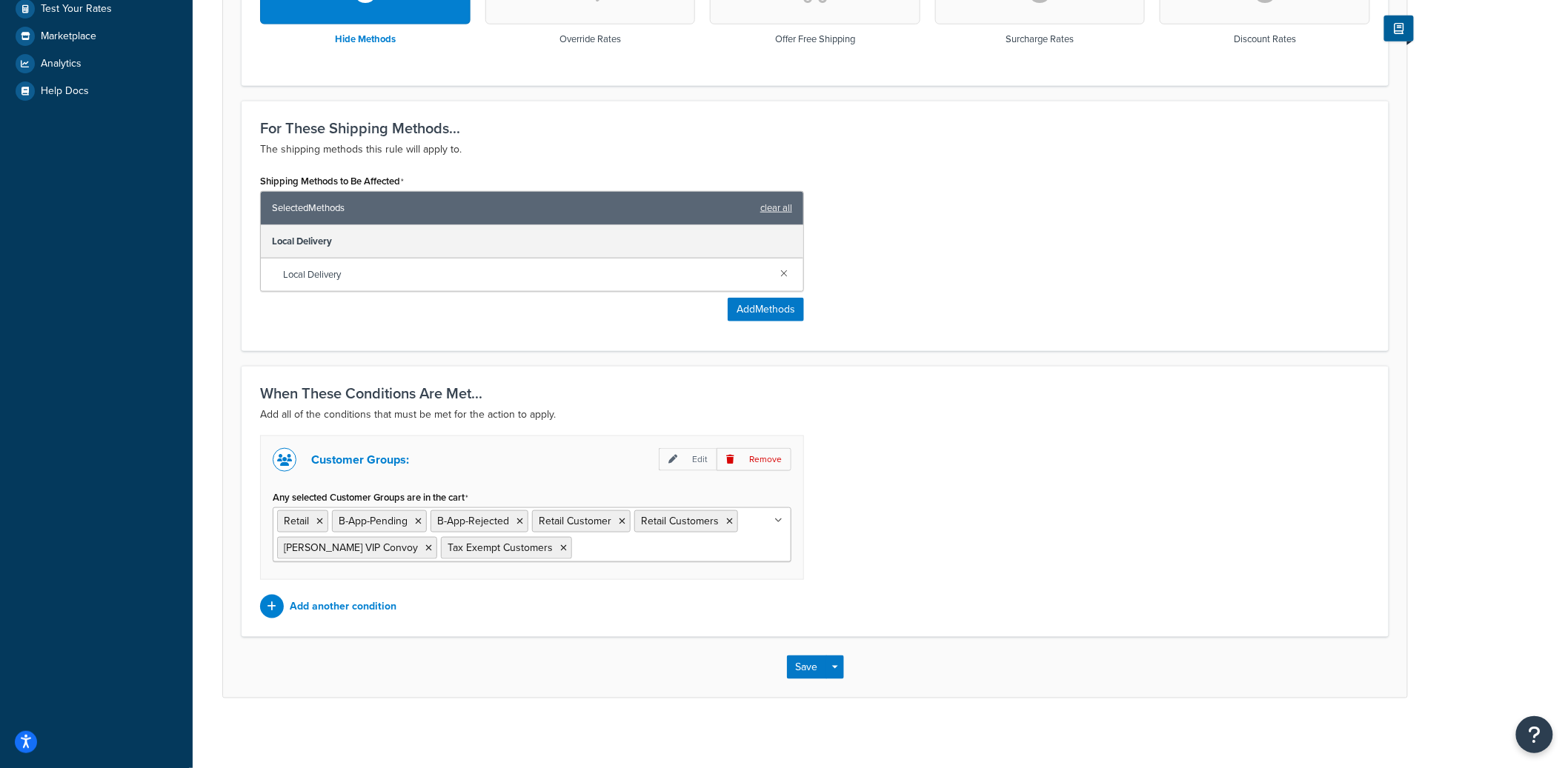
click at [577, 550] on input "Any selected Customer Groups are in the cart" at bounding box center [641, 547] width 131 height 16
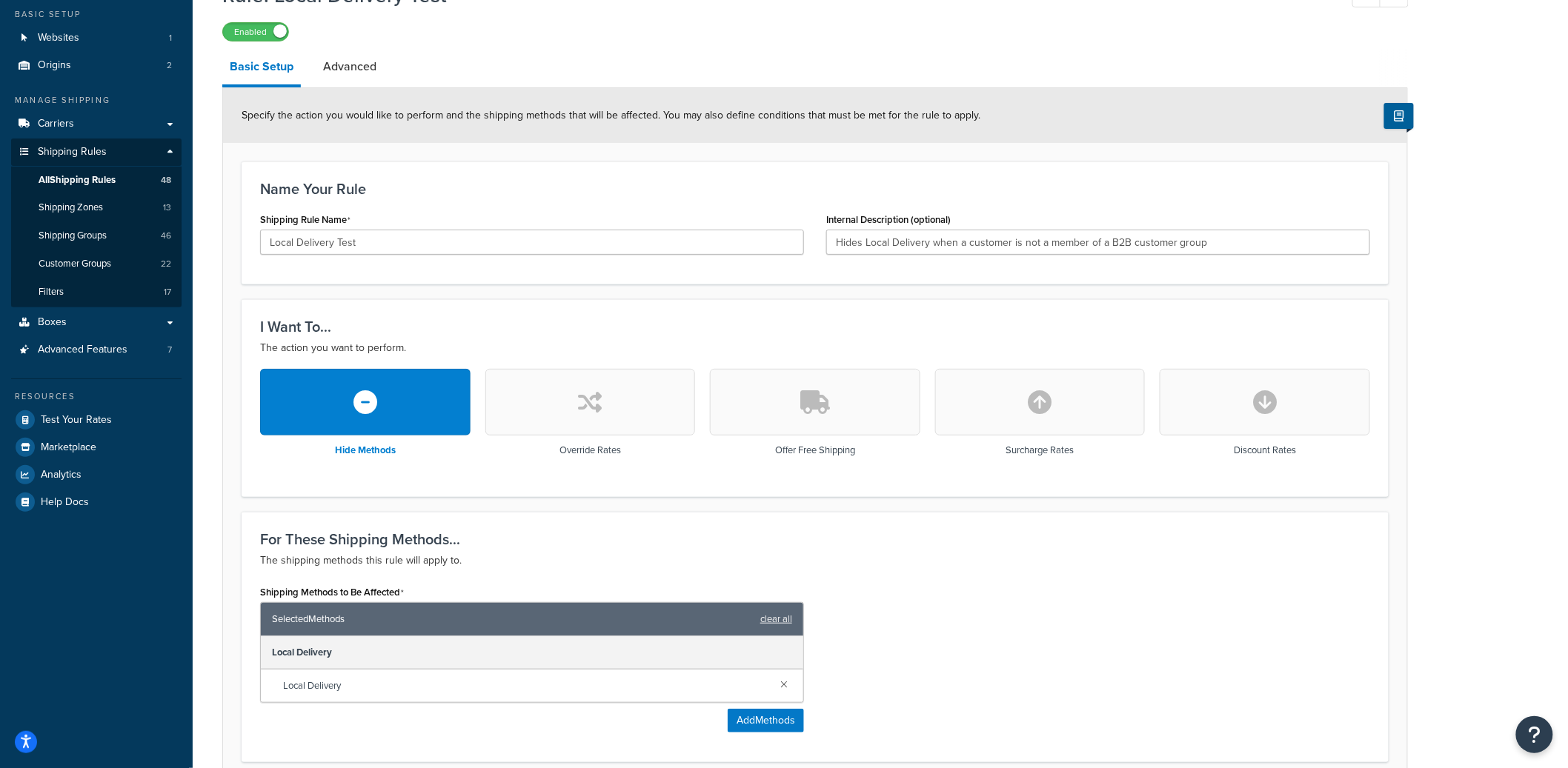
scroll to position [48, 0]
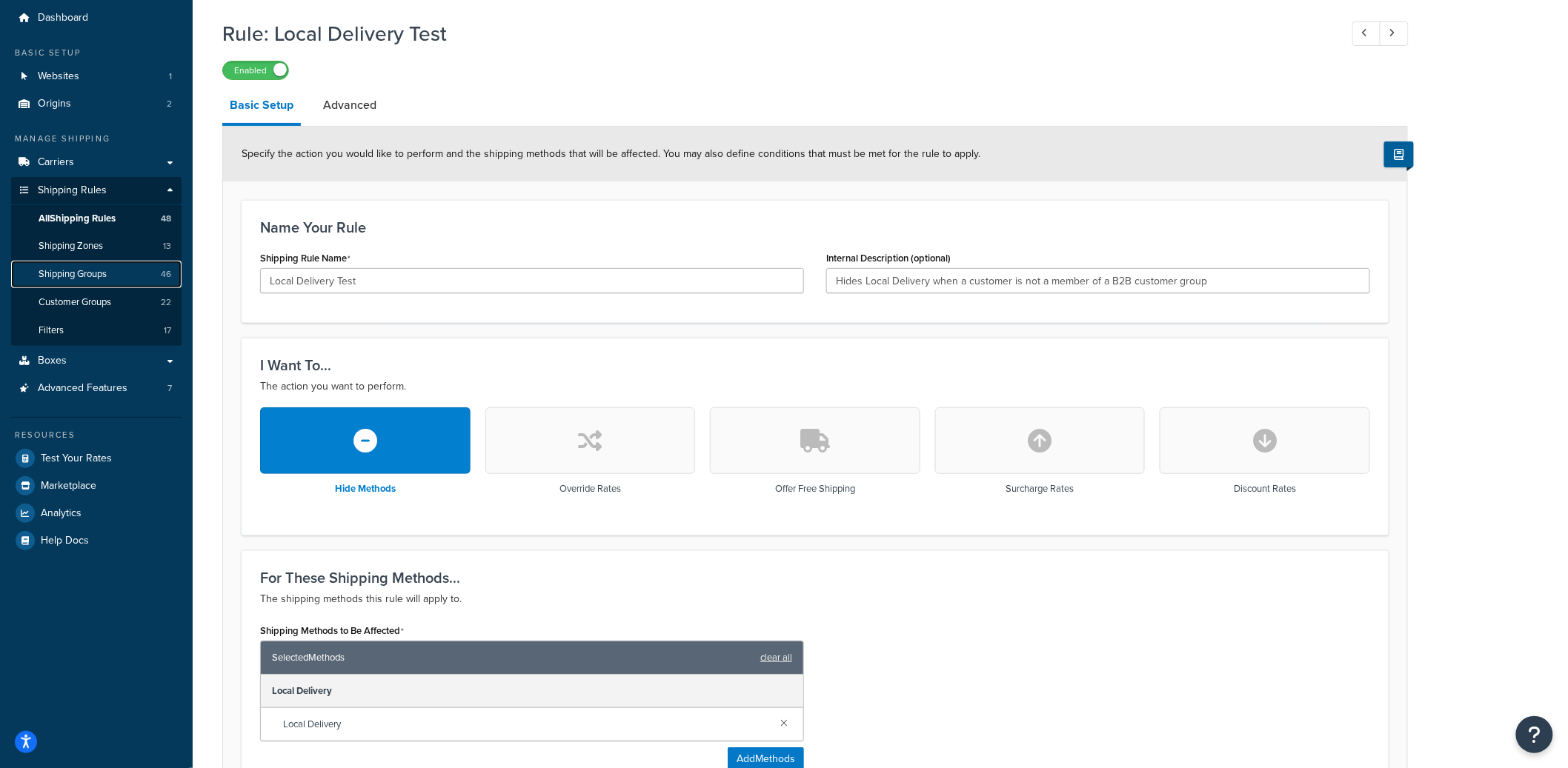
click at [122, 273] on link "Shipping Groups 46" at bounding box center [96, 274] width 171 height 27
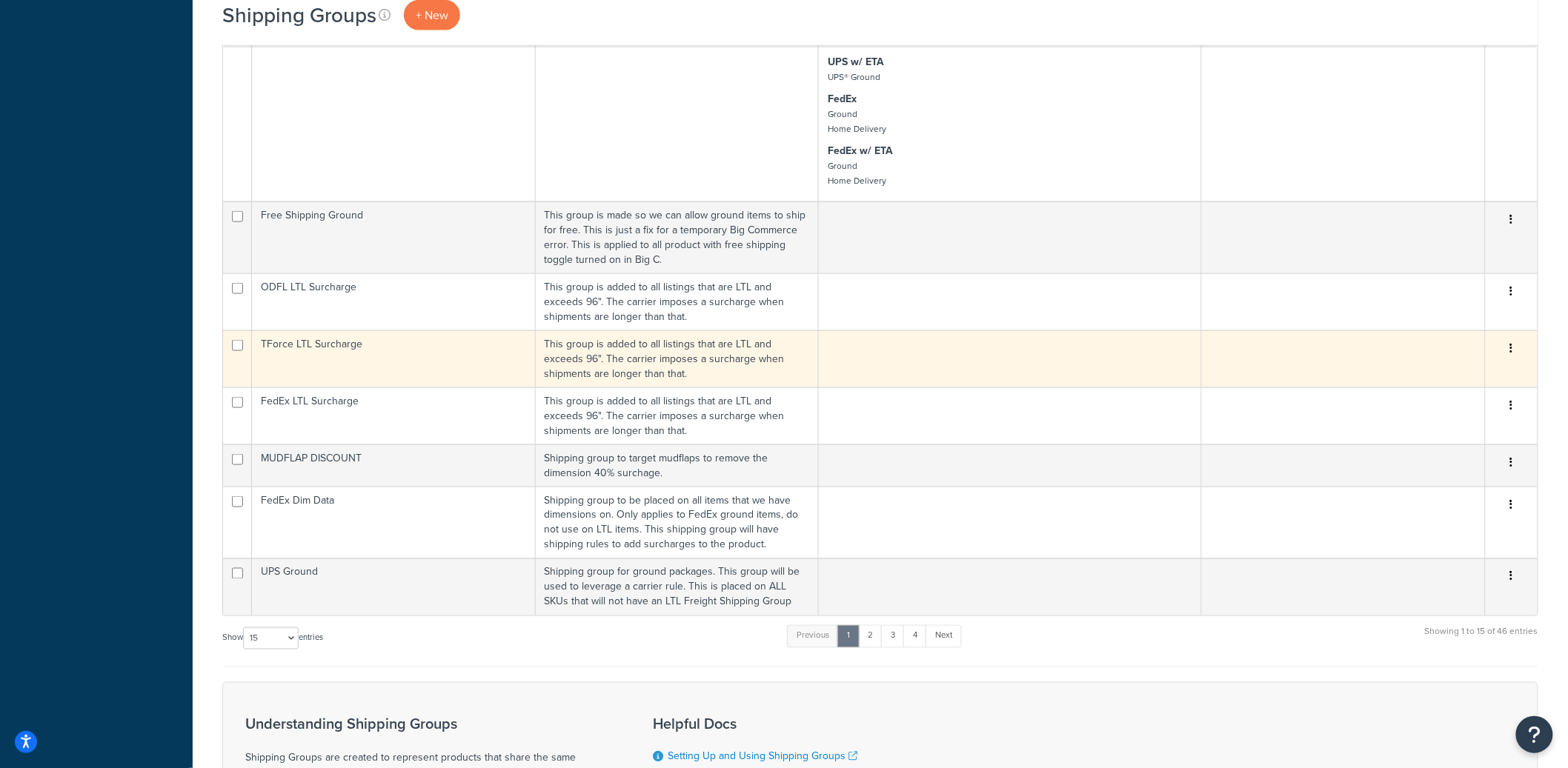
scroll to position [867, 0]
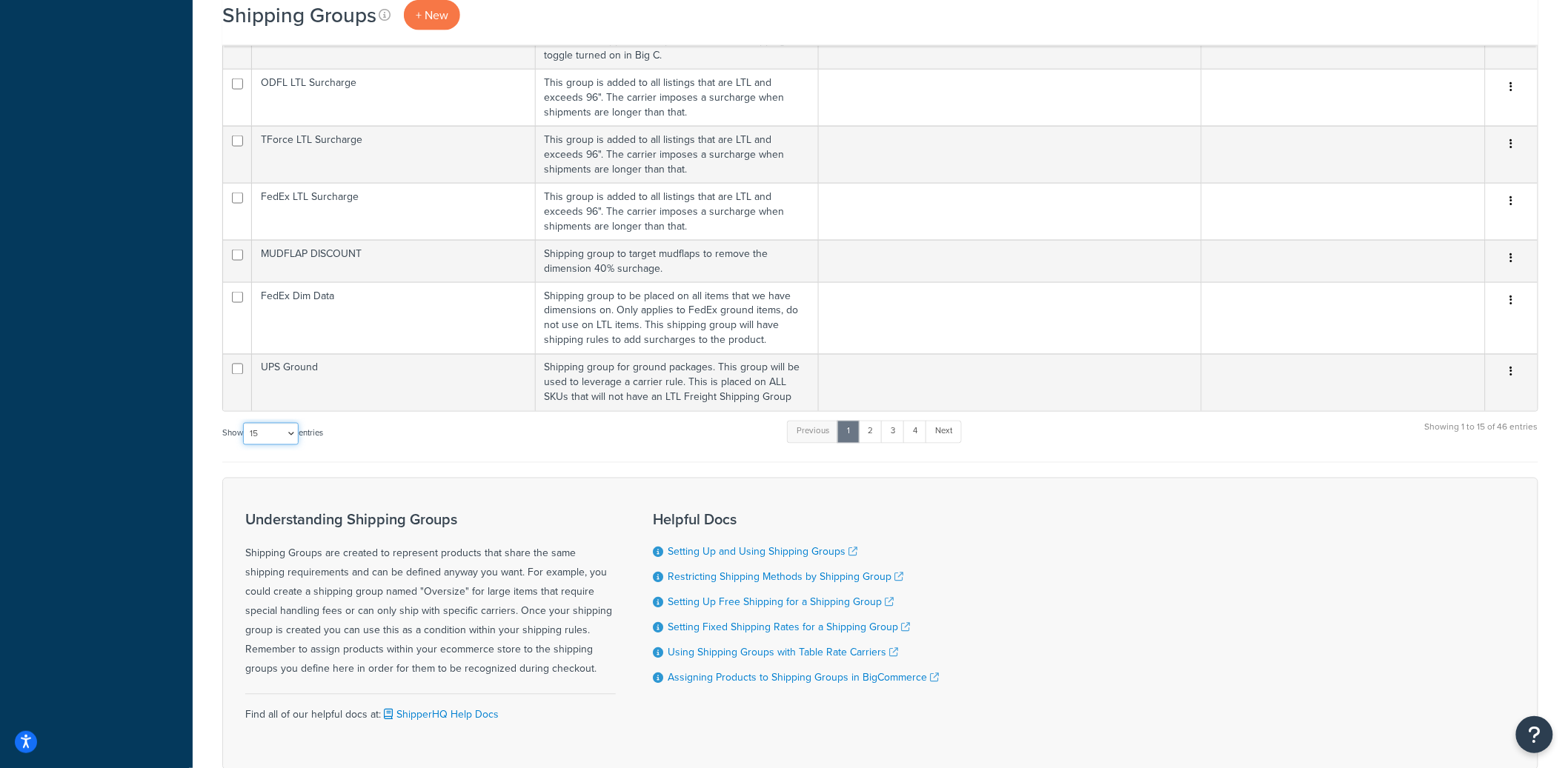
click at [264, 431] on select "10 15 25 50 100" at bounding box center [271, 433] width 56 height 22
select select "100"
click at [245, 445] on select "10 15 25 50 100" at bounding box center [271, 433] width 56 height 22
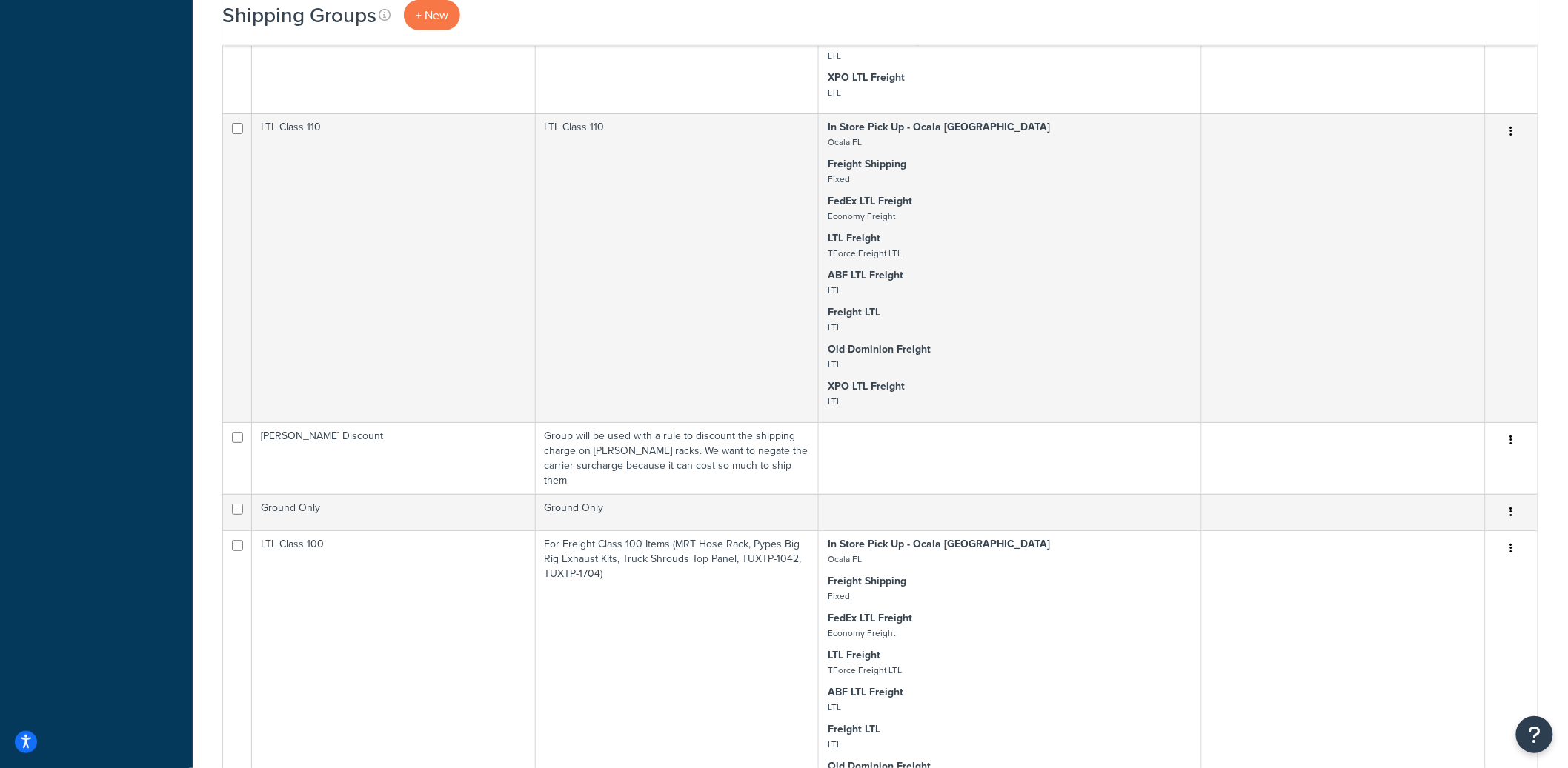
scroll to position [5737, 0]
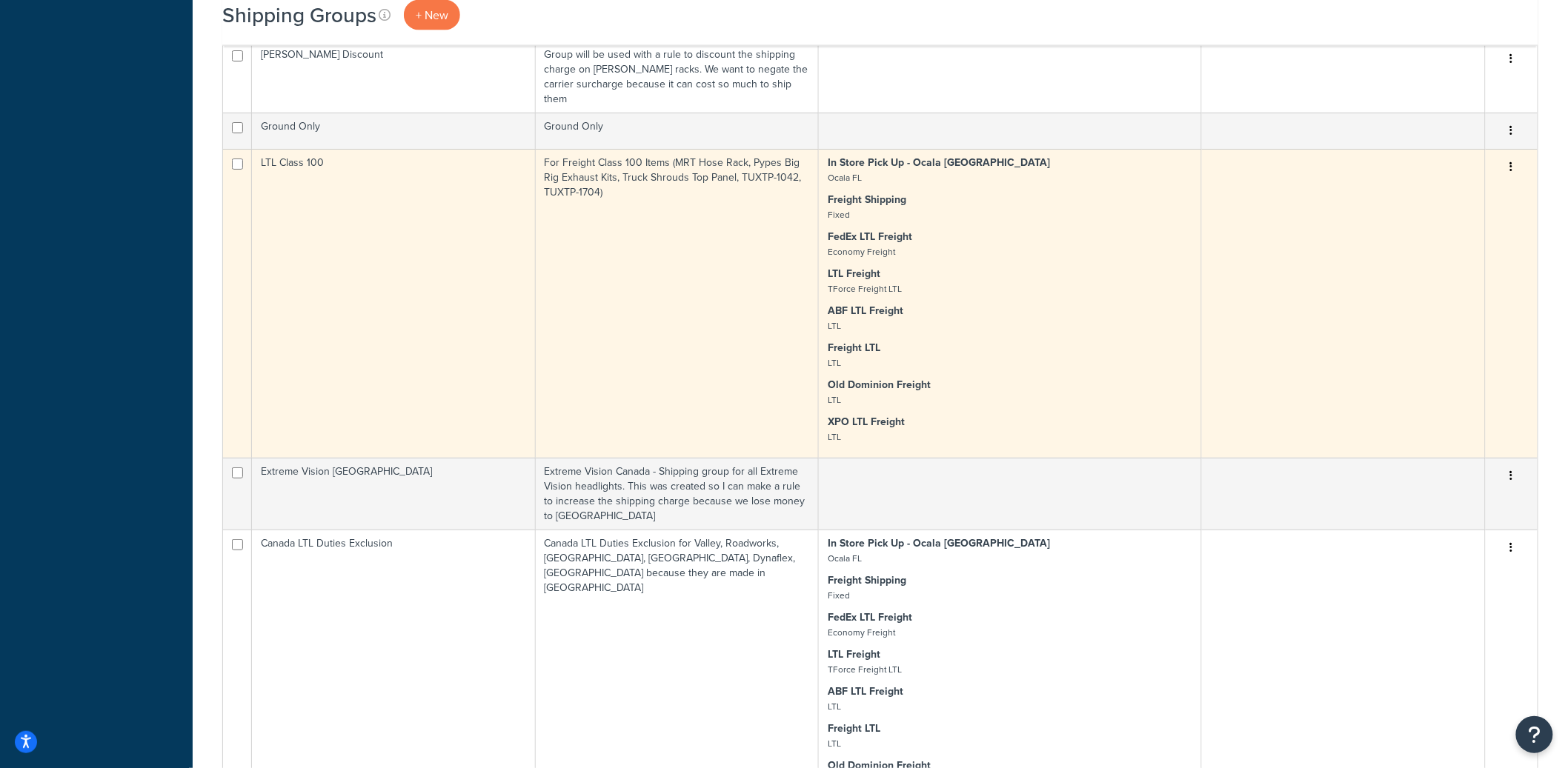
click at [1507, 180] on button "button" at bounding box center [1511, 168] width 21 height 24
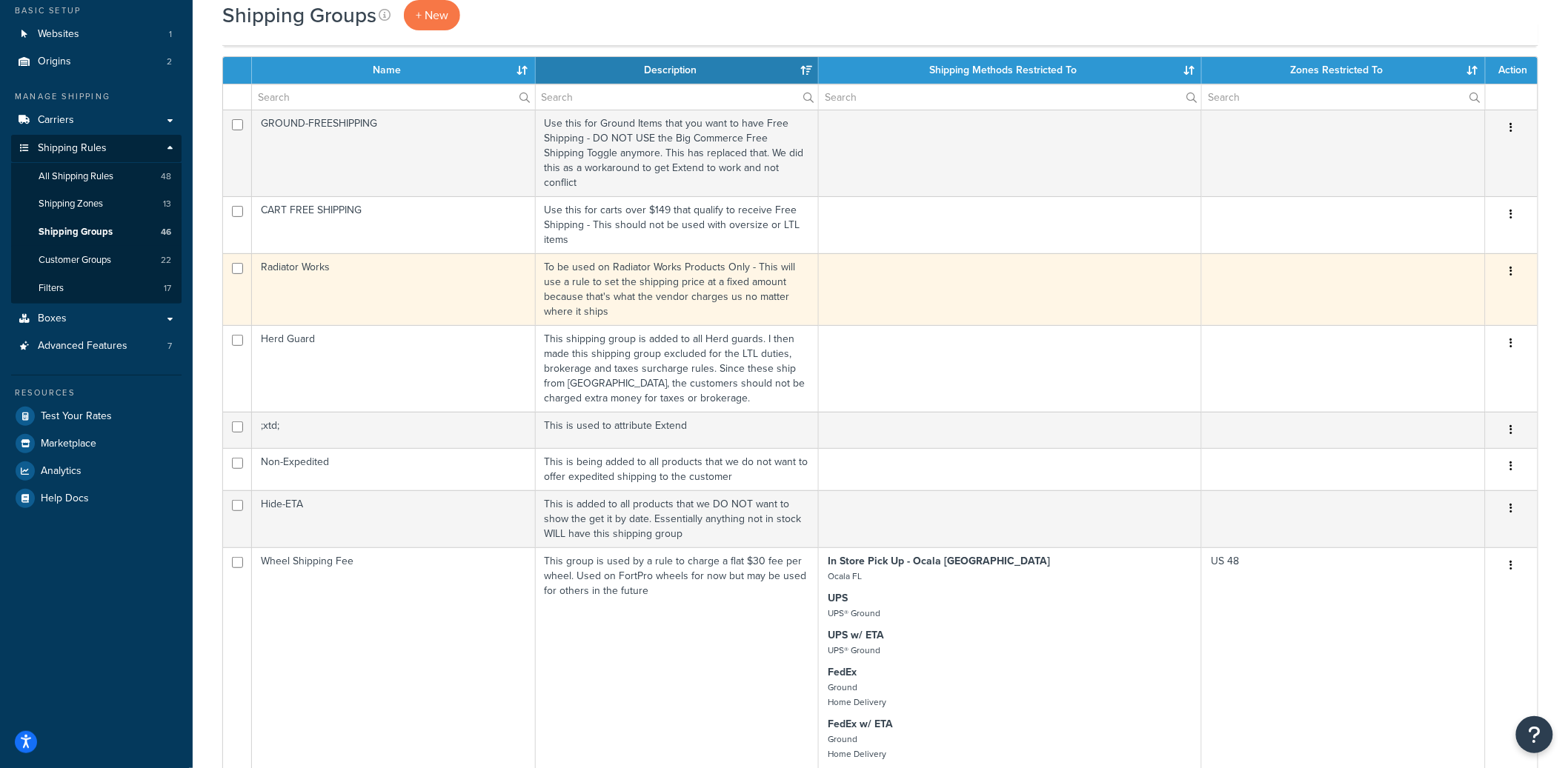
scroll to position [0, 0]
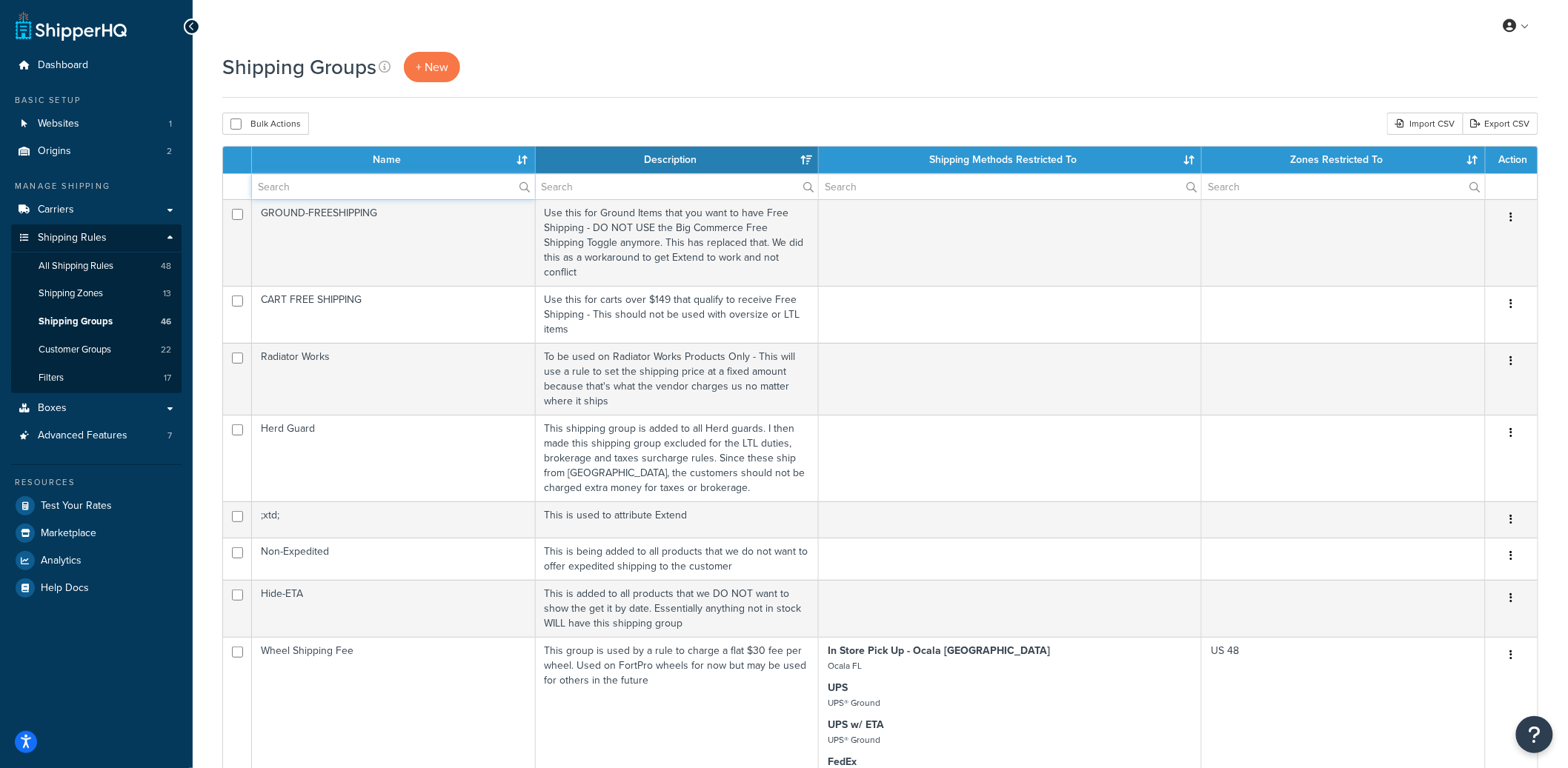
click at [322, 180] on input "text" at bounding box center [393, 186] width 283 height 25
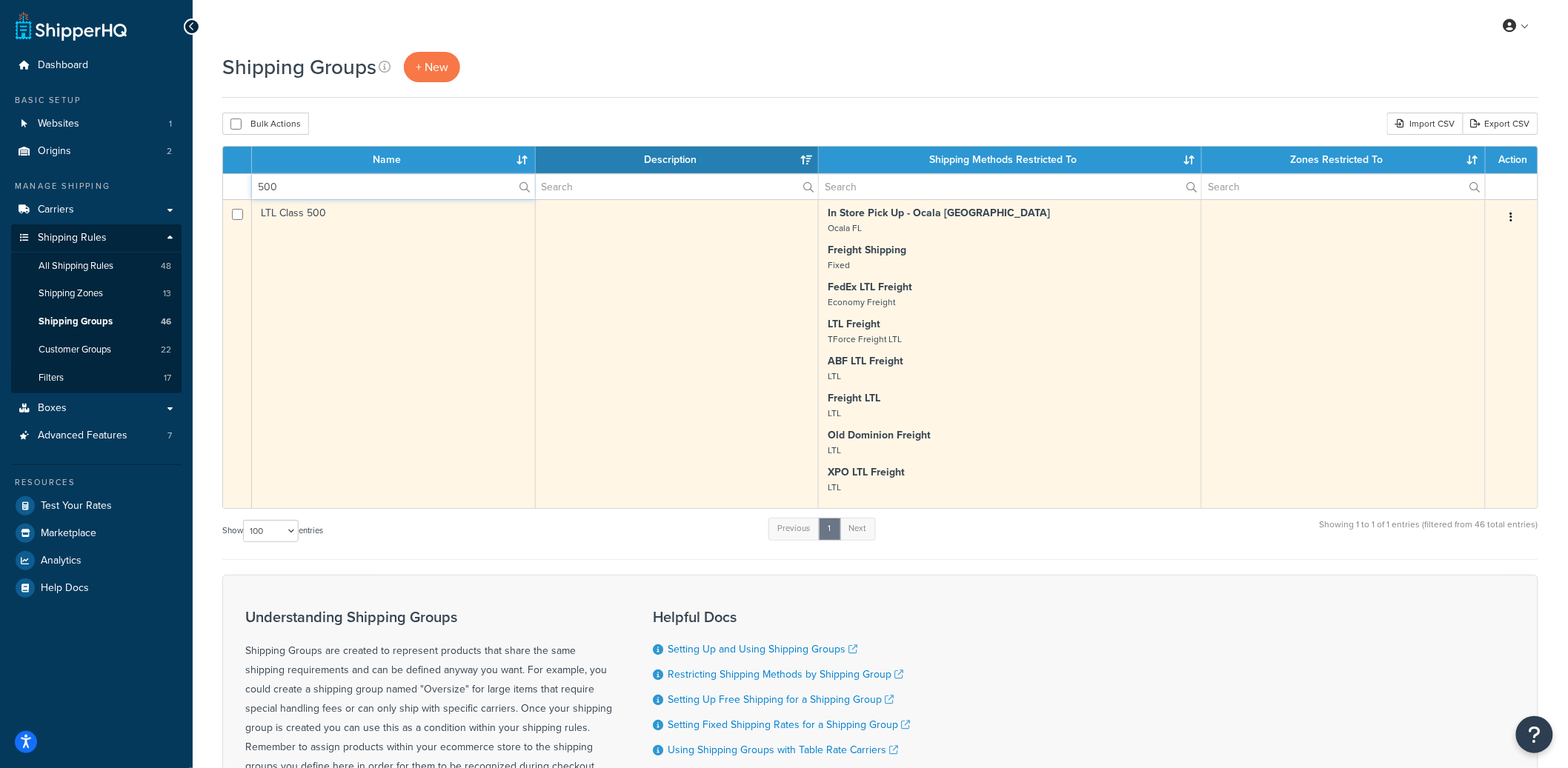
type input "500"
click at [1513, 219] on button "button" at bounding box center [1511, 218] width 21 height 24
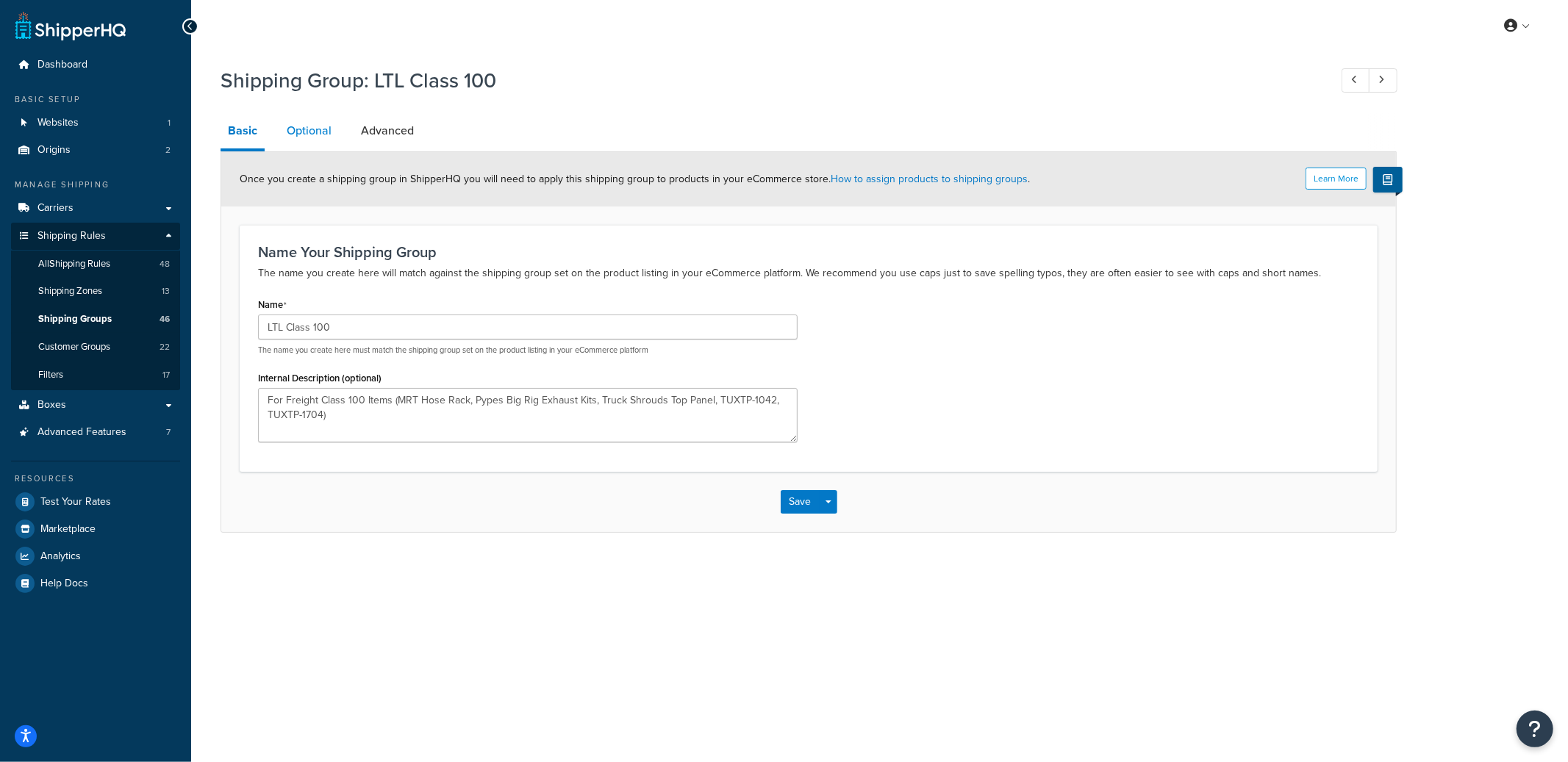
click at [326, 125] on link "Optional" at bounding box center [308, 130] width 59 height 35
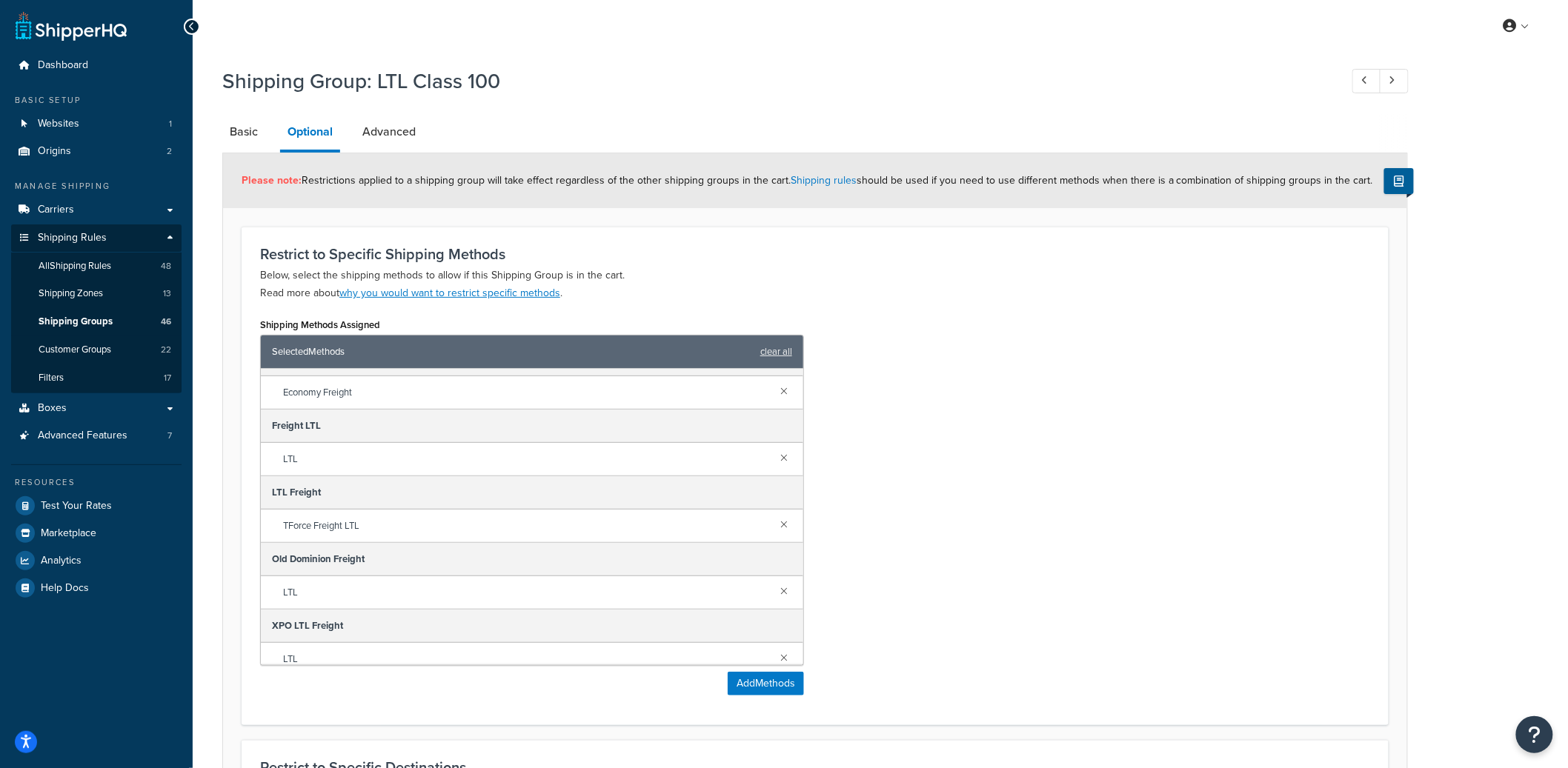
scroll to position [237, 0]
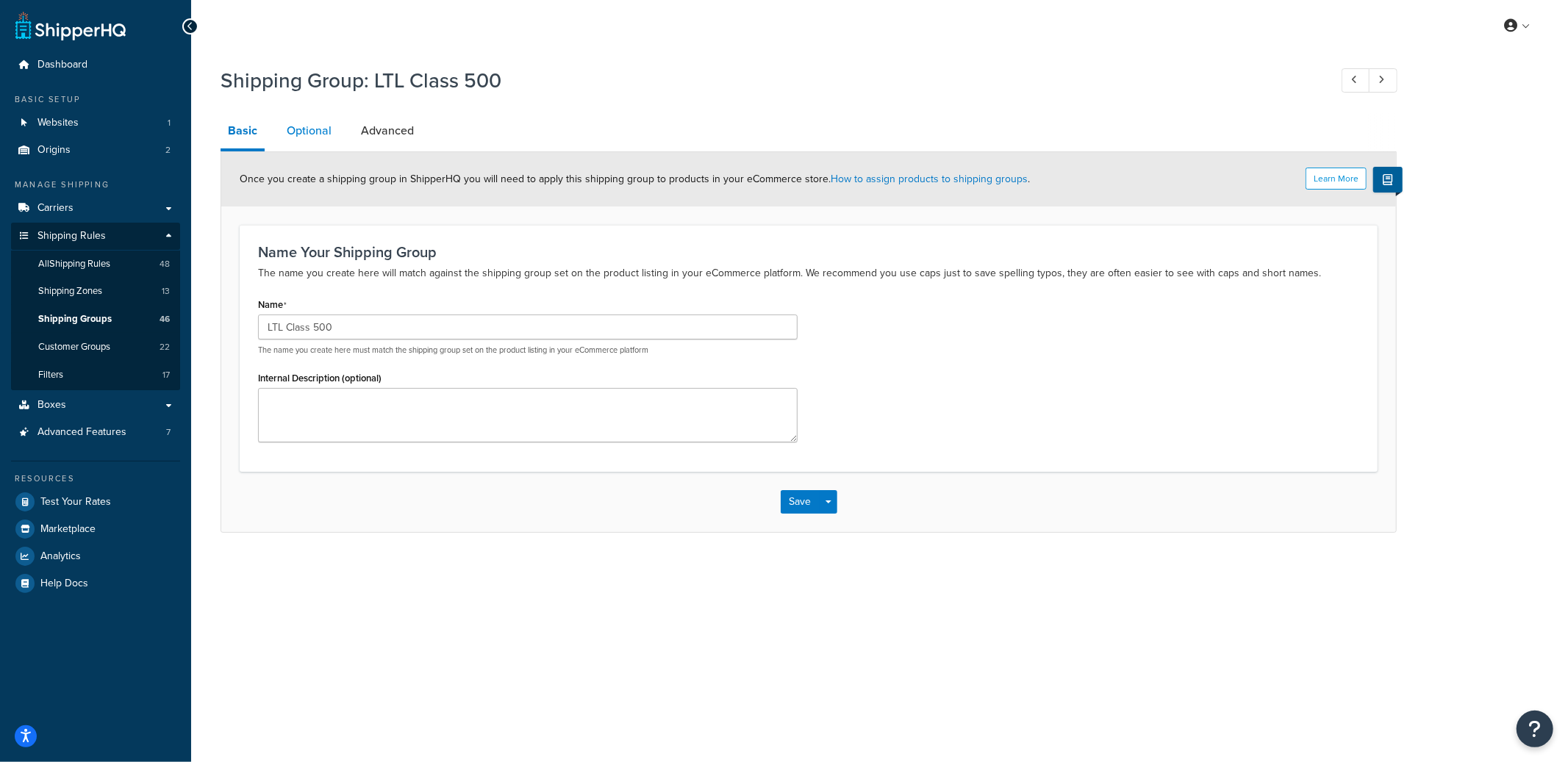
click at [330, 136] on link "Optional" at bounding box center [308, 130] width 59 height 35
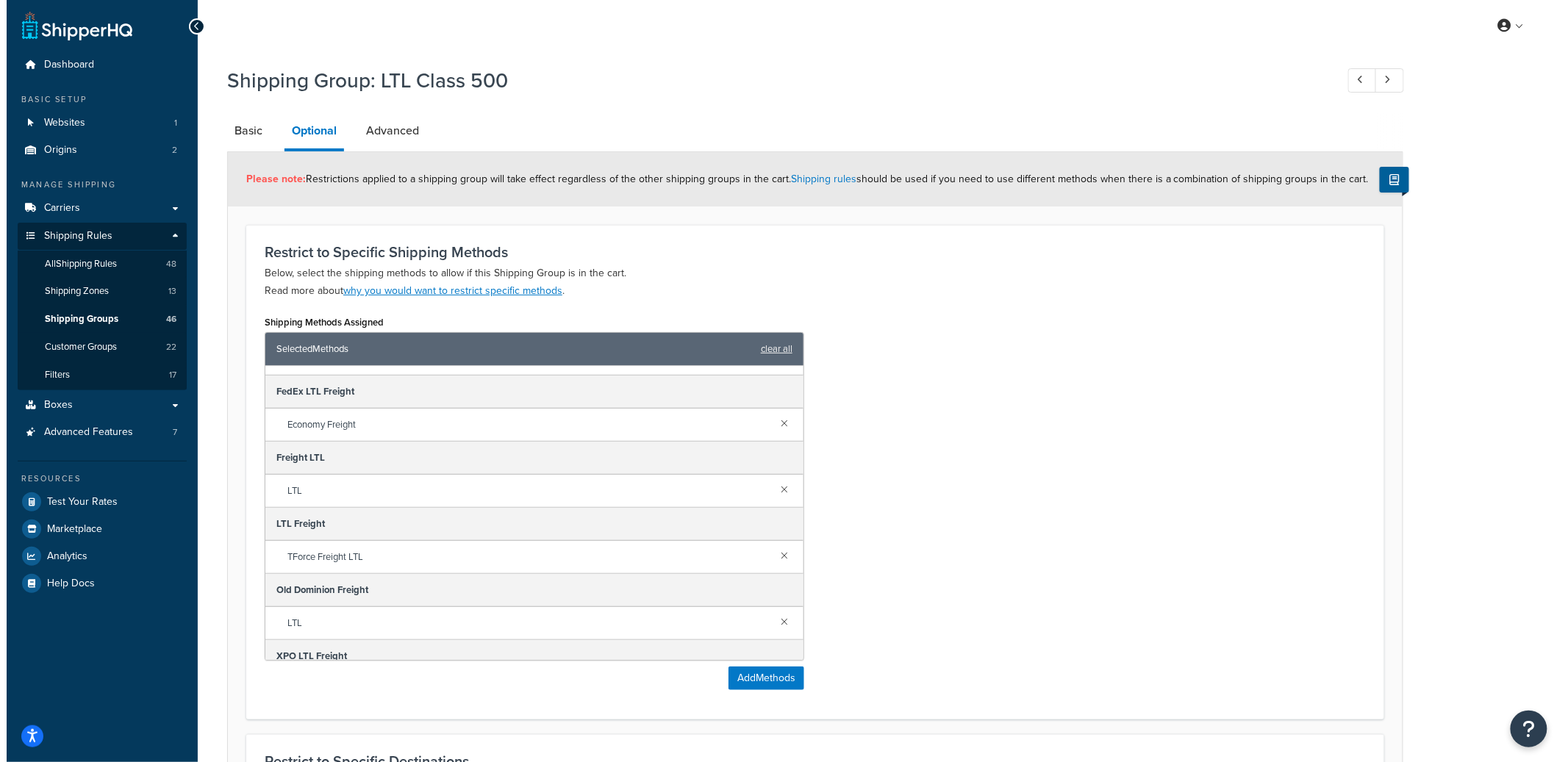
scroll to position [236, 0]
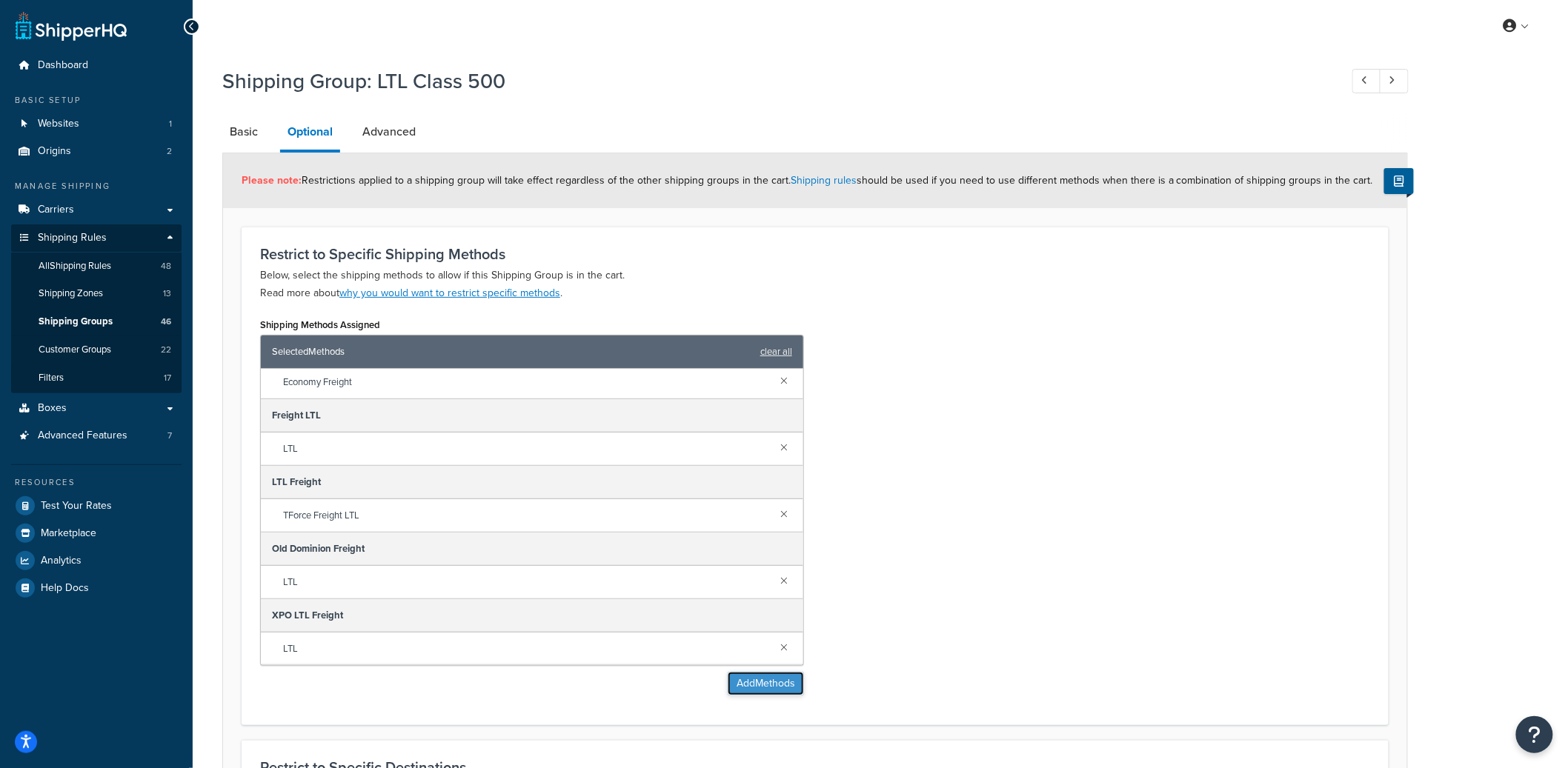
click at [751, 690] on button "Add Methods" at bounding box center [766, 684] width 76 height 24
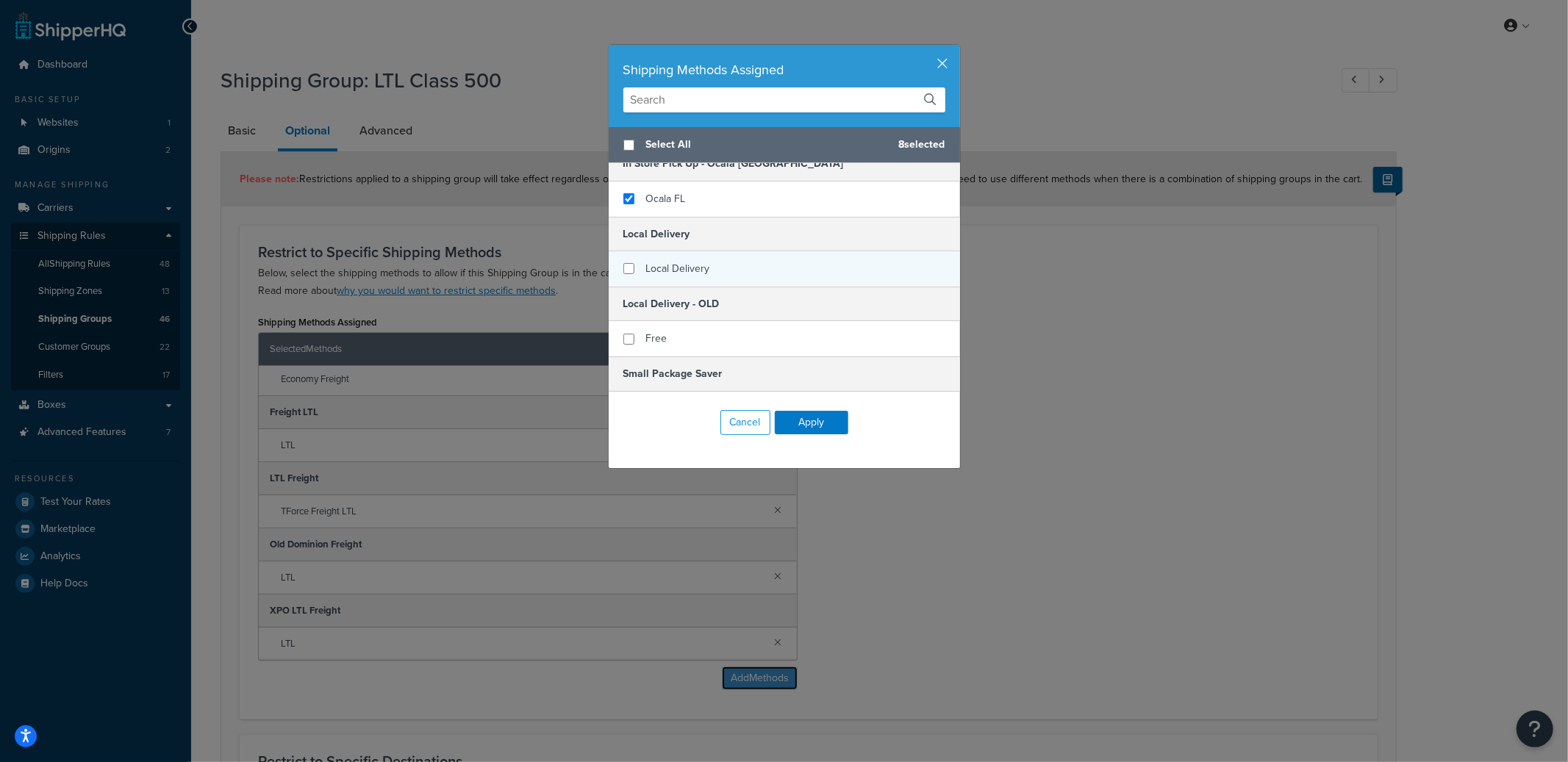
scroll to position [230, 0]
